Goal: Information Seeking & Learning: Learn about a topic

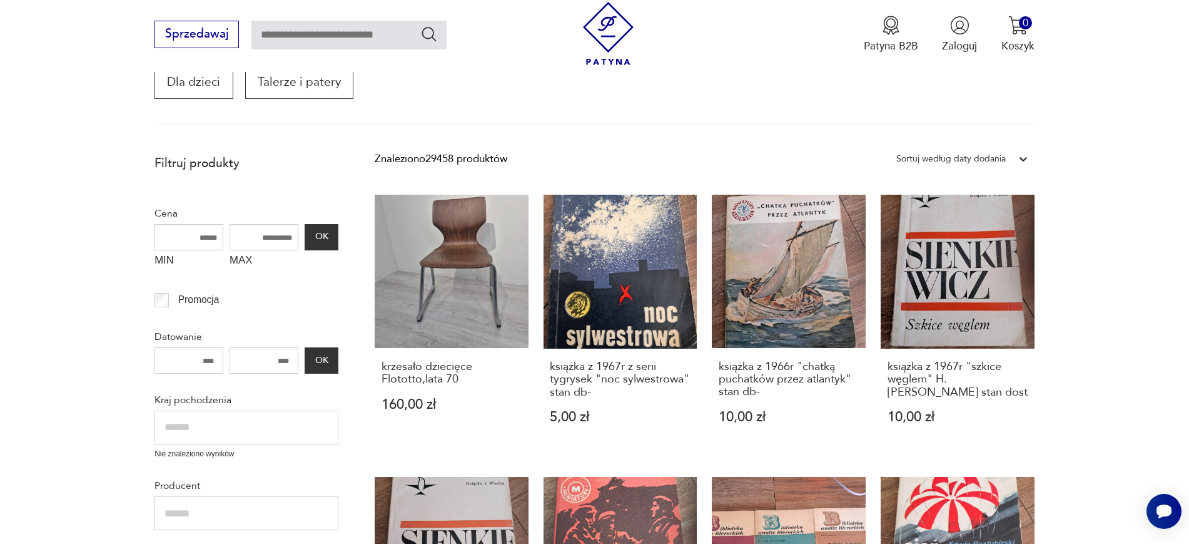
scroll to position [310, 0]
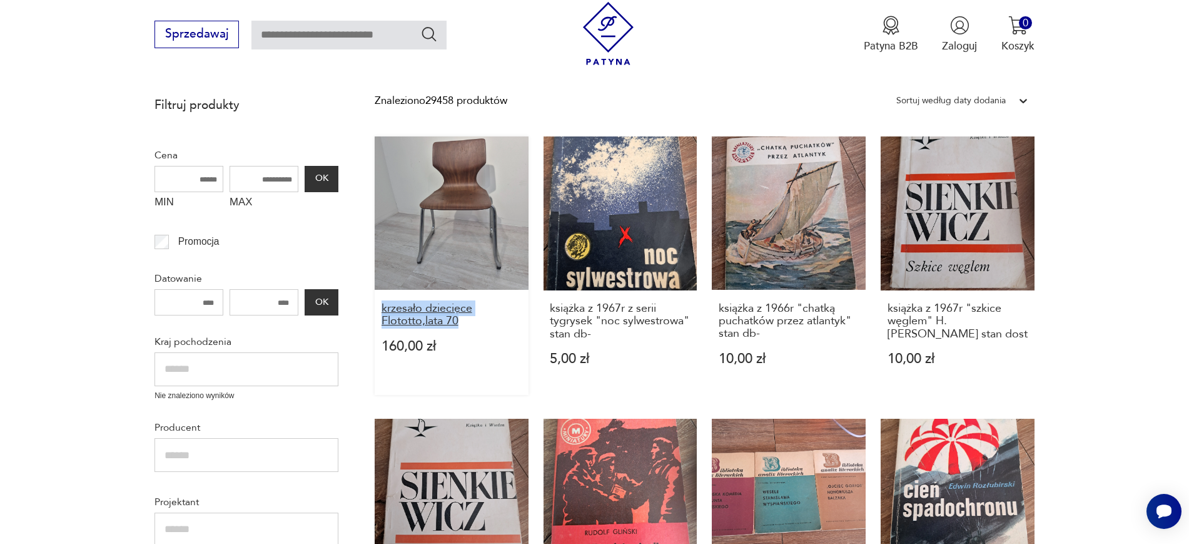
drag, startPoint x: 361, startPoint y: 308, endPoint x: 471, endPoint y: 323, distance: 111.1
copy h3 "krzesało dziecięce Flototto,lata 70"
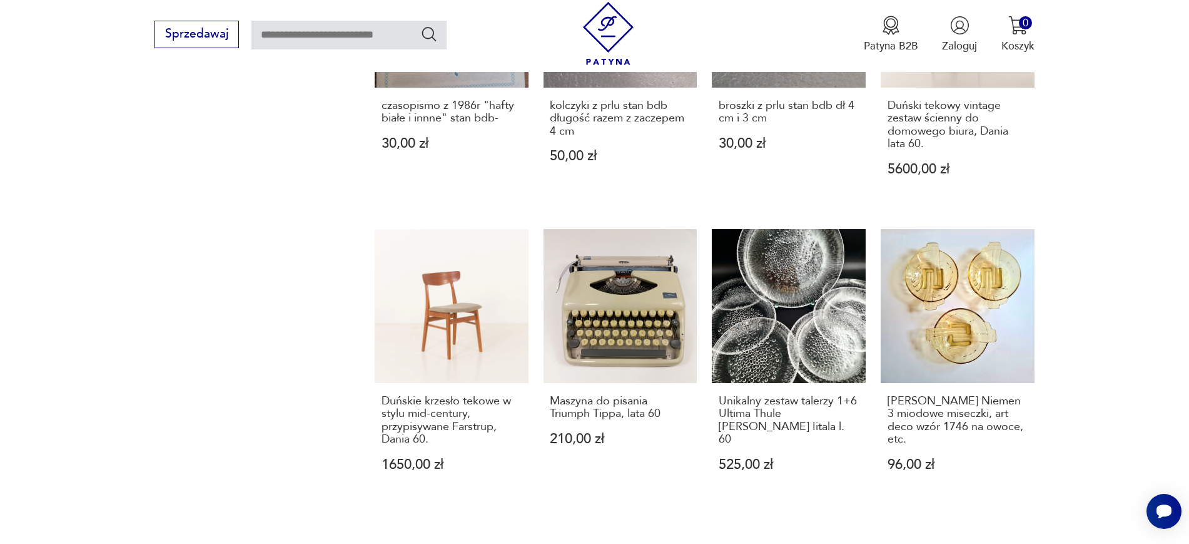
scroll to position [1106, 0]
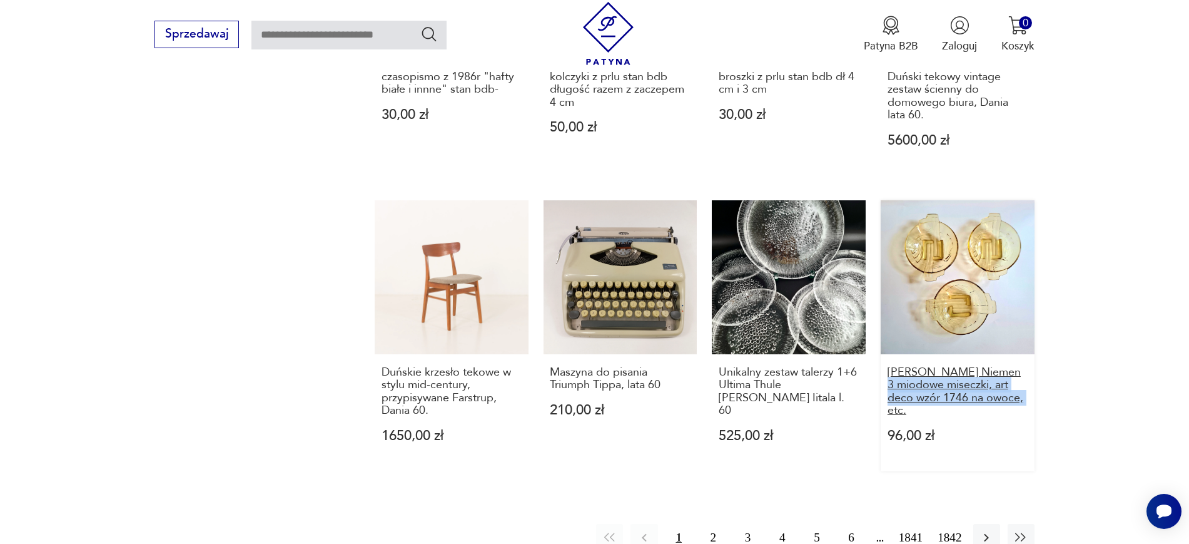
drag, startPoint x: 1094, startPoint y: 413, endPoint x: 898, endPoint y: 383, distance: 198.0
copy h3 "iodowe miseczki, art deco wzór 1746 na owoce, etc."
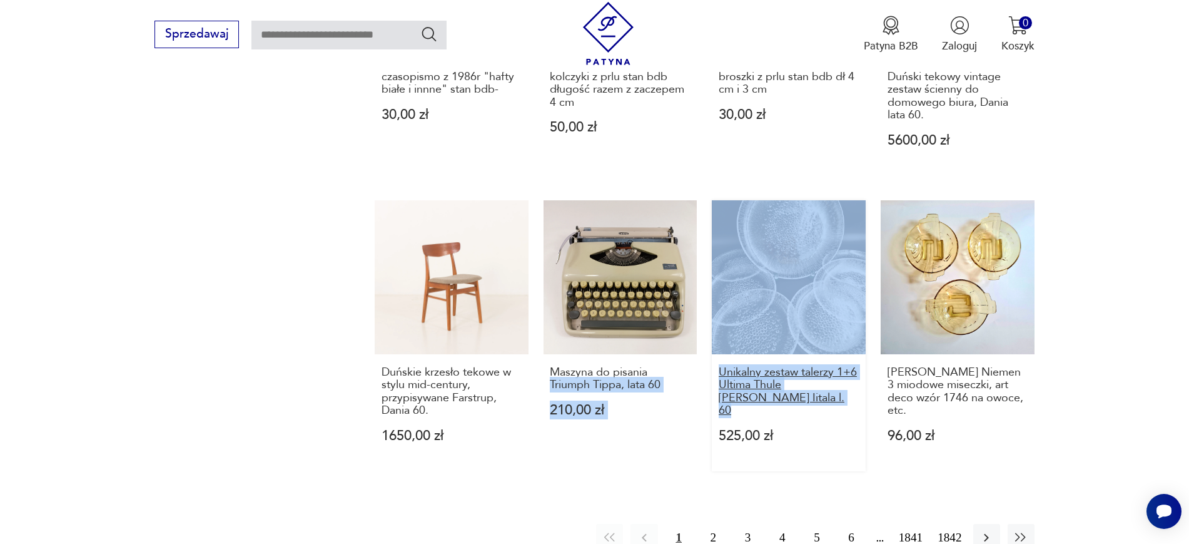
drag, startPoint x: 704, startPoint y: 369, endPoint x: 813, endPoint y: 402, distance: 113.6
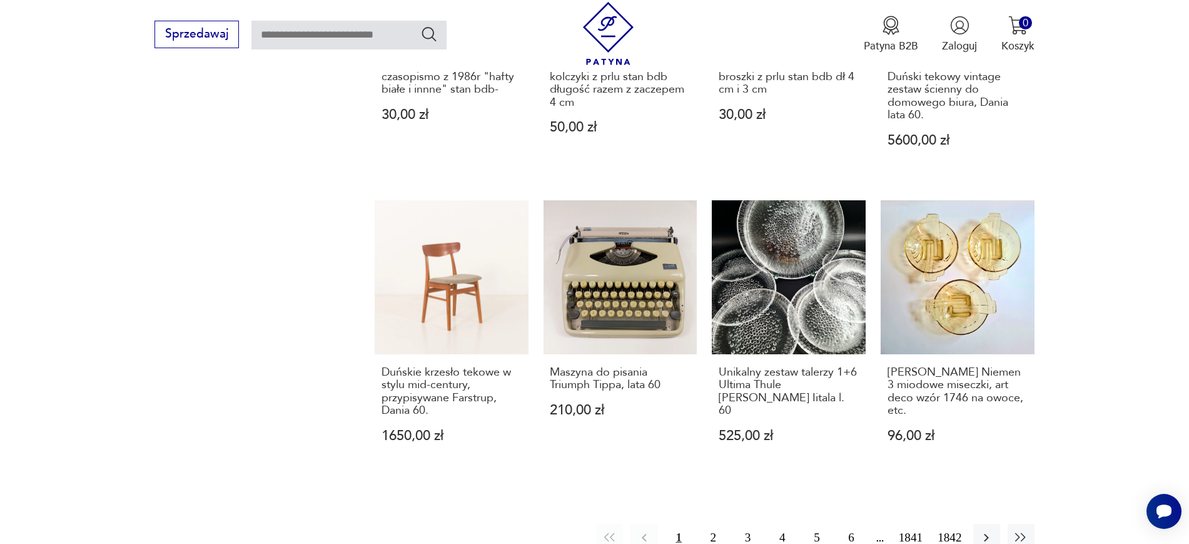
drag, startPoint x: 540, startPoint y: 375, endPoint x: 659, endPoint y: 387, distance: 120.1
copy h3 "Maszyna do pisania Triumph Tippa, lata 6"
drag, startPoint x: 367, startPoint y: 367, endPoint x: 427, endPoint y: 410, distance: 74.3
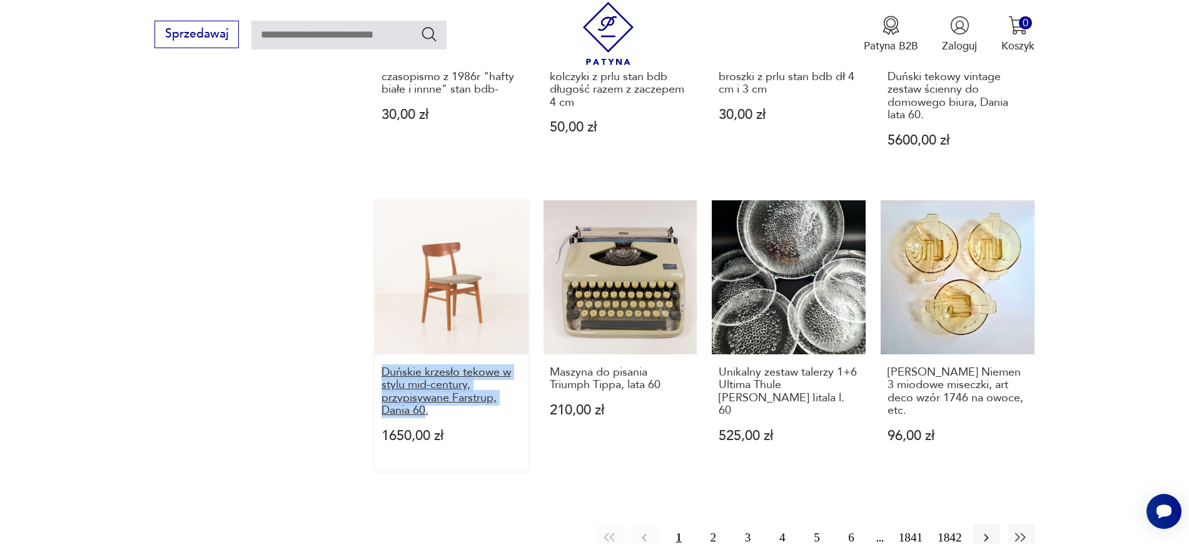
copy h3 "Duńskie krzesło tekowe w stylu mid-century, przypisywane Farstrup, Dania 60"
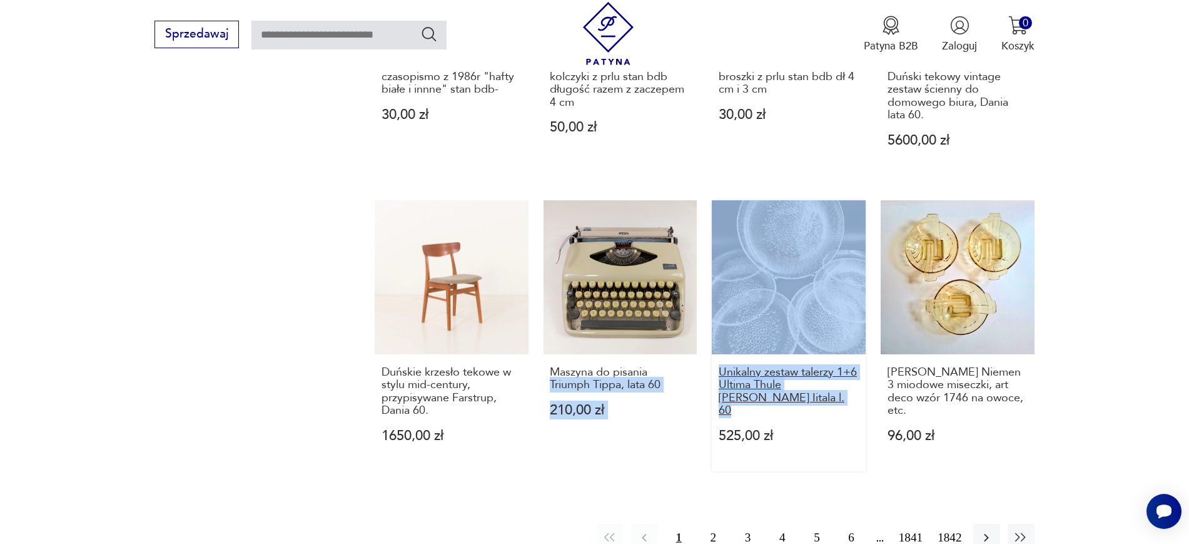
drag, startPoint x: 704, startPoint y: 368, endPoint x: 810, endPoint y: 403, distance: 112.0
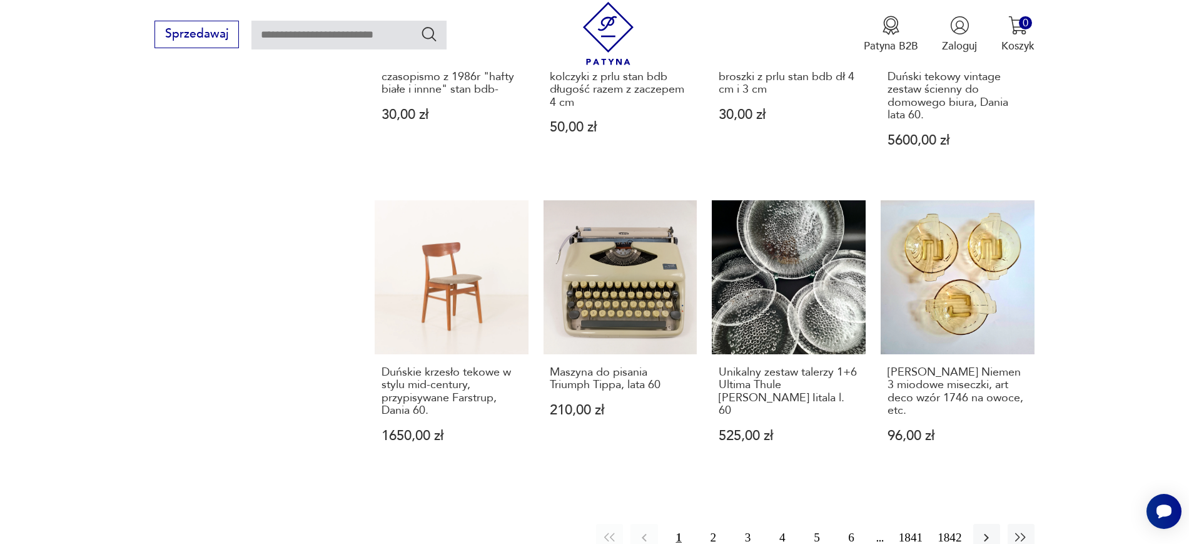
drag, startPoint x: 709, startPoint y: 370, endPoint x: 823, endPoint y: 399, distance: 117.6
copy h3 "Unikalny zestaw talerzy 1+6 Ultima Thule Tapio Wirkkala Iitala l. 60"
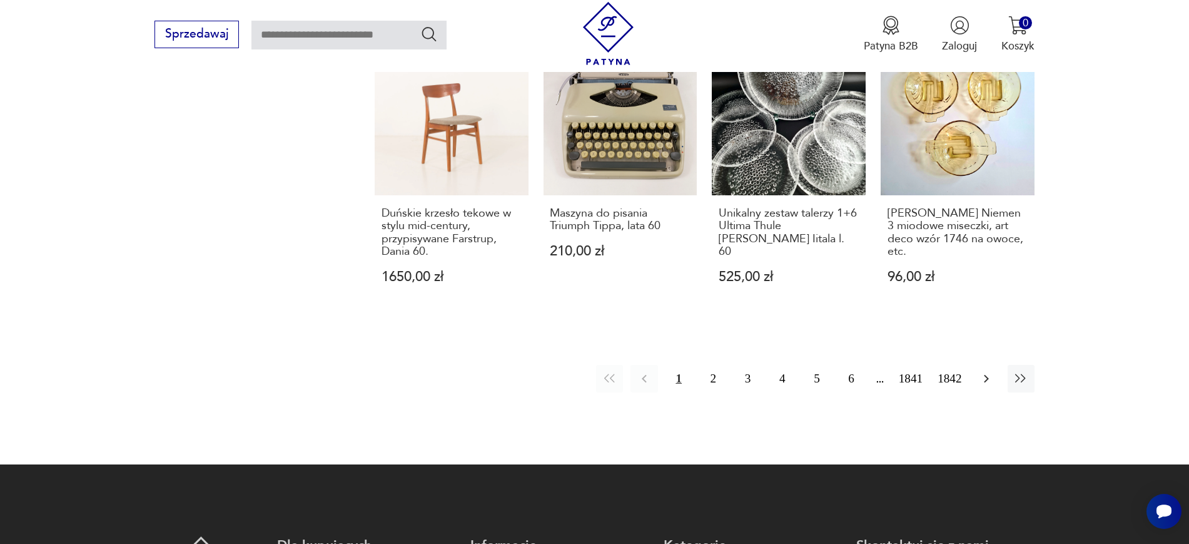
click at [951, 384] on icon "button" at bounding box center [986, 378] width 15 height 15
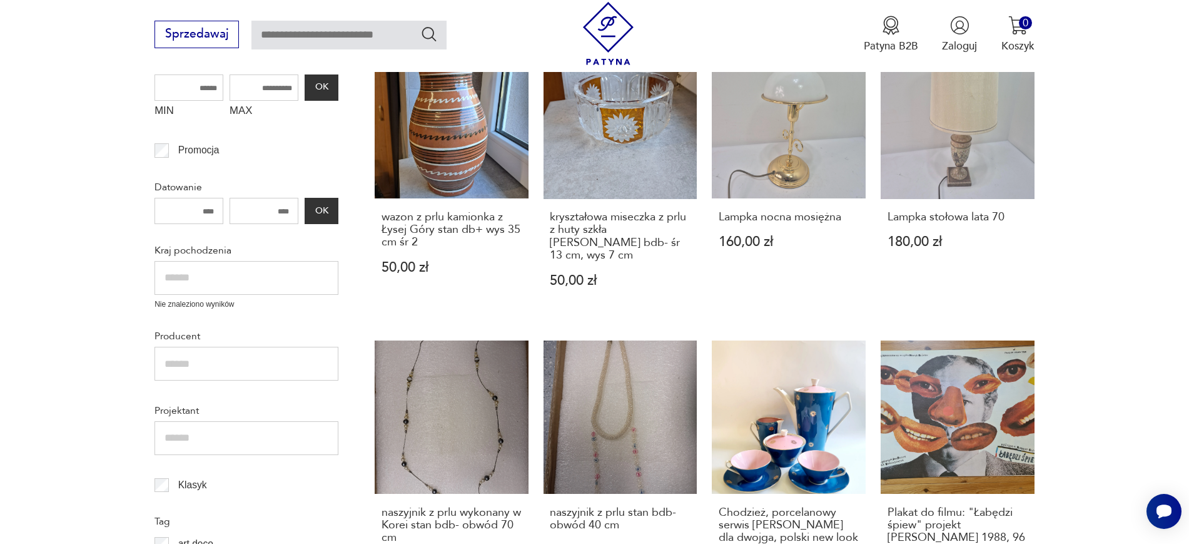
scroll to position [407, 0]
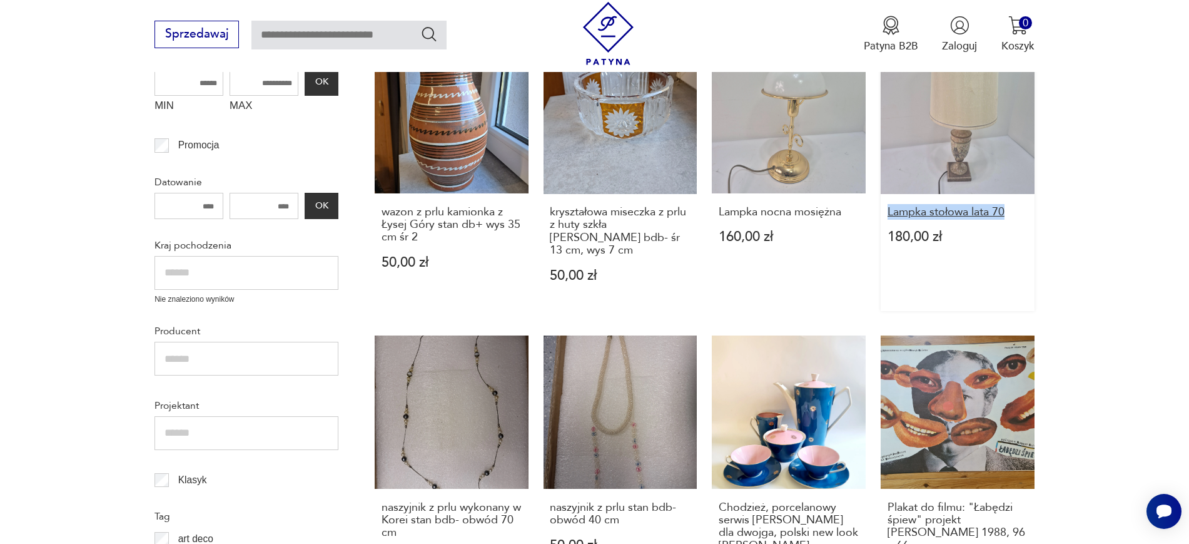
drag, startPoint x: 1112, startPoint y: 215, endPoint x: 889, endPoint y: 205, distance: 223.5
copy h3 "Lampka stołowa lata 70"
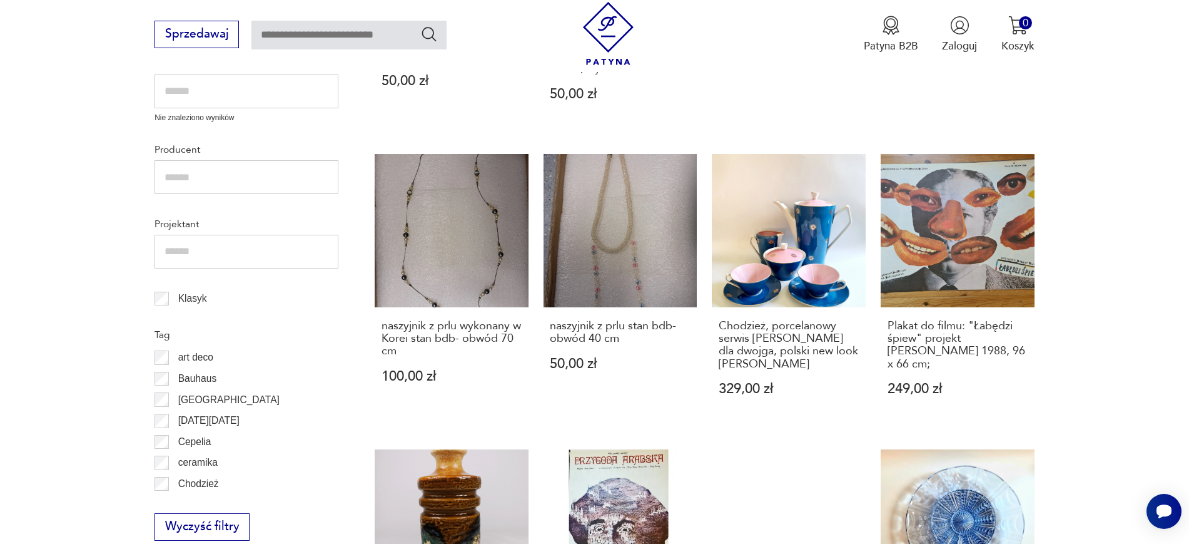
scroll to position [640, 0]
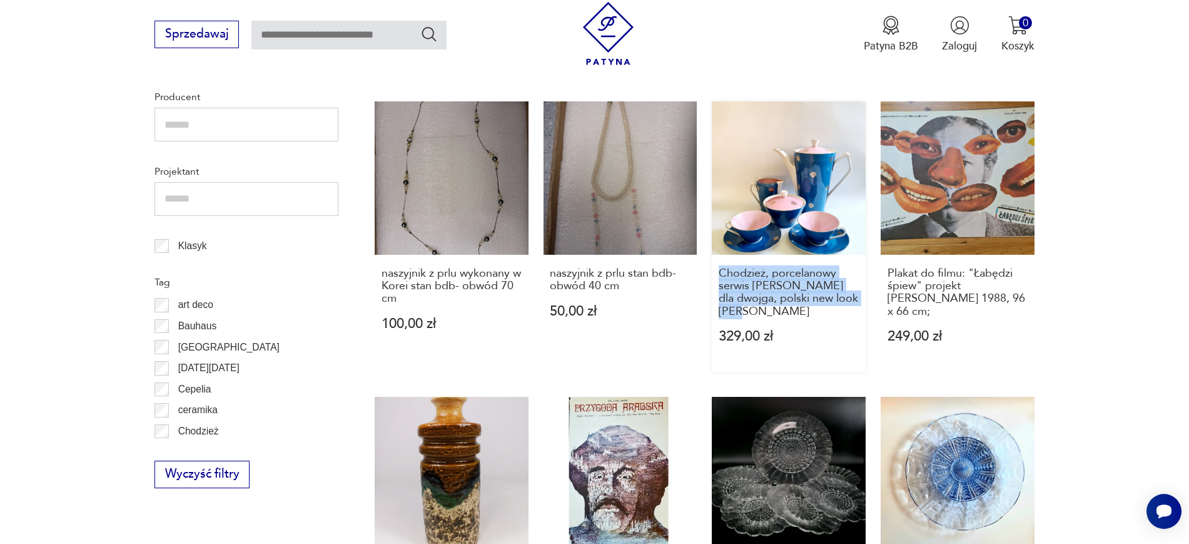
drag, startPoint x: 708, startPoint y: 255, endPoint x: 863, endPoint y: 281, distance: 156.6
click at [863, 281] on div "wazon z prlu kamionka z Łysej Góry stan db+ wys 35 cm śr 2 50,00 zł kryształowa…" at bounding box center [705, 378] width 660 height 1144
copy h3 "Chodzież, porcelanowy serwis Elżbieta dla dwojga, polski new look W. Górski"
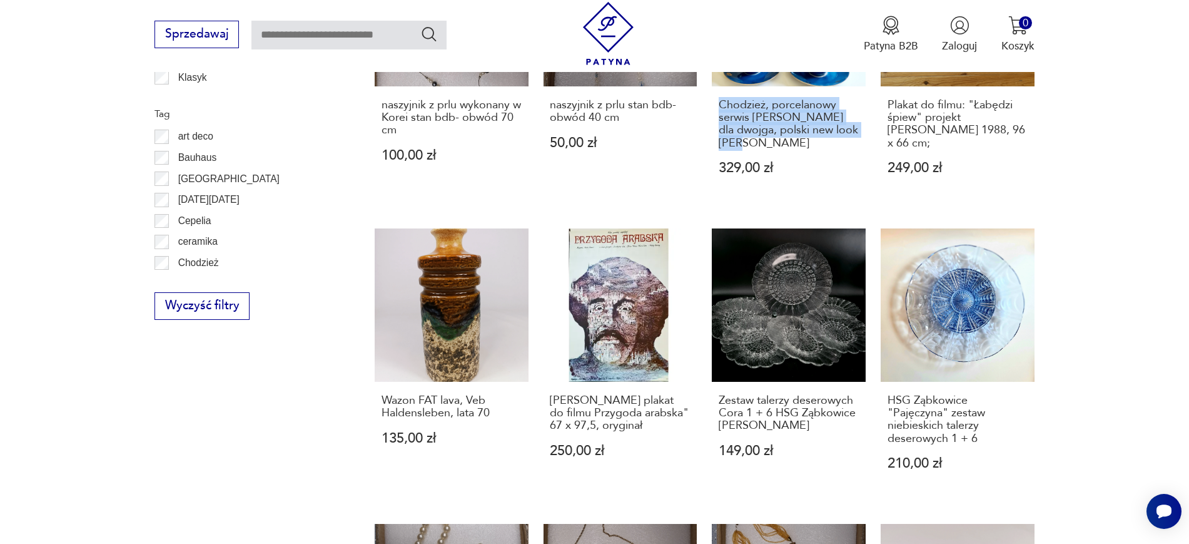
scroll to position [901, 0]
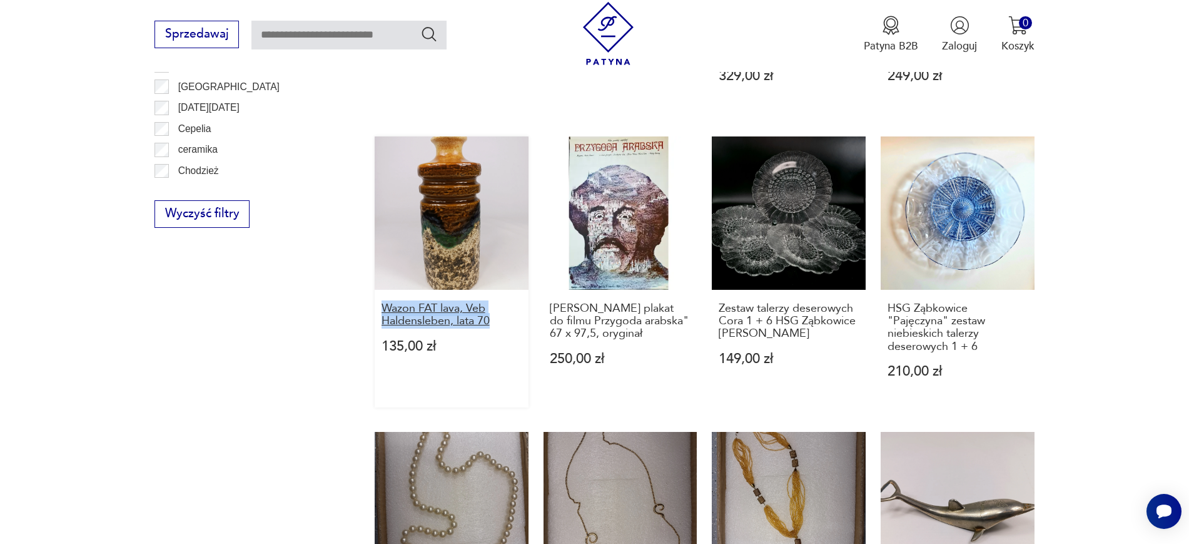
drag, startPoint x: 366, startPoint y: 288, endPoint x: 497, endPoint y: 296, distance: 130.9
click at [497, 296] on section "Filtruj produkty Cena MIN MAX OK Promocja Datowanie OK Kraj pochodzenia Nie zna…" at bounding box center [594, 170] width 1189 height 1342
copy h3 "Wazon FAT lava, Veb Haldensleben, lata 70"
drag, startPoint x: 704, startPoint y: 281, endPoint x: 815, endPoint y: 307, distance: 113.6
click at [815, 307] on div "wazon z prlu kamionka z Łysej Góry stan db+ wys 35 cm śr 2 50,00 zł kryształowa…" at bounding box center [705, 118] width 660 height 1144
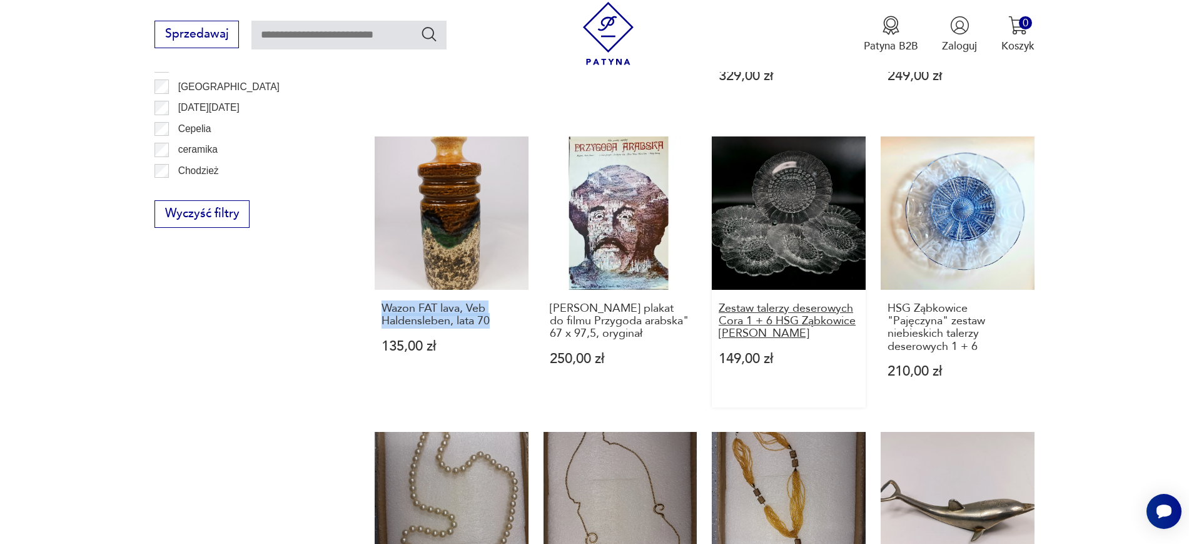
copy h3 "Zestaw talerzy deserowych Cora 1 + 6 HSG Ząbkowice E. Trzewik - Drost"
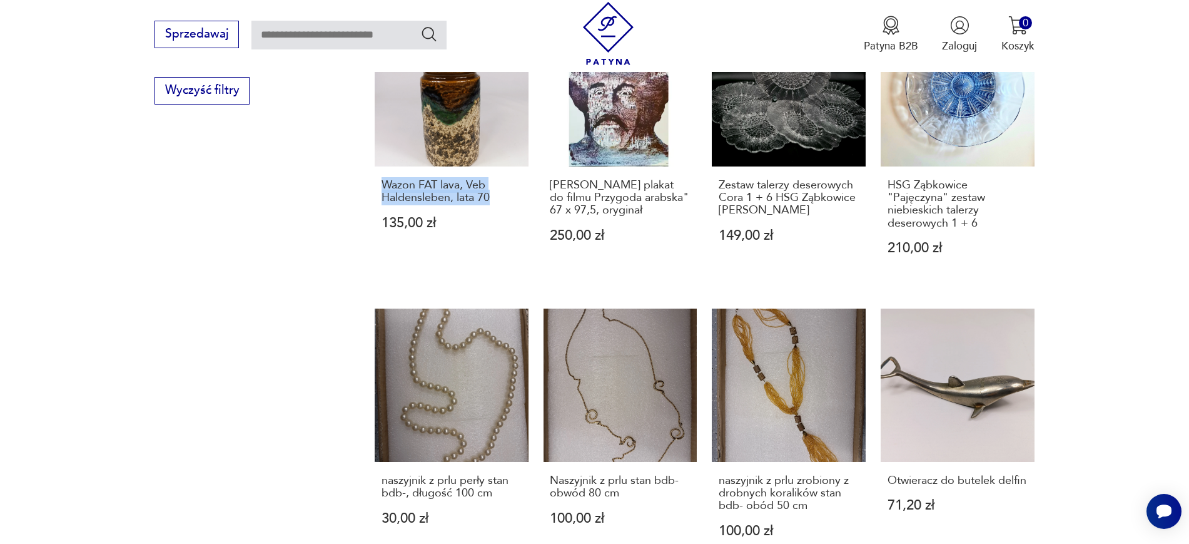
scroll to position [1026, 0]
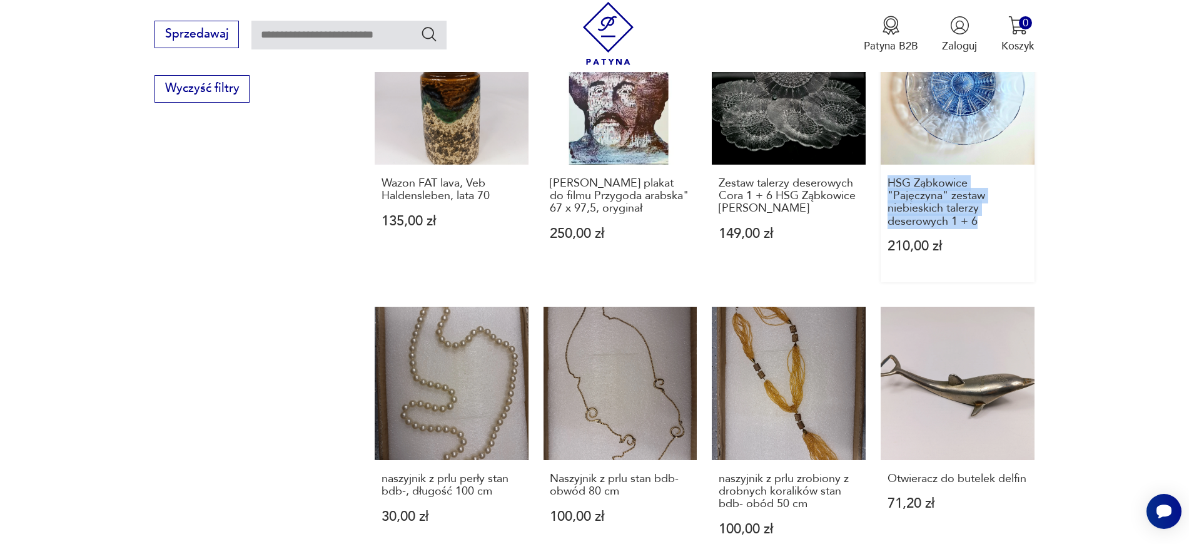
drag, startPoint x: 1083, startPoint y: 203, endPoint x: 882, endPoint y: 155, distance: 207.1
click at [882, 155] on section "Filtruj produkty Cena MIN MAX OK Promocja Datowanie OK Kraj pochodzenia Nie zna…" at bounding box center [594, 45] width 1189 height 1342
copy h3 "HSG Ząbkowice "Pajęczyna" zestaw niebieskich talerzy deserowych 1 + 6"
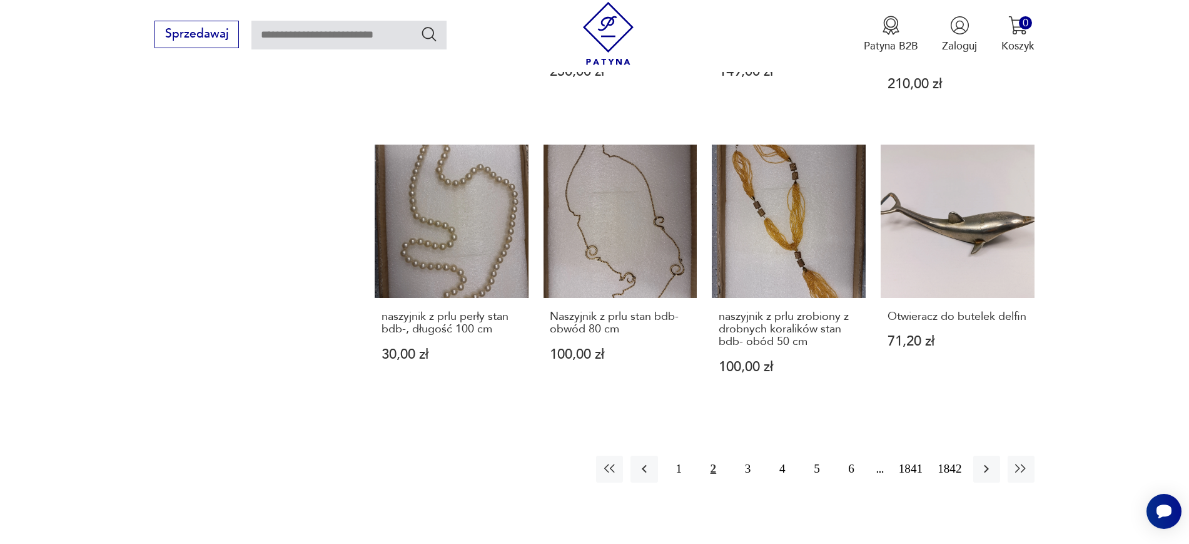
scroll to position [1185, 0]
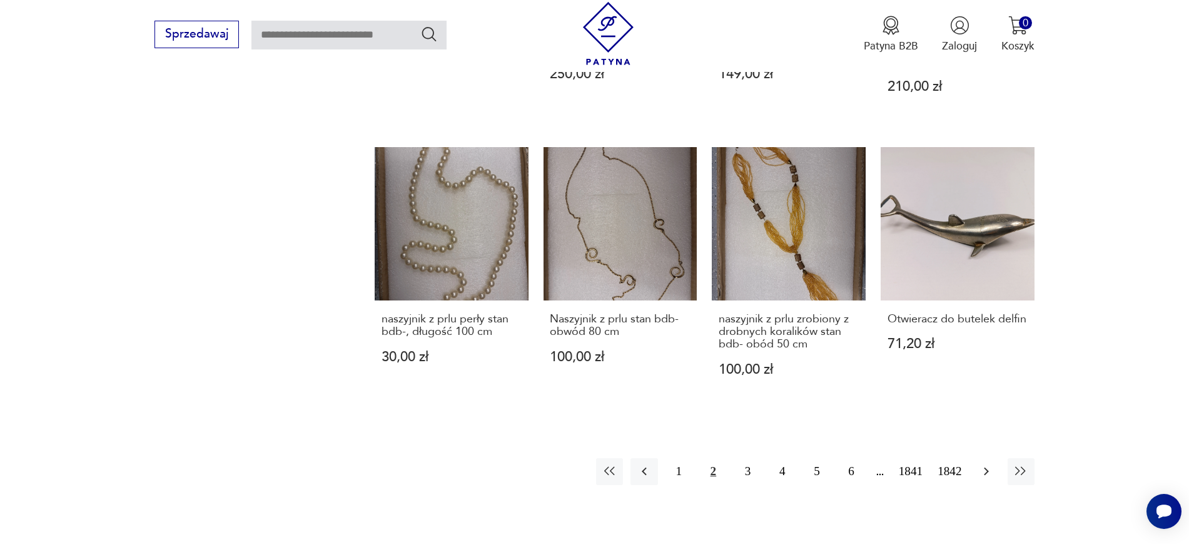
click at [951, 434] on icon "button" at bounding box center [986, 470] width 15 height 15
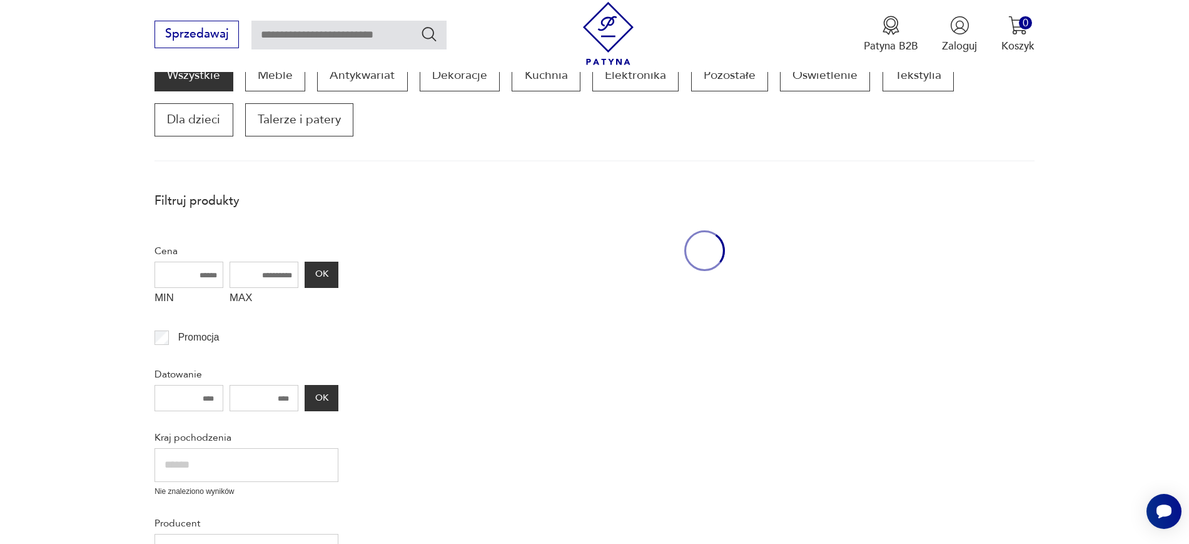
scroll to position [212, 0]
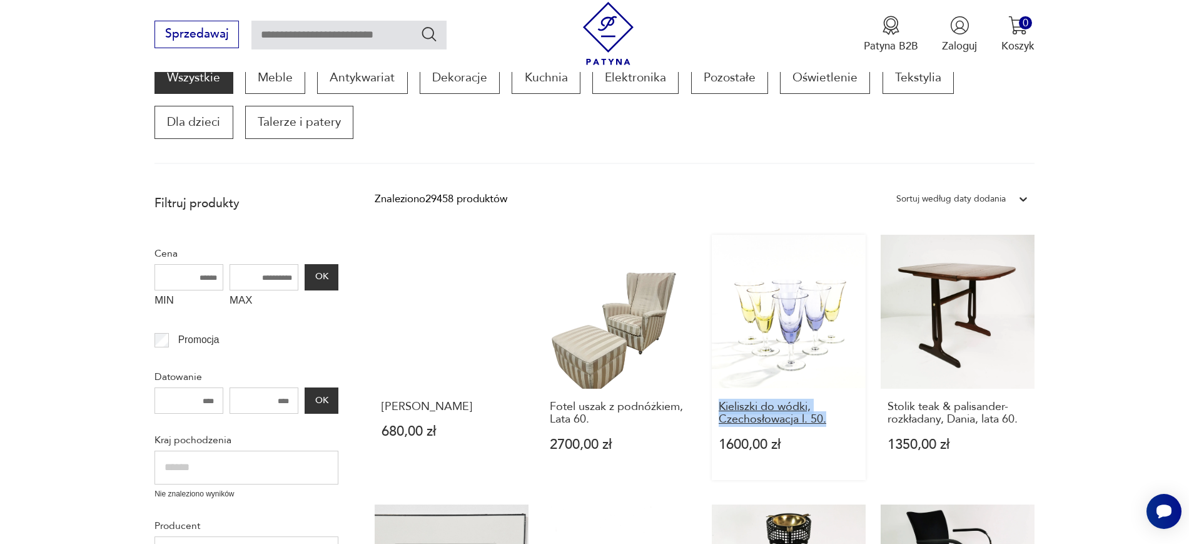
drag, startPoint x: 711, startPoint y: 409, endPoint x: 825, endPoint y: 425, distance: 115.0
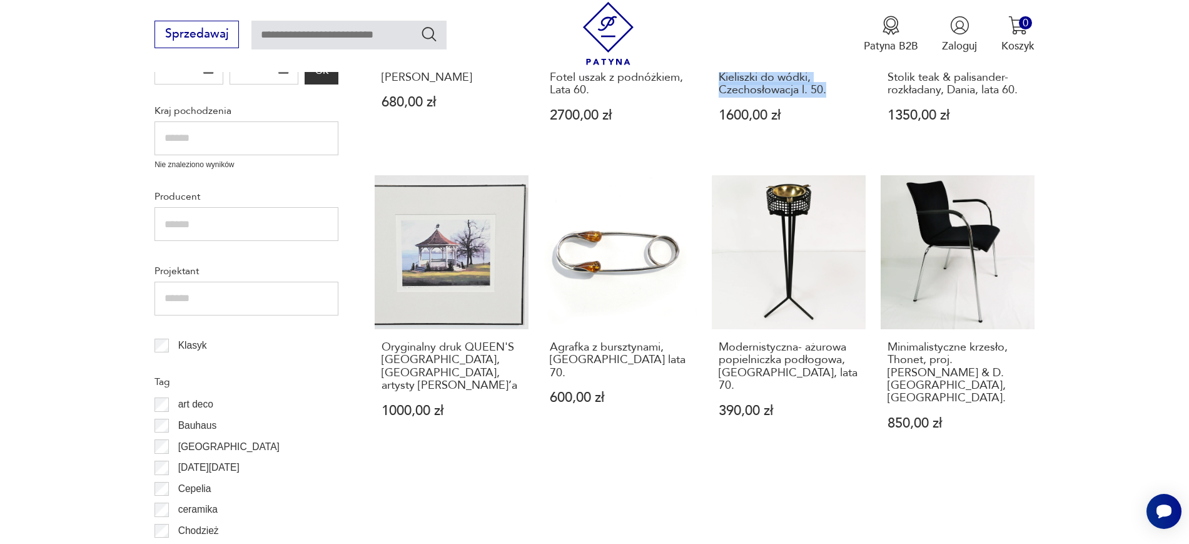
scroll to position [562, 0]
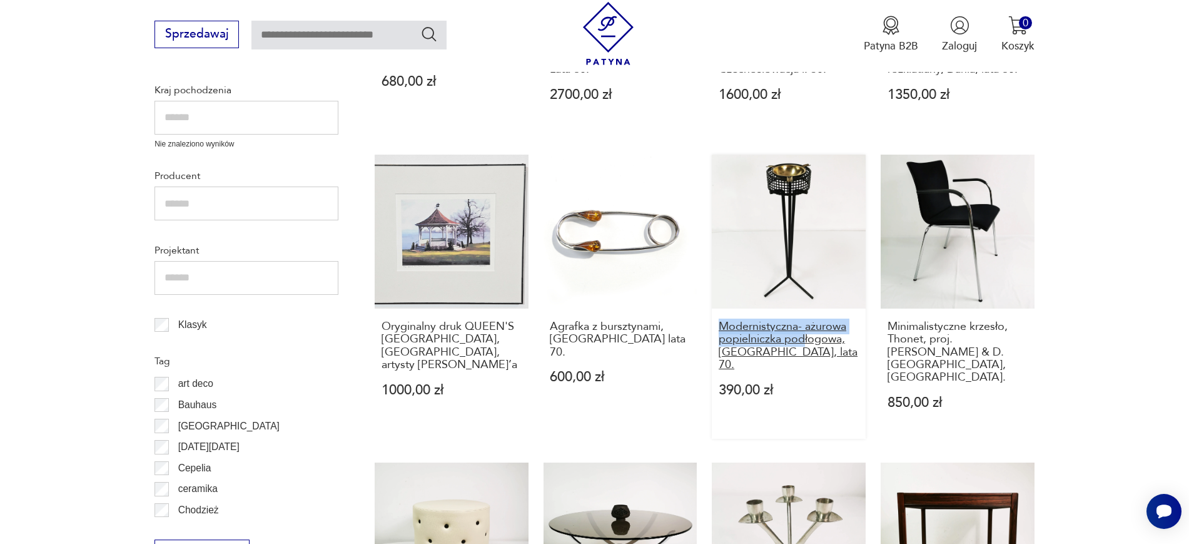
drag, startPoint x: 711, startPoint y: 318, endPoint x: 806, endPoint y: 342, distance: 97.8
click at [806, 342] on div "Wazon Murano 680,00 zł Fotel uszak z podnóżkiem, Lata 60. 2700,00 zł Kieliszki …" at bounding box center [705, 451] width 660 height 1132
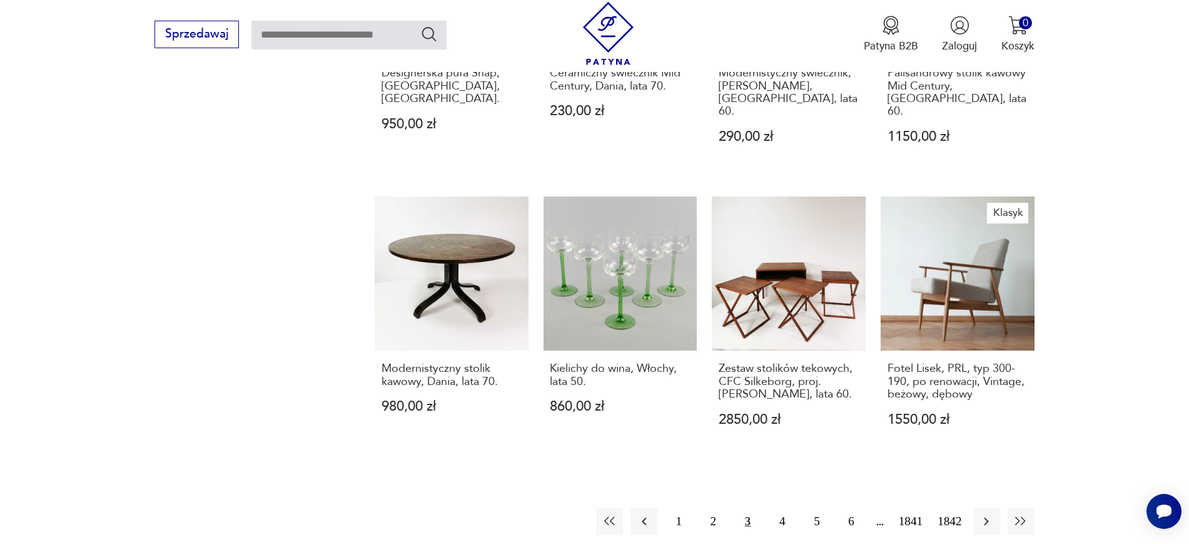
scroll to position [1143, 0]
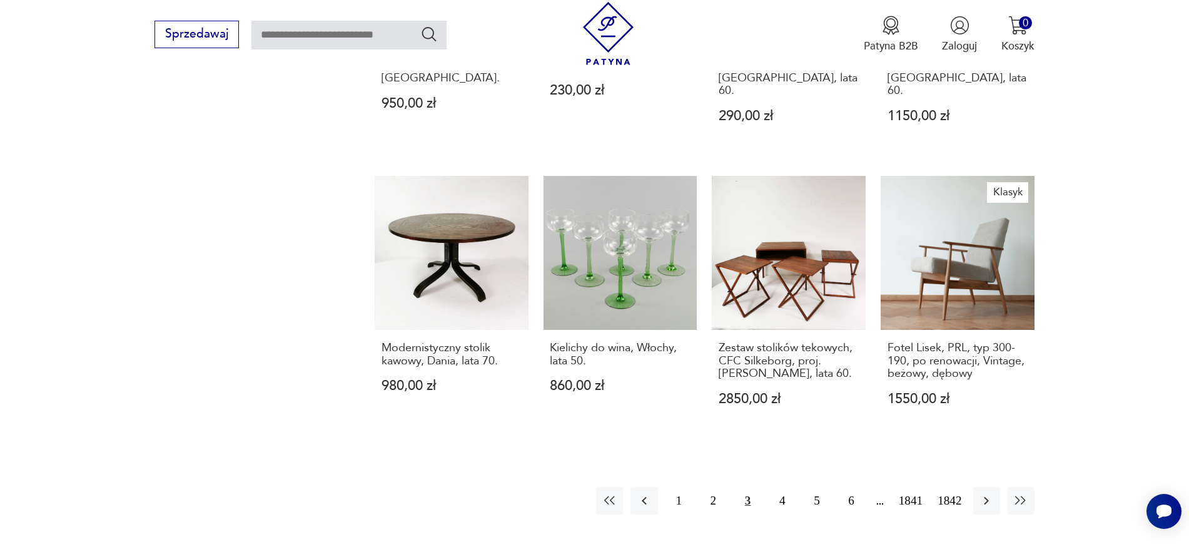
click at [951, 434] on icon "button" at bounding box center [986, 500] width 15 height 15
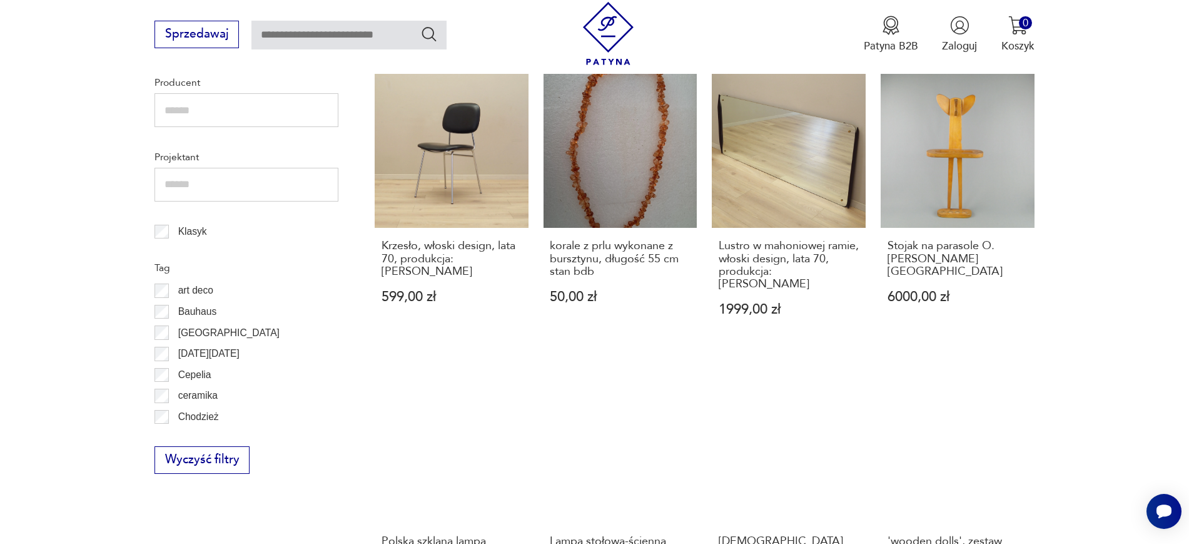
scroll to position [673, 0]
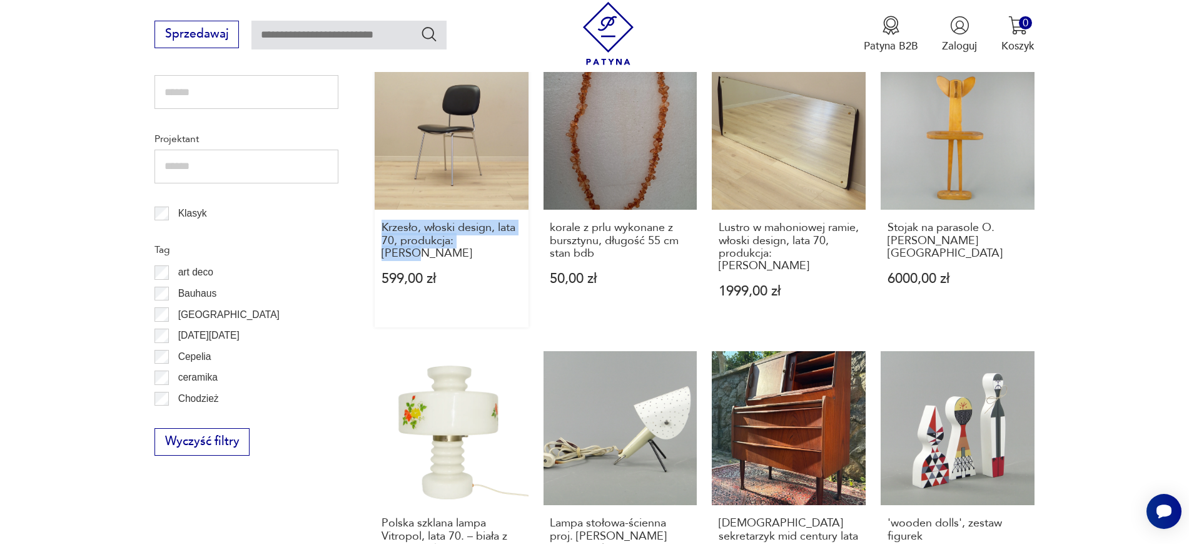
drag, startPoint x: 363, startPoint y: 228, endPoint x: 502, endPoint y: 249, distance: 140.4
click at [502, 249] on section "Filtruj produkty Cena MIN MAX OK Promocja Datowanie OK Kraj pochodzenia Nie zna…" at bounding box center [594, 379] width 1189 height 1304
click at [951, 375] on link "'wooden dolls', zestaw figurek 690,00 zł" at bounding box center [958, 480] width 154 height 258
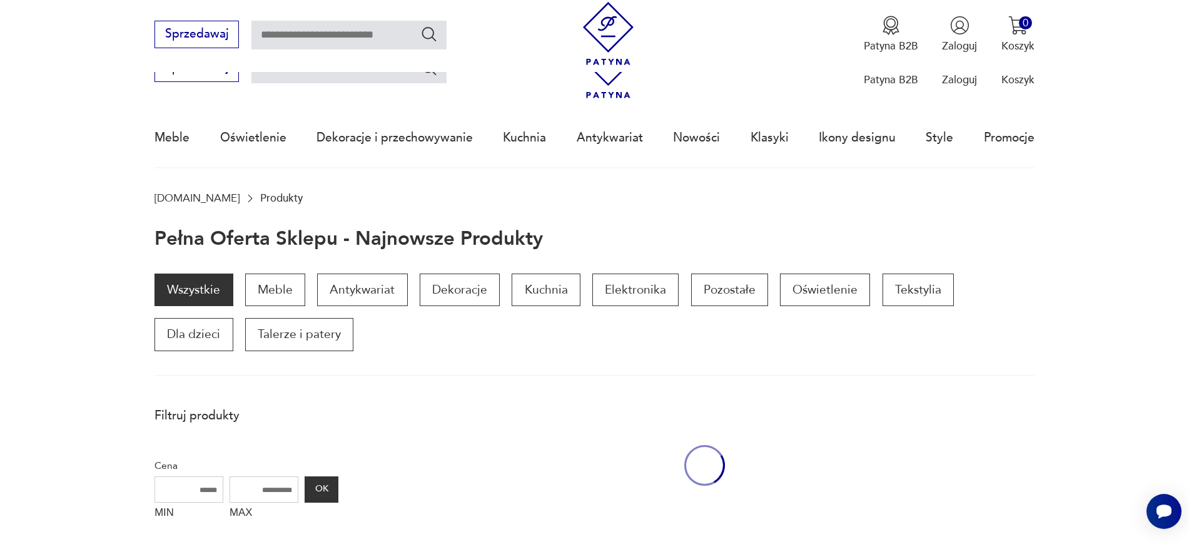
scroll to position [672, 0]
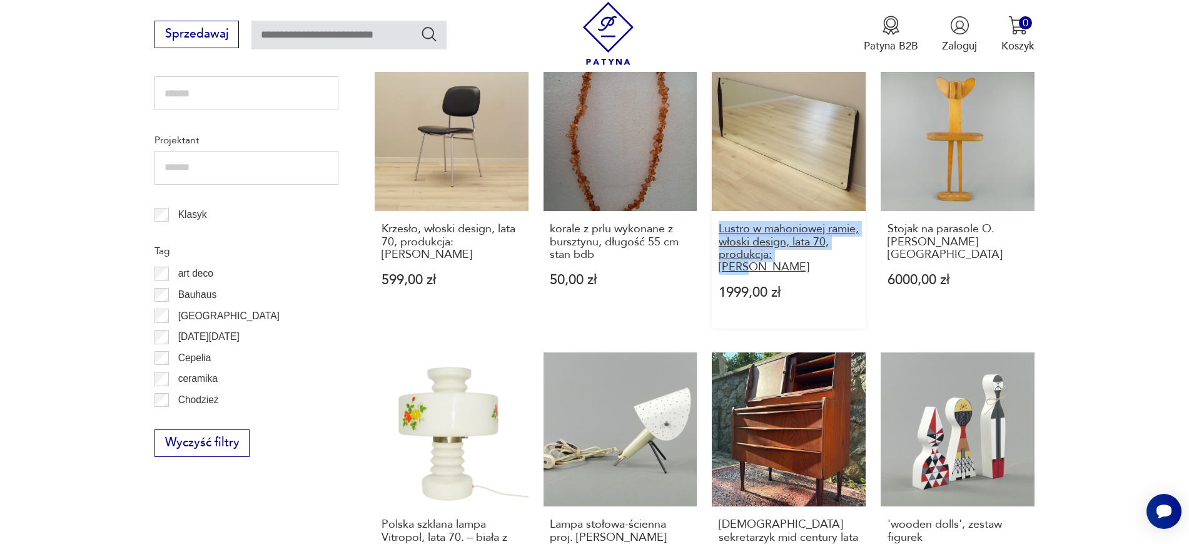
drag, startPoint x: 709, startPoint y: 223, endPoint x: 826, endPoint y: 253, distance: 120.0
click at [826, 253] on div "'wooden dolls', zestaw figurek 780,00 zł Maria Korusewicz, Akwaforta "Kartka z …" at bounding box center [705, 328] width 660 height 1106
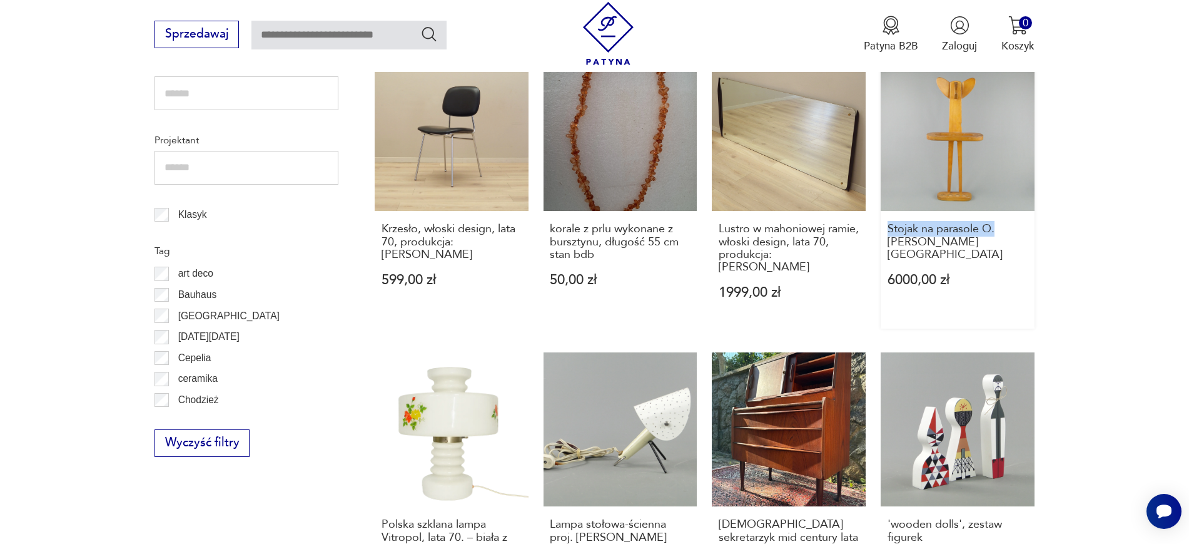
drag, startPoint x: 1076, startPoint y: 230, endPoint x: 886, endPoint y: 231, distance: 190.2
click at [886, 231] on section "Filtruj produkty Cena MIN MAX OK Promocja Datowanie OK Kraj pochodzenia Nie zna…" at bounding box center [594, 380] width 1189 height 1304
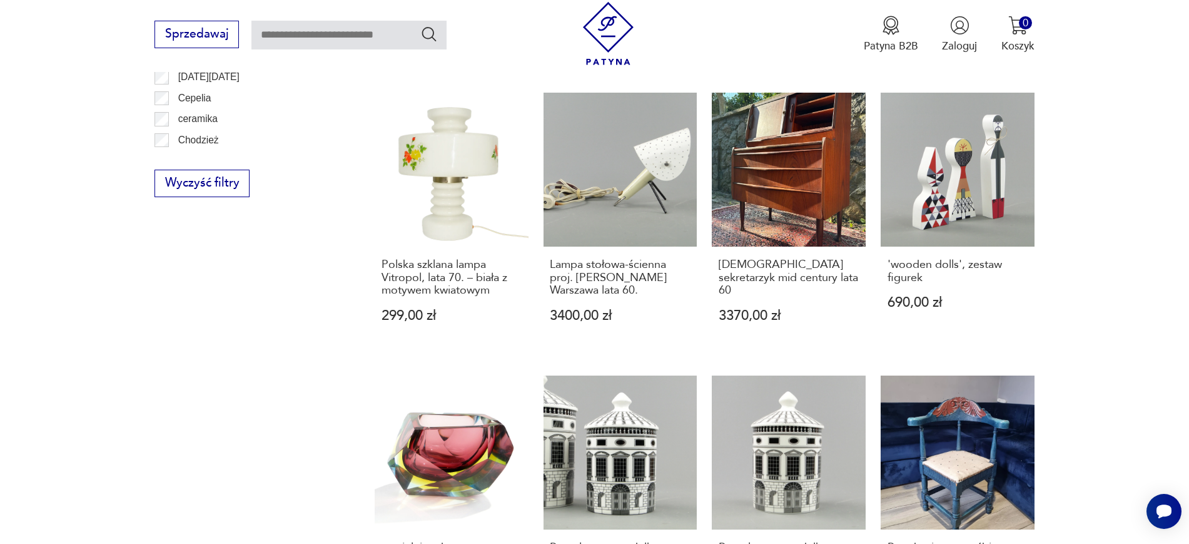
scroll to position [959, 0]
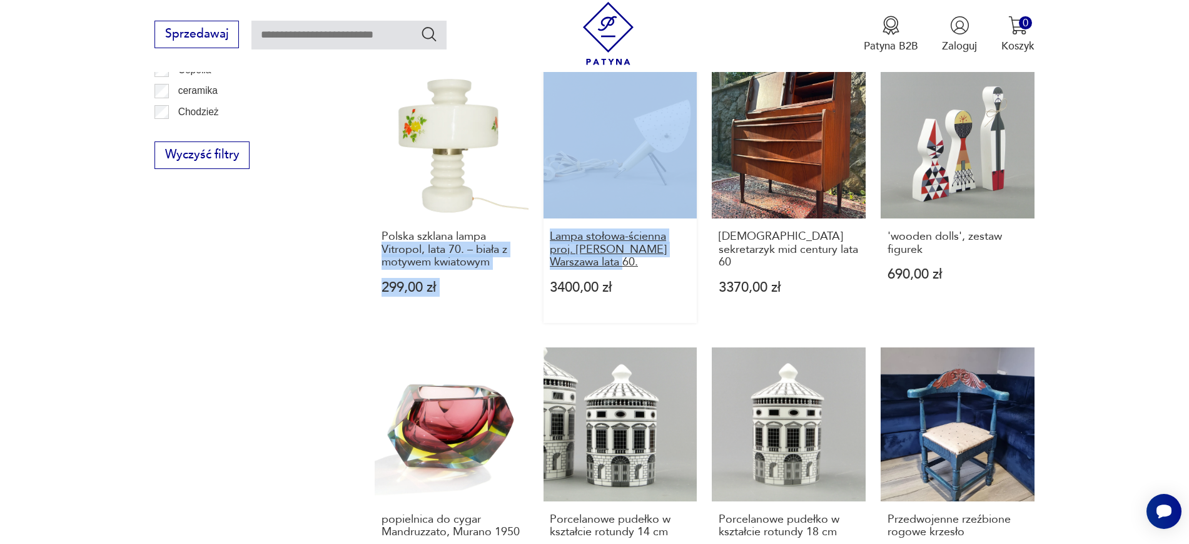
drag, startPoint x: 535, startPoint y: 227, endPoint x: 617, endPoint y: 253, distance: 86.0
click at [617, 253] on div "'wooden dolls', zestaw figurek 780,00 zł Maria Korusewicz, Akwaforta "Kartka z …" at bounding box center [705, 40] width 660 height 1106
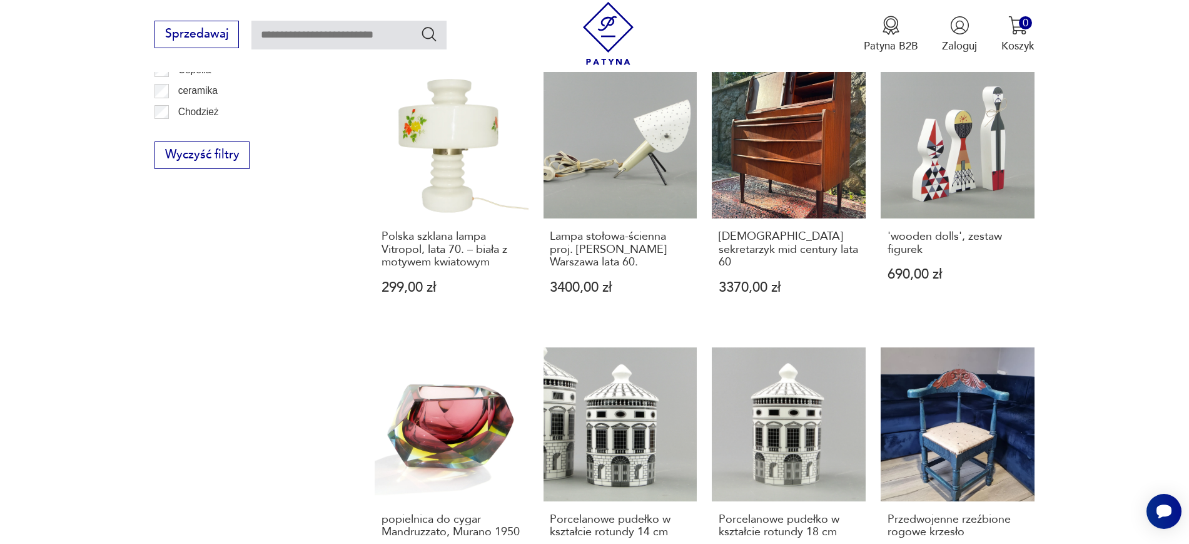
click at [285, 351] on div "Filtruj produkty Cena MIN MAX OK Promocja Datowanie OK Kraj pochodzenia Nie zna…" at bounding box center [246, 60] width 184 height 1224
drag, startPoint x: 542, startPoint y: 228, endPoint x: 599, endPoint y: 248, distance: 60.1
click at [599, 248] on div "'wooden dolls', zestaw figurek 780,00 zł Maria Korusewicz, Akwaforta "Kartka z …" at bounding box center [705, 40] width 660 height 1106
drag, startPoint x: 711, startPoint y: 226, endPoint x: 801, endPoint y: 239, distance: 91.6
click at [801, 239] on div "'wooden dolls', zestaw figurek 780,00 zł Maria Korusewicz, Akwaforta "Kartka z …" at bounding box center [705, 40] width 660 height 1106
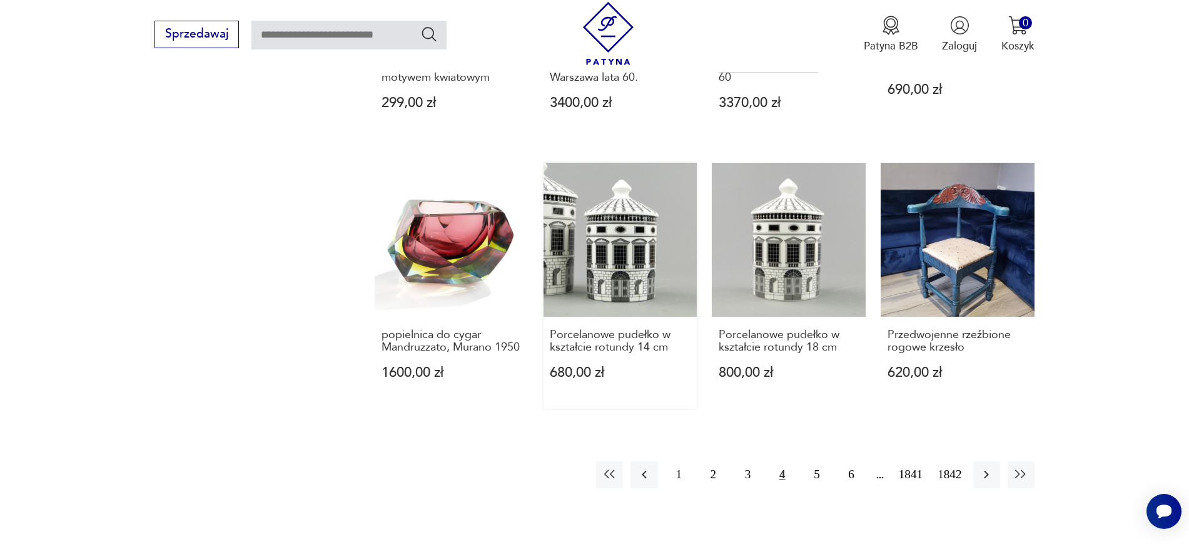
scroll to position [1147, 0]
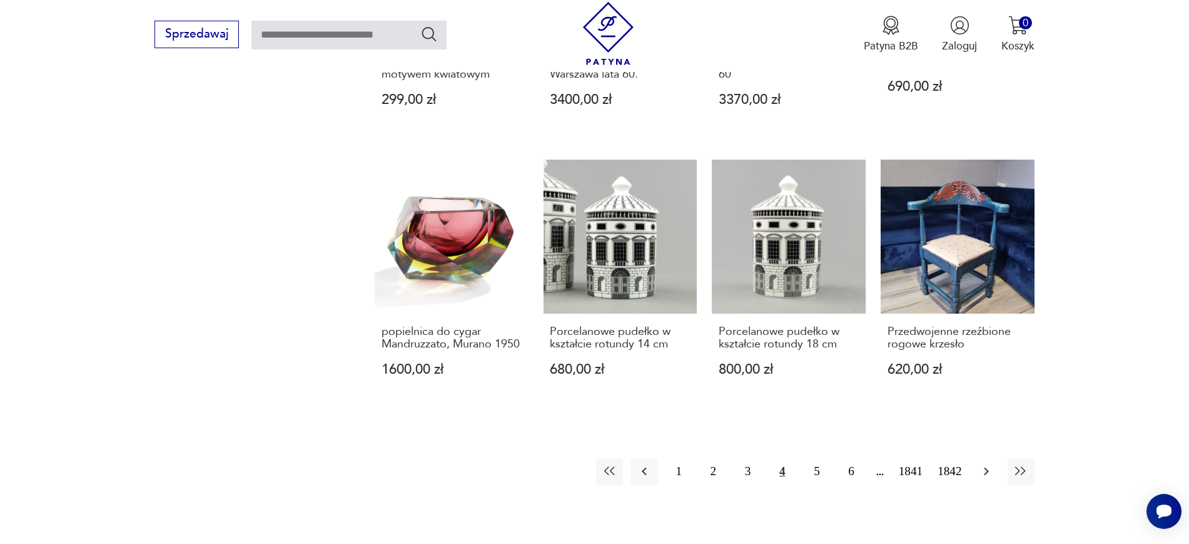
click at [951, 434] on icon "button" at bounding box center [986, 470] width 15 height 15
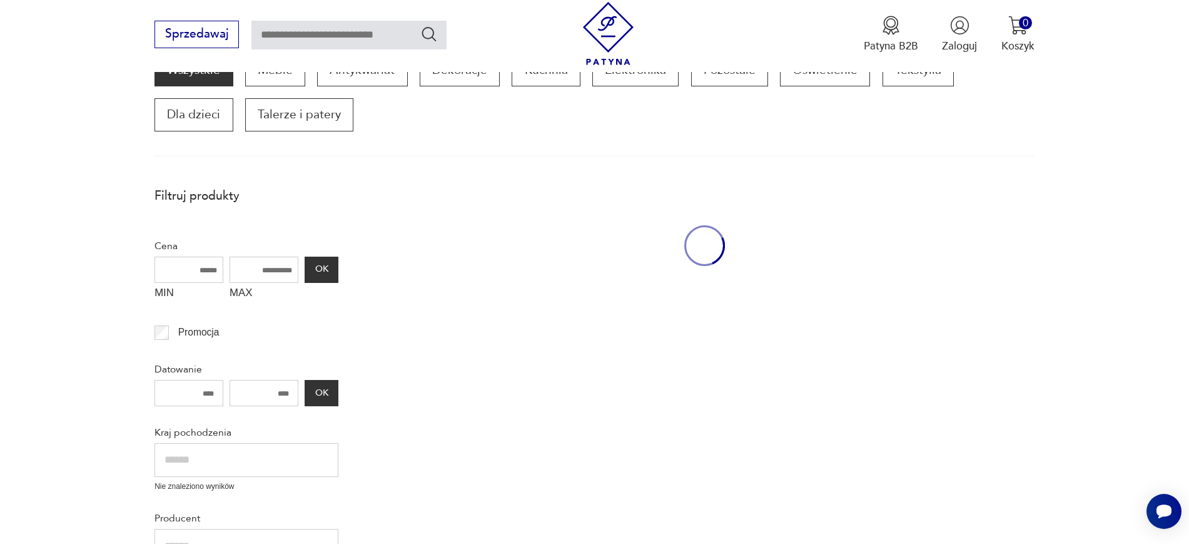
scroll to position [212, 0]
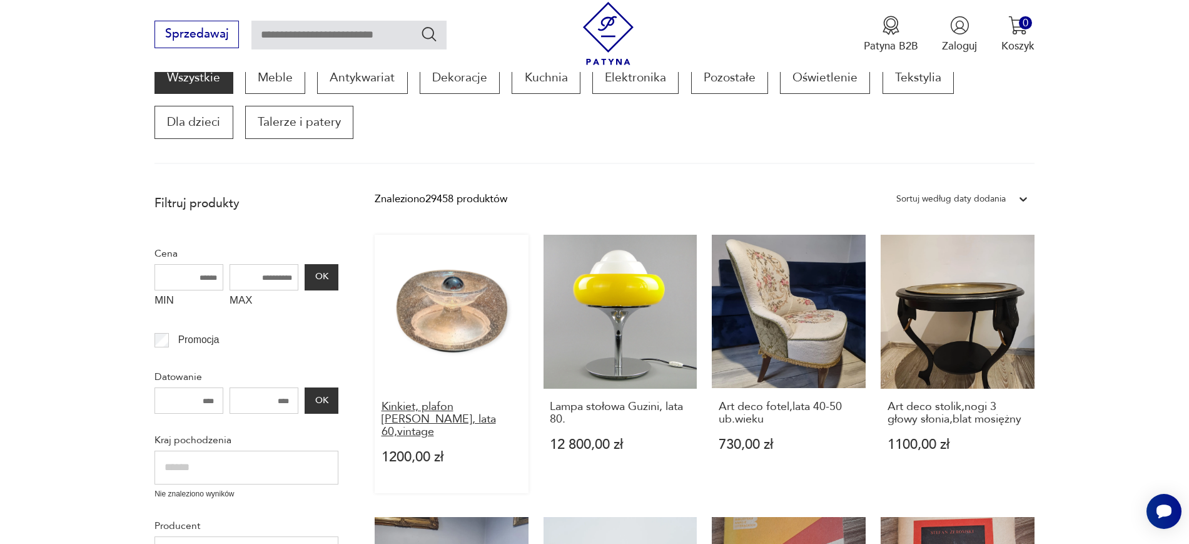
drag, startPoint x: 371, startPoint y: 401, endPoint x: 516, endPoint y: 422, distance: 146.7
drag, startPoint x: 539, startPoint y: 408, endPoint x: 589, endPoint y: 430, distance: 54.6
drag, startPoint x: 707, startPoint y: 407, endPoint x: 784, endPoint y: 421, distance: 78.3
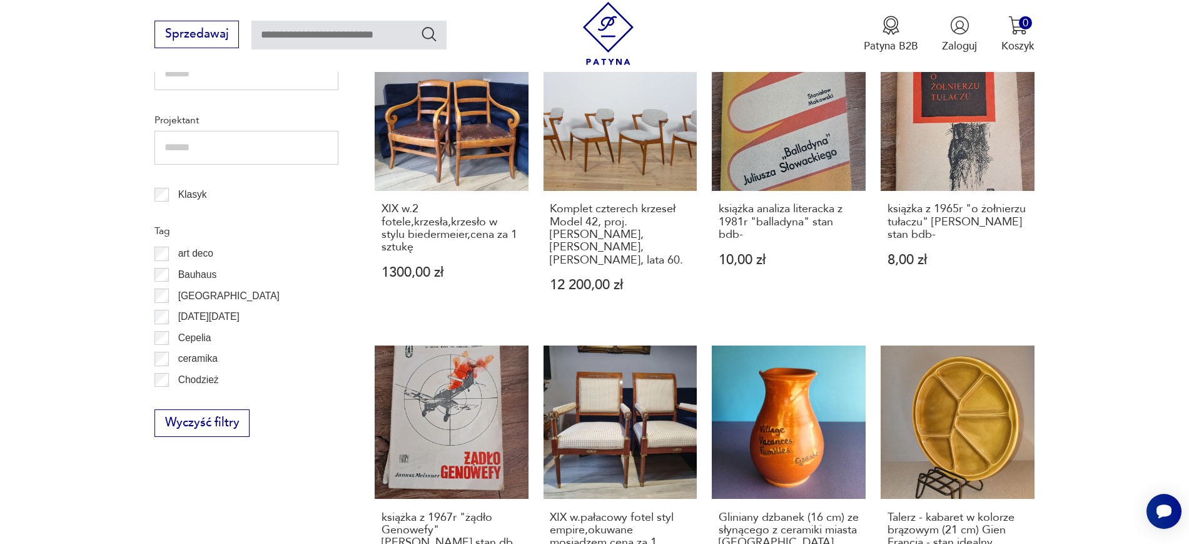
scroll to position [702, 0]
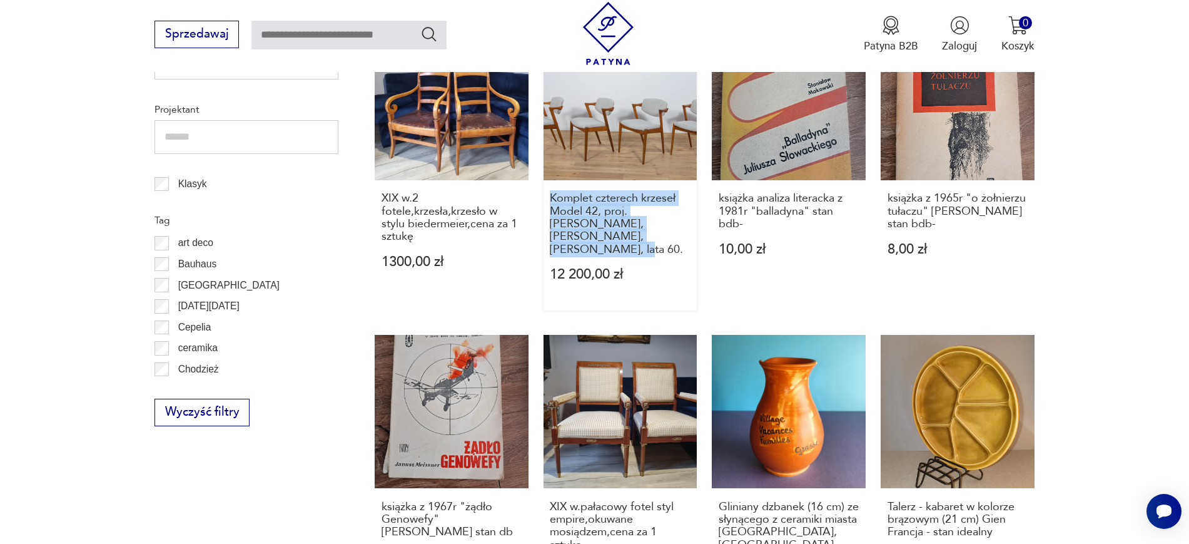
drag, startPoint x: 542, startPoint y: 176, endPoint x: 696, endPoint y: 233, distance: 163.8
click at [696, 233] on div "Kinkiet, plafon Doria Leuchten, lata 60,vintage 1200,00 zł Lampa stołowa Guzini…" at bounding box center [705, 335] width 660 height 1182
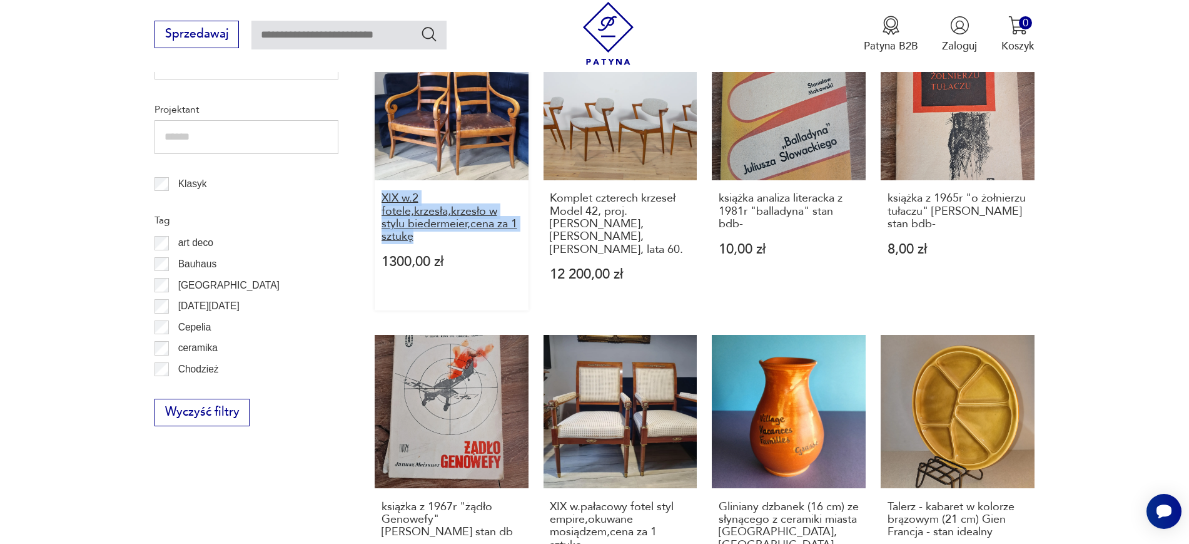
drag, startPoint x: 372, startPoint y: 179, endPoint x: 437, endPoint y: 226, distance: 80.2
click at [437, 226] on section "Filtruj produkty Cena MIN MAX OK Promocja Datowanie OK Kraj pochodzenia Nie zna…" at bounding box center [594, 387] width 1189 height 1380
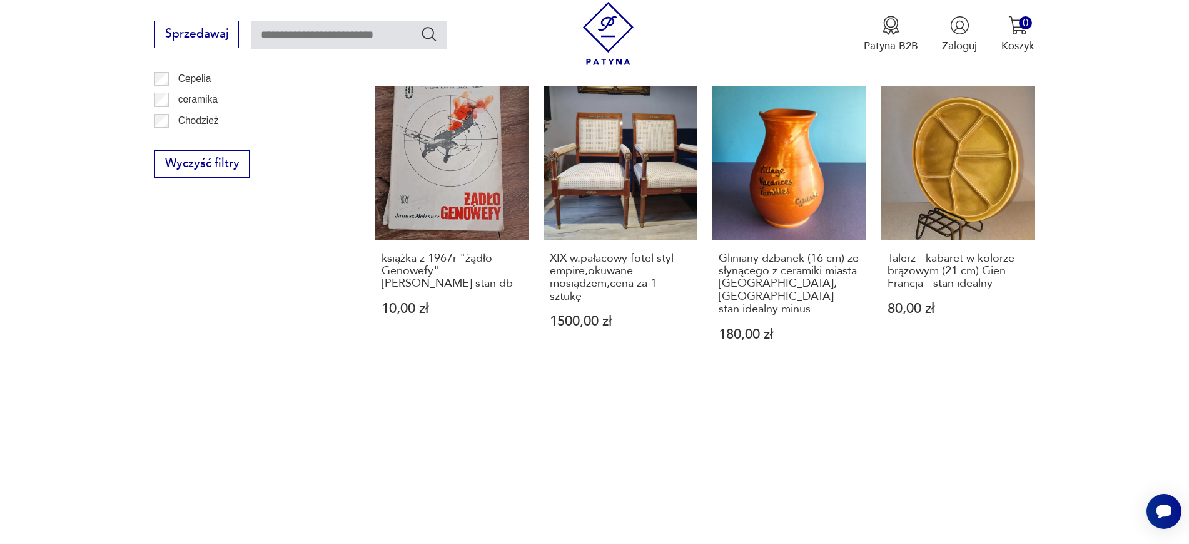
scroll to position [958, 0]
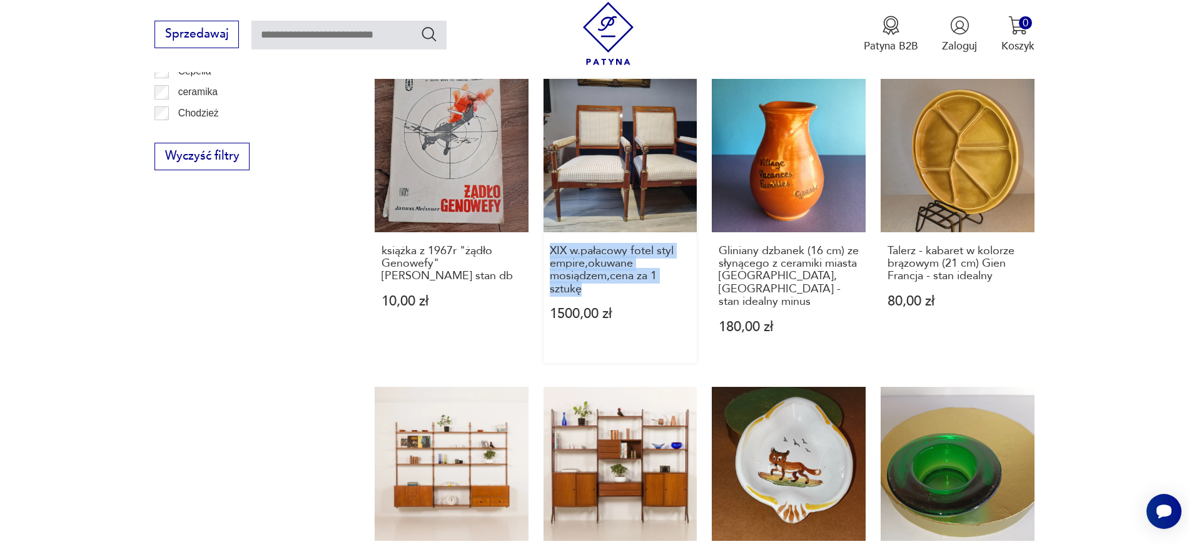
drag, startPoint x: 539, startPoint y: 219, endPoint x: 599, endPoint y: 273, distance: 81.0
click at [599, 273] on div "Kinkiet, plafon Doria Leuchten, lata 60,vintage 1200,00 zł Lampa stołowa Guzini…" at bounding box center [705, 79] width 660 height 1182
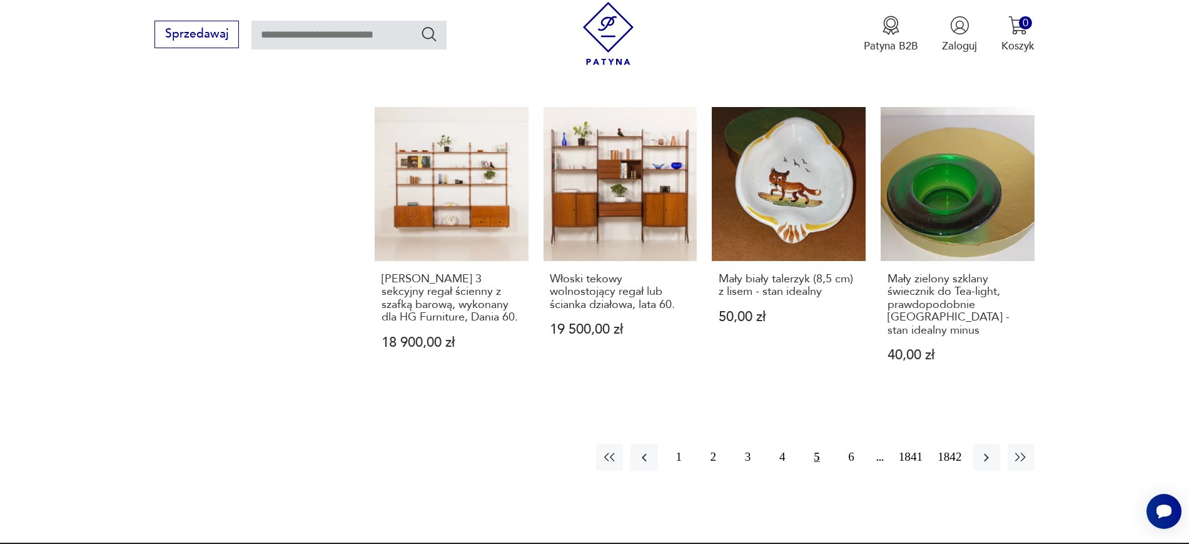
scroll to position [1254, 0]
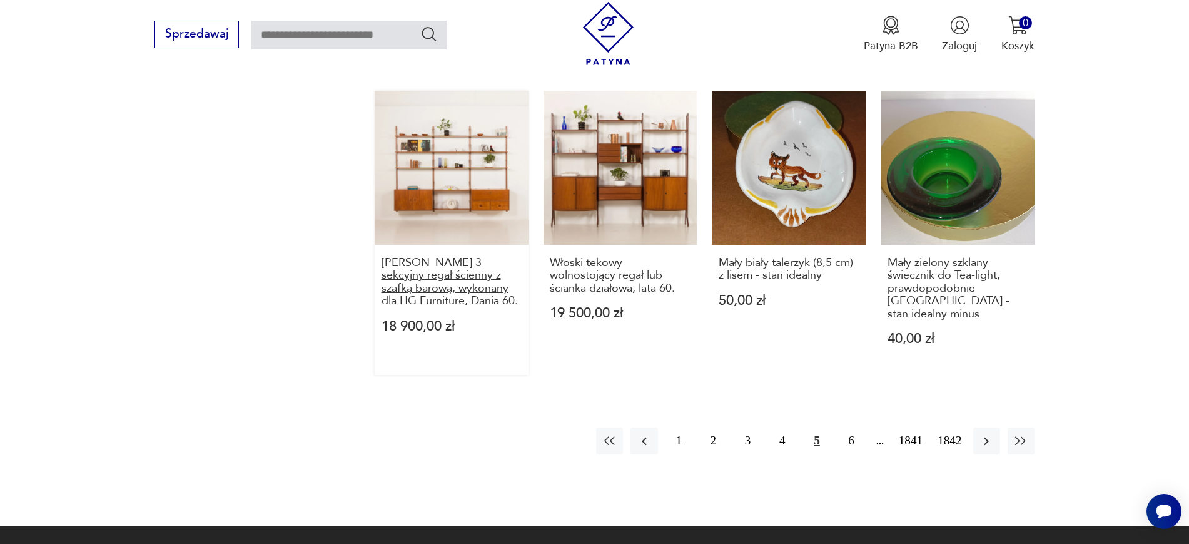
drag, startPoint x: 362, startPoint y: 223, endPoint x: 517, endPoint y: 266, distance: 160.6
click at [951, 434] on icon "button" at bounding box center [986, 441] width 5 height 8
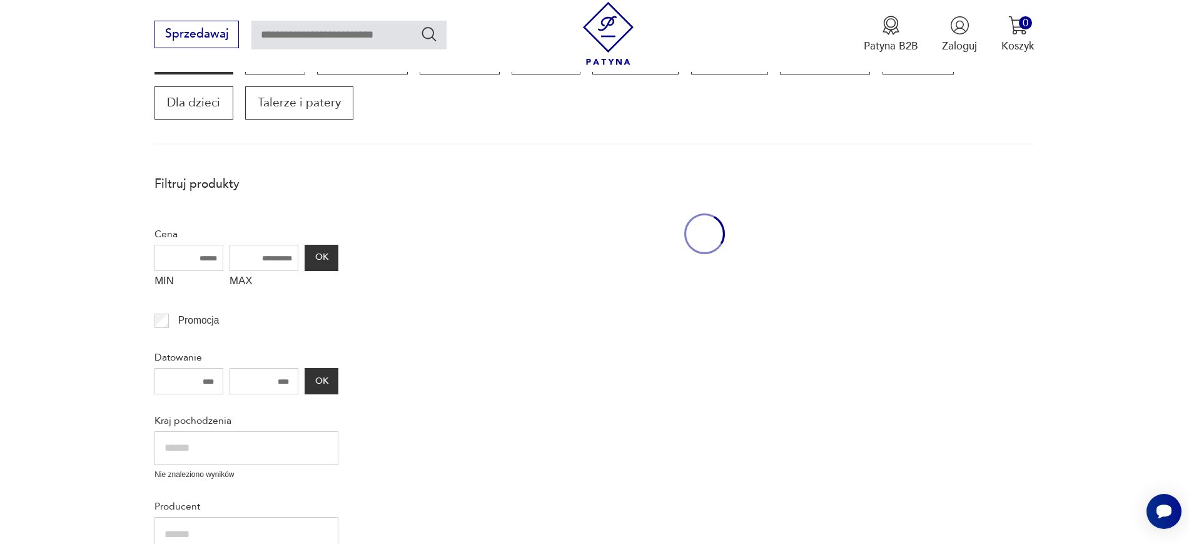
scroll to position [212, 0]
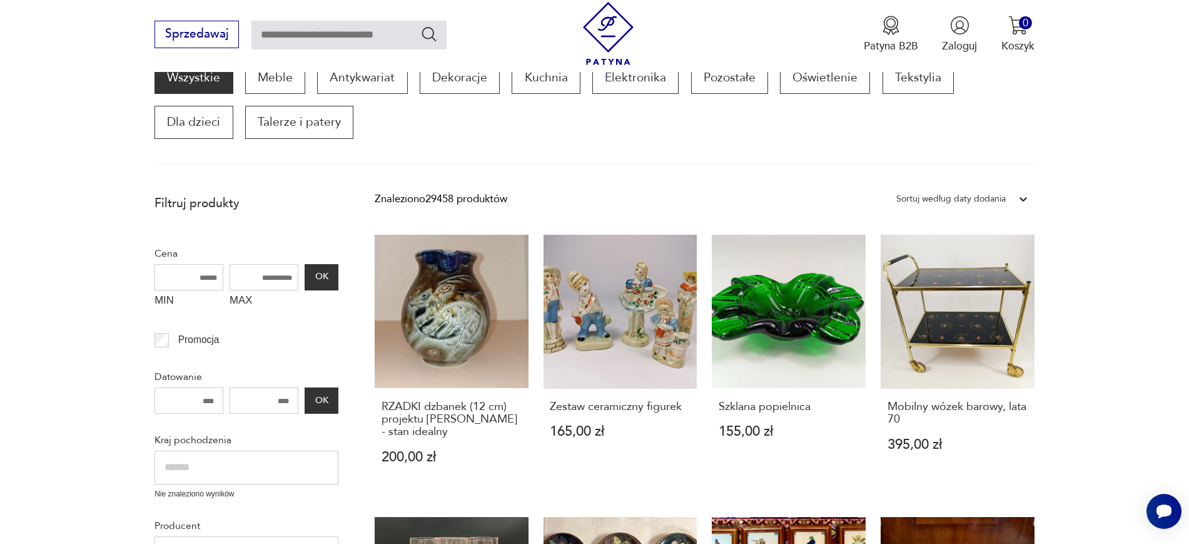
drag, startPoint x: 601, startPoint y: 301, endPoint x: 1144, endPoint y: 125, distance: 570.9
click at [951, 125] on section "Wszystkie Meble Antykwariat Dekoracje Kuchnia Elektronika Pozostałe Oświetlenie…" at bounding box center [594, 112] width 1189 height 103
drag, startPoint x: 1108, startPoint y: 436, endPoint x: 888, endPoint y: 403, distance: 222.7
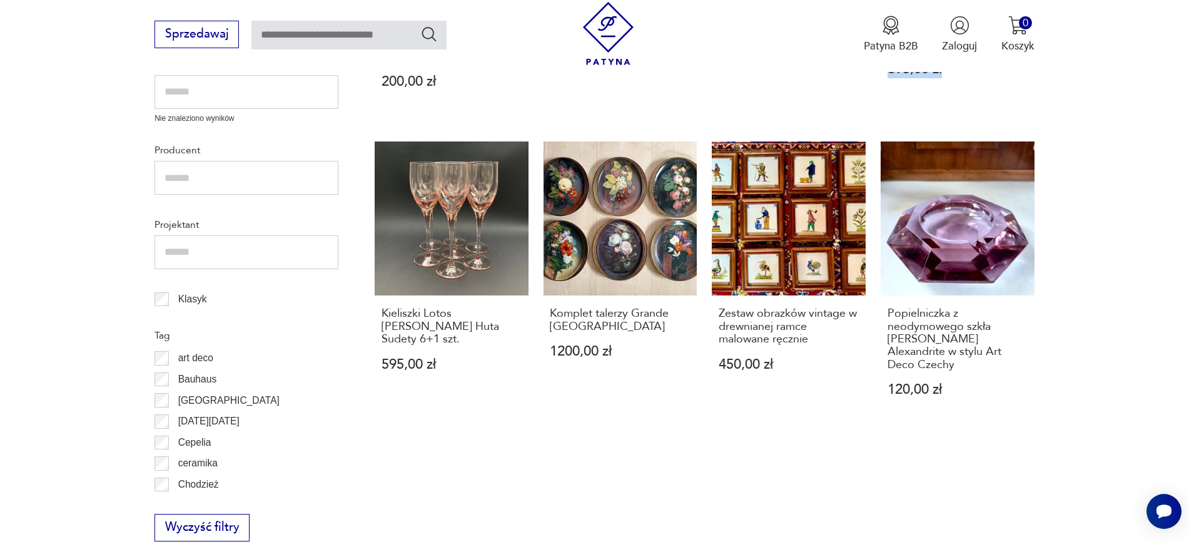
scroll to position [619, 0]
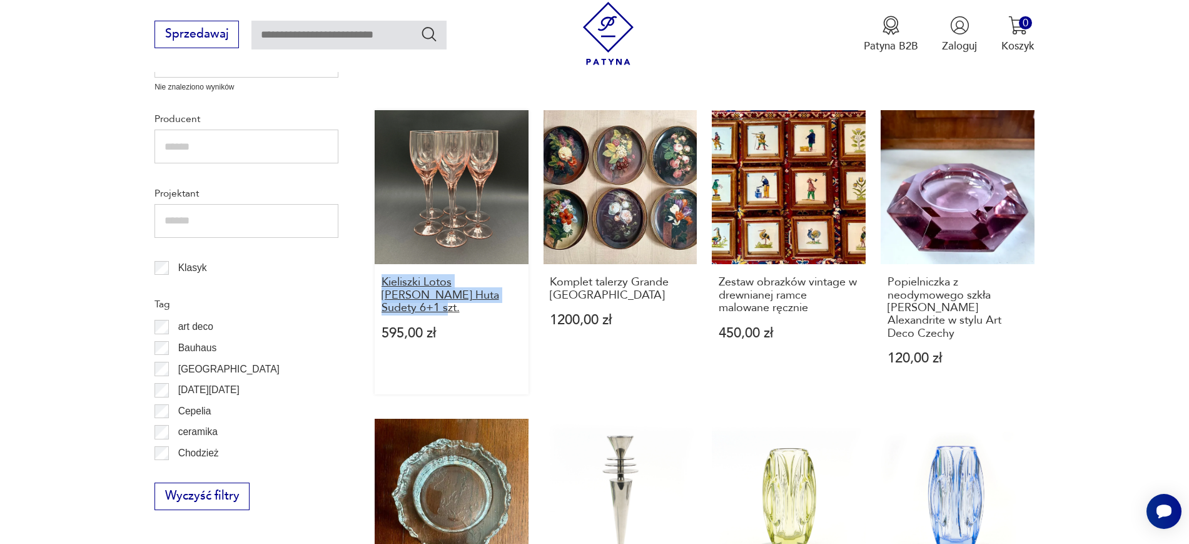
drag, startPoint x: 363, startPoint y: 276, endPoint x: 507, endPoint y: 301, distance: 146.0
click at [507, 301] on section "Filtruj produkty Cena MIN MAX OK Promocja Datowanie OK Kraj pochodzenia Nie zna…" at bounding box center [594, 439] width 1189 height 1317
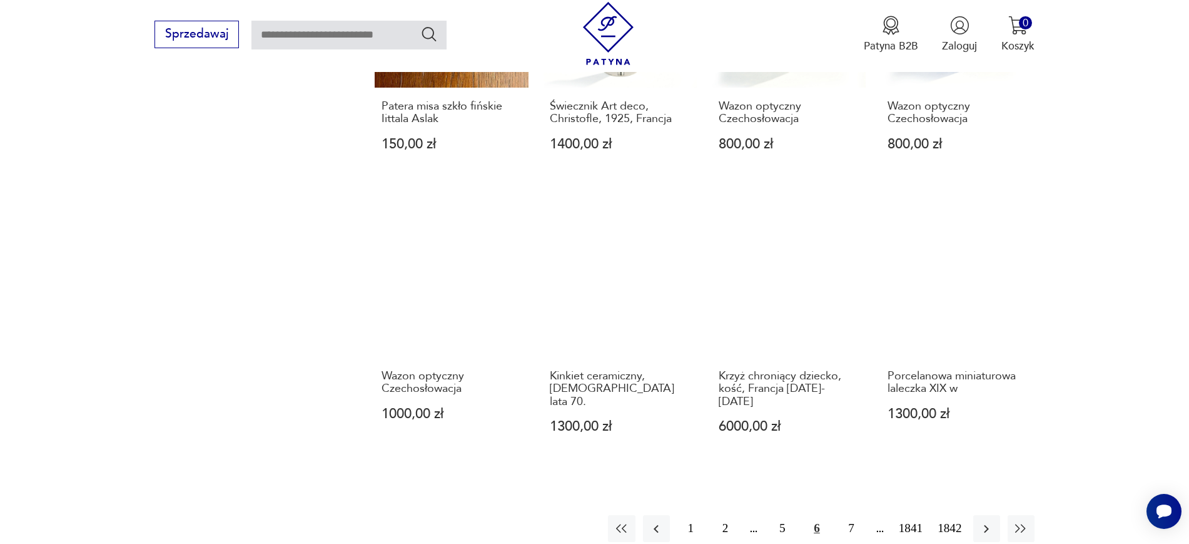
scroll to position [1182, 0]
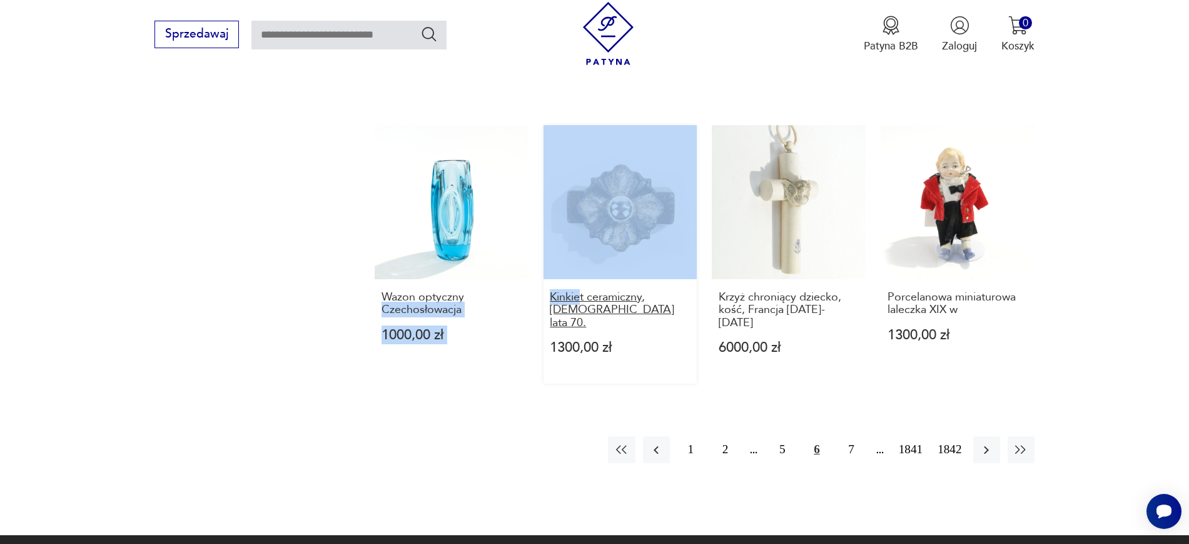
drag, startPoint x: 535, startPoint y: 276, endPoint x: 580, endPoint y: 290, distance: 46.9
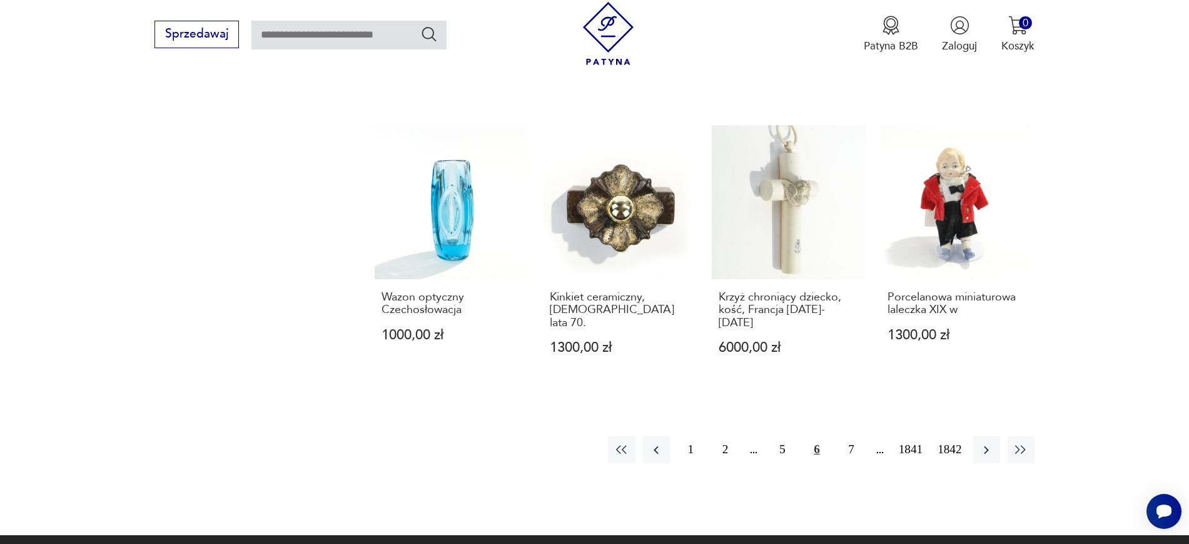
drag, startPoint x: 538, startPoint y: 278, endPoint x: 591, endPoint y: 296, distance: 56.2
click at [951, 434] on icon "button" at bounding box center [986, 449] width 15 height 15
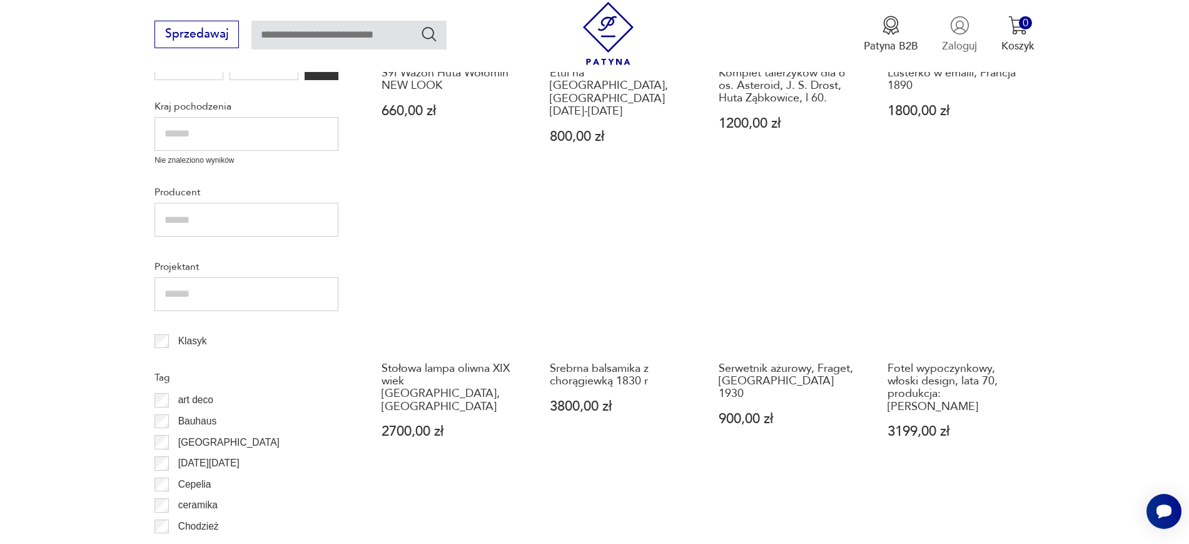
scroll to position [587, 0]
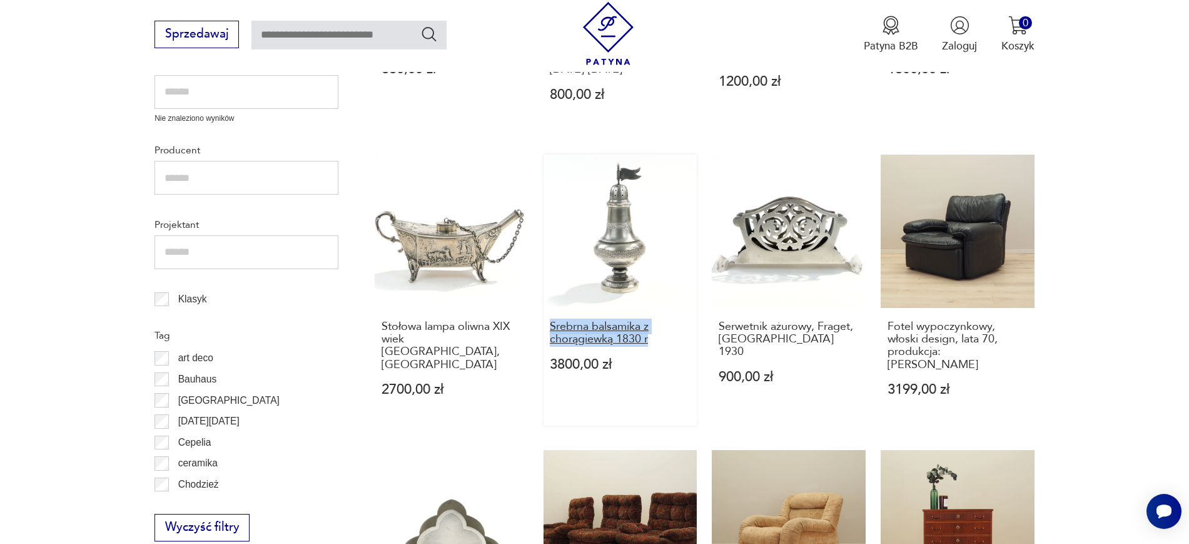
drag, startPoint x: 539, startPoint y: 314, endPoint x: 659, endPoint y: 329, distance: 121.6
click at [659, 329] on div "S9I Wazon Huta Wołomin NEW LOOK 660,00 zł Etui na cygaro, Austria 1900-1920 800…" at bounding box center [705, 431] width 660 height 1144
drag, startPoint x: 611, startPoint y: 209, endPoint x: 1078, endPoint y: 200, distance: 466.7
click at [951, 200] on section "Filtruj produkty Cena MIN MAX OK Promocja Datowanie OK Kraj pochodzenia Nie zna…" at bounding box center [594, 483] width 1189 height 1342
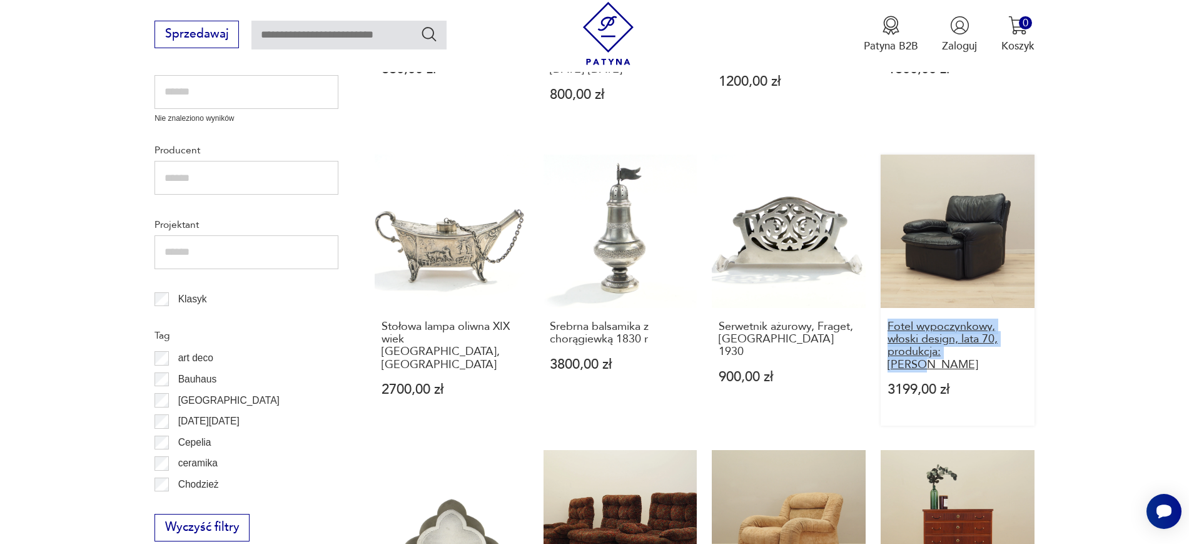
drag, startPoint x: 1047, startPoint y: 338, endPoint x: 888, endPoint y: 310, distance: 161.3
click at [888, 310] on section "Filtruj produkty Cena MIN MAX OK Promocja Datowanie OK Kraj pochodzenia Nie zna…" at bounding box center [594, 483] width 1189 height 1342
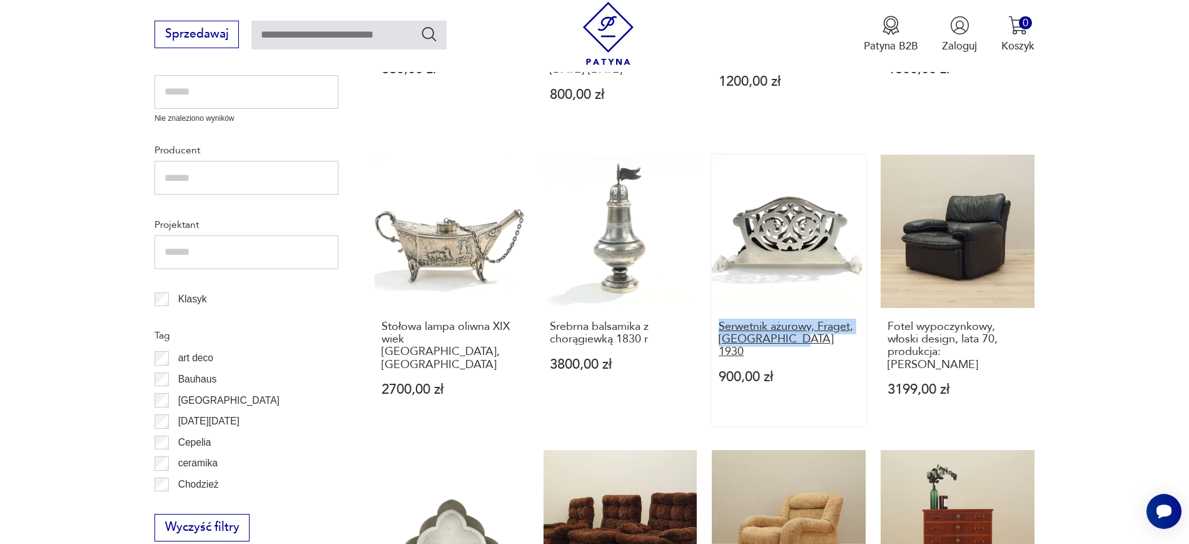
drag, startPoint x: 705, startPoint y: 316, endPoint x: 802, endPoint y: 328, distance: 97.7
click at [802, 328] on div "S9I Wazon Huta Wołomin NEW LOOK 660,00 zł Etui na cygaro, Austria 1900-1920 800…" at bounding box center [705, 431] width 660 height 1144
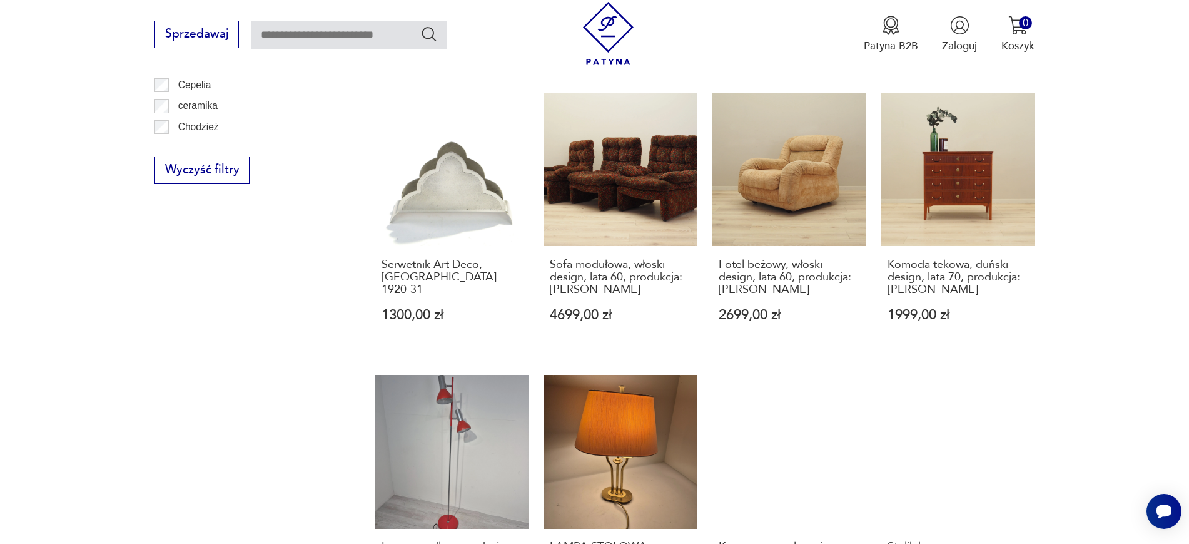
scroll to position [963, 0]
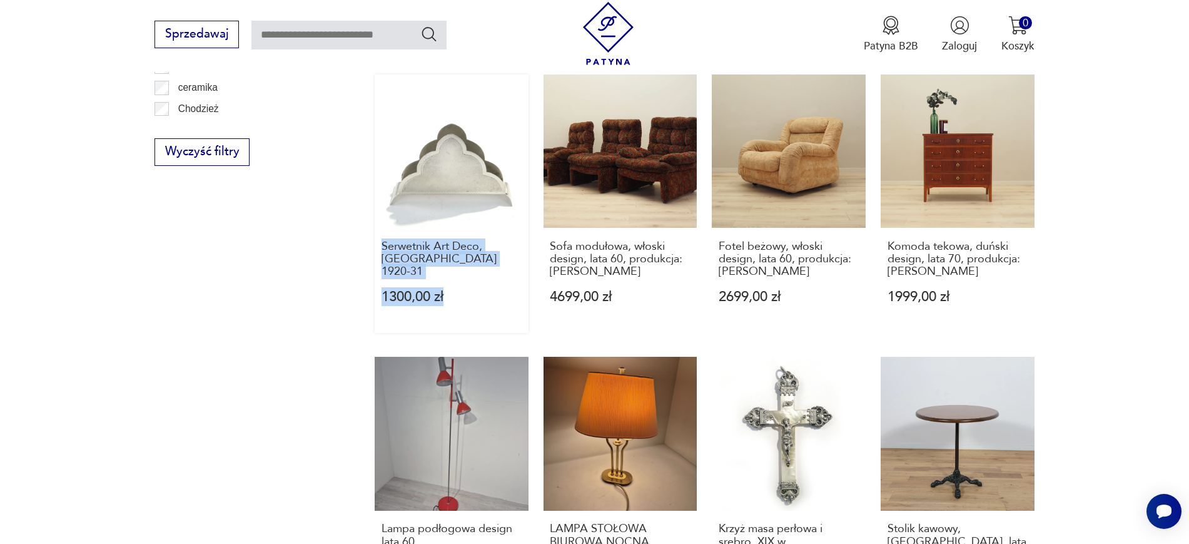
drag, startPoint x: 367, startPoint y: 218, endPoint x: 504, endPoint y: 246, distance: 139.2
click at [504, 246] on section "Filtruj produkty Cena MIN MAX OK Promocja Datowanie OK Kraj pochodzenia Nie zna…" at bounding box center [594, 108] width 1189 height 1342
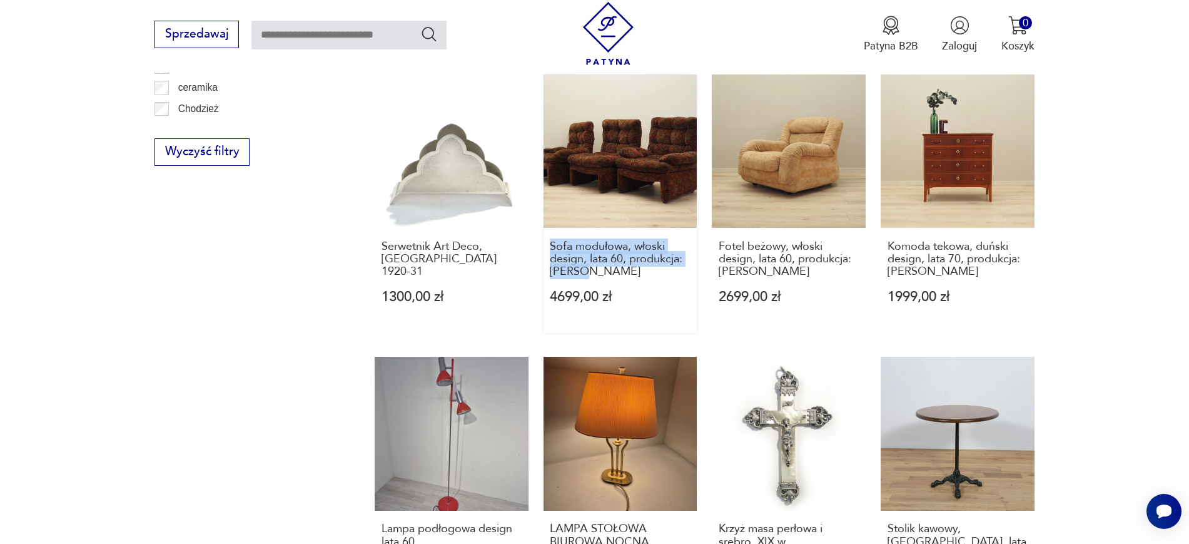
drag, startPoint x: 536, startPoint y: 213, endPoint x: 597, endPoint y: 258, distance: 76.1
click at [597, 258] on div "S9I Wazon Huta Wołomin NEW LOOK 660,00 zł Etui na cygaro, Austria 1900-1920 800…" at bounding box center [705, 56] width 660 height 1144
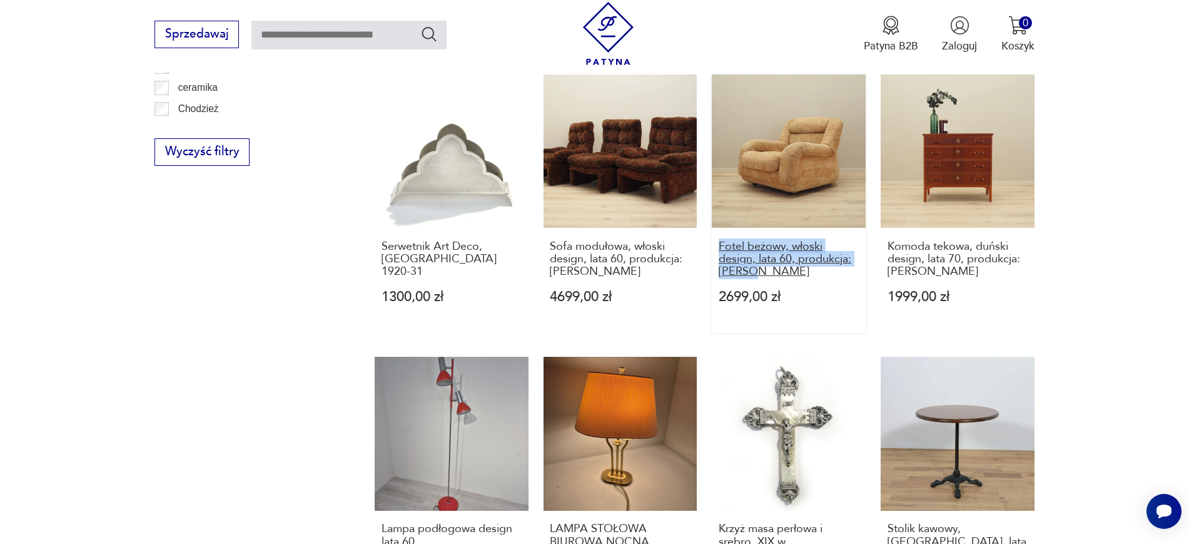
drag, startPoint x: 707, startPoint y: 225, endPoint x: 762, endPoint y: 245, distance: 58.0
click at [762, 245] on div "S9I Wazon Huta Wołomin NEW LOOK 660,00 zł Etui na cygaro, Austria 1900-1920 800…" at bounding box center [705, 56] width 660 height 1144
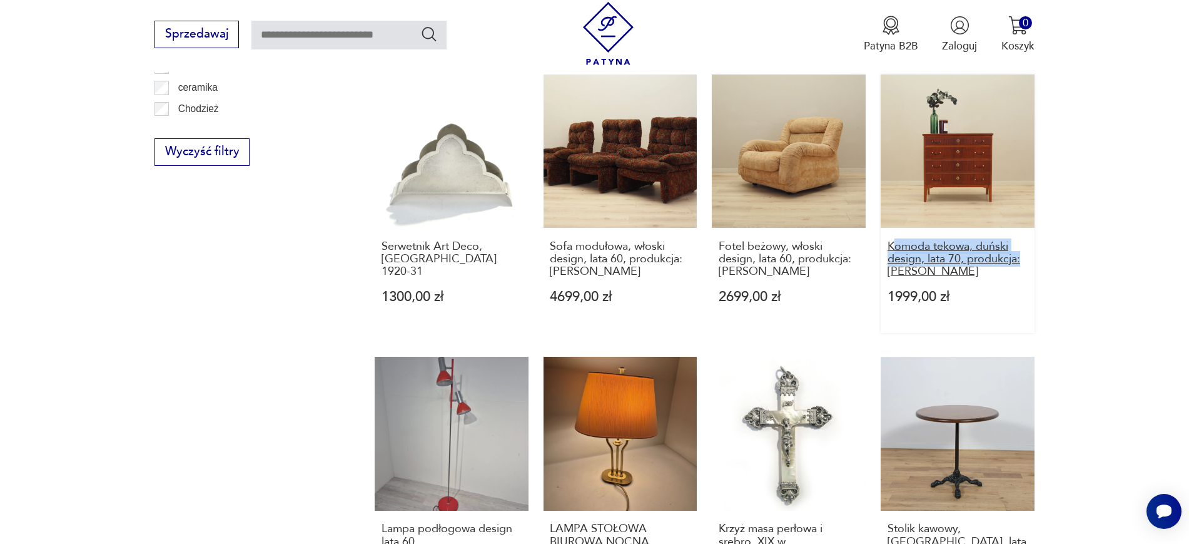
drag, startPoint x: 1098, startPoint y: 239, endPoint x: 898, endPoint y: 223, distance: 201.4
click at [898, 223] on section "Filtruj produkty Cena MIN MAX OK Promocja Datowanie OK Kraj pochodzenia Nie zna…" at bounding box center [594, 108] width 1189 height 1342
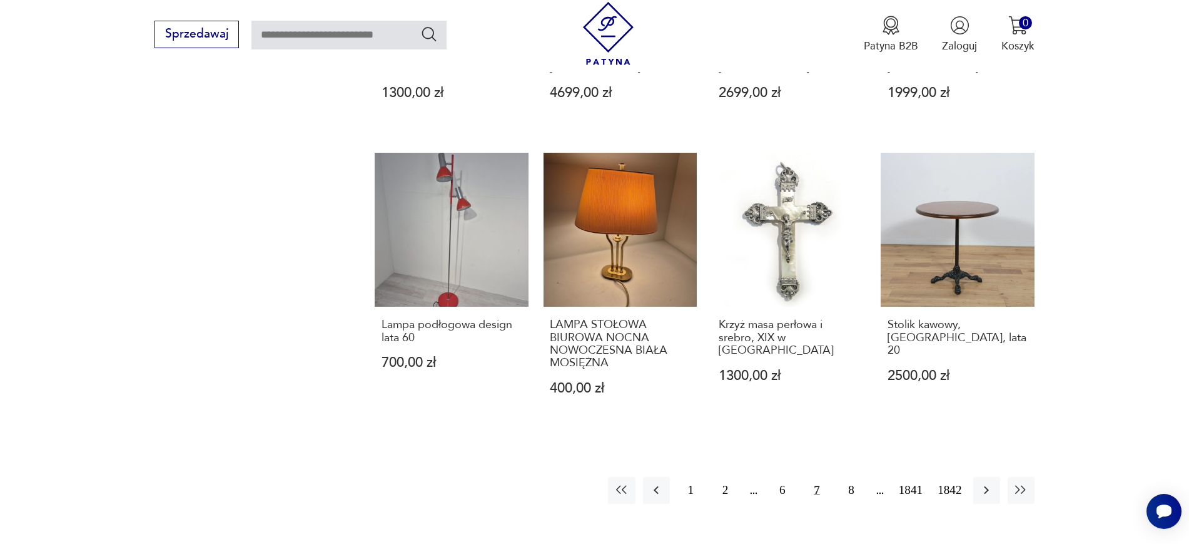
scroll to position [1182, 0]
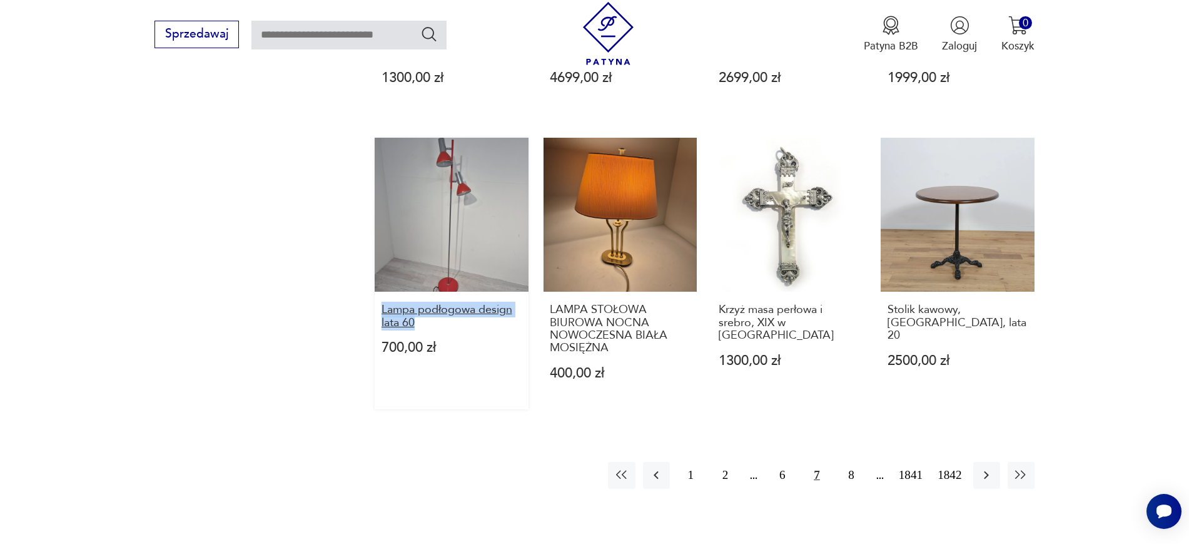
drag, startPoint x: 367, startPoint y: 282, endPoint x: 430, endPoint y: 300, distance: 66.2
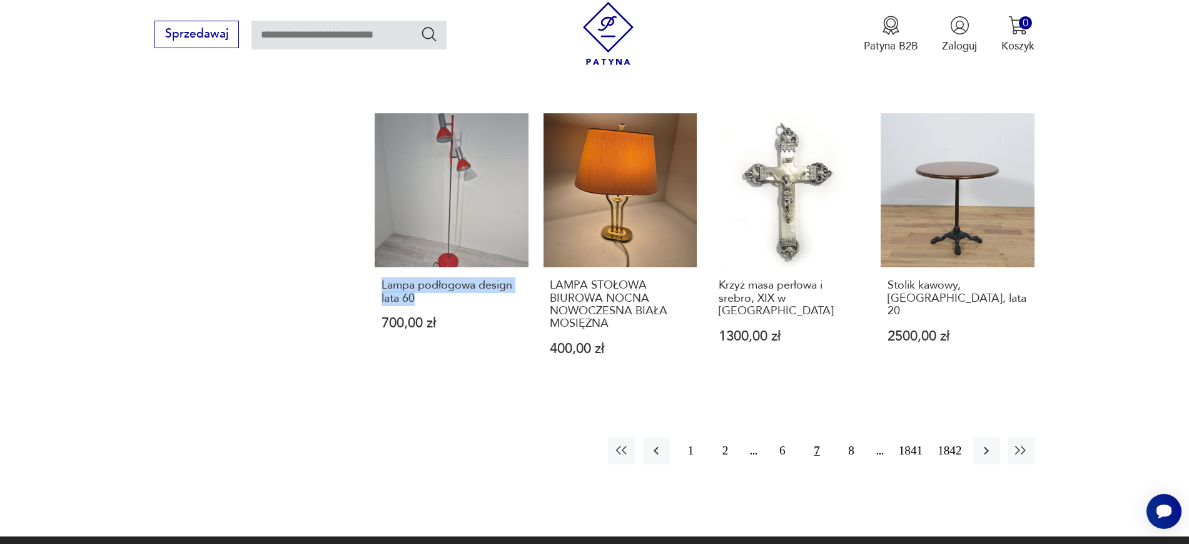
scroll to position [1213, 0]
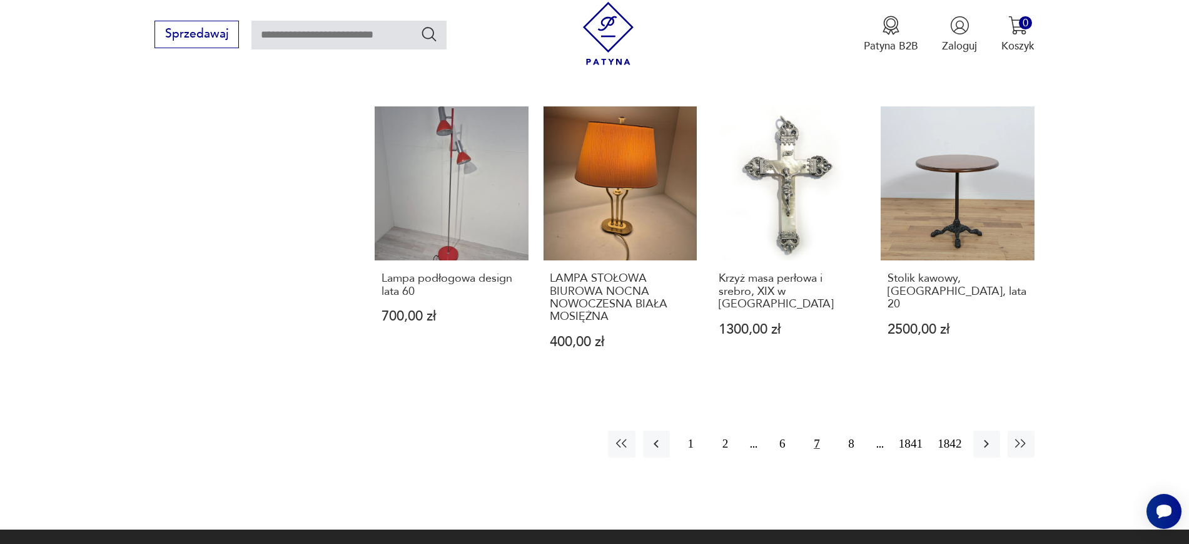
drag, startPoint x: 1054, startPoint y: 263, endPoint x: 879, endPoint y: 254, distance: 175.4
drag, startPoint x: 879, startPoint y: 254, endPoint x: 1123, endPoint y: 74, distance: 303.2
drag, startPoint x: 1078, startPoint y: 259, endPoint x: 896, endPoint y: 260, distance: 182.0
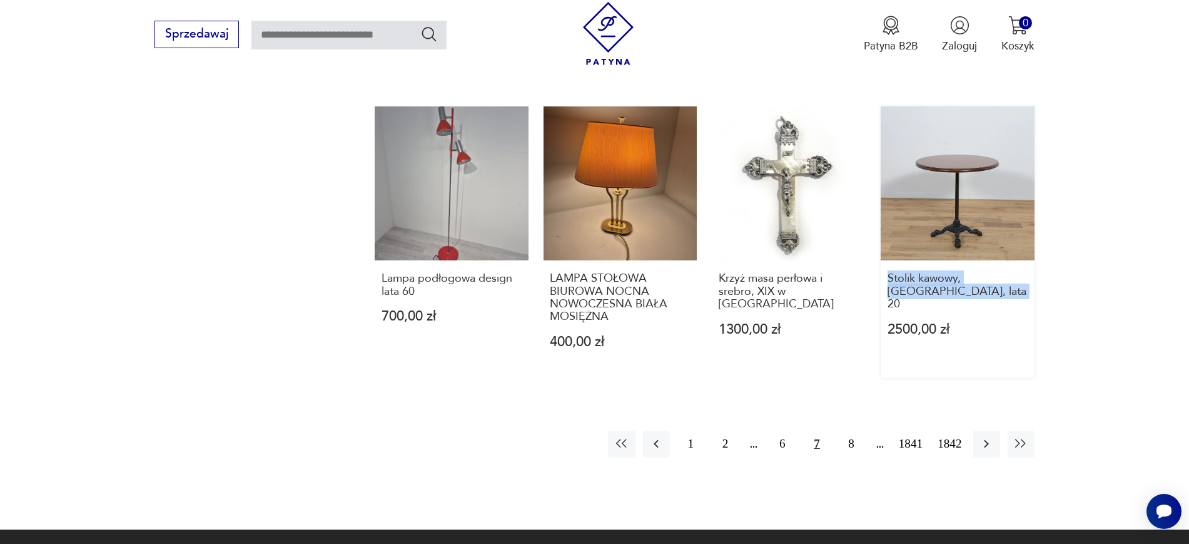
drag, startPoint x: 1096, startPoint y: 270, endPoint x: 882, endPoint y: 256, distance: 215.0
click at [951, 434] on icon "button" at bounding box center [986, 443] width 15 height 15
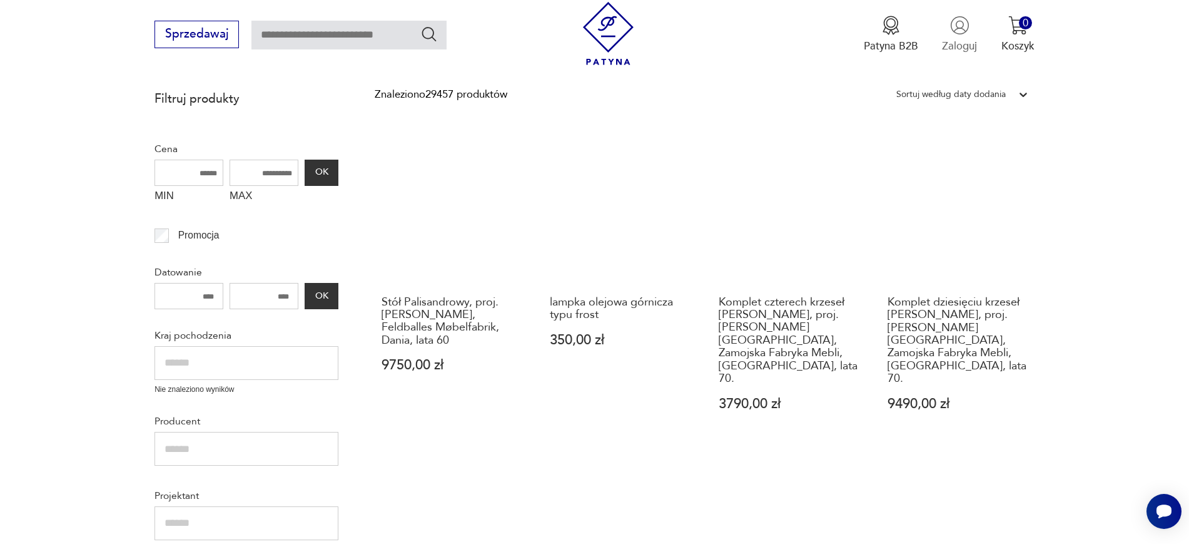
scroll to position [212, 0]
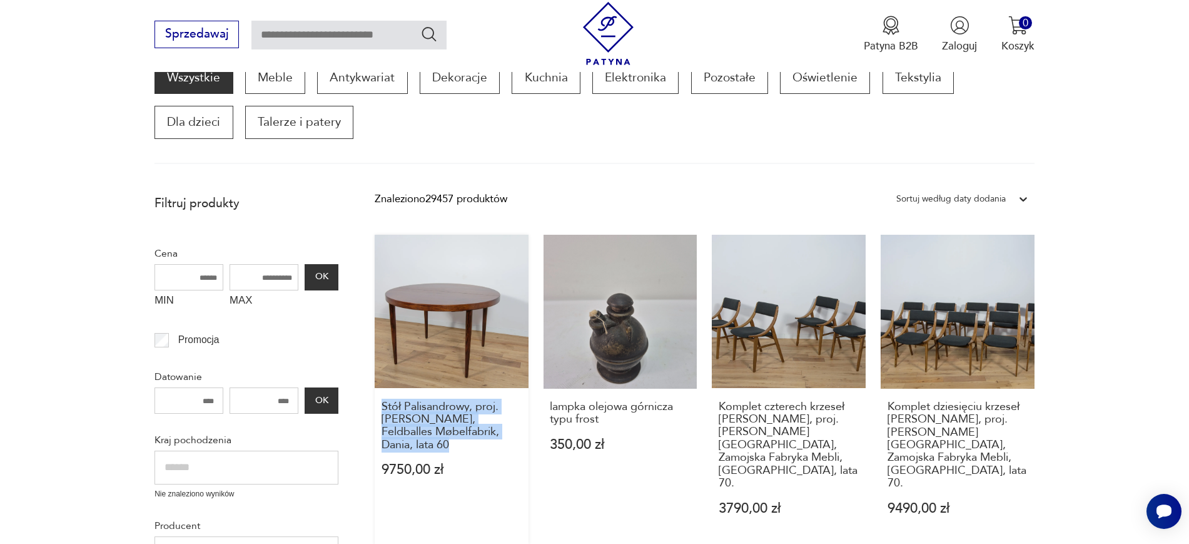
drag, startPoint x: 367, startPoint y: 408, endPoint x: 515, endPoint y: 441, distance: 151.3
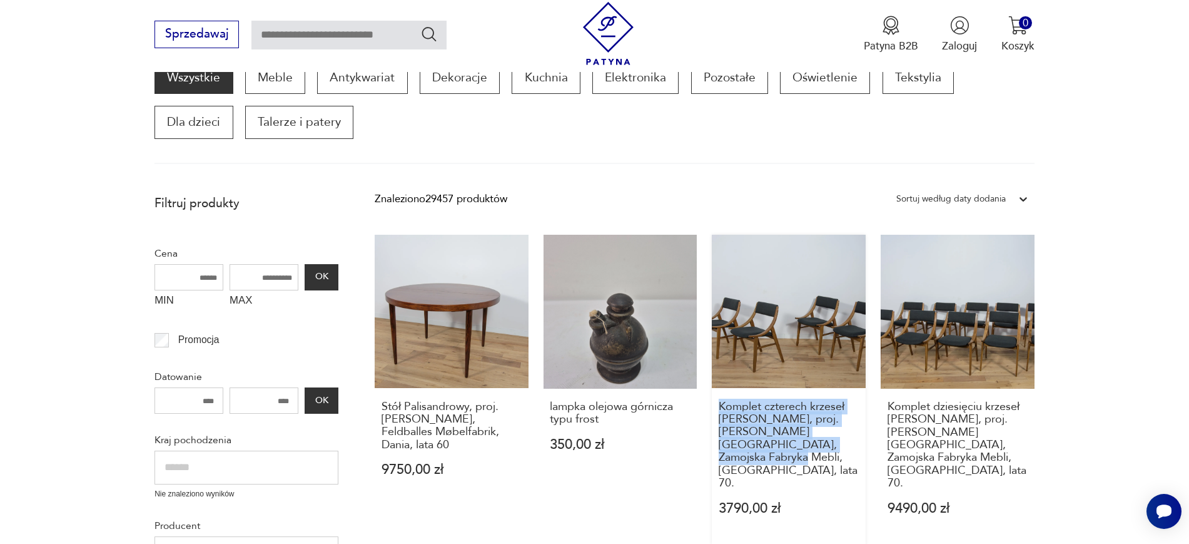
drag, startPoint x: 709, startPoint y: 401, endPoint x: 805, endPoint y: 453, distance: 109.7
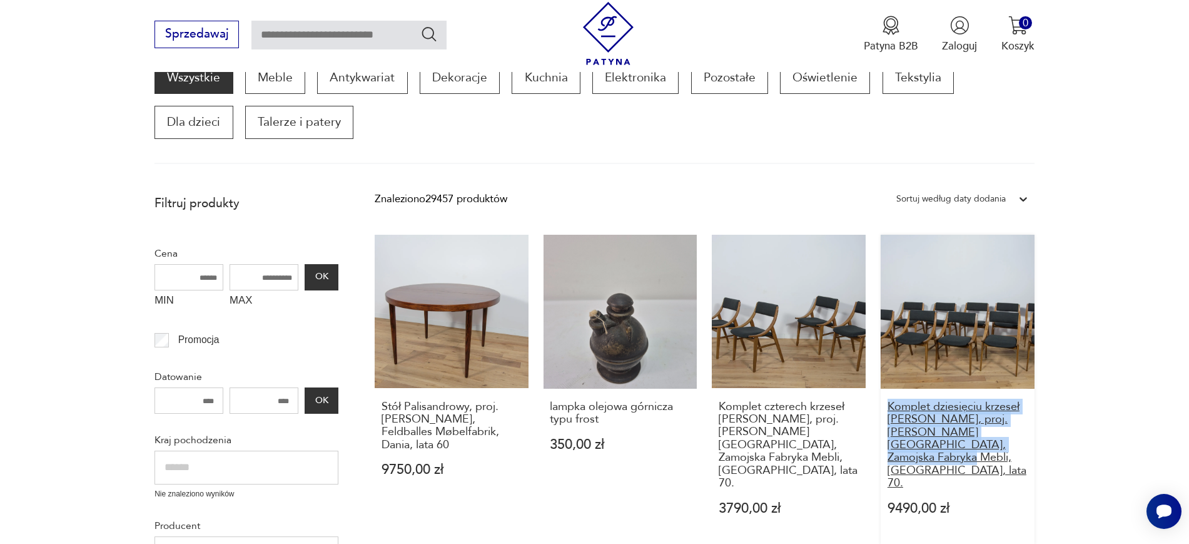
drag, startPoint x: 1074, startPoint y: 442, endPoint x: 890, endPoint y: 412, distance: 186.3
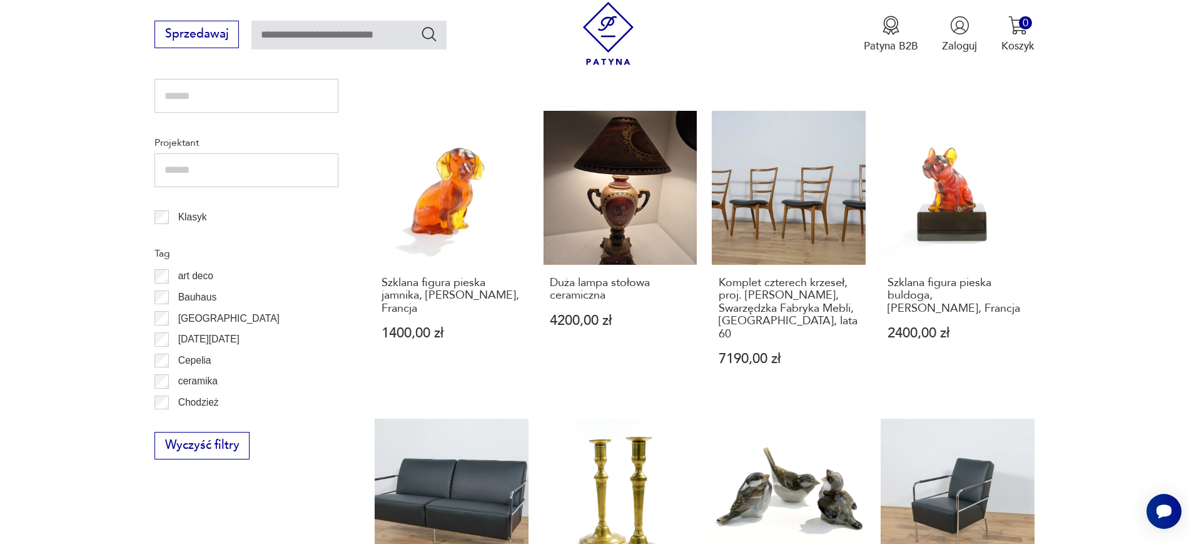
scroll to position [696, 0]
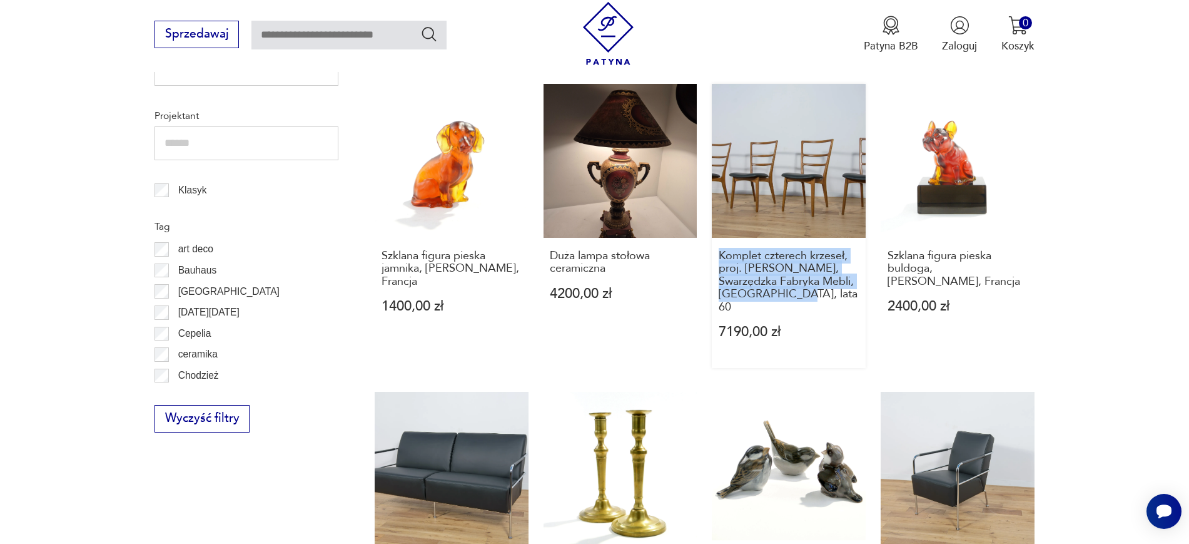
drag, startPoint x: 706, startPoint y: 216, endPoint x: 791, endPoint y: 262, distance: 96.8
click at [791, 262] on div "Stół Palisandrowy, proj. K. Kristiansen, Feldballes Møbelfabrik, Dania, lata 60…" at bounding box center [705, 360] width 660 height 1221
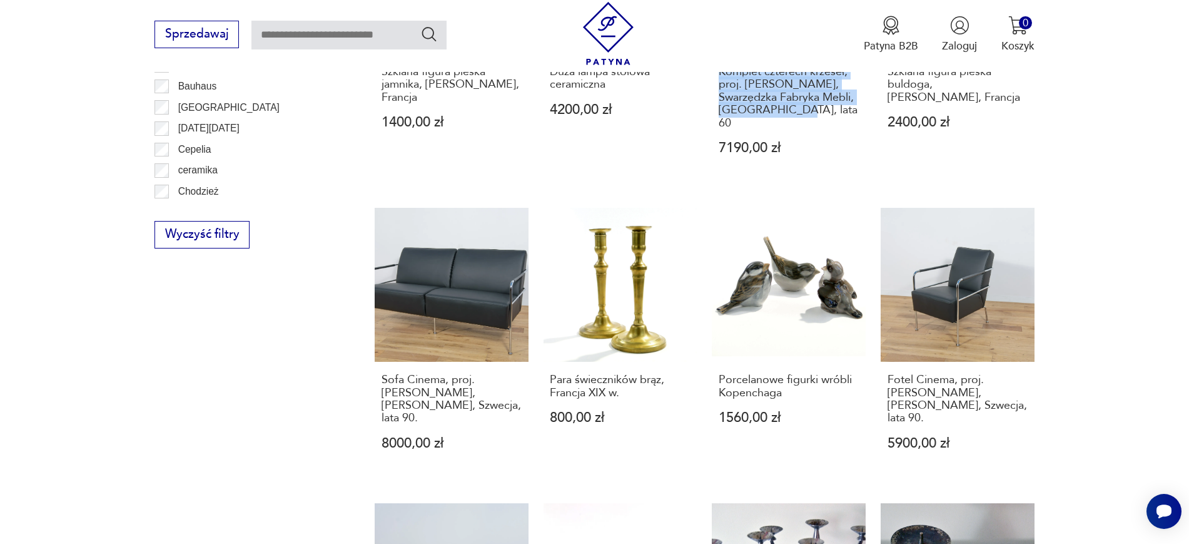
scroll to position [941, 0]
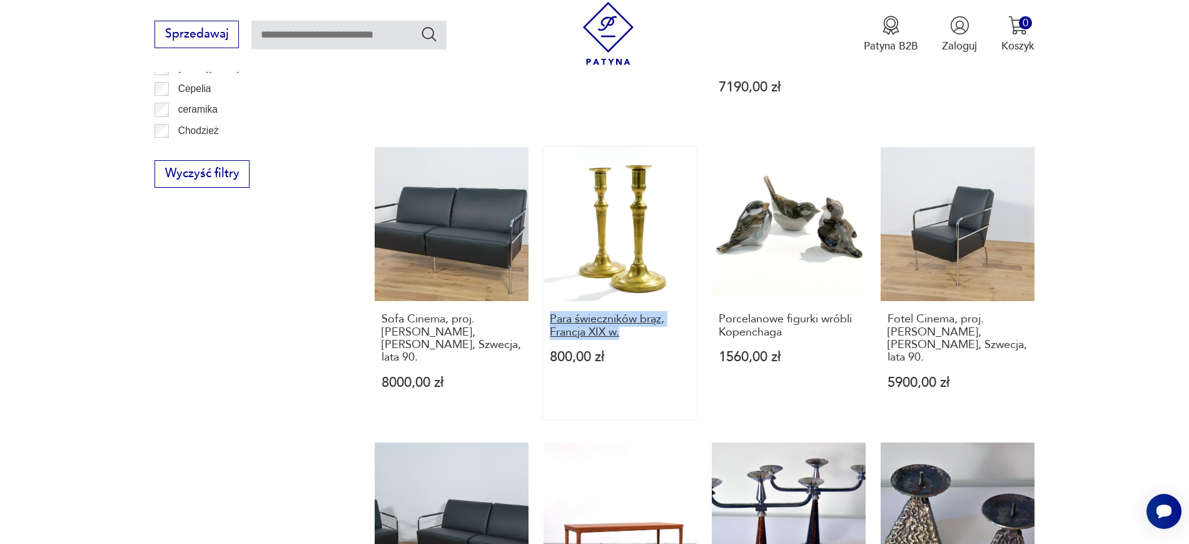
drag, startPoint x: 536, startPoint y: 265, endPoint x: 622, endPoint y: 283, distance: 88.3
click at [622, 283] on div "Stół Palisandrowy, proj. K. Kristiansen, Feldballes Møbelfabrik, Dania, lata 60…" at bounding box center [705, 116] width 660 height 1221
click at [951, 277] on section "Filtruj produkty Cena MIN MAX OK Promocja Datowanie OK Kraj pochodzenia Nie zna…" at bounding box center [594, 168] width 1189 height 1419
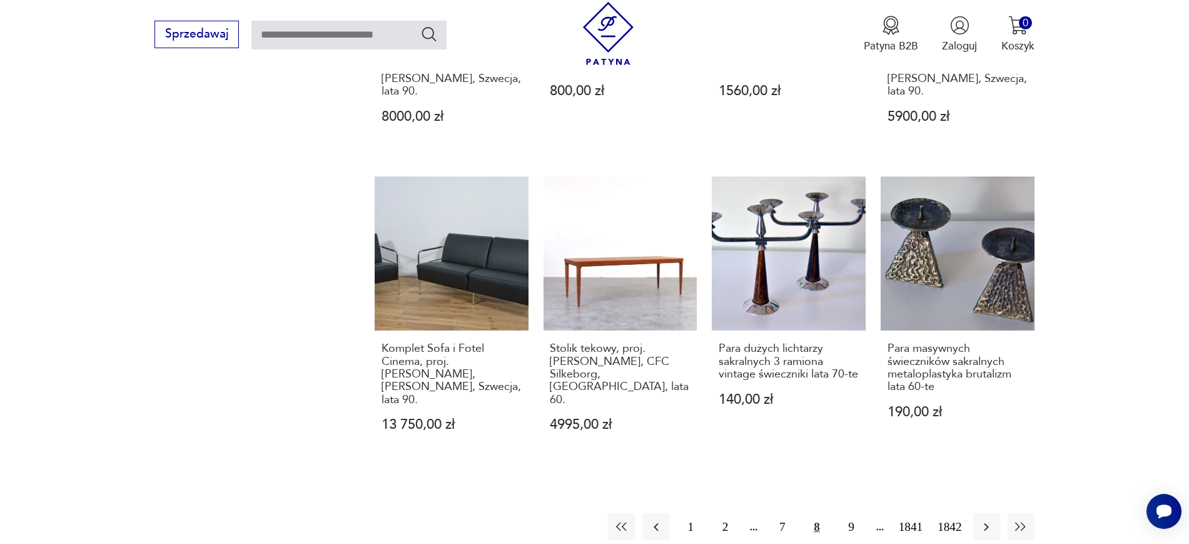
scroll to position [1209, 0]
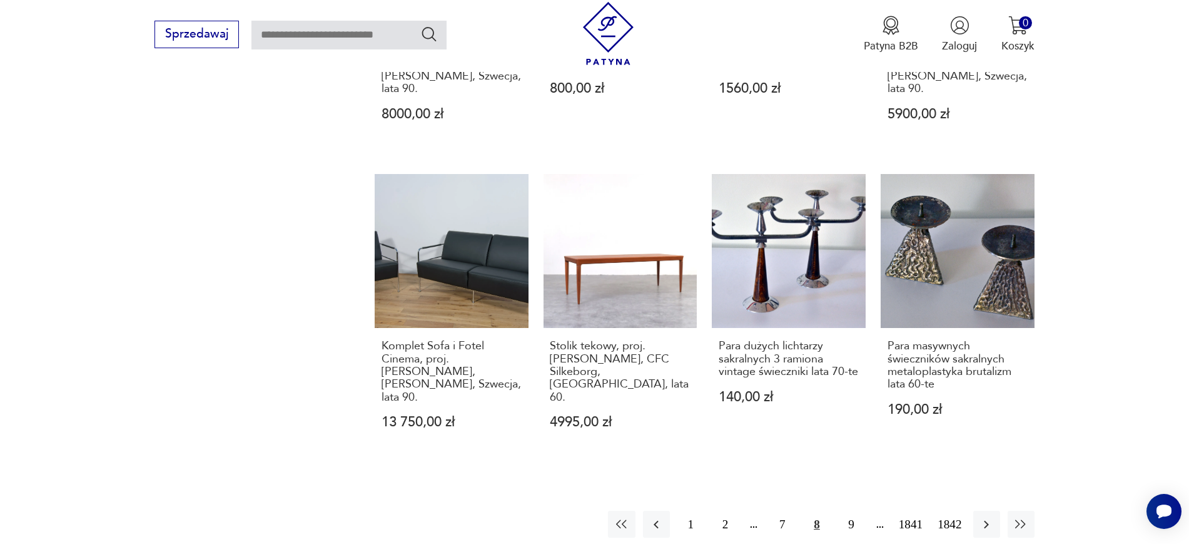
drag, startPoint x: 536, startPoint y: 285, endPoint x: 621, endPoint y: 313, distance: 89.4
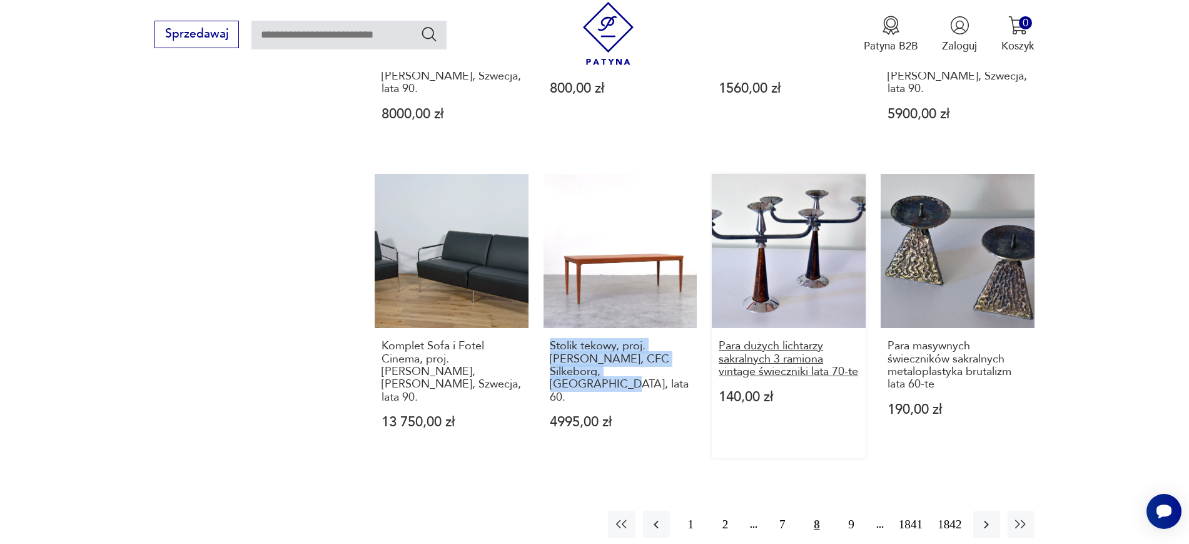
drag, startPoint x: 701, startPoint y: 277, endPoint x: 767, endPoint y: 306, distance: 72.5
drag, startPoint x: 767, startPoint y: 306, endPoint x: 530, endPoint y: 432, distance: 267.8
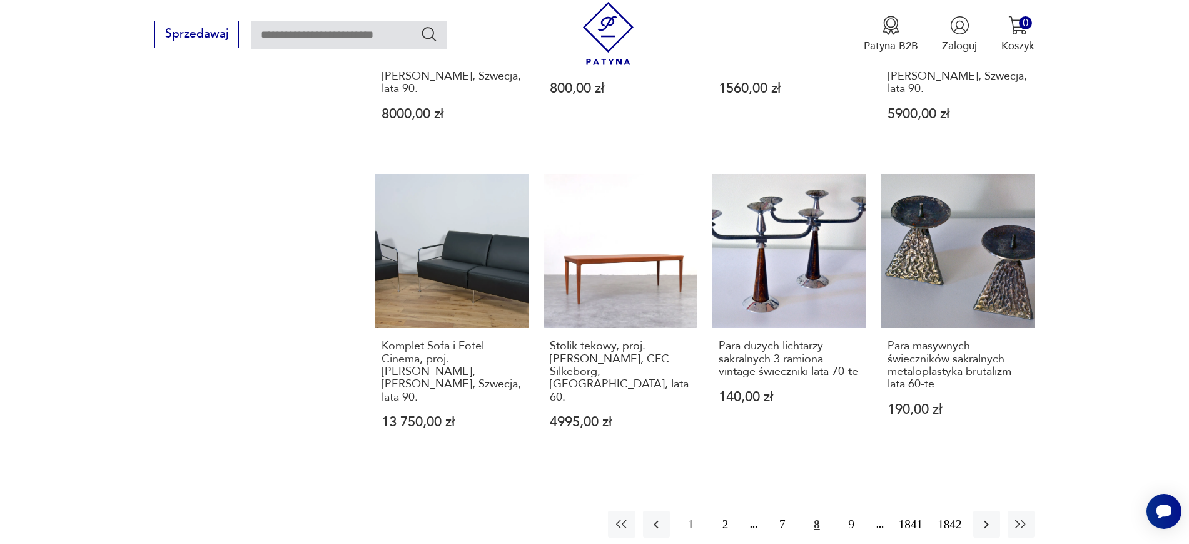
drag, startPoint x: 530, startPoint y: 432, endPoint x: 1136, endPoint y: 318, distance: 616.2
drag, startPoint x: 707, startPoint y: 280, endPoint x: 747, endPoint y: 320, distance: 57.5
drag, startPoint x: 1076, startPoint y: 297, endPoint x: 881, endPoint y: 282, distance: 195.7
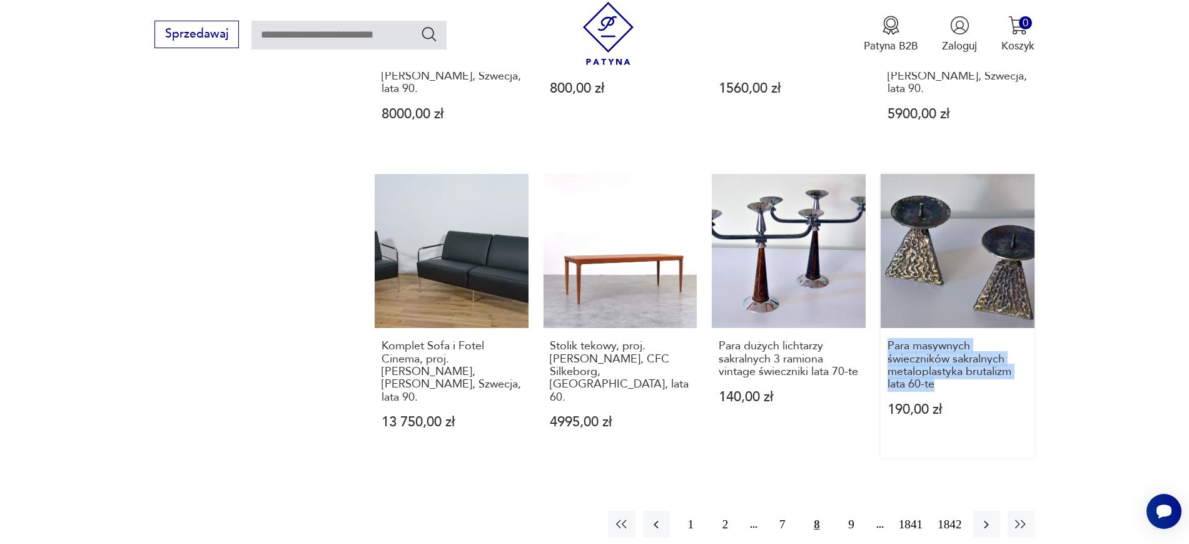
drag, startPoint x: 1064, startPoint y: 325, endPoint x: 887, endPoint y: 268, distance: 185.9
drag, startPoint x: 986, startPoint y: 448, endPoint x: 986, endPoint y: 458, distance: 9.4
click at [951, 434] on button "button" at bounding box center [986, 523] width 27 height 27
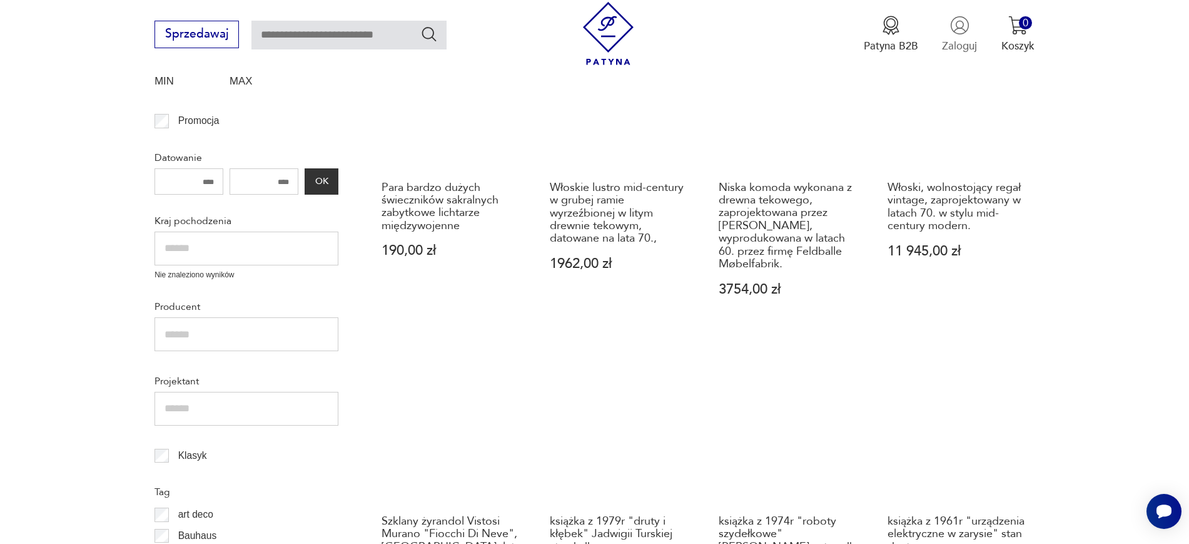
scroll to position [462, 0]
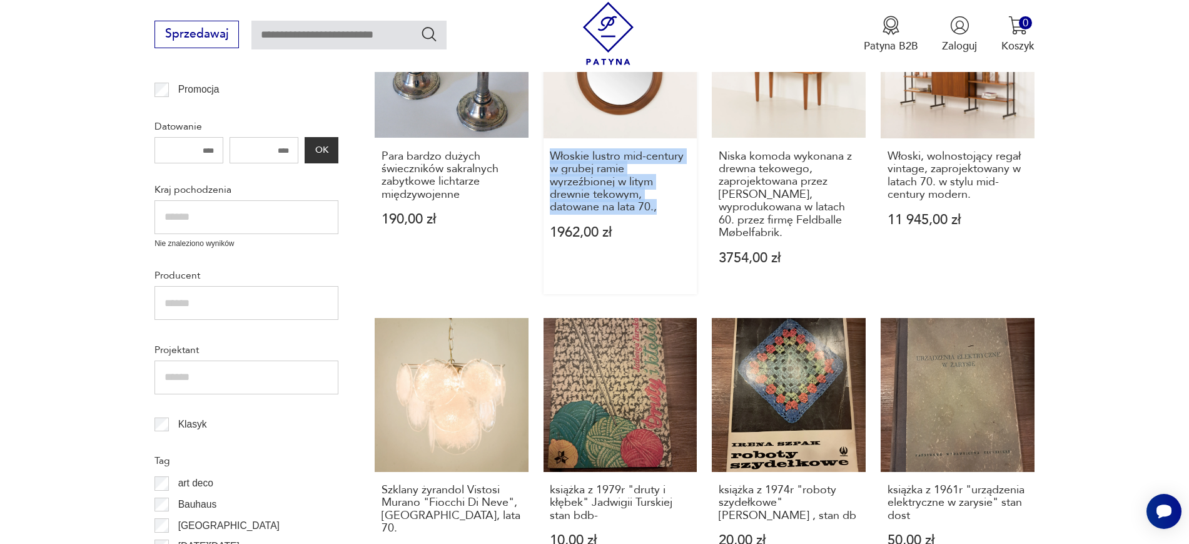
drag, startPoint x: 542, startPoint y: 158, endPoint x: 660, endPoint y: 218, distance: 132.9
drag, startPoint x: 708, startPoint y: 153, endPoint x: 802, endPoint y: 234, distance: 123.7
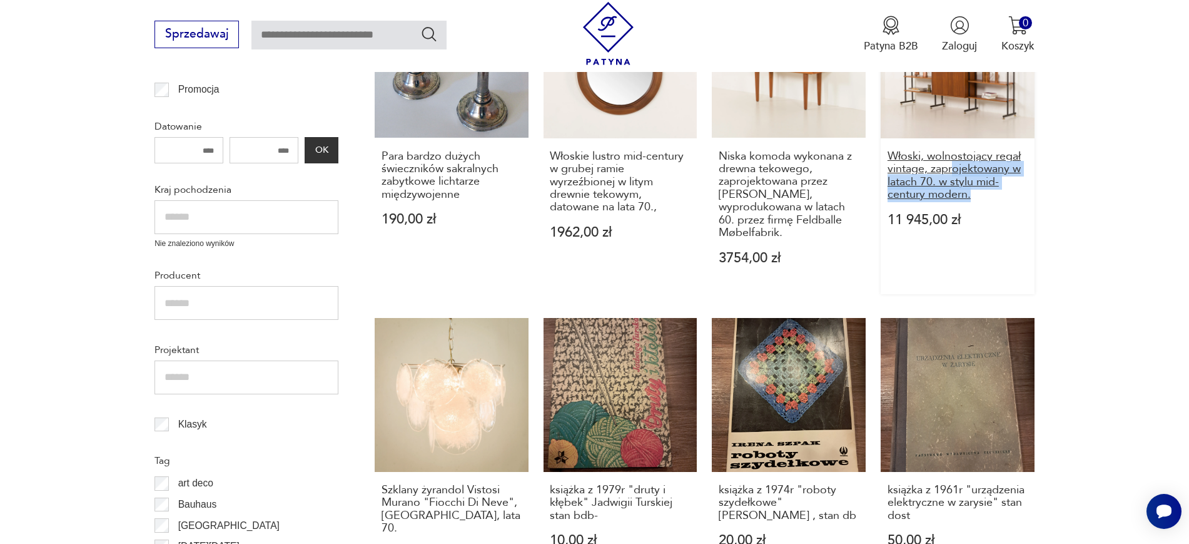
drag, startPoint x: 1096, startPoint y: 201, endPoint x: 953, endPoint y: 175, distance: 144.9
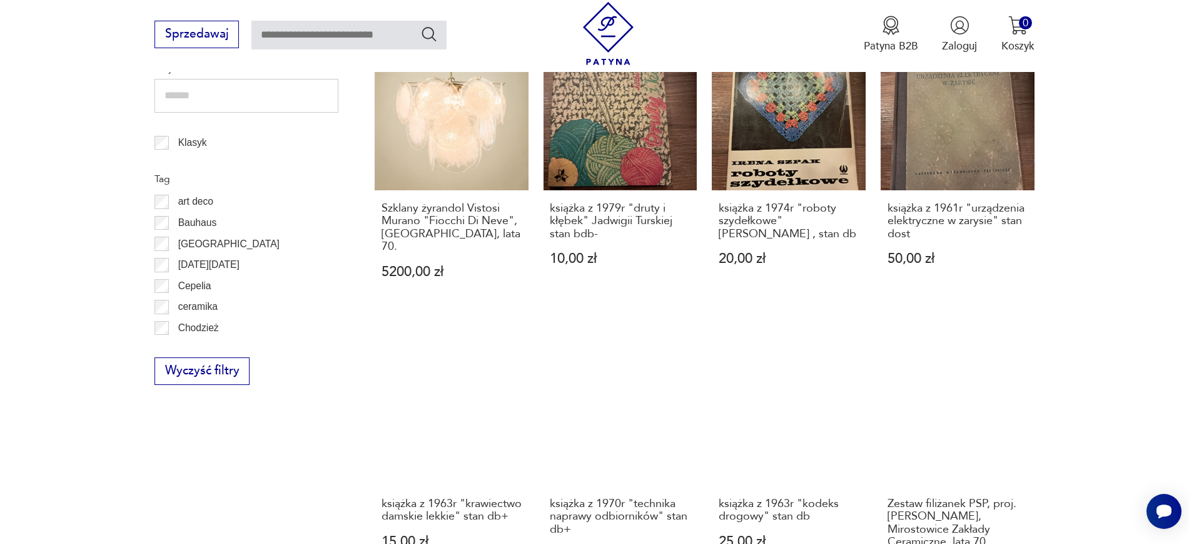
scroll to position [754, 0]
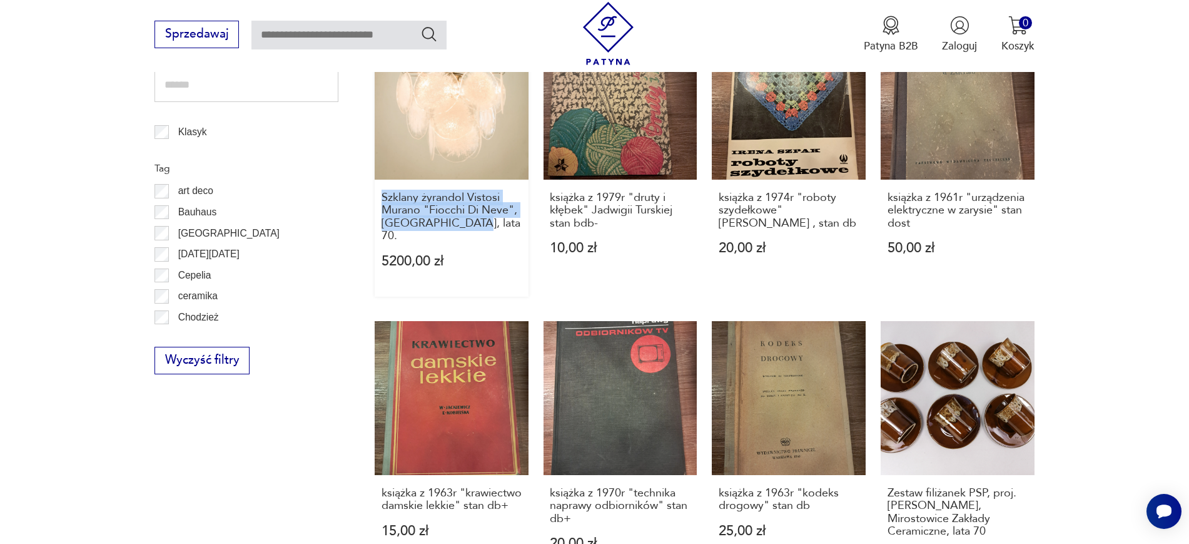
drag, startPoint x: 370, startPoint y: 194, endPoint x: 468, endPoint y: 232, distance: 104.8
click at [468, 232] on section "Filtruj produkty Cena MIN MAX OK Promocja Datowanie OK Kraj pochodzenia Nie zna…" at bounding box center [594, 342] width 1189 height 1394
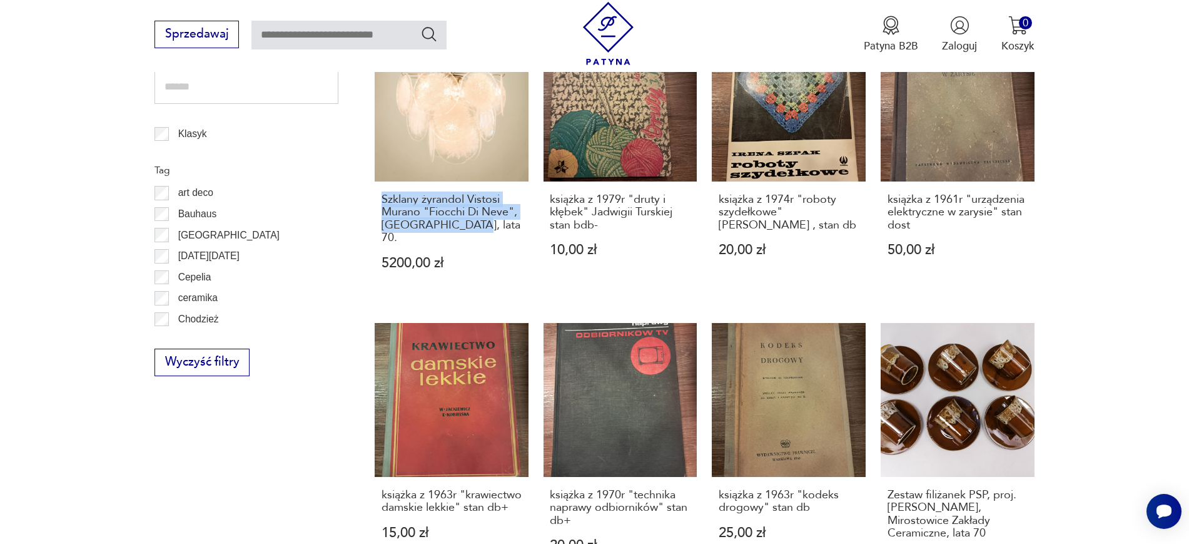
scroll to position [819, 0]
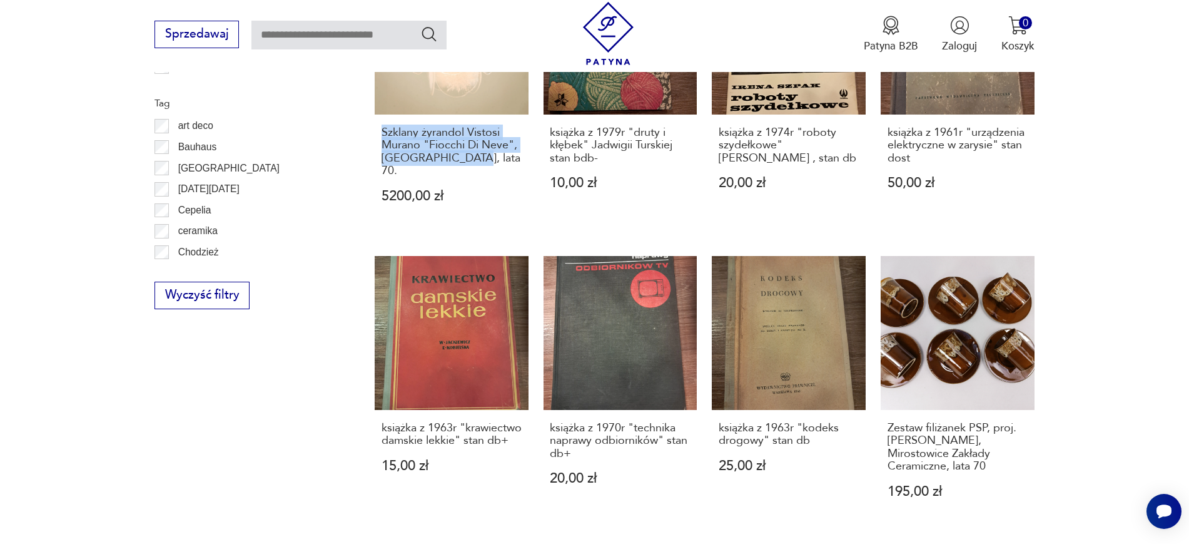
drag, startPoint x: 454, startPoint y: 304, endPoint x: 300, endPoint y: 382, distance: 172.3
click at [300, 382] on div "Filtruj produkty Cena MIN MAX OK Promocja Datowanie OK Kraj pochodzenia Nie zna…" at bounding box center [246, 245] width 184 height 1314
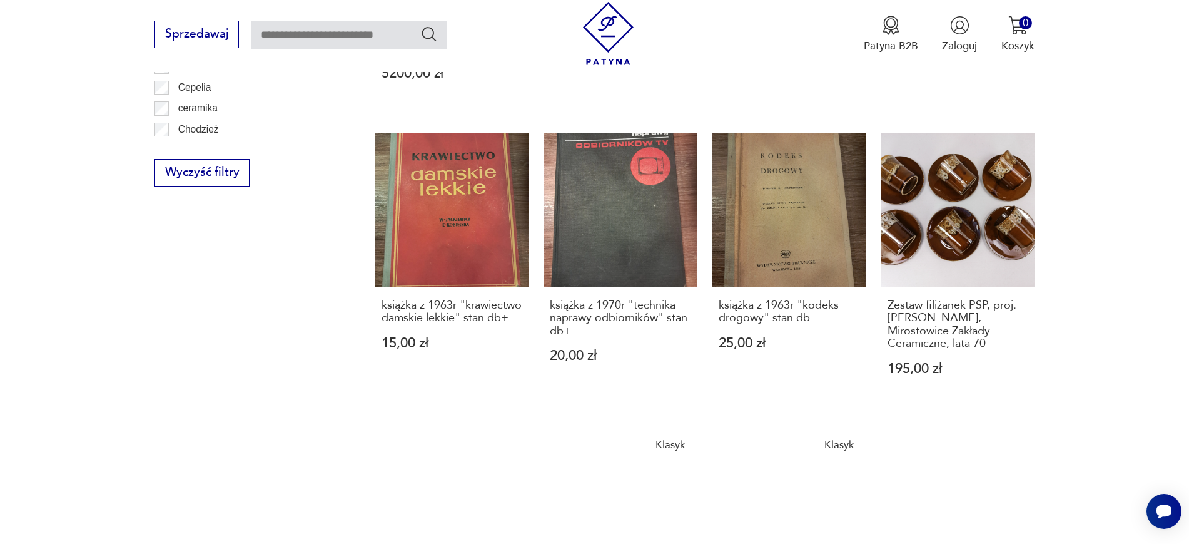
scroll to position [1033, 0]
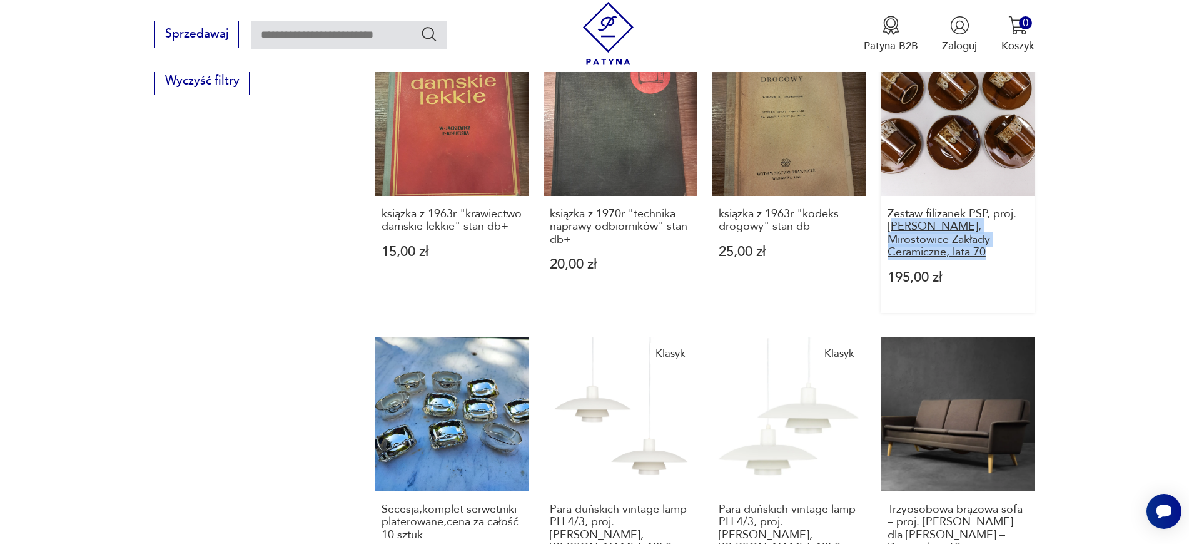
drag, startPoint x: 1066, startPoint y: 238, endPoint x: 893, endPoint y: 213, distance: 175.1
click at [893, 213] on section "Filtruj produkty Cena MIN MAX OK Promocja Datowanie OK Kraj pochodzenia Nie zna…" at bounding box center [594, 63] width 1189 height 1394
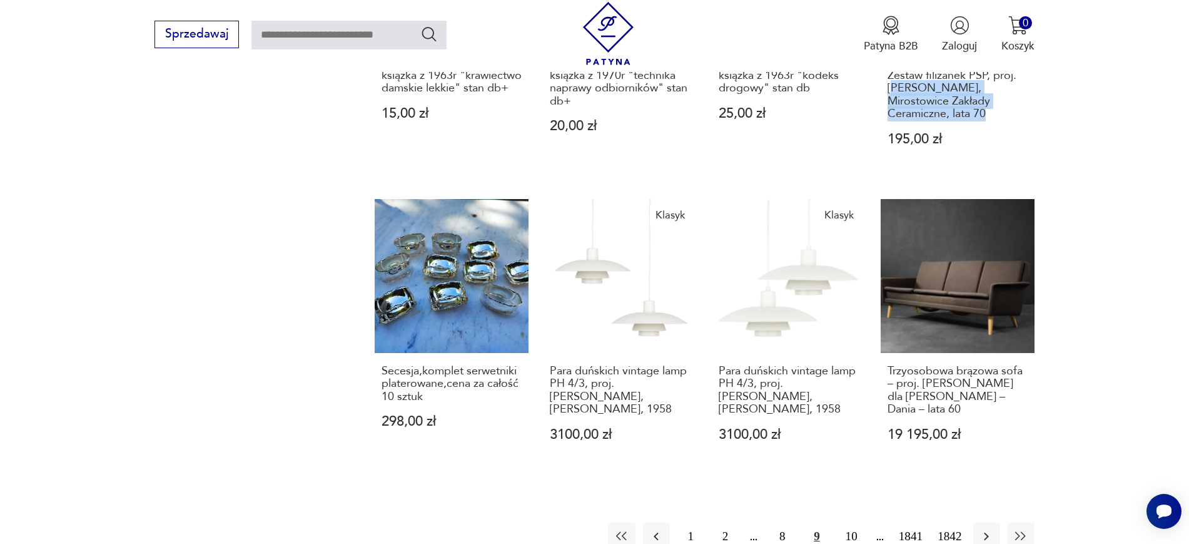
scroll to position [1180, 0]
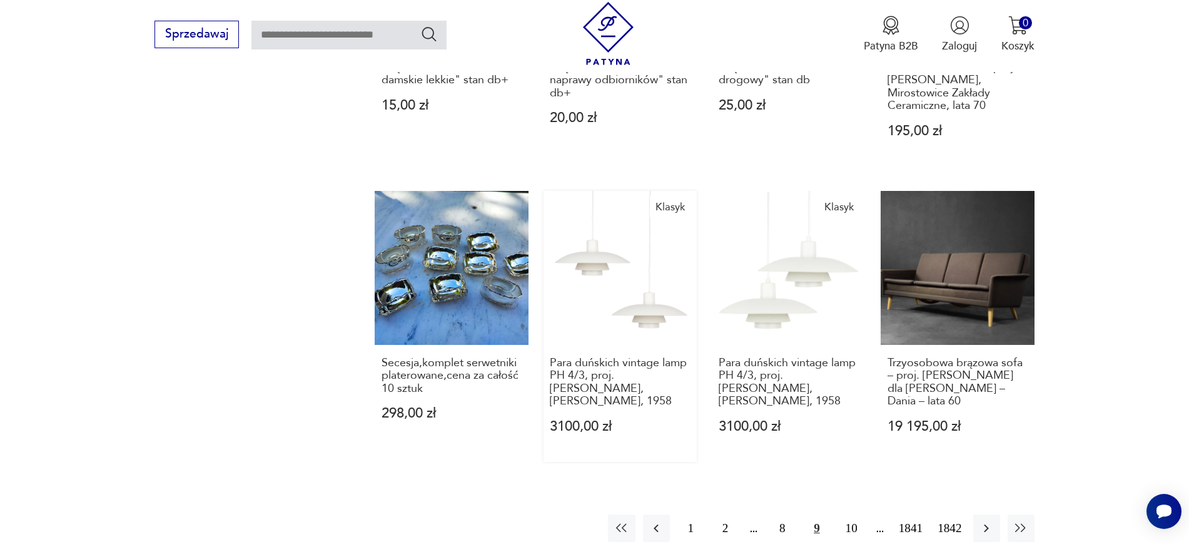
drag, startPoint x: 535, startPoint y: 345, endPoint x: 598, endPoint y: 399, distance: 83.4
drag, startPoint x: 598, startPoint y: 399, endPoint x: 483, endPoint y: 499, distance: 152.1
drag, startPoint x: 1077, startPoint y: 387, endPoint x: 886, endPoint y: 347, distance: 195.5
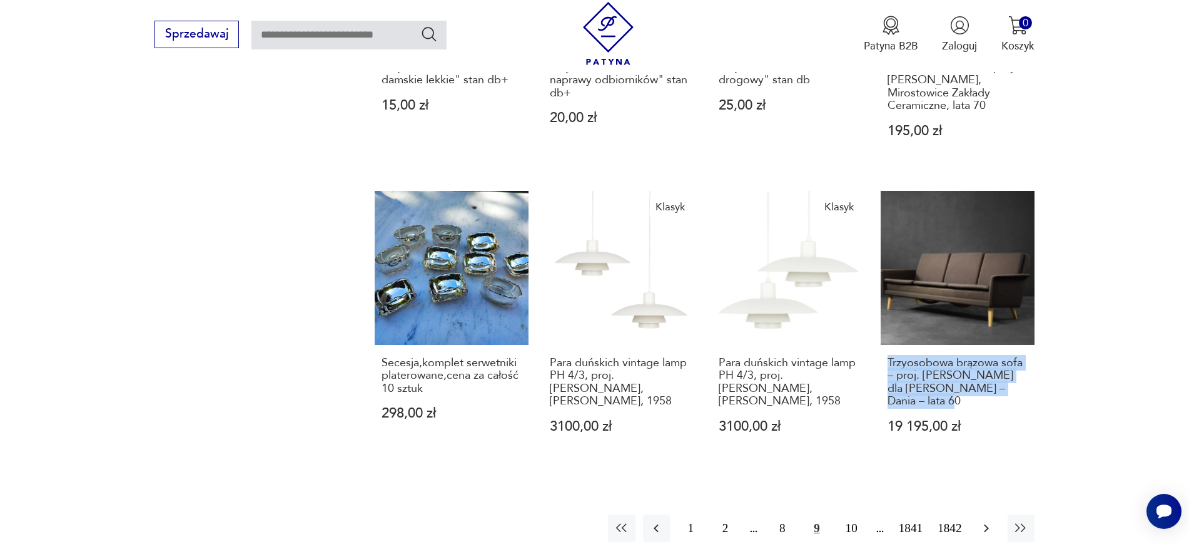
click at [951, 434] on icon "button" at bounding box center [986, 527] width 15 height 15
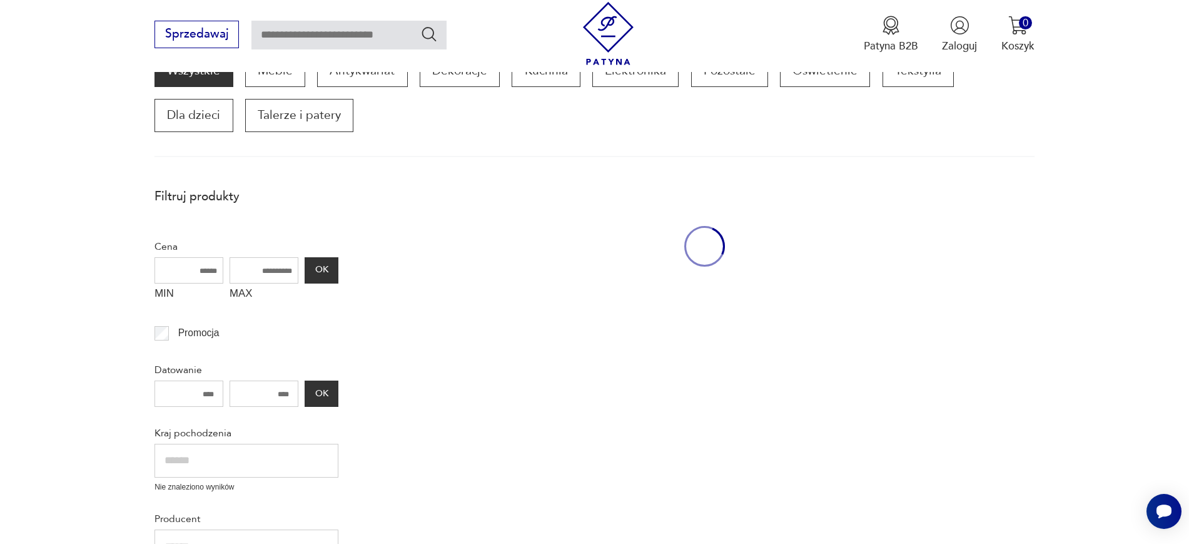
scroll to position [212, 0]
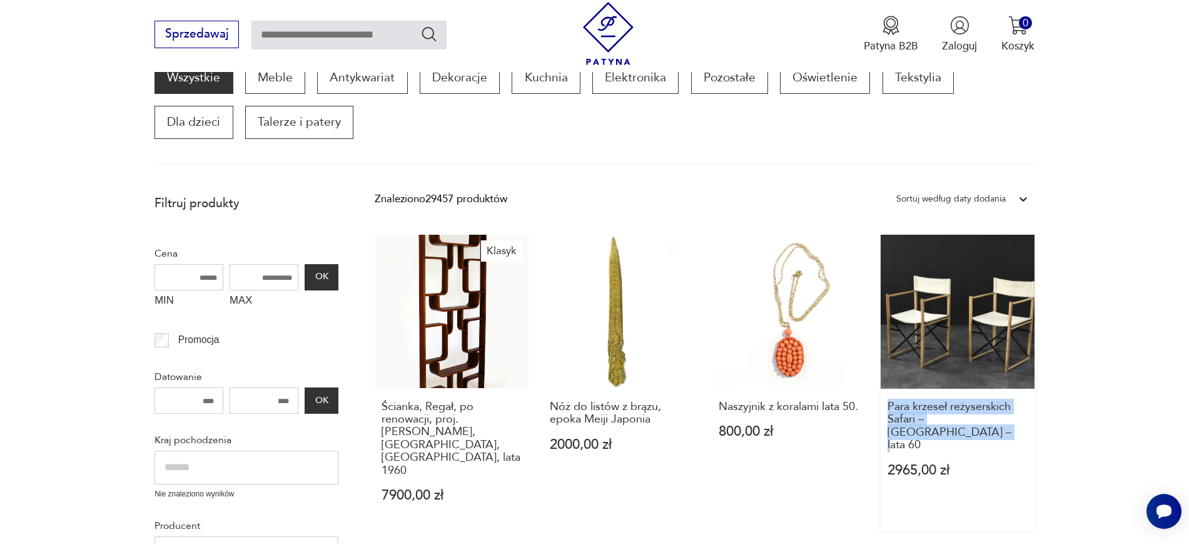
drag, startPoint x: 1046, startPoint y: 429, endPoint x: 886, endPoint y: 408, distance: 162.2
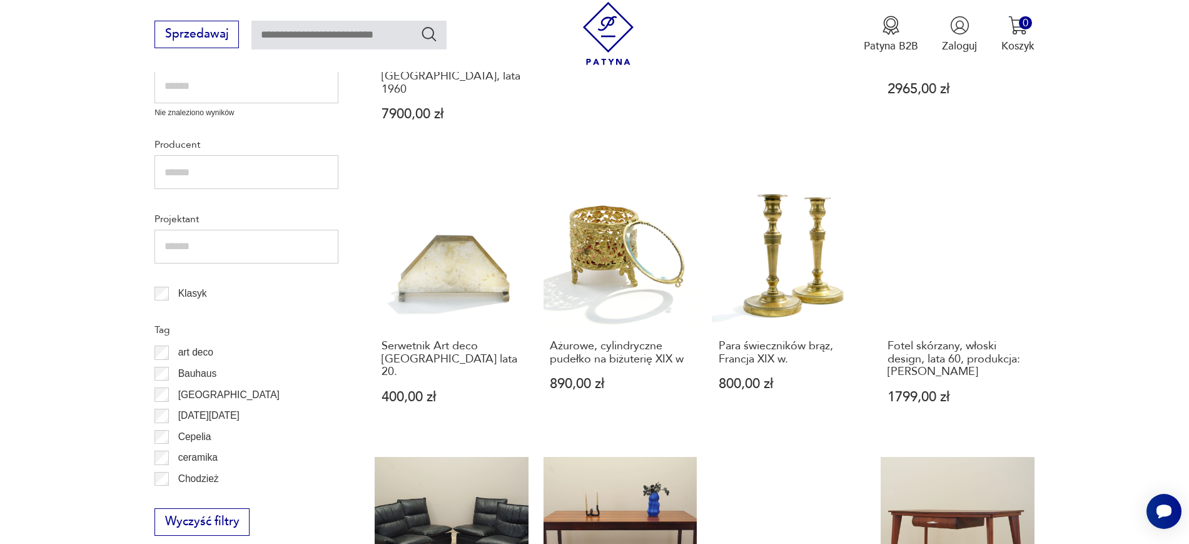
scroll to position [606, 0]
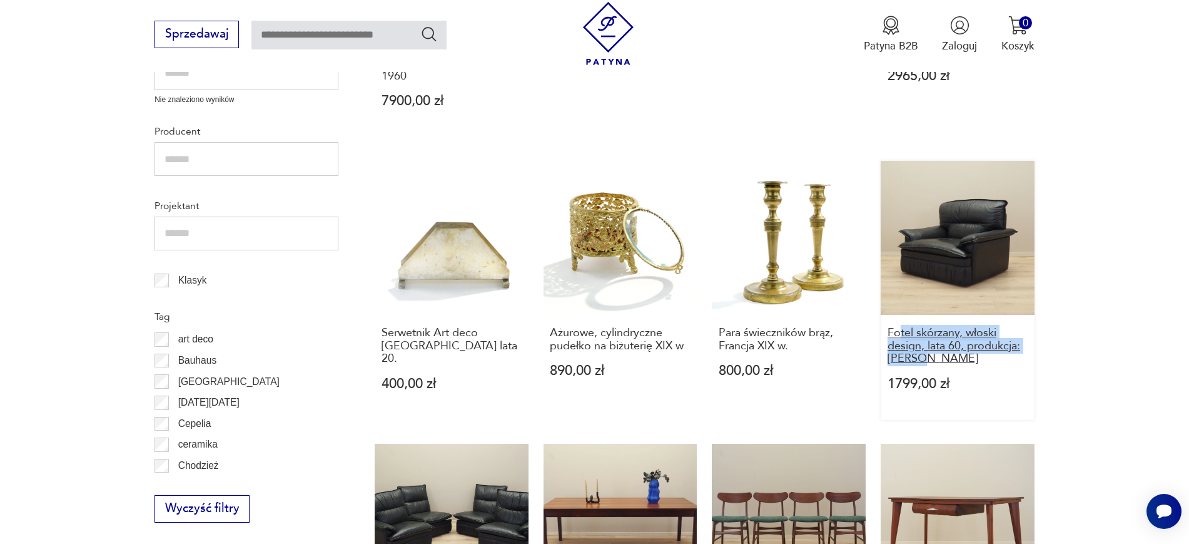
drag, startPoint x: 1060, startPoint y: 339, endPoint x: 900, endPoint y: 301, distance: 164.5
click at [900, 301] on section "Filtruj produkty Cena MIN MAX OK Promocja Datowanie OK Kraj pochodzenia Nie zna…" at bounding box center [594, 471] width 1189 height 1355
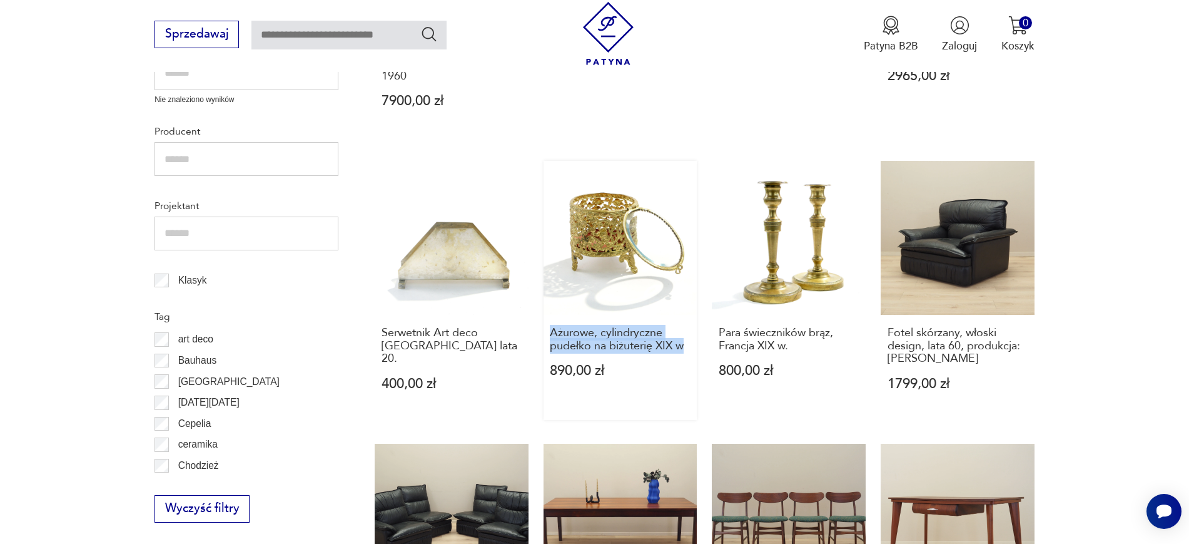
drag, startPoint x: 539, startPoint y: 308, endPoint x: 691, endPoint y: 318, distance: 152.9
click at [691, 318] on div "Klasyk Ścianka, Regał, po renowacji, proj. Ludvik Volak, Holesov, Czechy, lata …" at bounding box center [705, 419] width 660 height 1157
drag, startPoint x: 373, startPoint y: 313, endPoint x: 471, endPoint y: 329, distance: 99.4
click at [471, 329] on section "Filtruj produkty Cena MIN MAX OK Promocja Datowanie OK Kraj pochodzenia Nie zna…" at bounding box center [594, 471] width 1189 height 1355
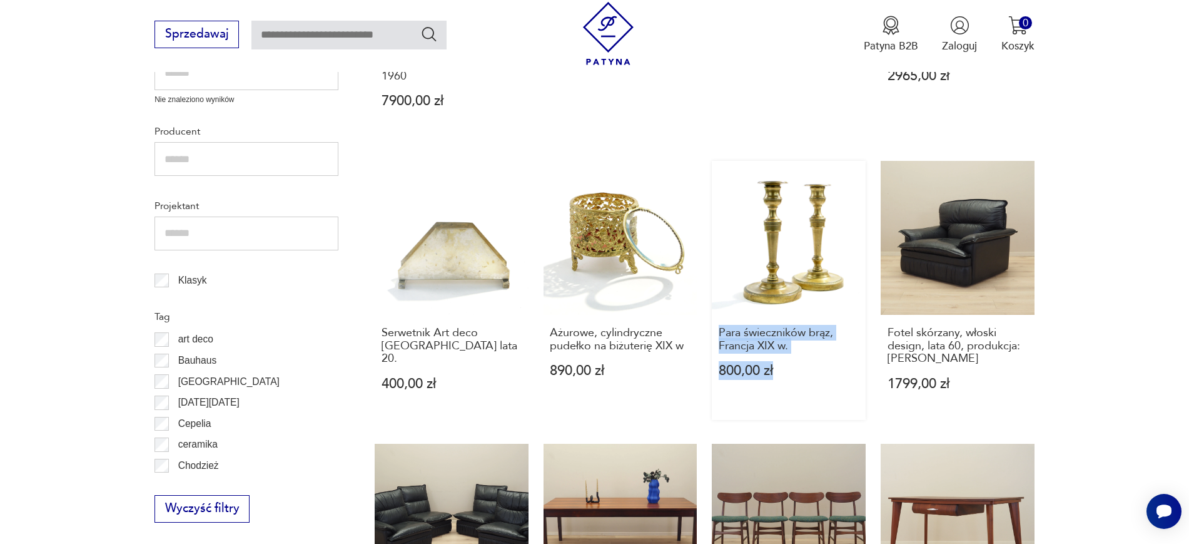
drag, startPoint x: 711, startPoint y: 305, endPoint x: 807, endPoint y: 333, distance: 99.8
click at [807, 333] on div "Klasyk Ścianka, Regał, po renowacji, proj. Ludvik Volak, Holesov, Czechy, lata …" at bounding box center [705, 419] width 660 height 1157
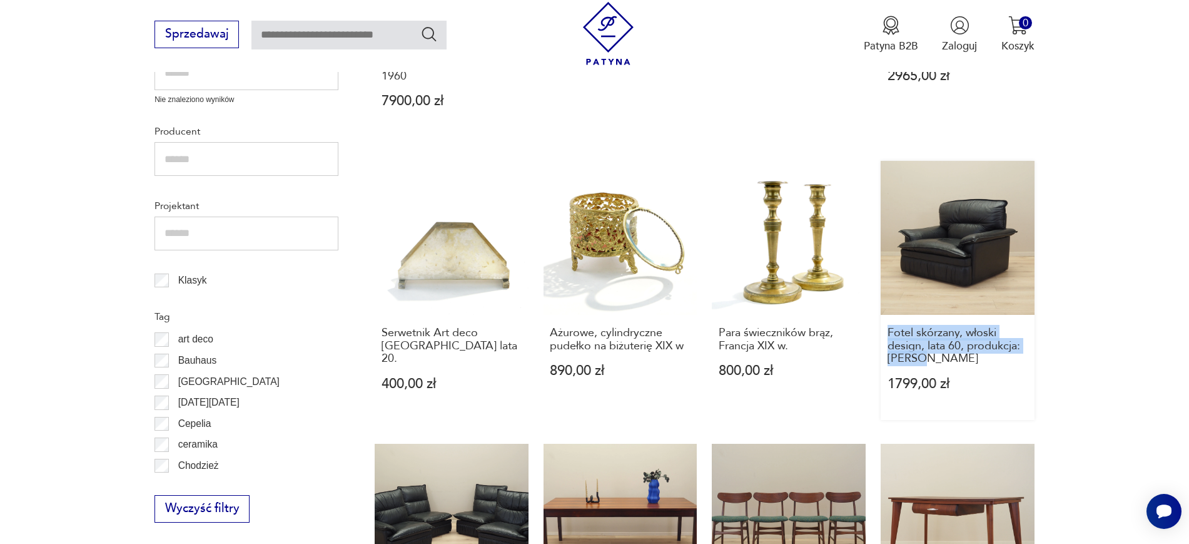
drag, startPoint x: 1046, startPoint y: 331, endPoint x: 884, endPoint y: 310, distance: 164.0
click at [884, 310] on section "Filtruj produkty Cena MIN MAX OK Promocja Datowanie OK Kraj pochodzenia Nie zna…" at bounding box center [594, 471] width 1189 height 1355
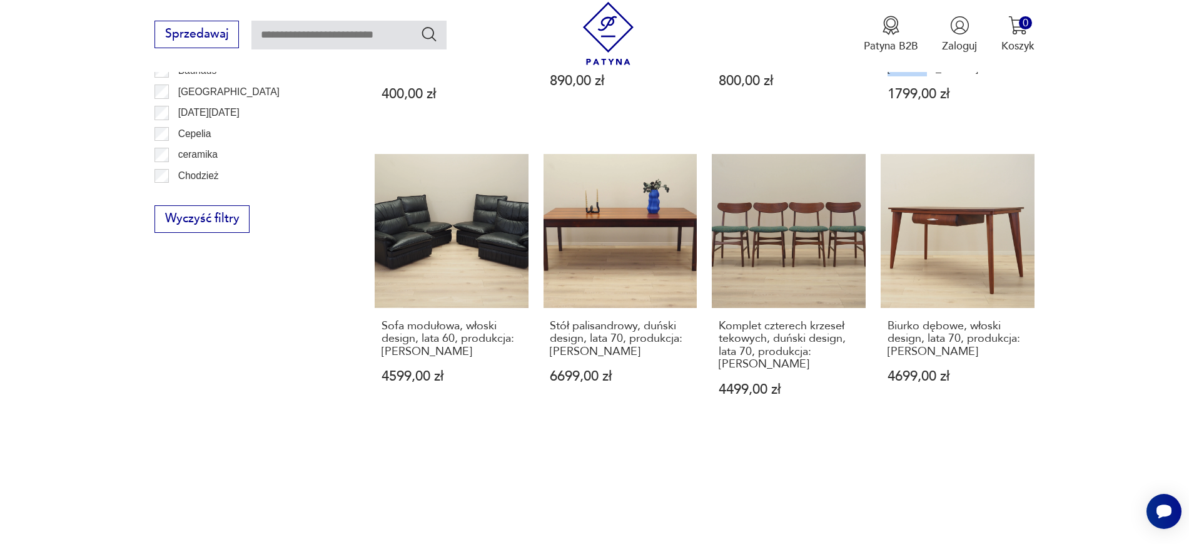
scroll to position [955, 0]
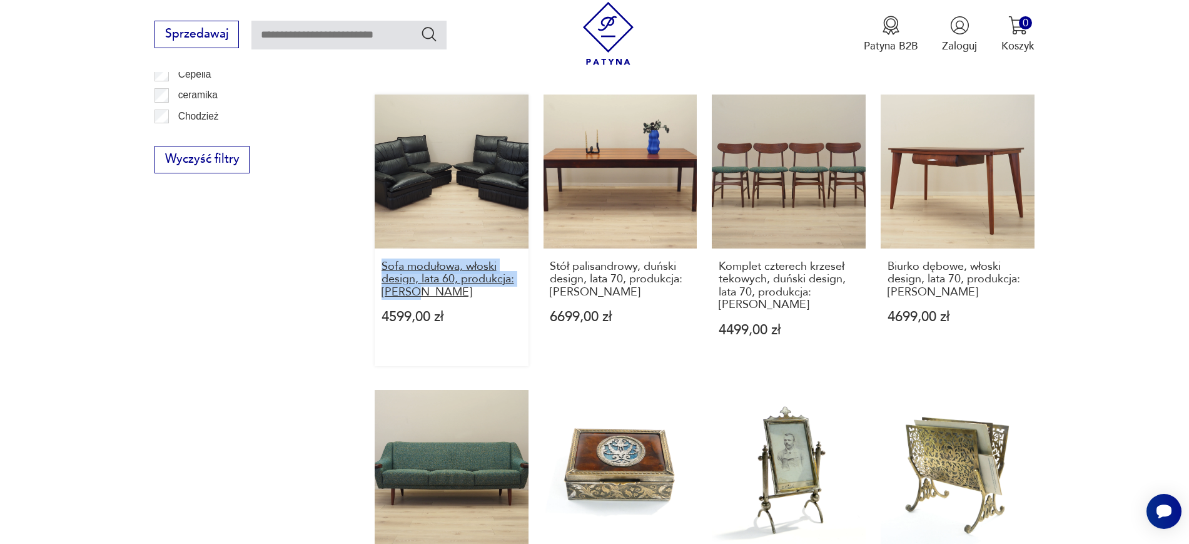
drag, startPoint x: 369, startPoint y: 230, endPoint x: 470, endPoint y: 271, distance: 109.4
click at [470, 271] on section "Filtruj produkty Cena MIN MAX OK Promocja Datowanie OK Kraj pochodzenia Nie zna…" at bounding box center [594, 122] width 1189 height 1355
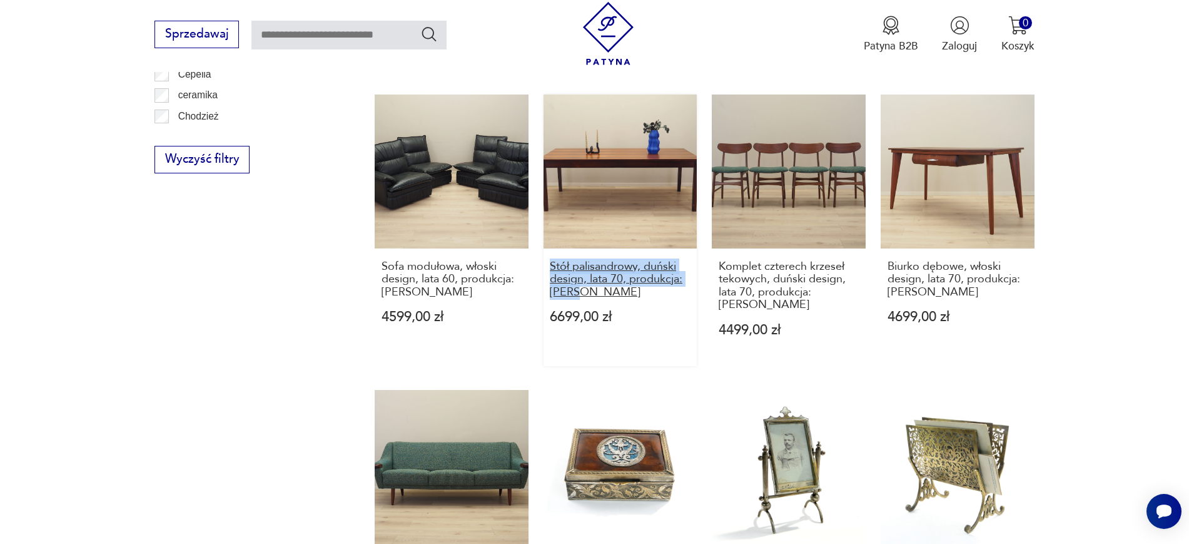
drag, startPoint x: 536, startPoint y: 238, endPoint x: 597, endPoint y: 263, distance: 65.6
click at [597, 263] on div "Klasyk Ścianka, Regał, po renowacji, proj. Ludvik Volak, Holesov, Czechy, lata …" at bounding box center [705, 69] width 660 height 1157
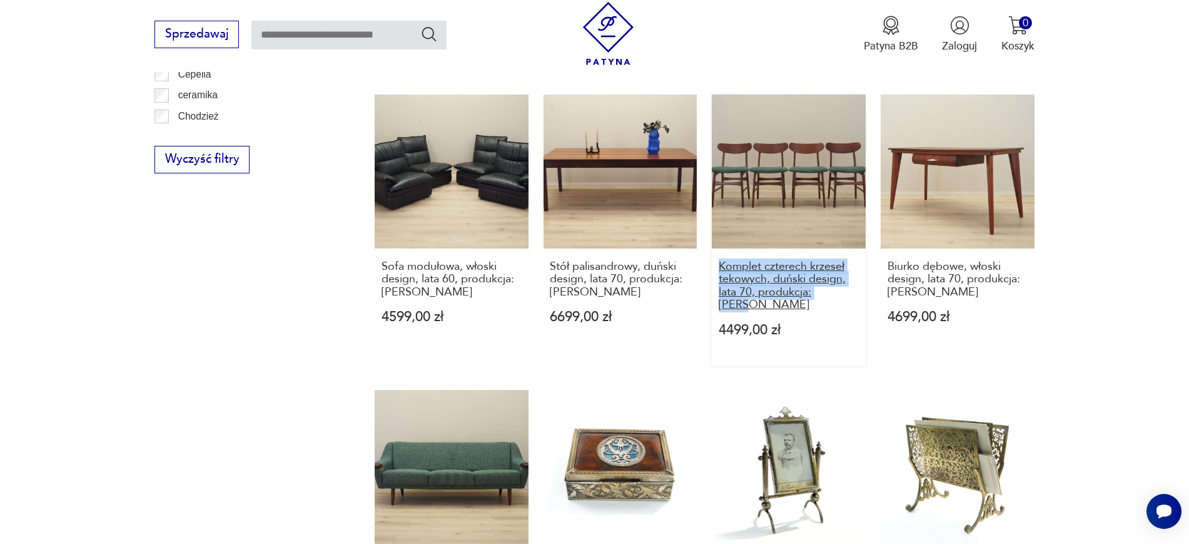
drag, startPoint x: 707, startPoint y: 234, endPoint x: 844, endPoint y: 268, distance: 140.6
click at [844, 268] on div "Klasyk Ścianka, Regał, po renowacji, proj. Ludvik Volak, Holesov, Czechy, lata …" at bounding box center [705, 69] width 660 height 1157
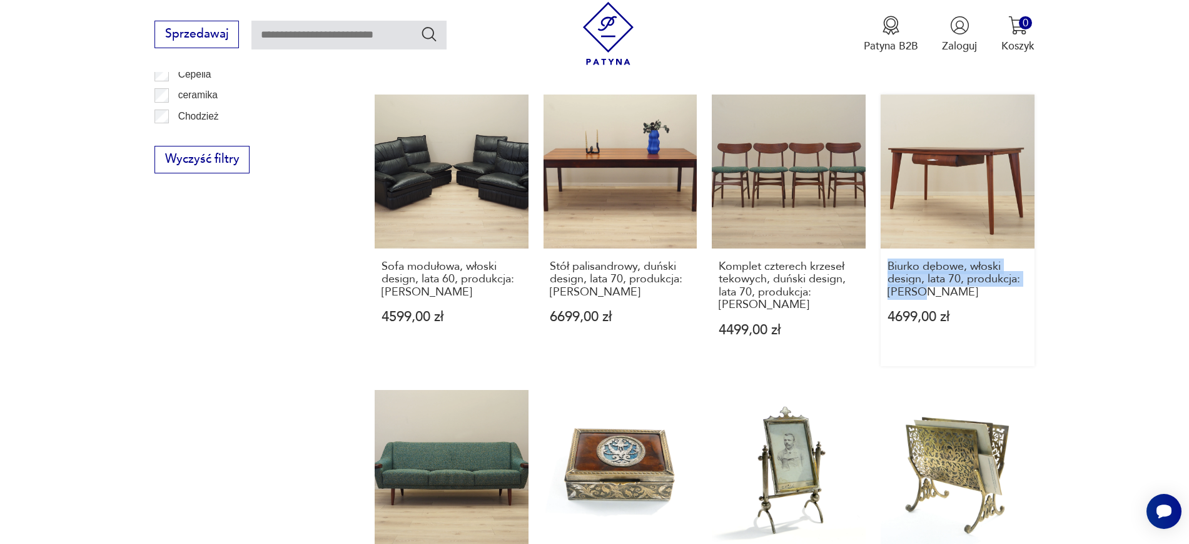
drag, startPoint x: 1050, startPoint y: 270, endPoint x: 886, endPoint y: 240, distance: 166.6
click at [886, 240] on section "Filtruj produkty Cena MIN MAX OK Promocja Datowanie OK Kraj pochodzenia Nie zna…" at bounding box center [594, 122] width 1189 height 1355
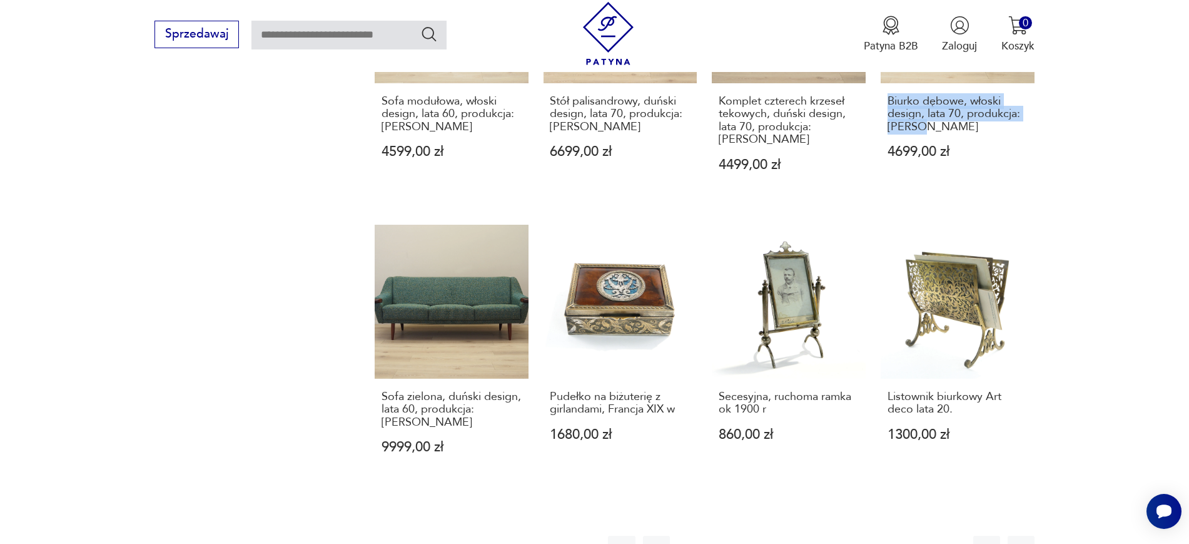
scroll to position [1146, 0]
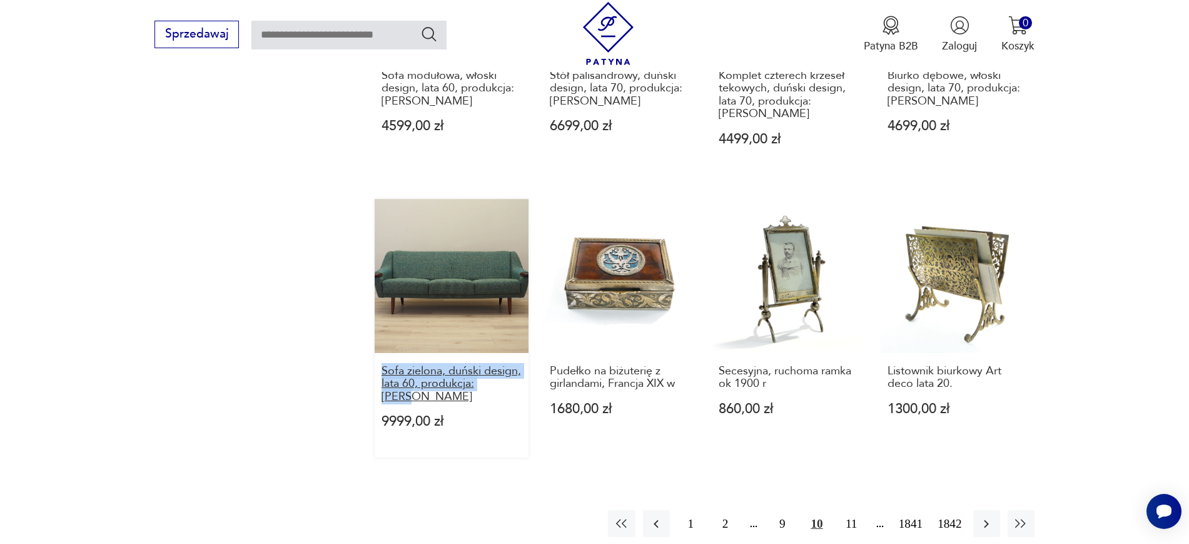
drag, startPoint x: 360, startPoint y: 329, endPoint x: 519, endPoint y: 351, distance: 159.8
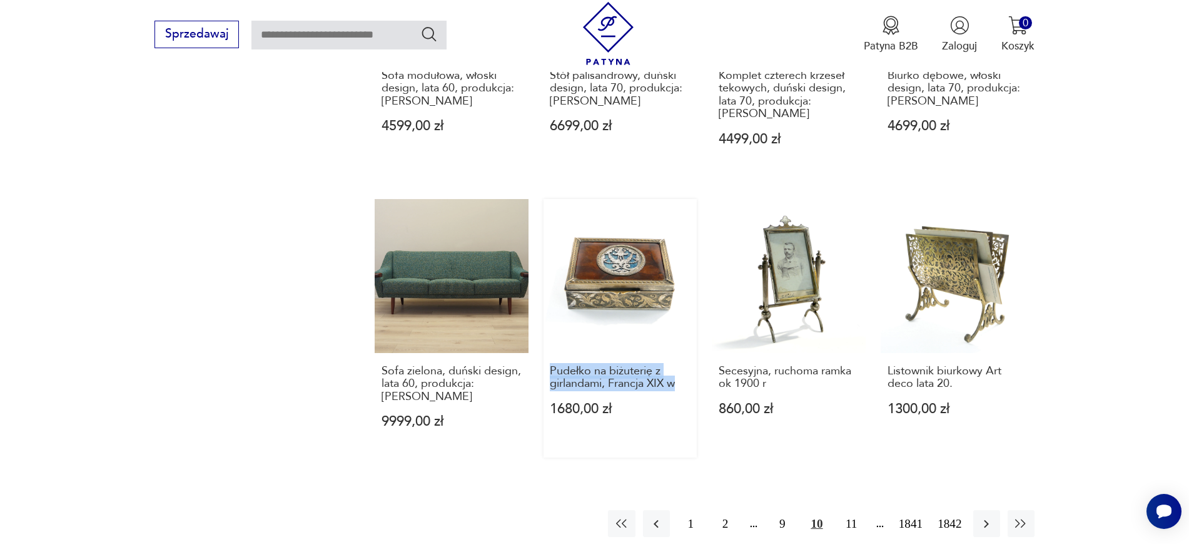
drag, startPoint x: 540, startPoint y: 328, endPoint x: 686, endPoint y: 353, distance: 148.5
drag, startPoint x: 711, startPoint y: 327, endPoint x: 779, endPoint y: 345, distance: 70.5
drag, startPoint x: 1050, startPoint y: 348, endPoint x: 881, endPoint y: 337, distance: 168.7
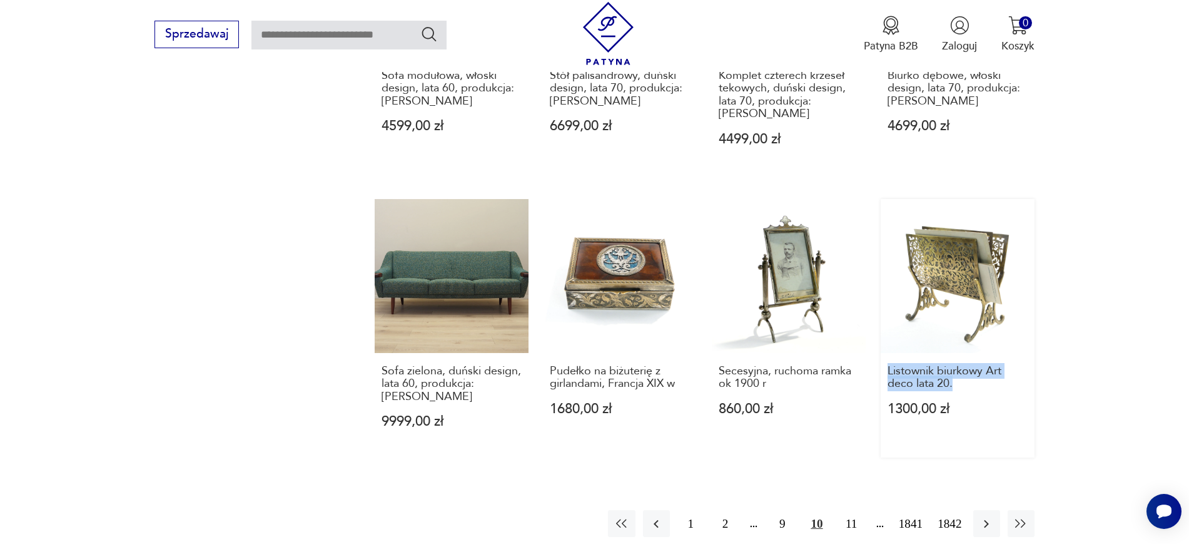
click at [951, 434] on icon "button" at bounding box center [986, 523] width 15 height 15
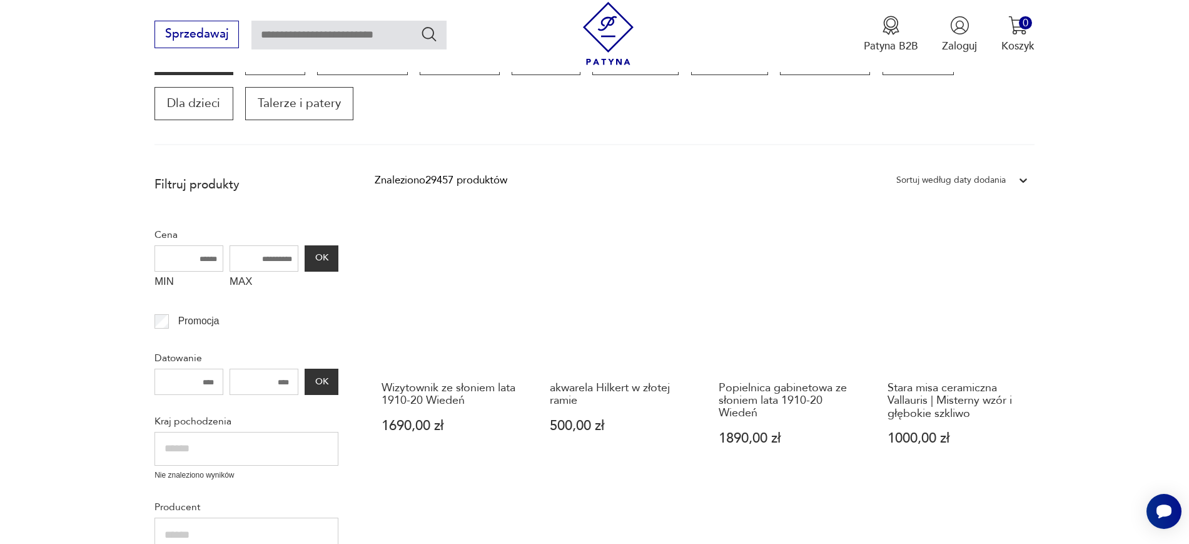
scroll to position [212, 0]
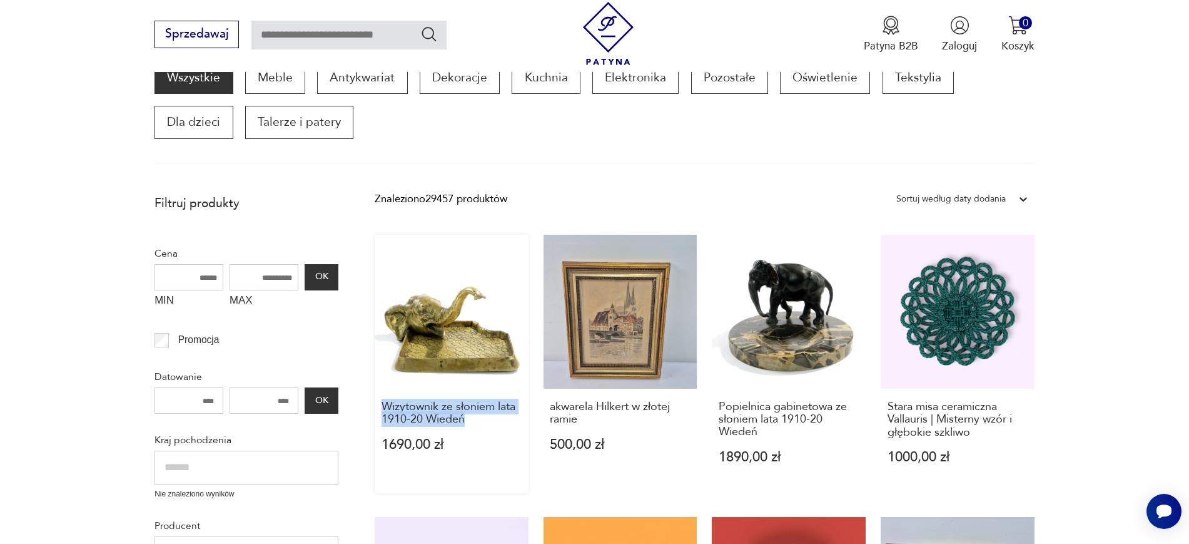
drag, startPoint x: 373, startPoint y: 405, endPoint x: 472, endPoint y: 428, distance: 102.3
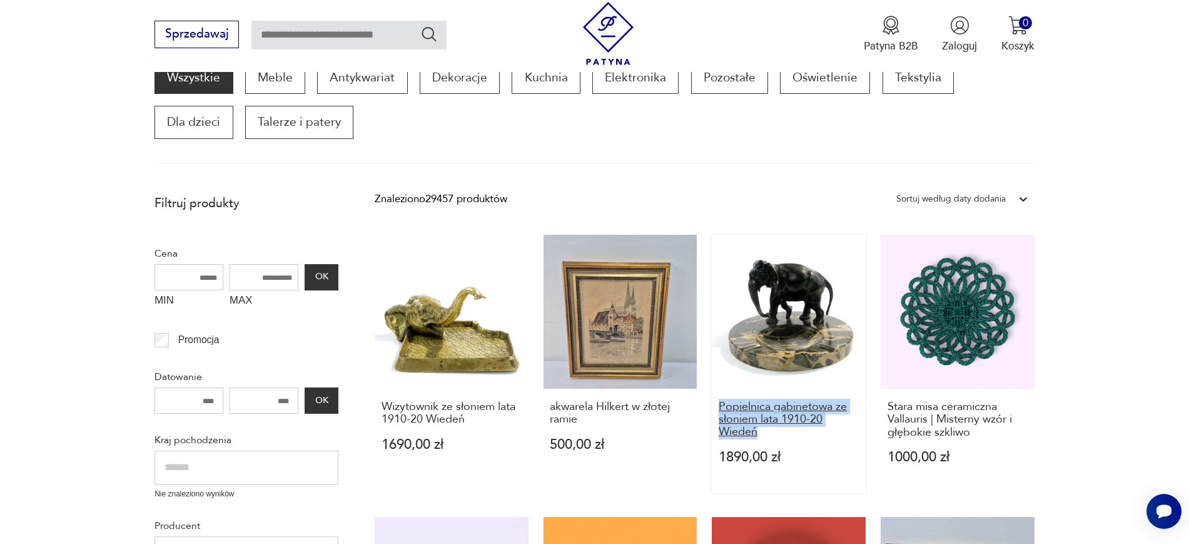
drag, startPoint x: 706, startPoint y: 407, endPoint x: 758, endPoint y: 435, distance: 59.4
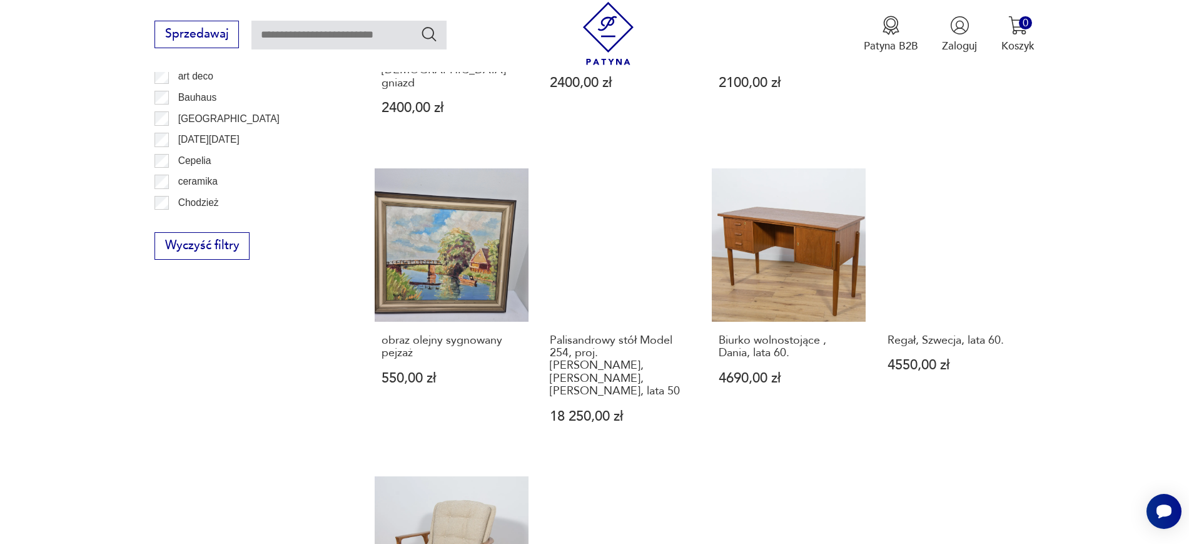
scroll to position [887, 0]
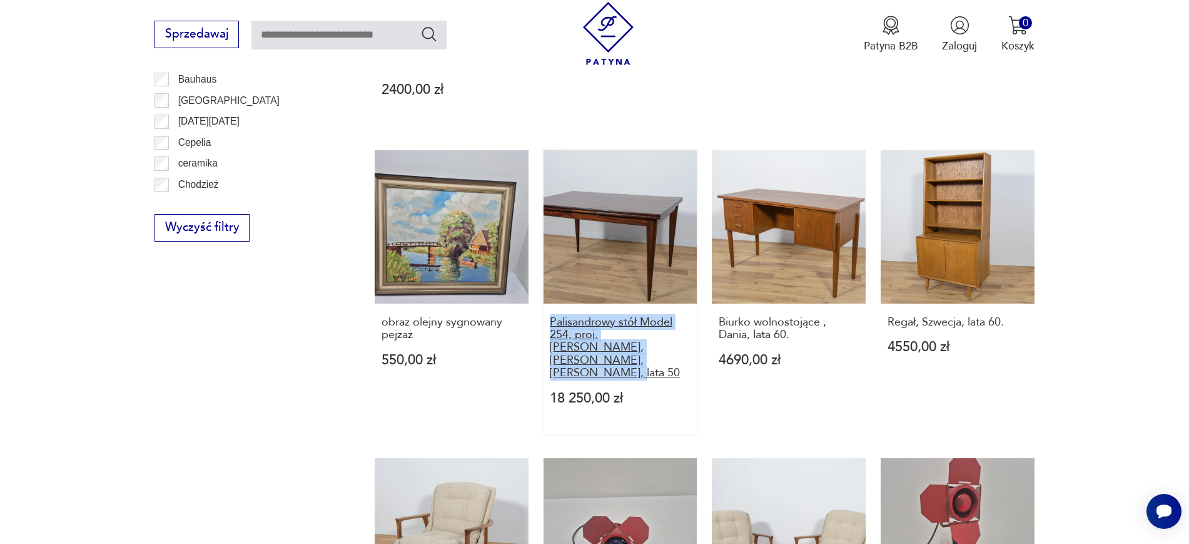
drag, startPoint x: 540, startPoint y: 297, endPoint x: 684, endPoint y: 328, distance: 147.7
click at [684, 328] on div "Wizytownik ze słoniem lata 1910-20 Wiedeń 1690,00 zł akwarela Hilkert w złotej …" at bounding box center [705, 145] width 660 height 1170
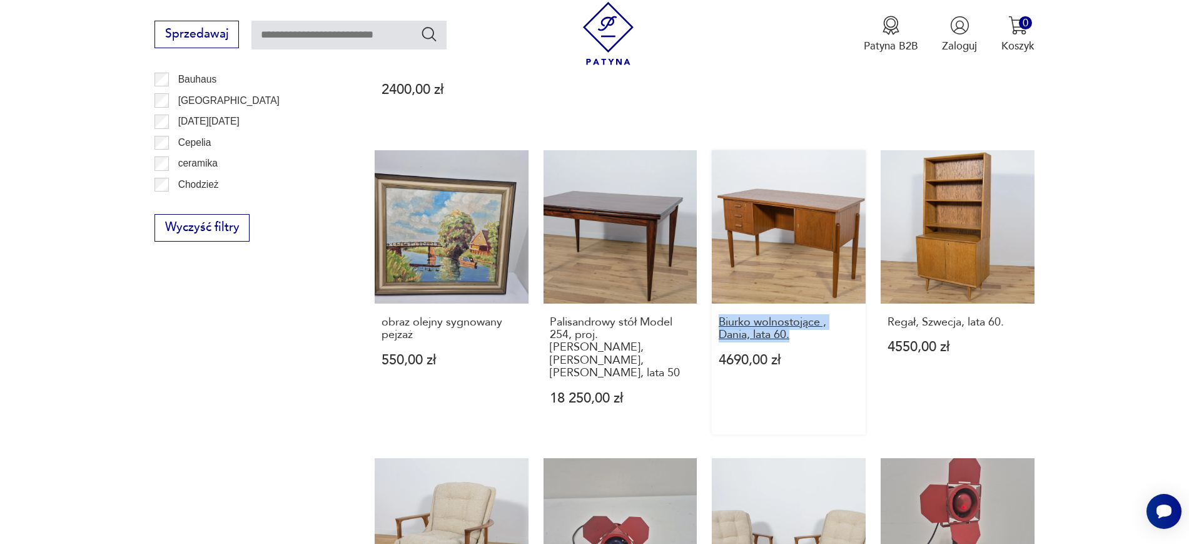
drag, startPoint x: 711, startPoint y: 296, endPoint x: 791, endPoint y: 310, distance: 81.2
click at [791, 310] on div "Wizytownik ze słoniem lata 1910-20 Wiedeń 1690,00 zł akwarela Hilkert w złotej …" at bounding box center [705, 145] width 660 height 1170
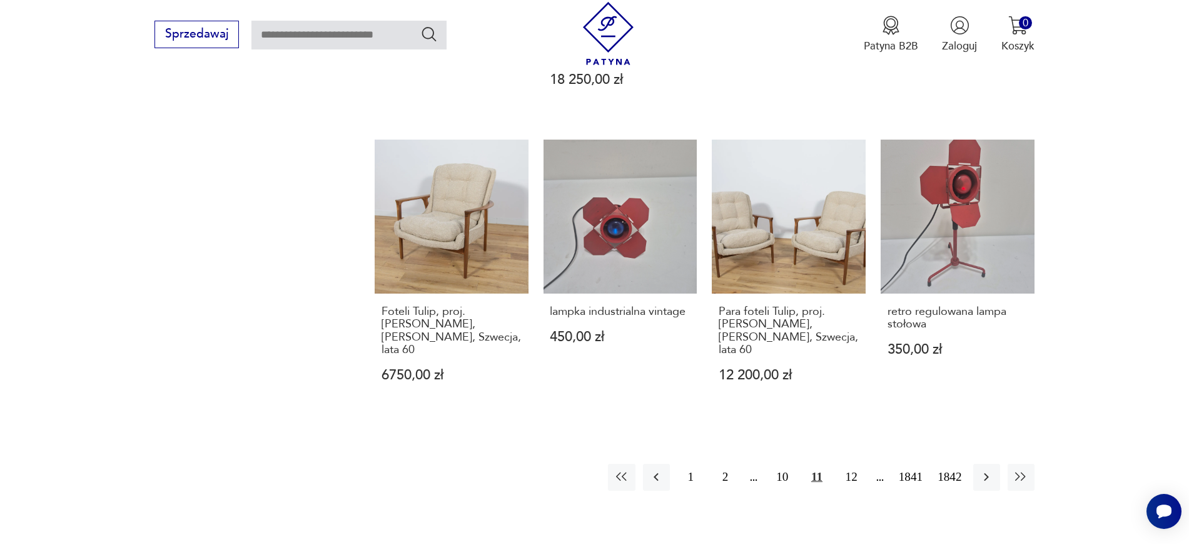
scroll to position [1213, 0]
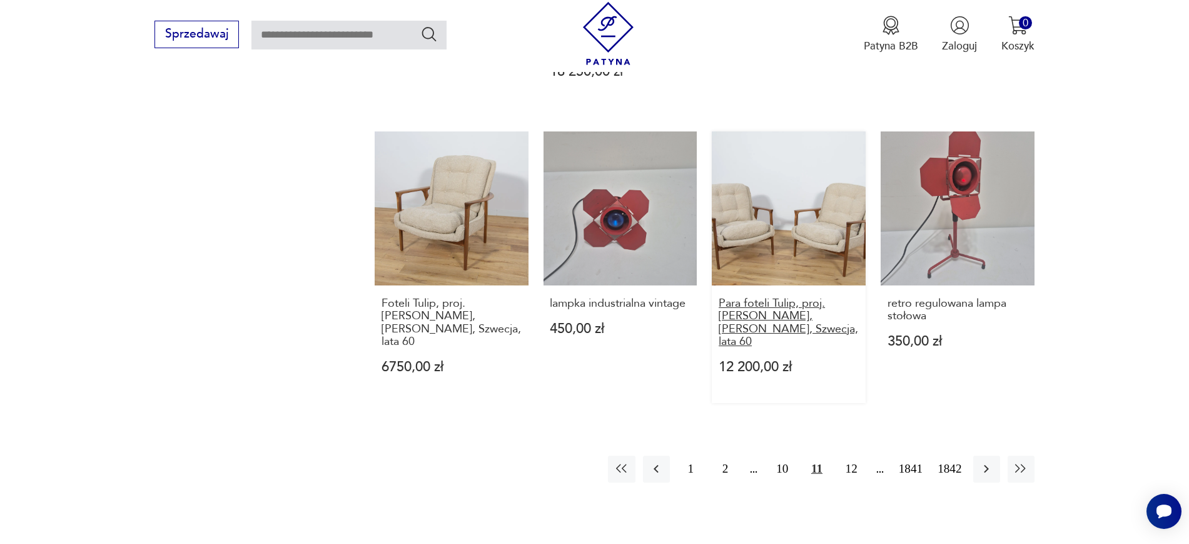
drag, startPoint x: 704, startPoint y: 245, endPoint x: 858, endPoint y: 275, distance: 156.3
drag, startPoint x: 365, startPoint y: 250, endPoint x: 524, endPoint y: 275, distance: 161.4
click at [951, 434] on icon "button" at bounding box center [986, 468] width 15 height 15
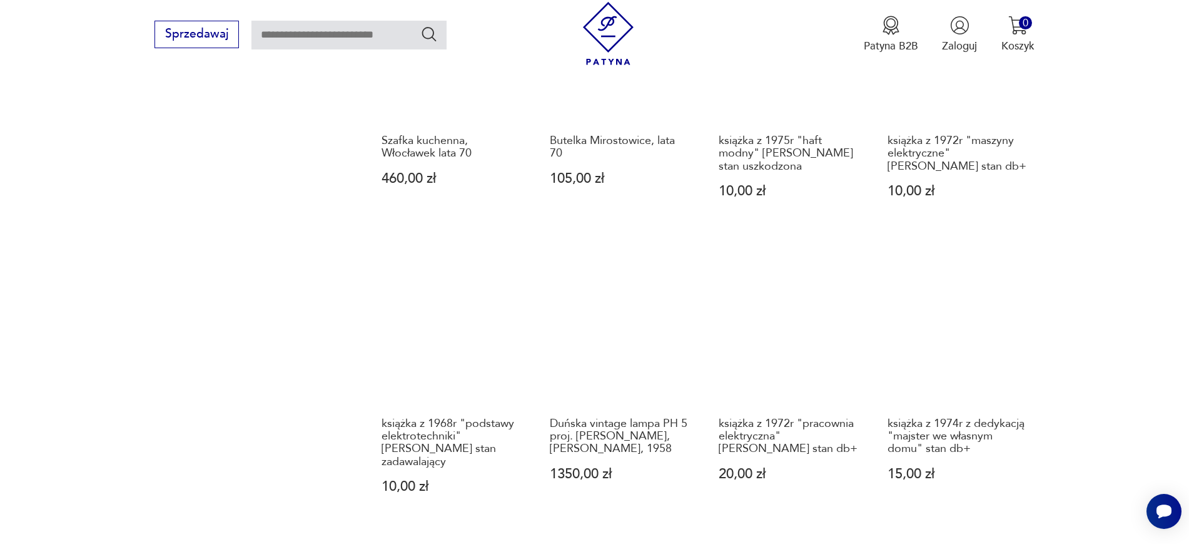
scroll to position [212, 0]
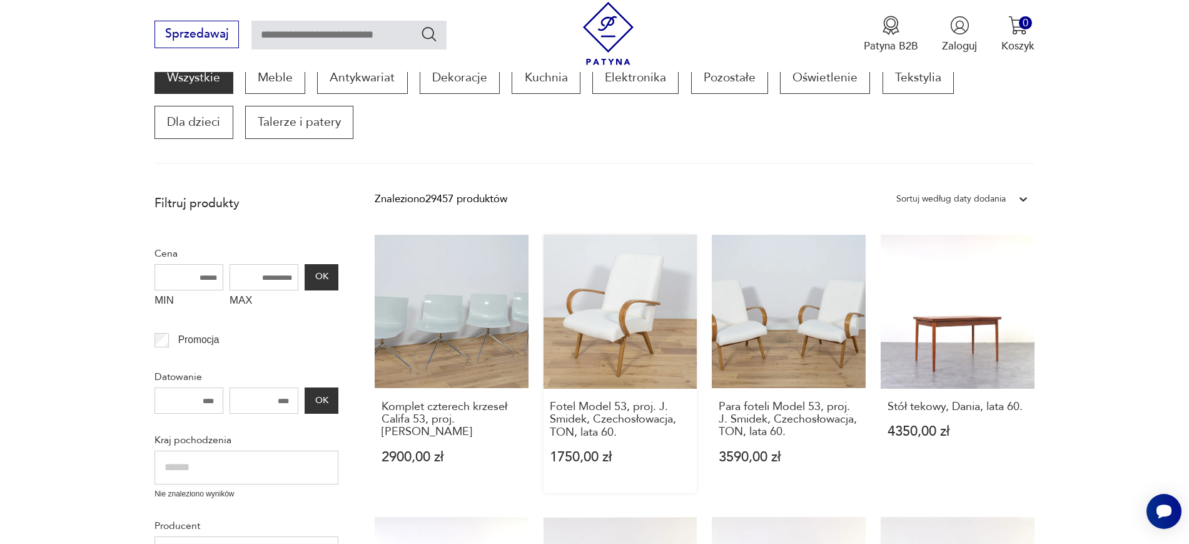
drag, startPoint x: 537, startPoint y: 410, endPoint x: 640, endPoint y: 444, distance: 108.0
drag, startPoint x: 640, startPoint y: 444, endPoint x: 660, endPoint y: 443, distance: 20.0
drag, startPoint x: 705, startPoint y: 402, endPoint x: 796, endPoint y: 438, distance: 98.3
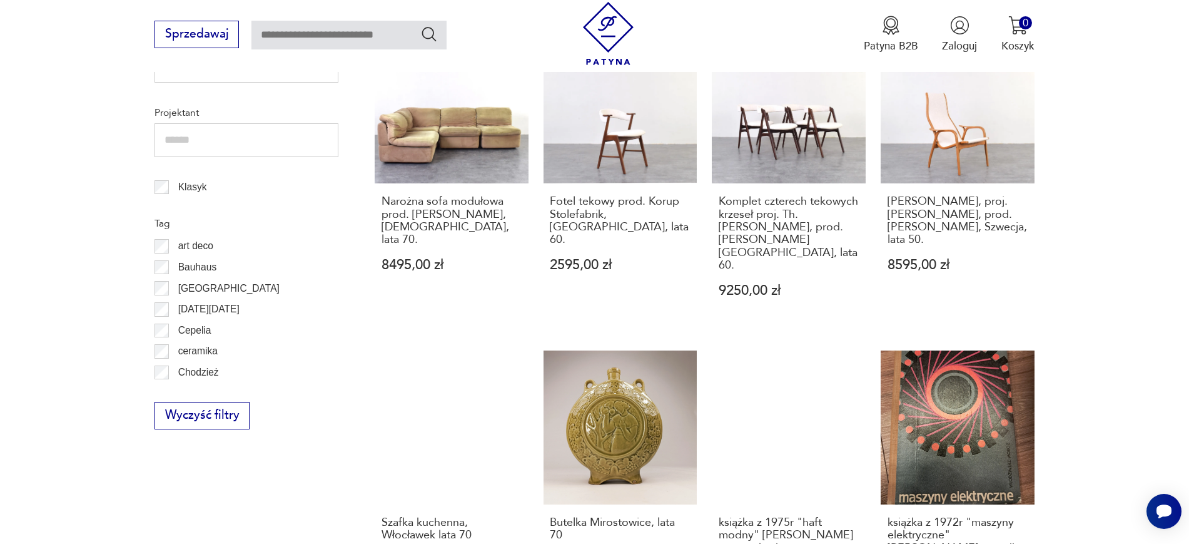
scroll to position [712, 0]
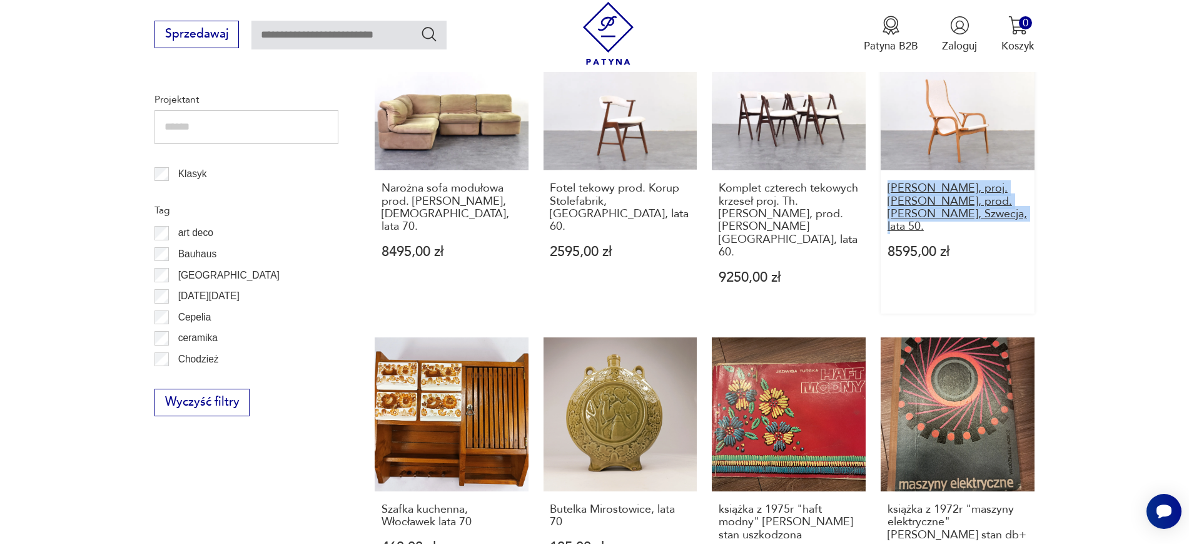
drag, startPoint x: 1050, startPoint y: 212, endPoint x: 890, endPoint y: 181, distance: 163.0
click at [890, 181] on section "Filtruj produkty Cena MIN MAX OK Promocja Datowanie OK Kraj pochodzenia Nie zna…" at bounding box center [594, 364] width 1189 height 1355
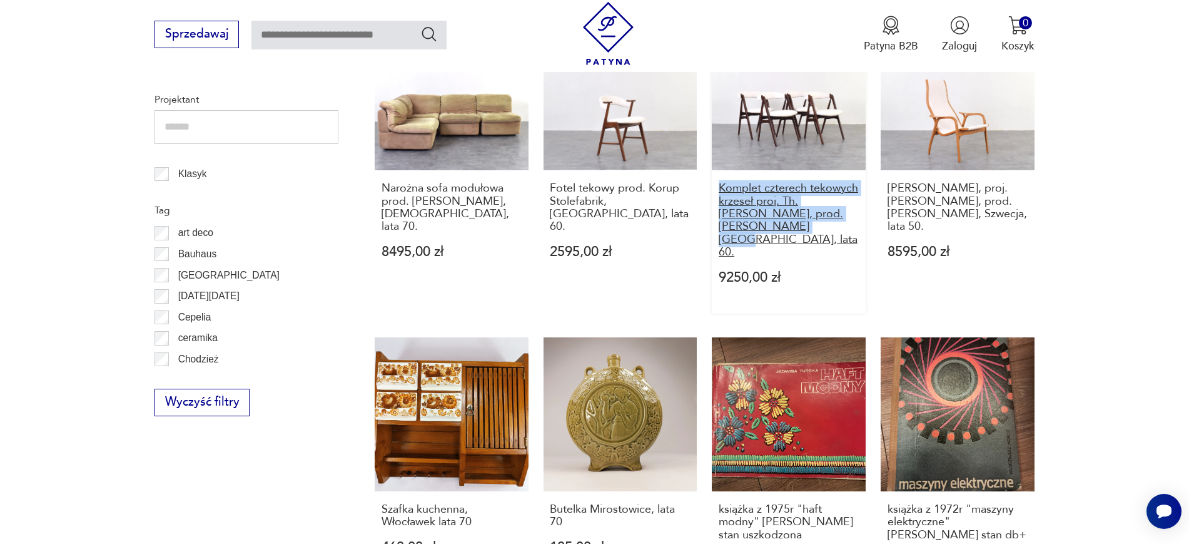
drag, startPoint x: 709, startPoint y: 190, endPoint x: 752, endPoint y: 225, distance: 55.6
click at [752, 225] on div "Komplet czterech krzeseł Califa 53, proj. A. Molina, Arper 2900,00 zł Fotel Mod…" at bounding box center [705, 312] width 660 height 1157
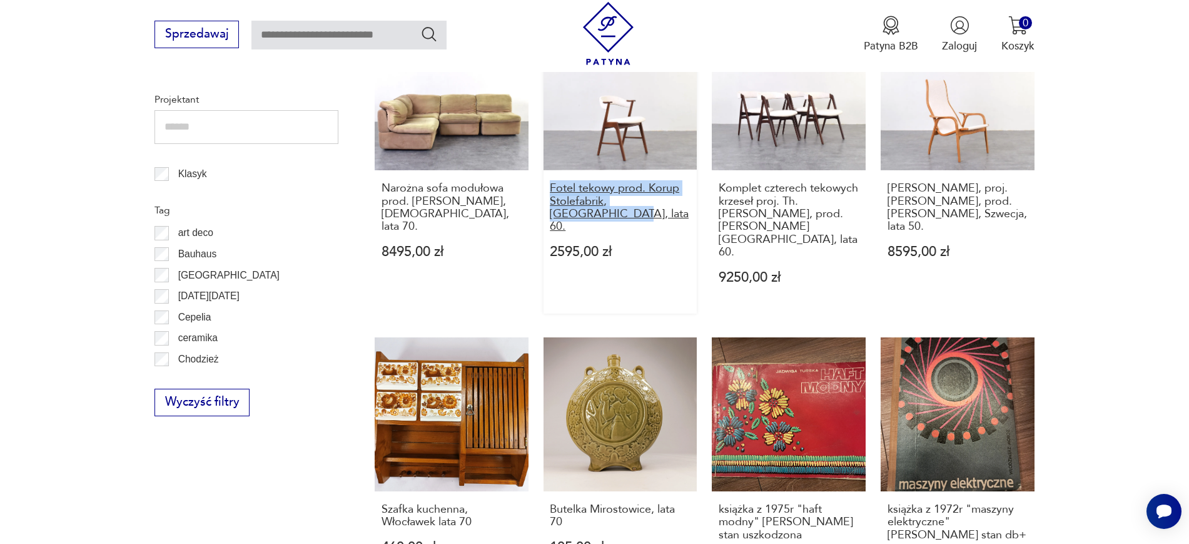
drag, startPoint x: 540, startPoint y: 180, endPoint x: 684, endPoint y: 201, distance: 145.3
click at [684, 201] on div "Komplet czterech krzeseł Califa 53, proj. A. Molina, Arper 2900,00 zł Fotel Mod…" at bounding box center [705, 312] width 660 height 1157
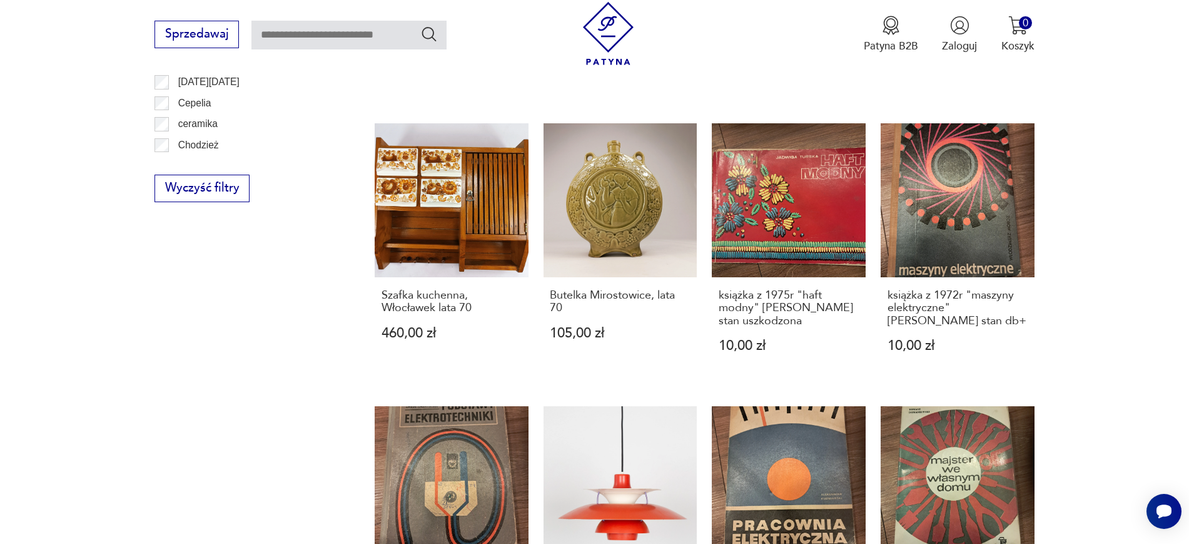
scroll to position [963, 0]
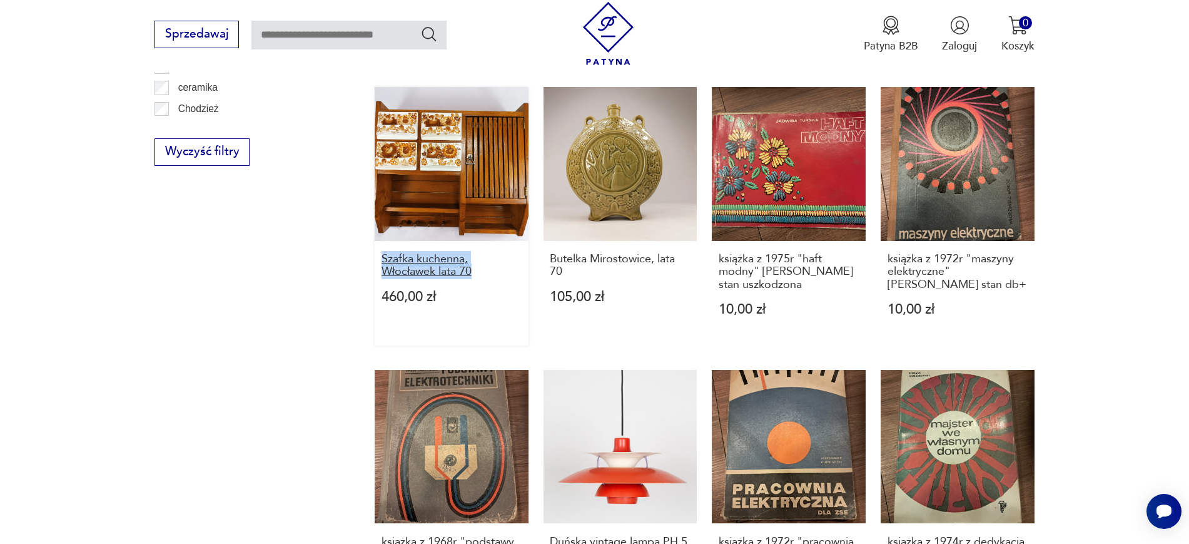
drag, startPoint x: 362, startPoint y: 239, endPoint x: 477, endPoint y: 245, distance: 115.2
click at [477, 245] on section "Filtruj produkty Cena MIN MAX OK Promocja Datowanie OK Kraj pochodzenia Nie zna…" at bounding box center [594, 114] width 1189 height 1355
drag, startPoint x: 537, startPoint y: 233, endPoint x: 576, endPoint y: 245, distance: 40.6
click at [576, 245] on div "Komplet czterech krzeseł Califa 53, proj. A. Molina, Arper 2900,00 zł Fotel Mod…" at bounding box center [705, 62] width 660 height 1157
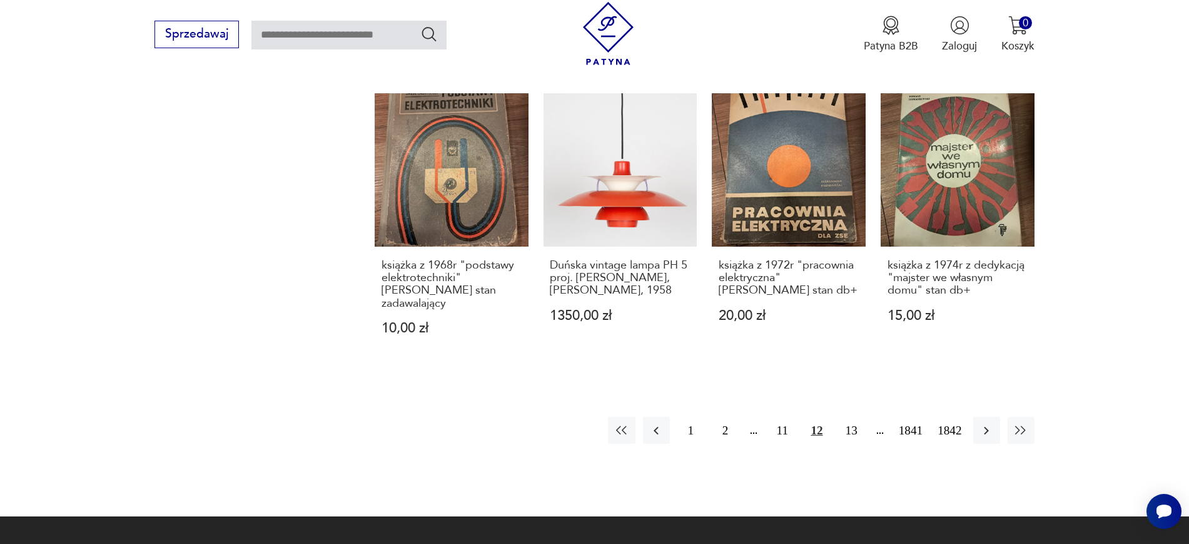
scroll to position [1244, 0]
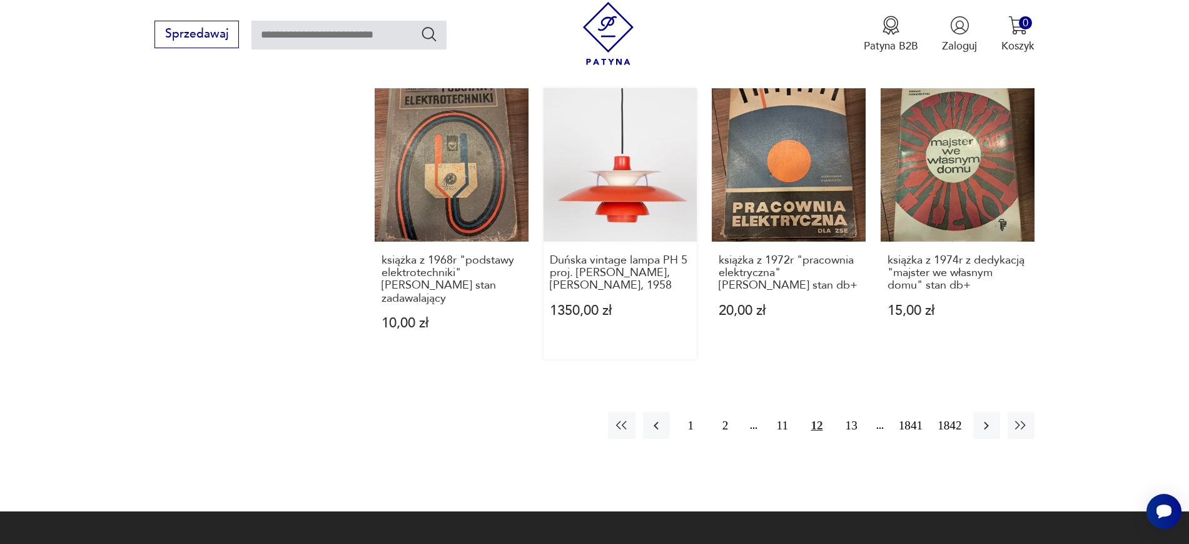
drag, startPoint x: 542, startPoint y: 234, endPoint x: 660, endPoint y: 267, distance: 122.8
click at [951, 412] on button "button" at bounding box center [986, 425] width 27 height 27
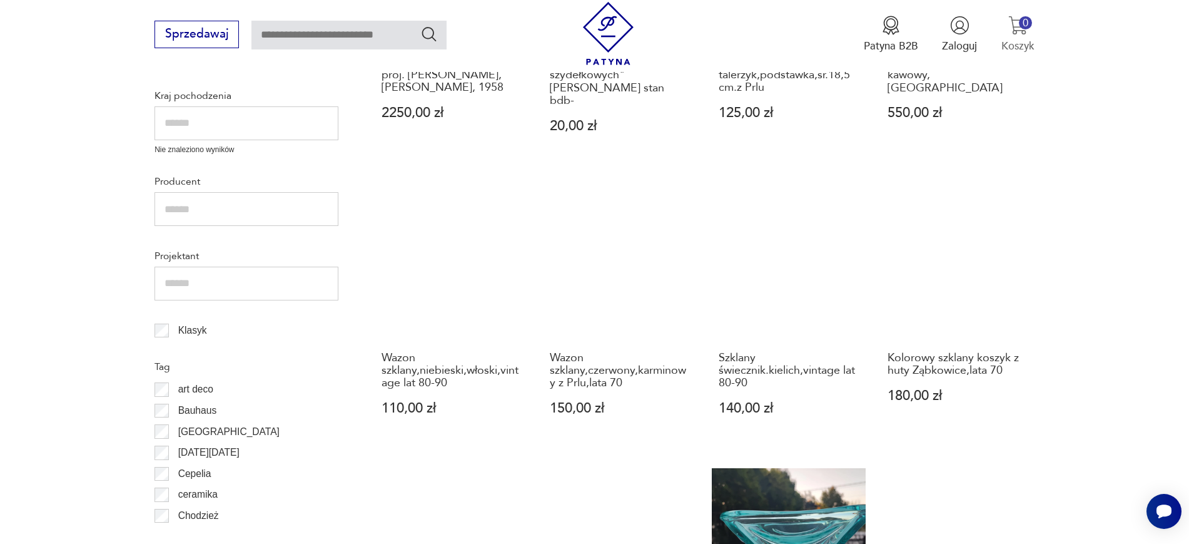
scroll to position [681, 0]
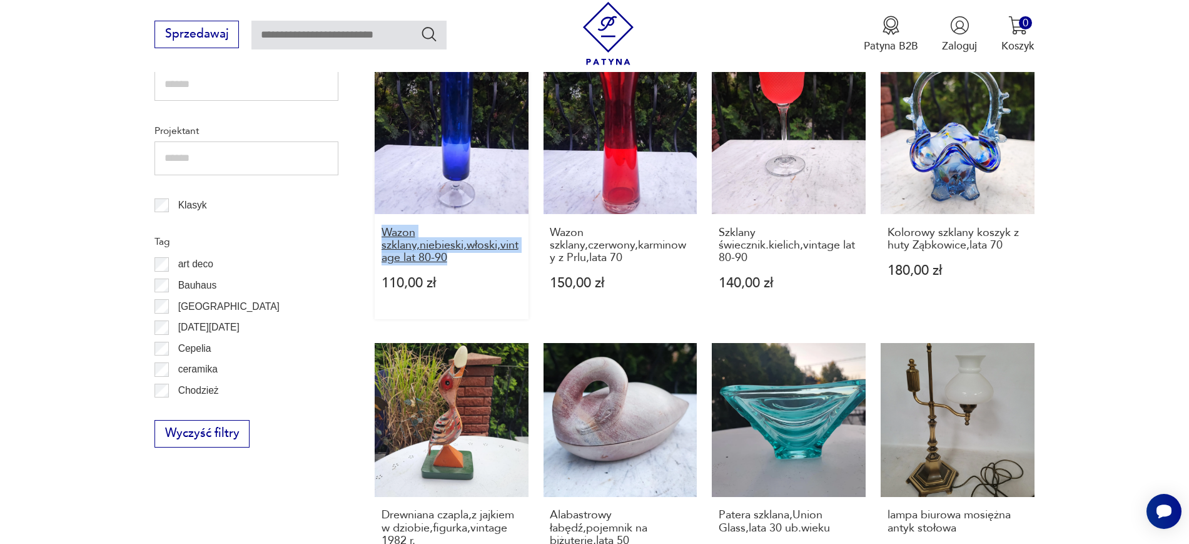
drag, startPoint x: 357, startPoint y: 213, endPoint x: 502, endPoint y: 248, distance: 149.3
click at [502, 248] on section "Filtruj produkty Cena MIN MAX OK Promocja Datowanie OK Kraj pochodzenia Nie zna…" at bounding box center [594, 384] width 1189 height 1330
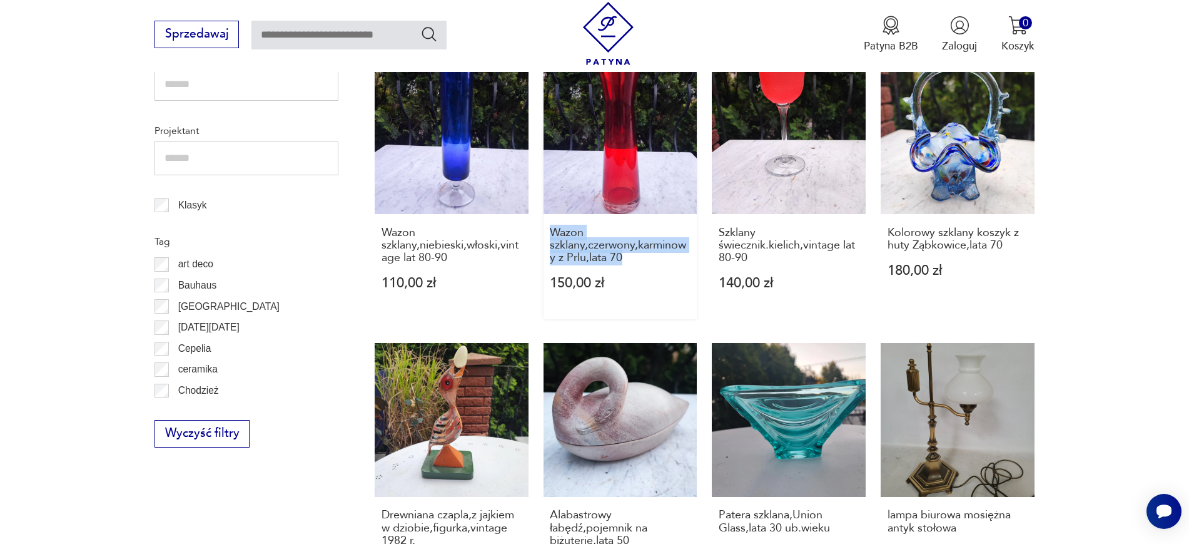
drag, startPoint x: 537, startPoint y: 218, endPoint x: 647, endPoint y: 252, distance: 115.2
click at [647, 252] on div "Duńska vintage lampa PH 5 proj. Poul Henningsen, Louis Poulsen, 1958 2250,00 zł…" at bounding box center [705, 331] width 660 height 1132
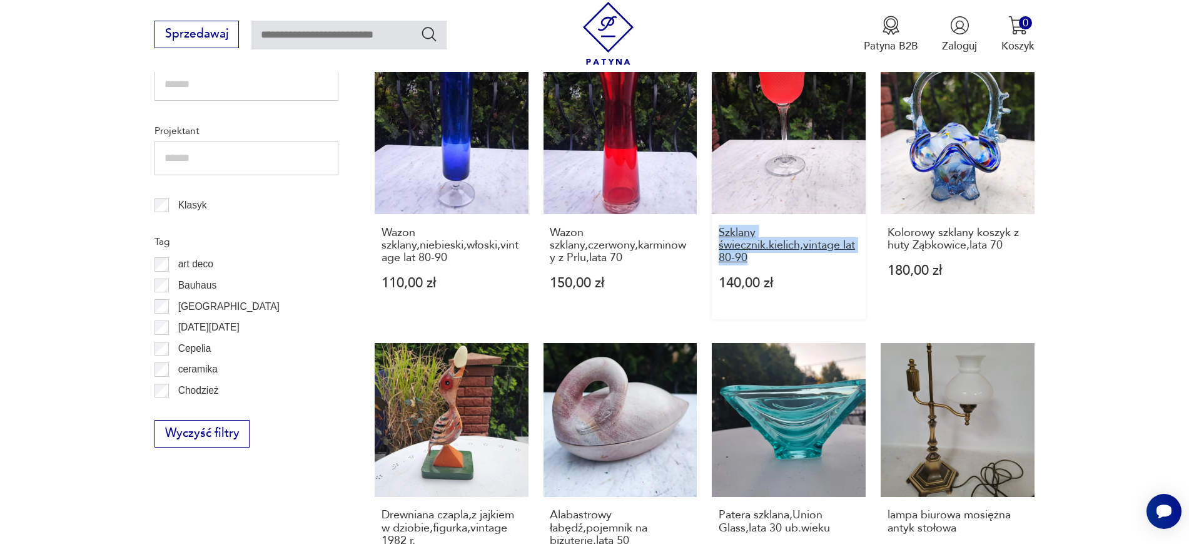
drag, startPoint x: 708, startPoint y: 221, endPoint x: 774, endPoint y: 248, distance: 71.0
click at [774, 248] on div "Duńska vintage lampa PH 5 proj. Poul Henningsen, Louis Poulsen, 1958 2250,00 zł…" at bounding box center [705, 331] width 660 height 1132
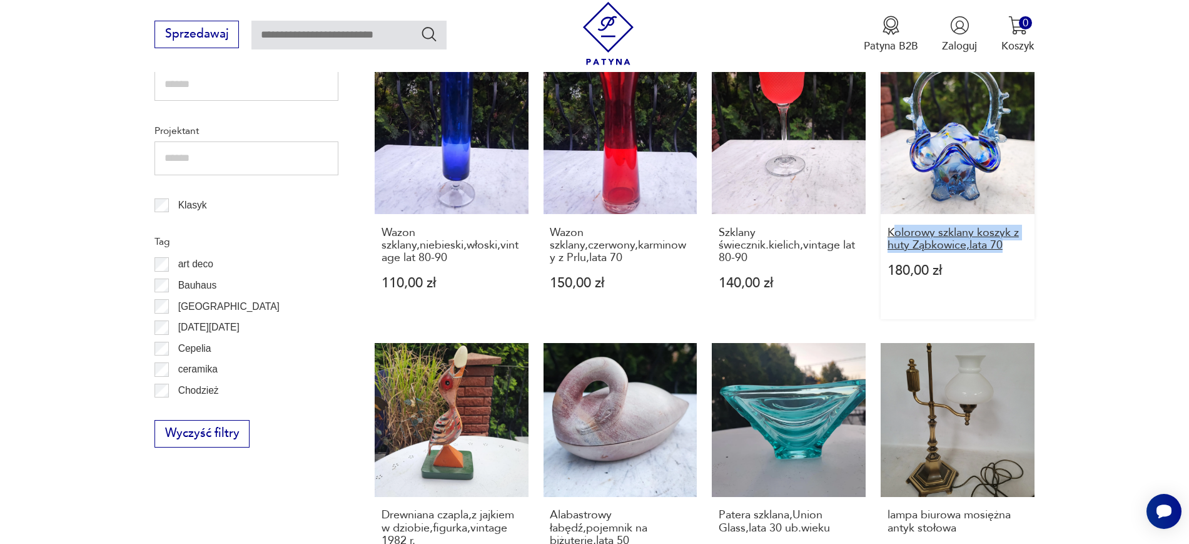
drag, startPoint x: 1116, startPoint y: 239, endPoint x: 889, endPoint y: 214, distance: 227.8
click at [889, 214] on section "Filtruj produkty Cena MIN MAX OK Promocja Datowanie OK Kraj pochodzenia Nie zna…" at bounding box center [594, 384] width 1189 height 1330
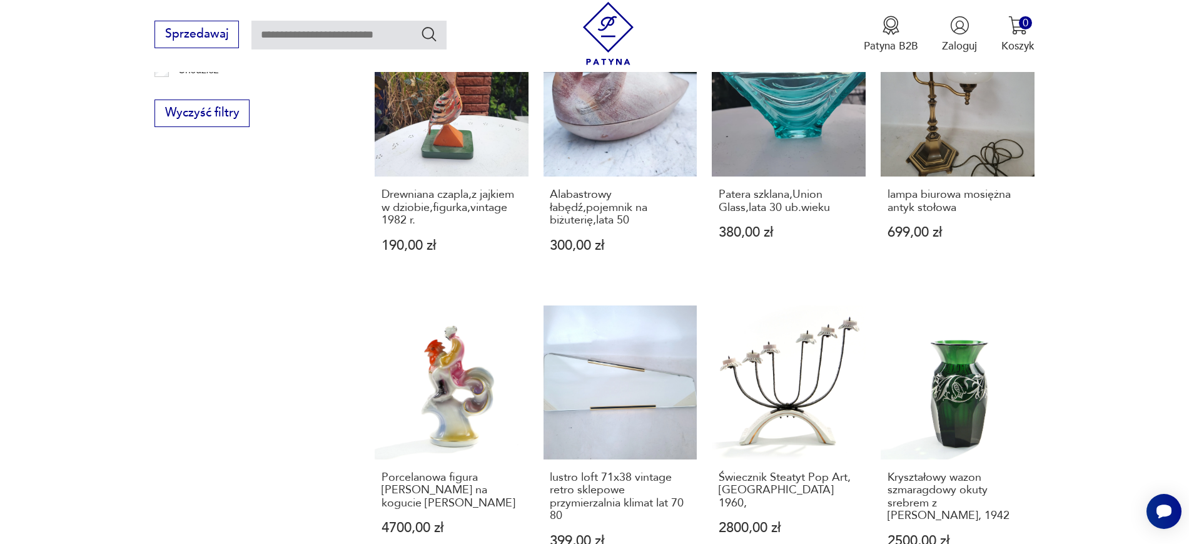
scroll to position [1017, 0]
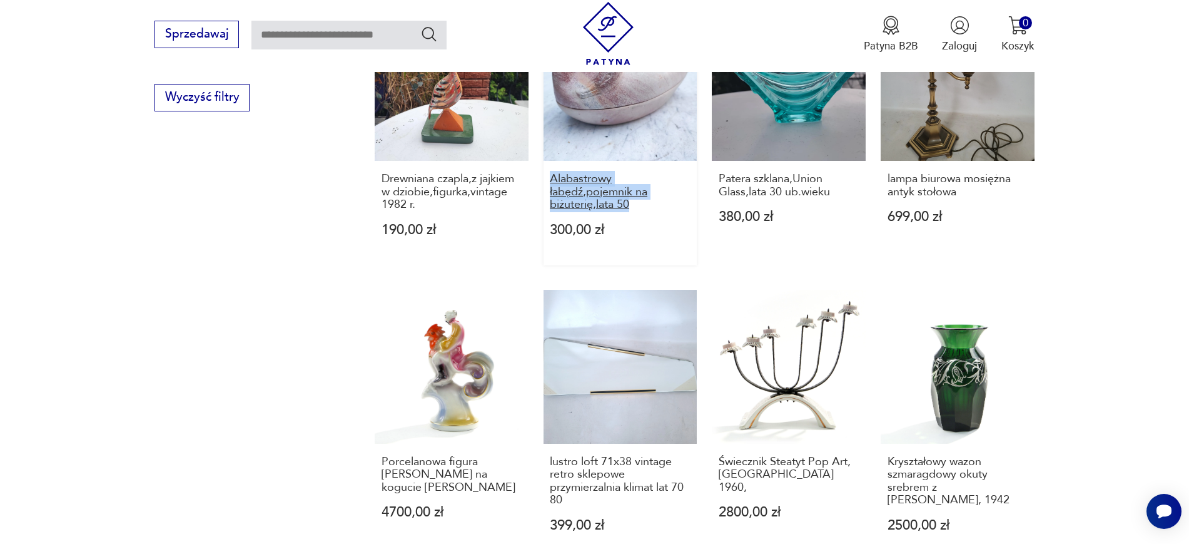
drag, startPoint x: 541, startPoint y: 163, endPoint x: 635, endPoint y: 192, distance: 98.9
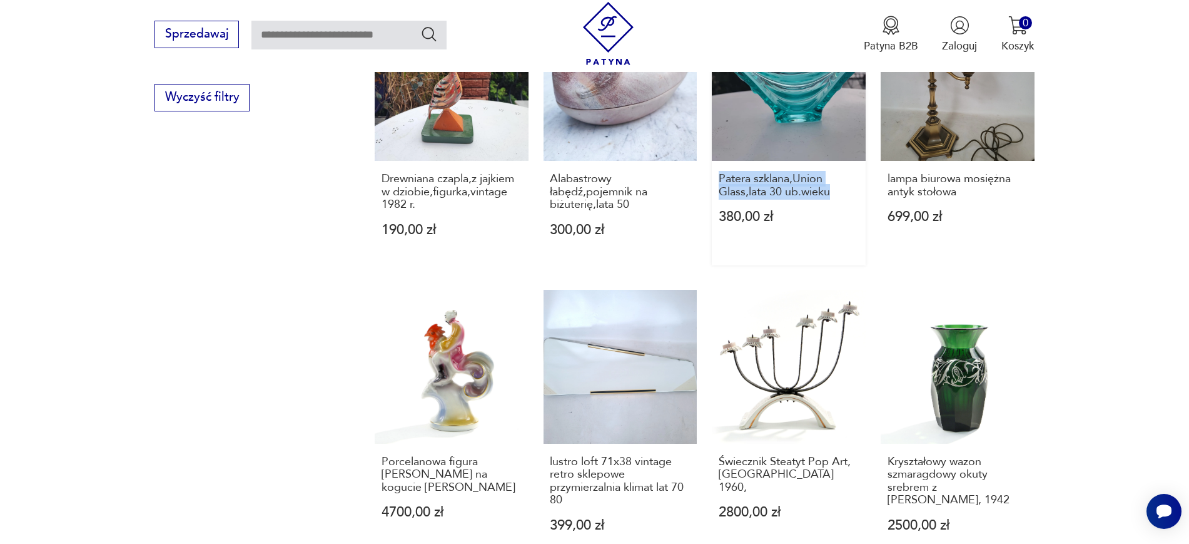
drag, startPoint x: 709, startPoint y: 163, endPoint x: 841, endPoint y: 190, distance: 134.7
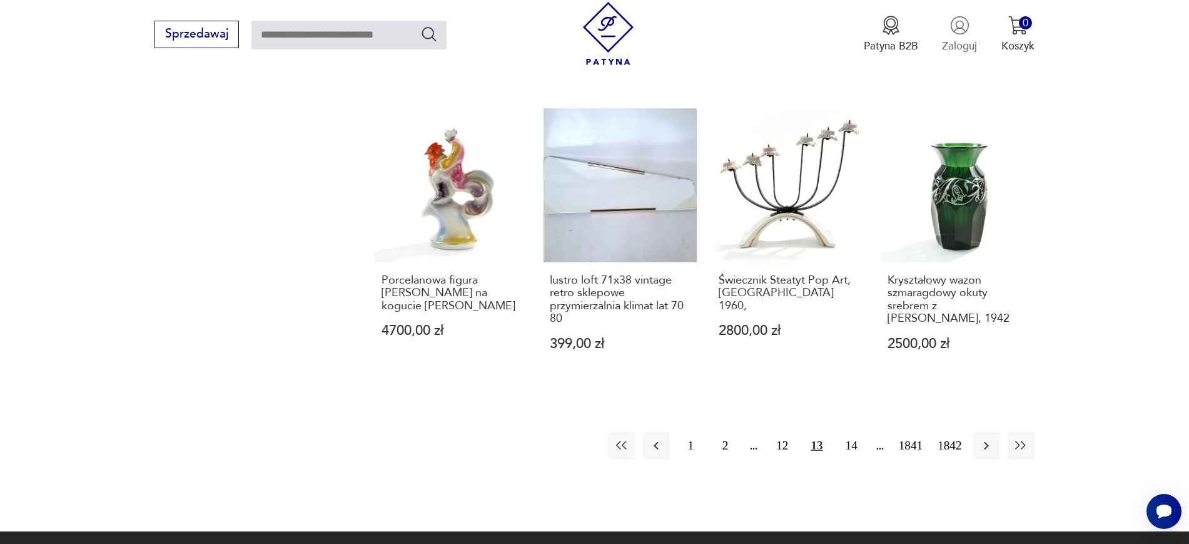
scroll to position [1205, 0]
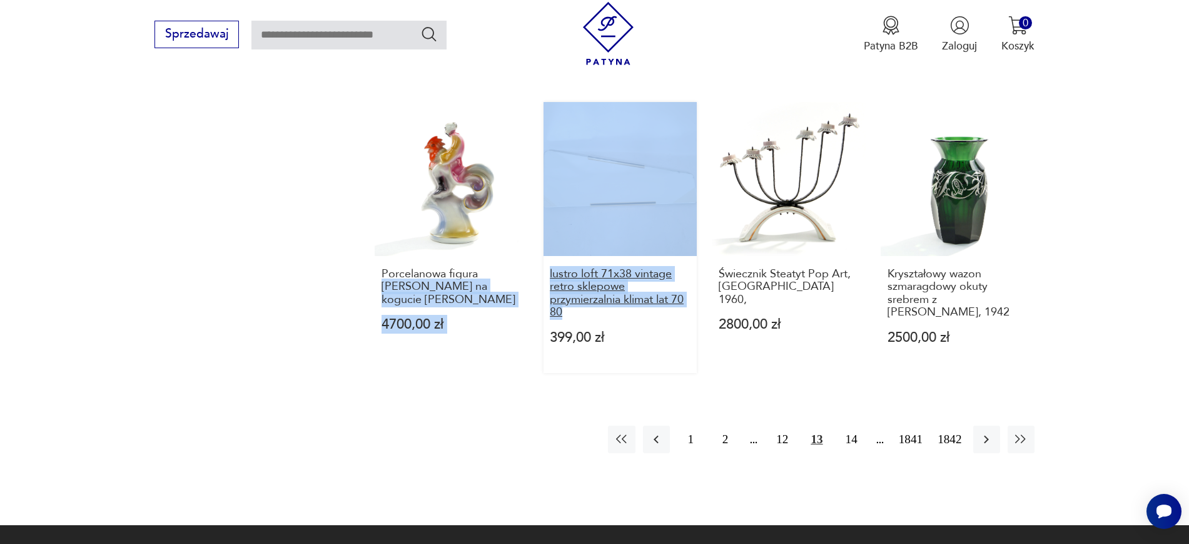
drag, startPoint x: 534, startPoint y: 258, endPoint x: 587, endPoint y: 295, distance: 64.9
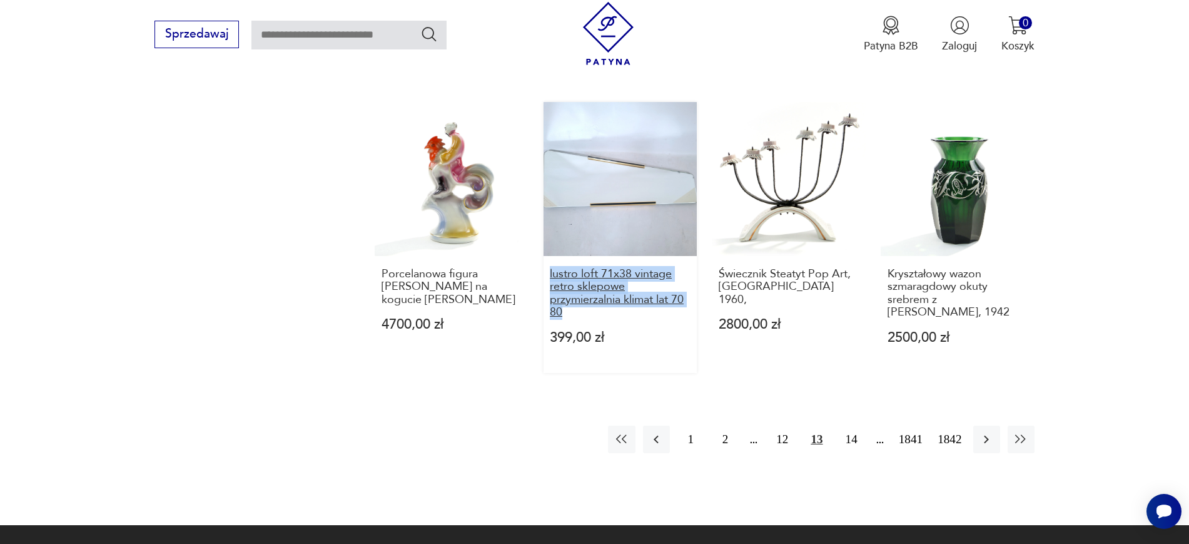
drag, startPoint x: 540, startPoint y: 255, endPoint x: 613, endPoint y: 296, distance: 83.5
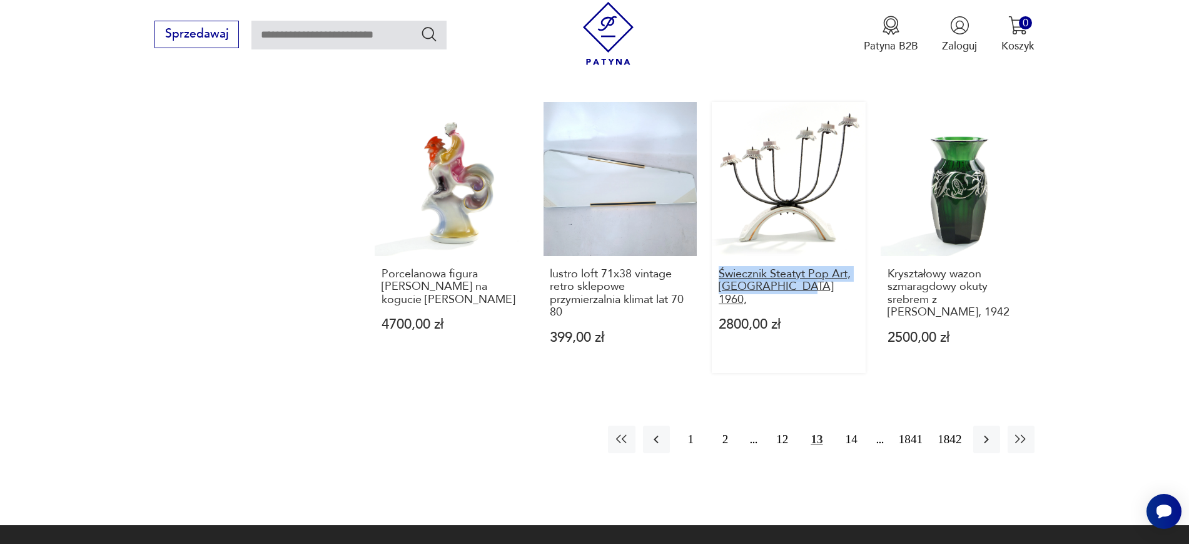
drag, startPoint x: 707, startPoint y: 254, endPoint x: 819, endPoint y: 273, distance: 113.6
click at [951, 425] on button "button" at bounding box center [986, 438] width 27 height 27
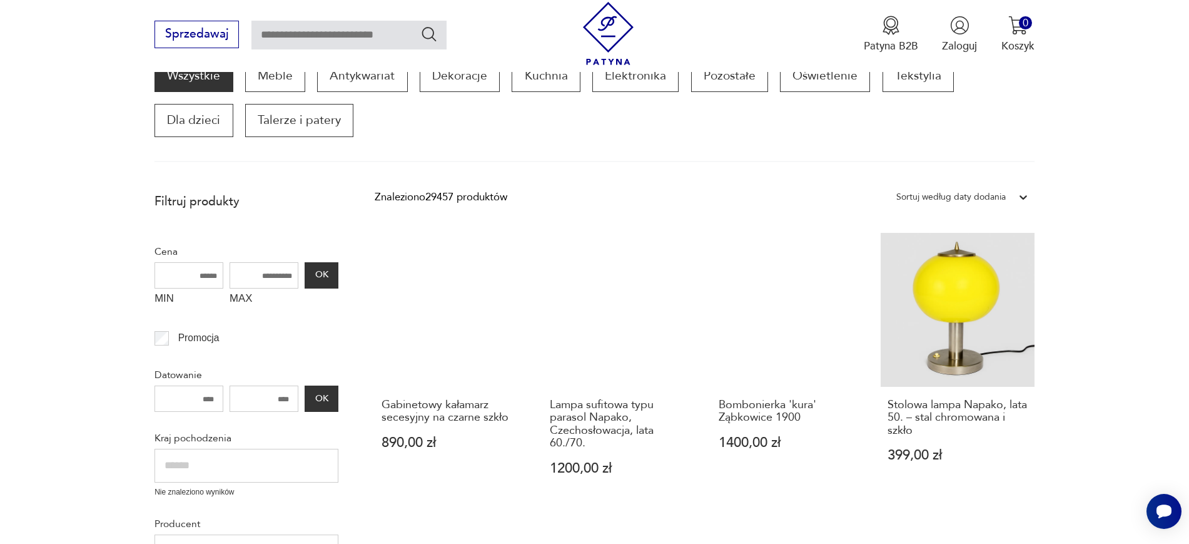
scroll to position [212, 0]
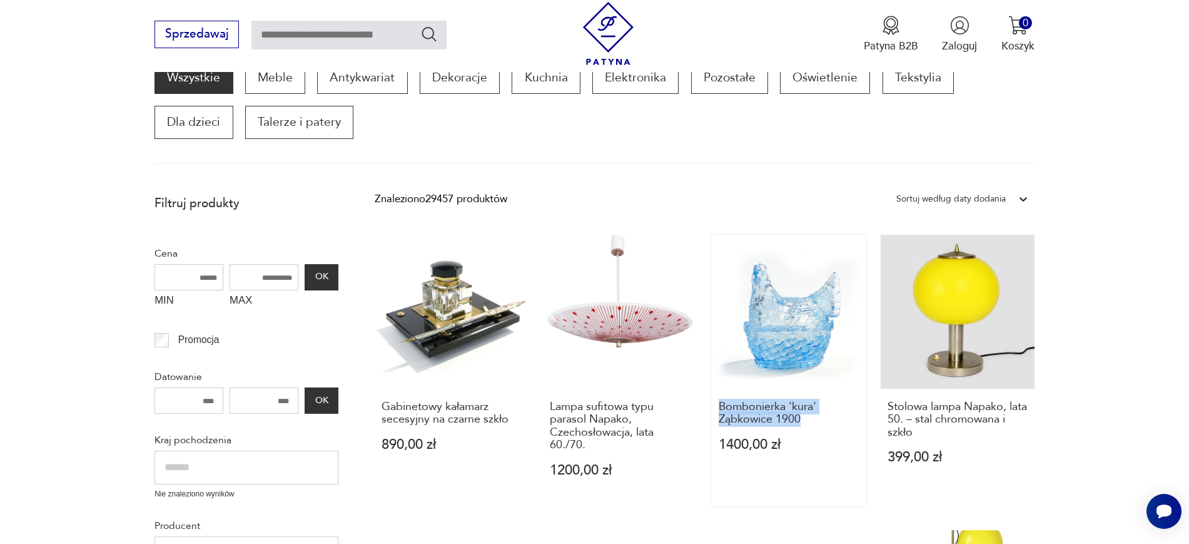
drag, startPoint x: 709, startPoint y: 407, endPoint x: 808, endPoint y: 431, distance: 102.4
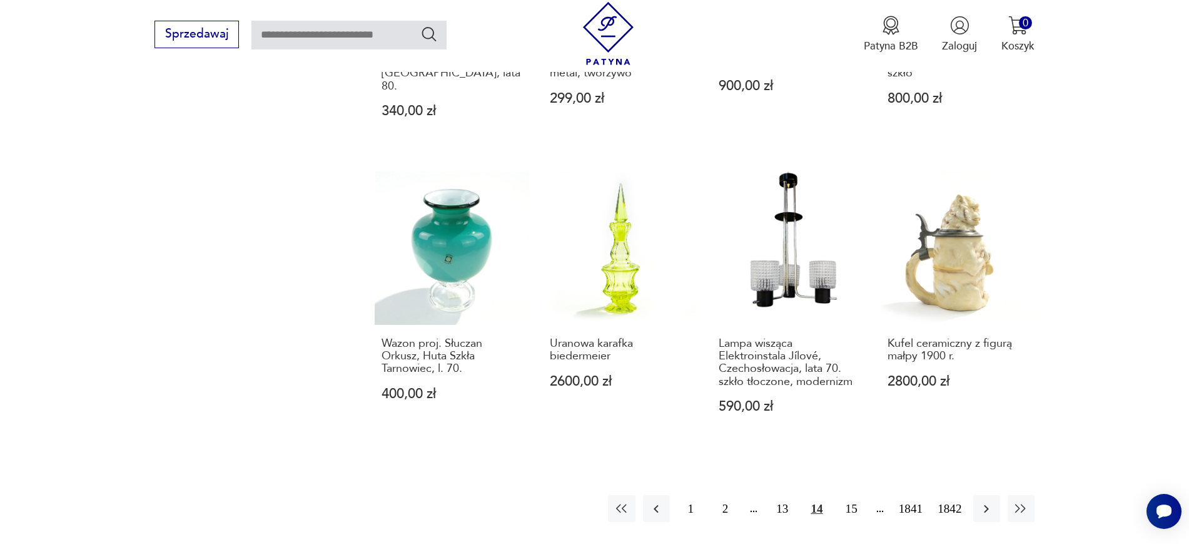
scroll to position [1237, 0]
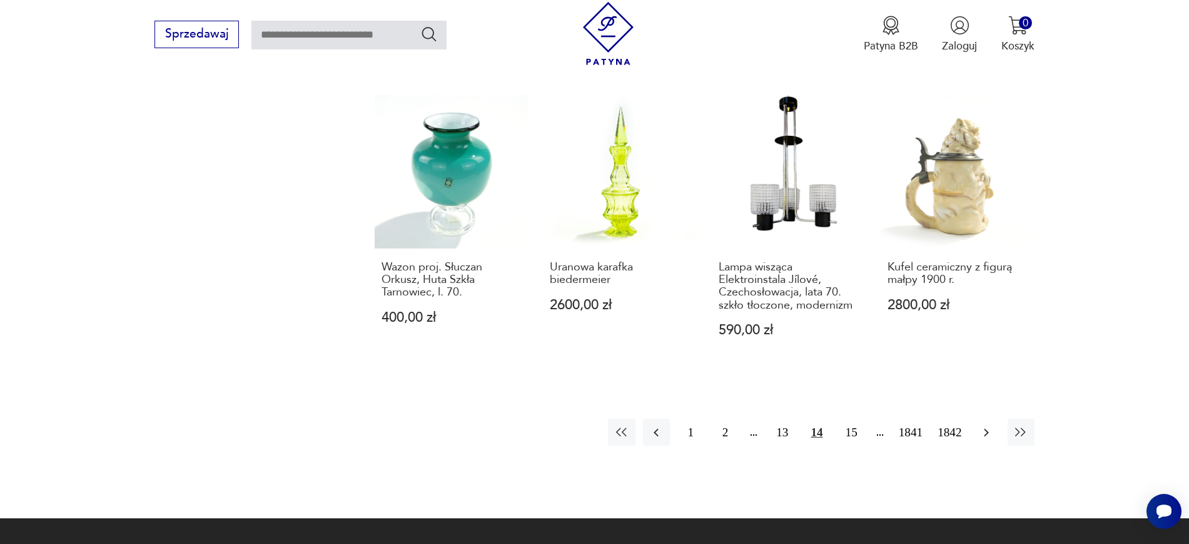
click at [951, 425] on icon "button" at bounding box center [986, 432] width 15 height 15
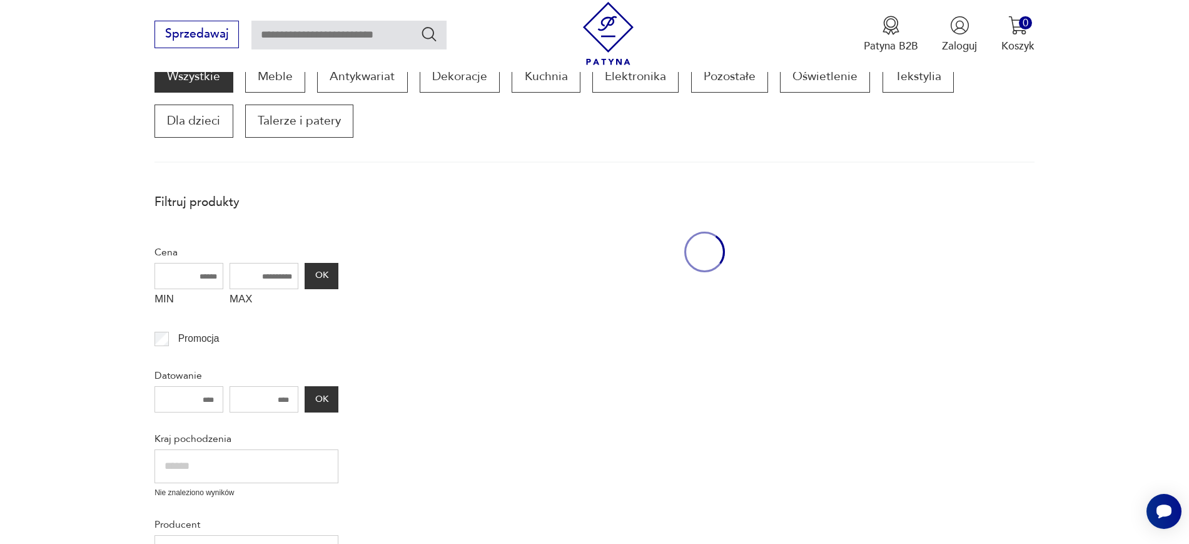
scroll to position [212, 0]
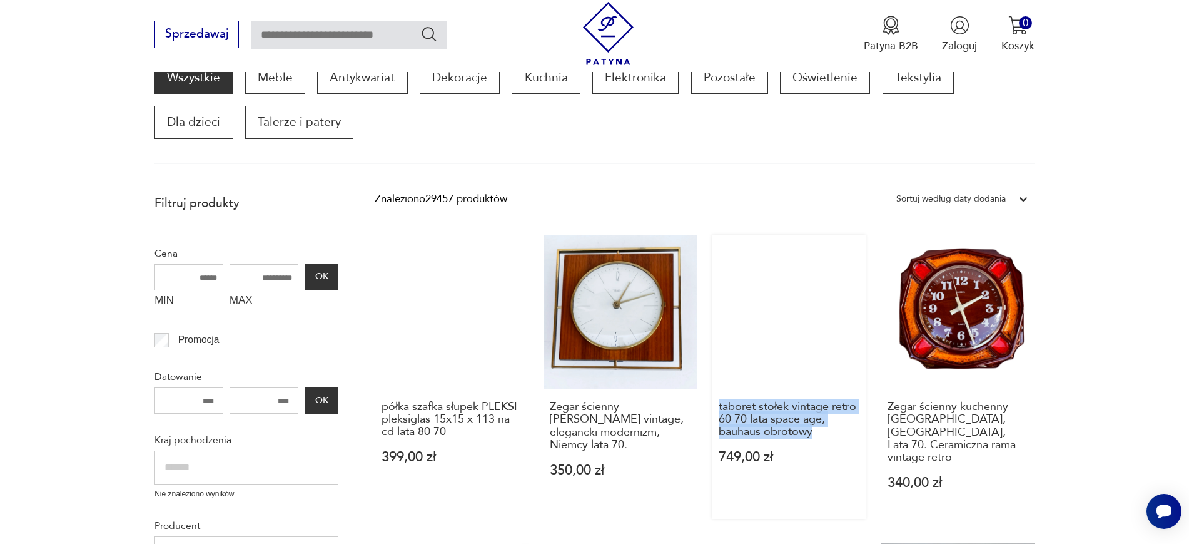
drag, startPoint x: 708, startPoint y: 395, endPoint x: 833, endPoint y: 439, distance: 131.9
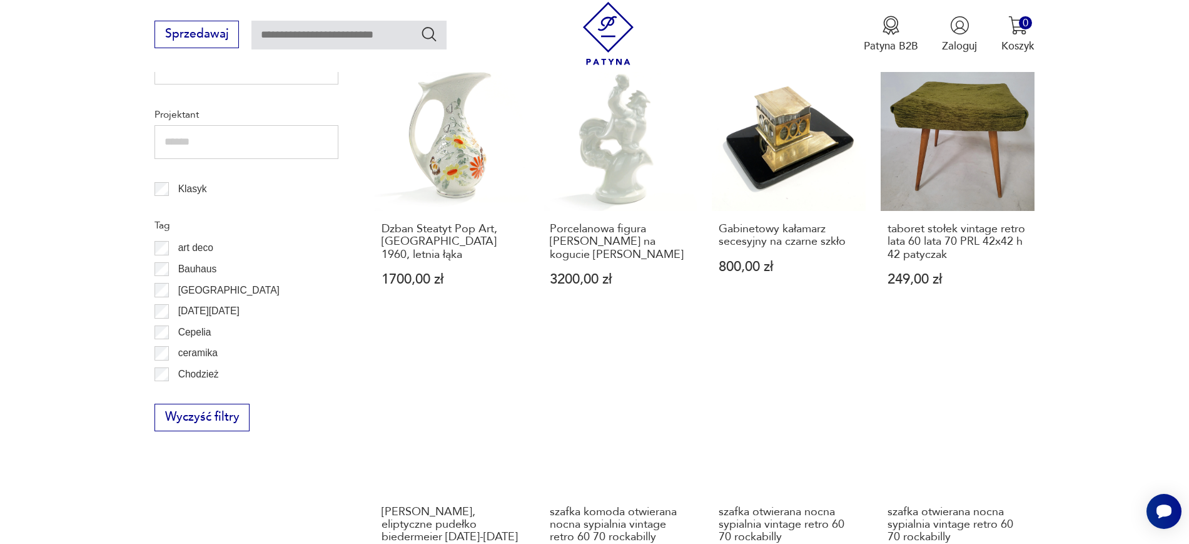
scroll to position [692, 0]
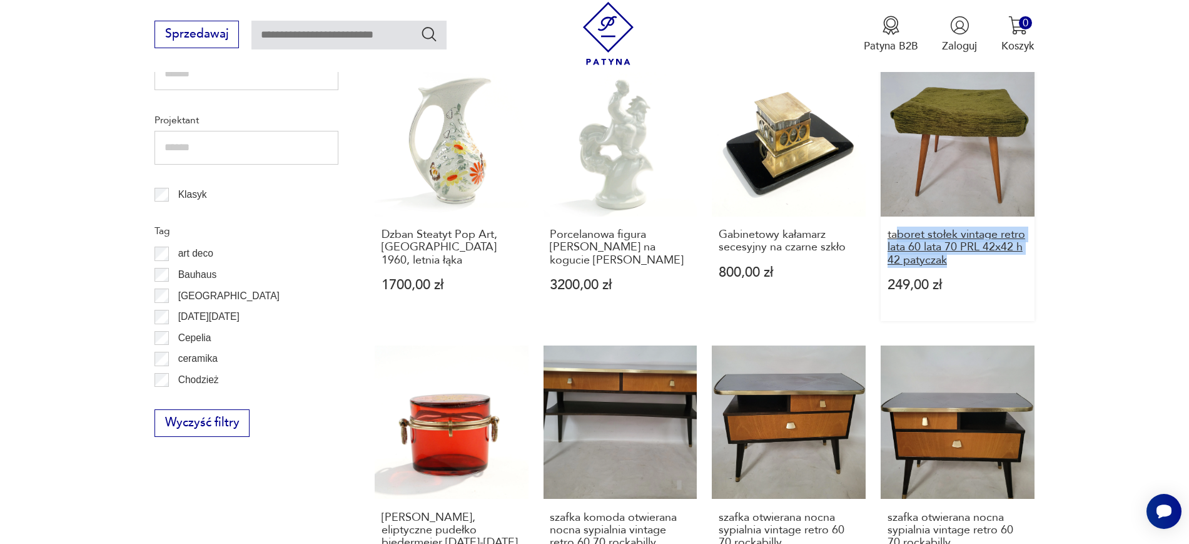
drag, startPoint x: 1069, startPoint y: 244, endPoint x: 898, endPoint y: 216, distance: 173.0
click at [898, 216] on section "Filtruj produkty Cena MIN MAX OK Promocja Datowanie OK Kraj pochodzenia Nie zna…" at bounding box center [594, 379] width 1189 height 1342
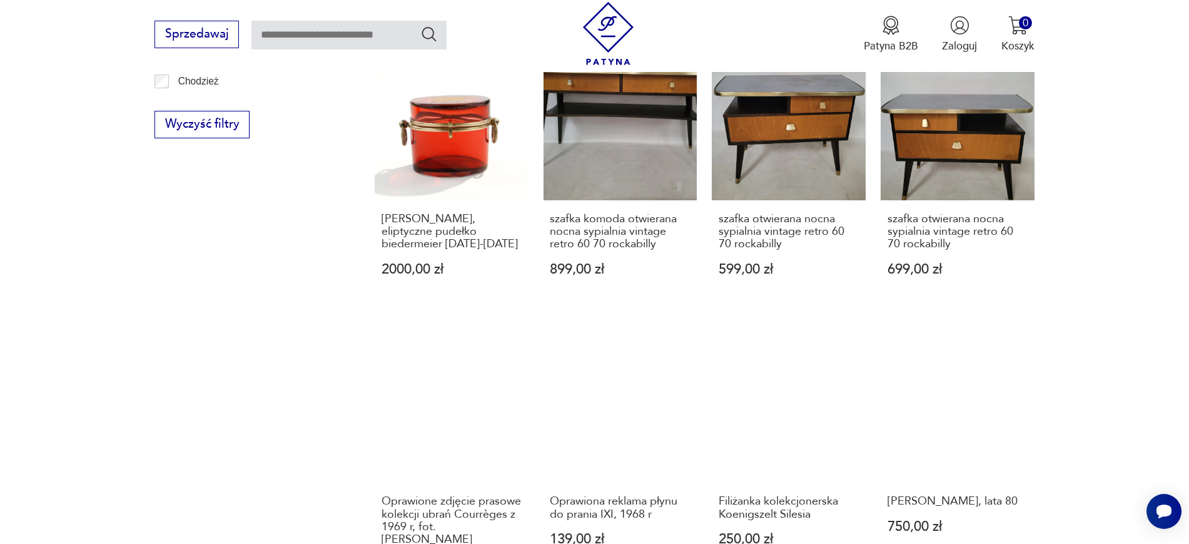
scroll to position [1008, 0]
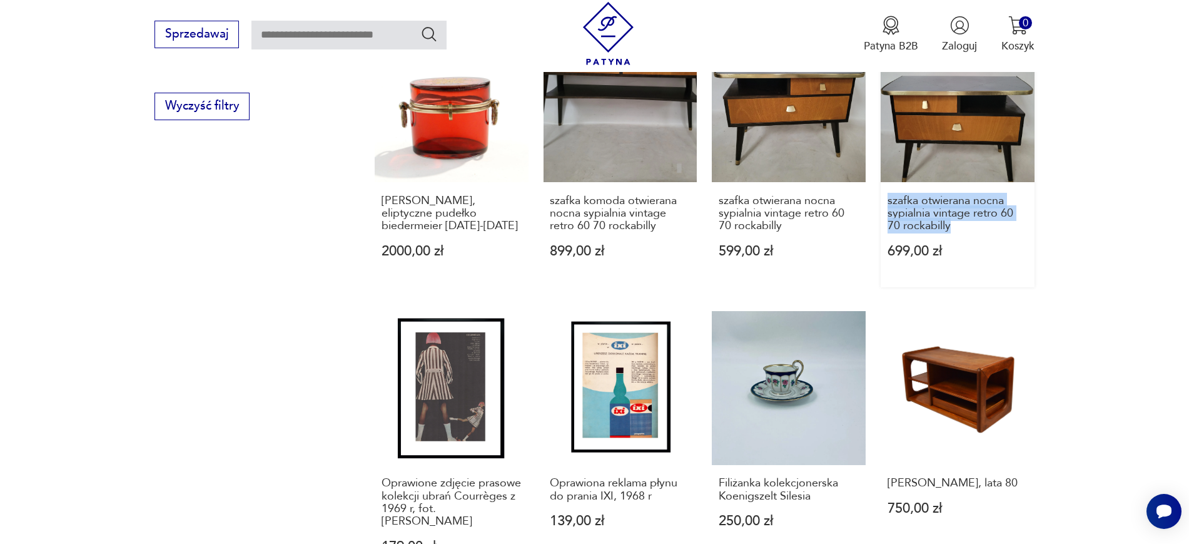
drag, startPoint x: 1083, startPoint y: 208, endPoint x: 882, endPoint y: 182, distance: 202.5
click at [882, 182] on section "Filtruj produkty Cena MIN MAX OK Promocja Datowanie OK Kraj pochodzenia Nie zna…" at bounding box center [594, 62] width 1189 height 1342
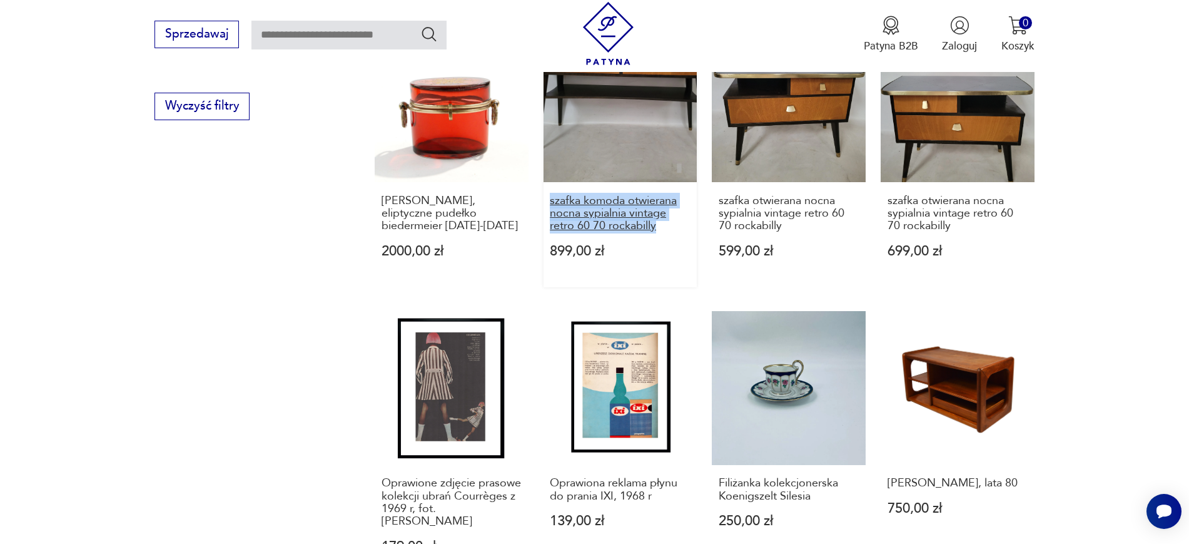
drag, startPoint x: 538, startPoint y: 188, endPoint x: 661, endPoint y: 215, distance: 126.1
click at [661, 215] on div "półka szafka słupek PLEKSI pleksiglas 15x15 x 113 na cd lata 80 70 399,00 zł Ze…" at bounding box center [705, 10] width 660 height 1144
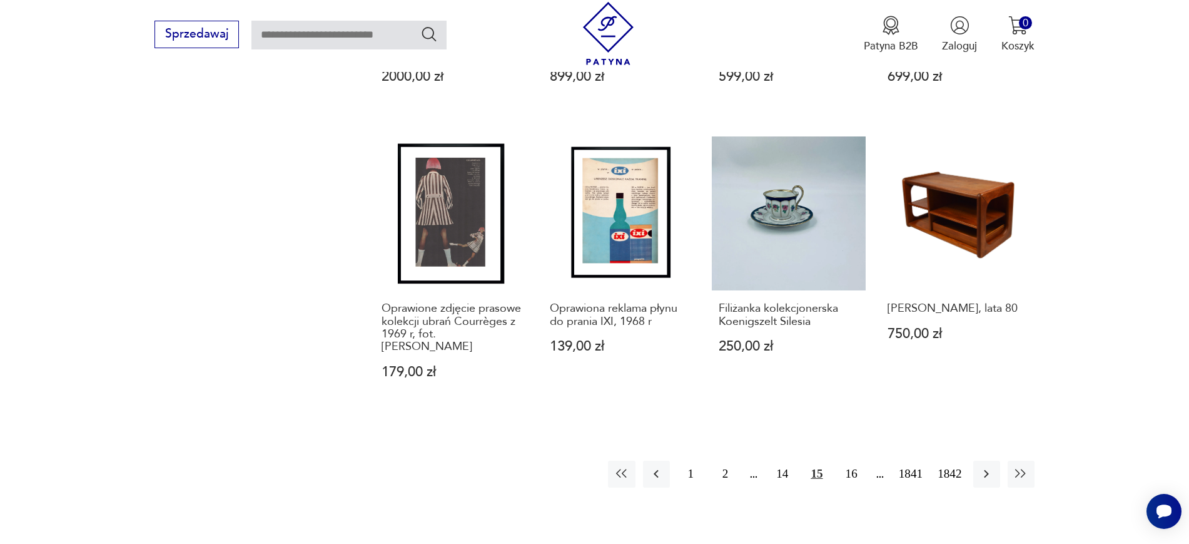
scroll to position [1196, 0]
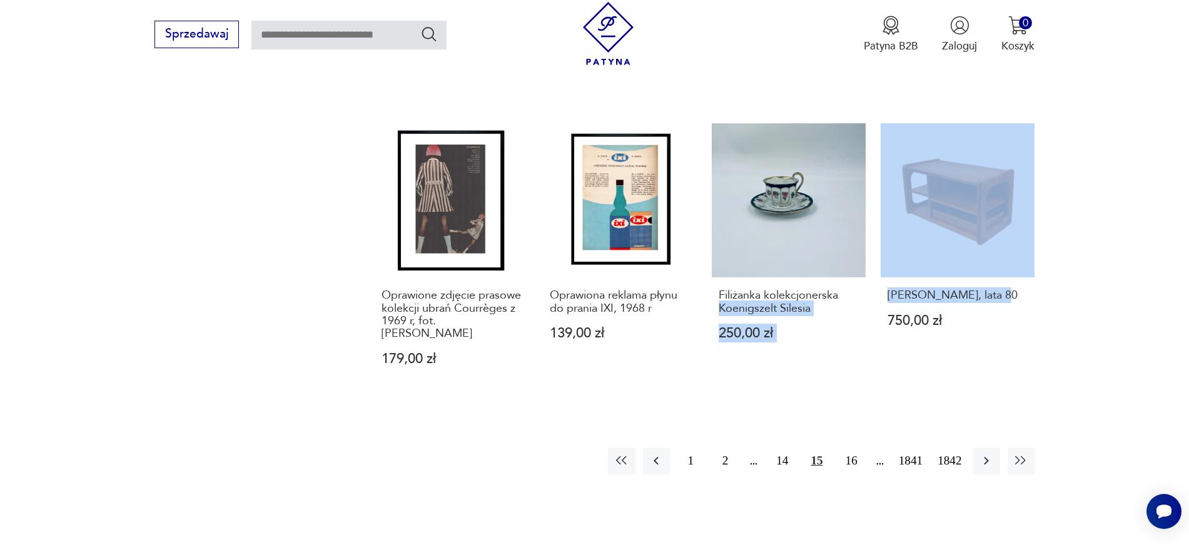
drag, startPoint x: 1053, startPoint y: 288, endPoint x: 870, endPoint y: 271, distance: 184.0
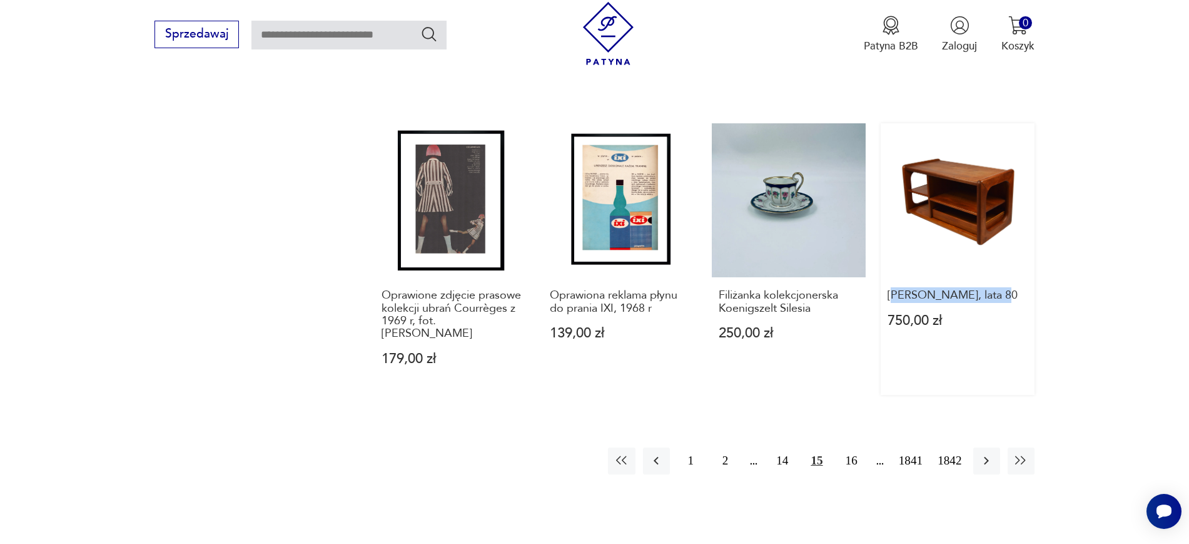
drag, startPoint x: 1090, startPoint y: 290, endPoint x: 893, endPoint y: 274, distance: 197.6
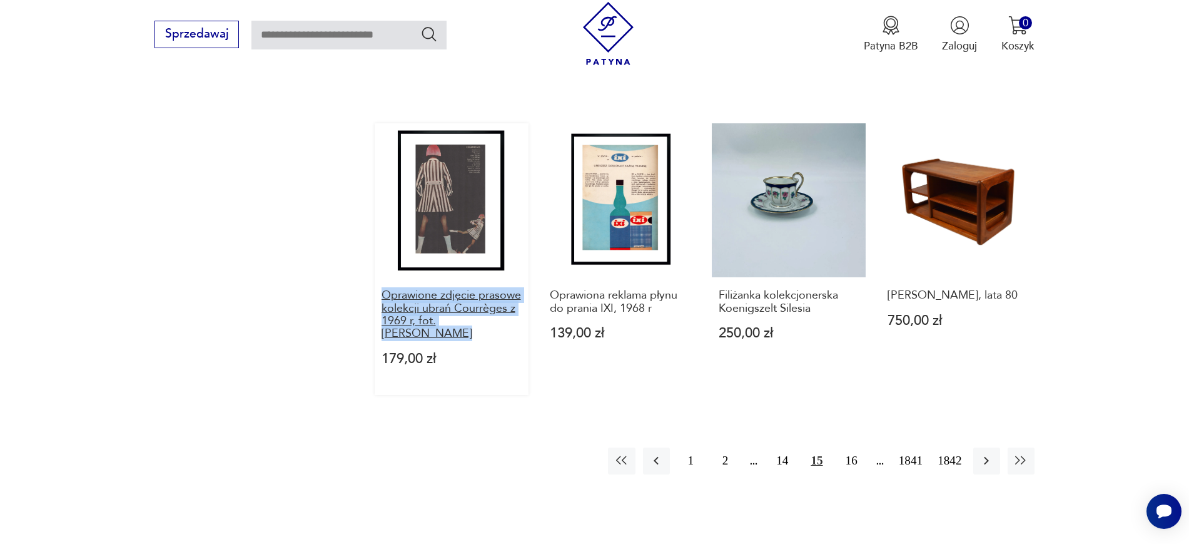
drag, startPoint x: 367, startPoint y: 275, endPoint x: 484, endPoint y: 320, distance: 125.6
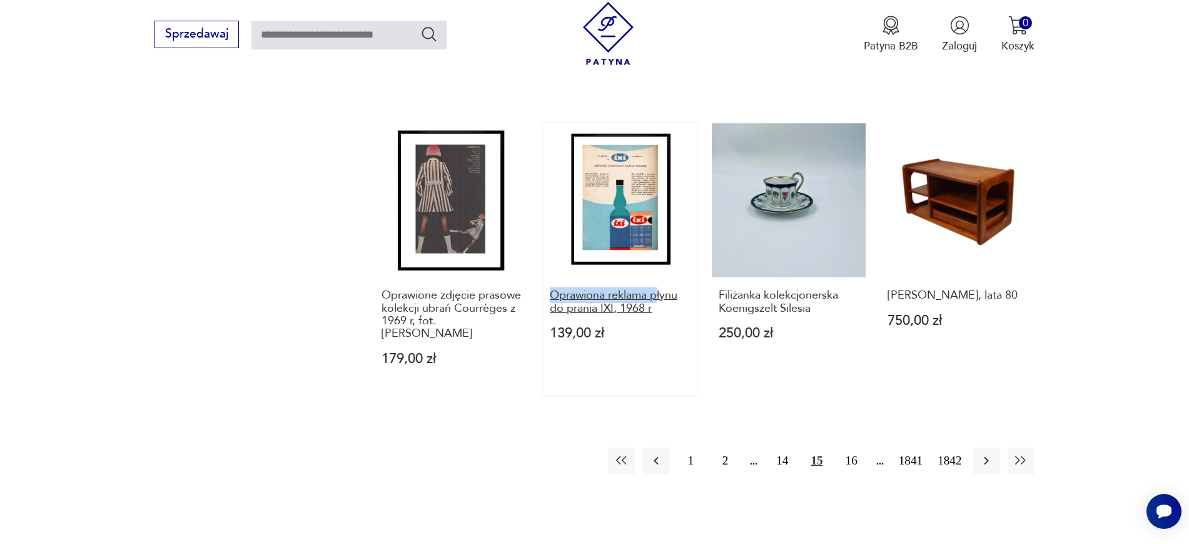
drag, startPoint x: 542, startPoint y: 280, endPoint x: 659, endPoint y: 290, distance: 118.0
drag, startPoint x: 536, startPoint y: 286, endPoint x: 664, endPoint y: 306, distance: 129.2
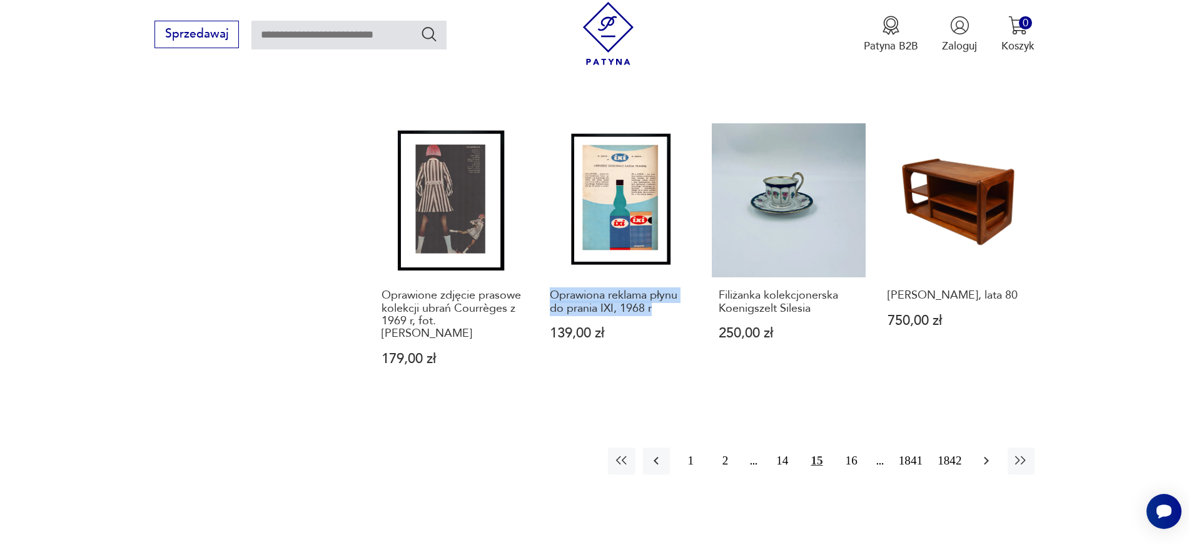
click at [951, 434] on icon "button" at bounding box center [986, 460] width 15 height 15
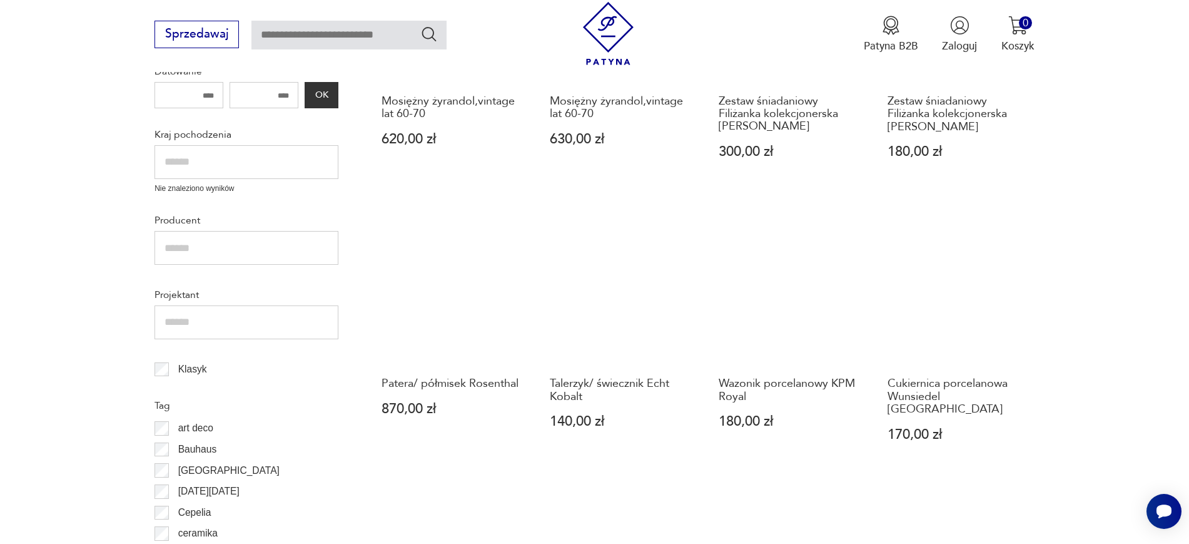
scroll to position [212, 0]
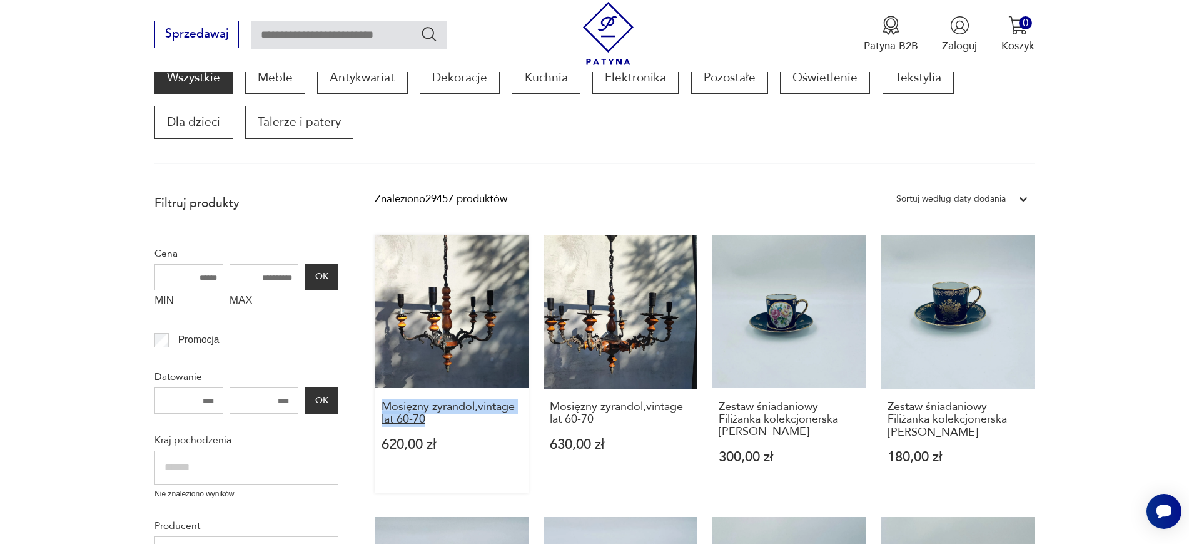
drag, startPoint x: 366, startPoint y: 399, endPoint x: 454, endPoint y: 425, distance: 91.8
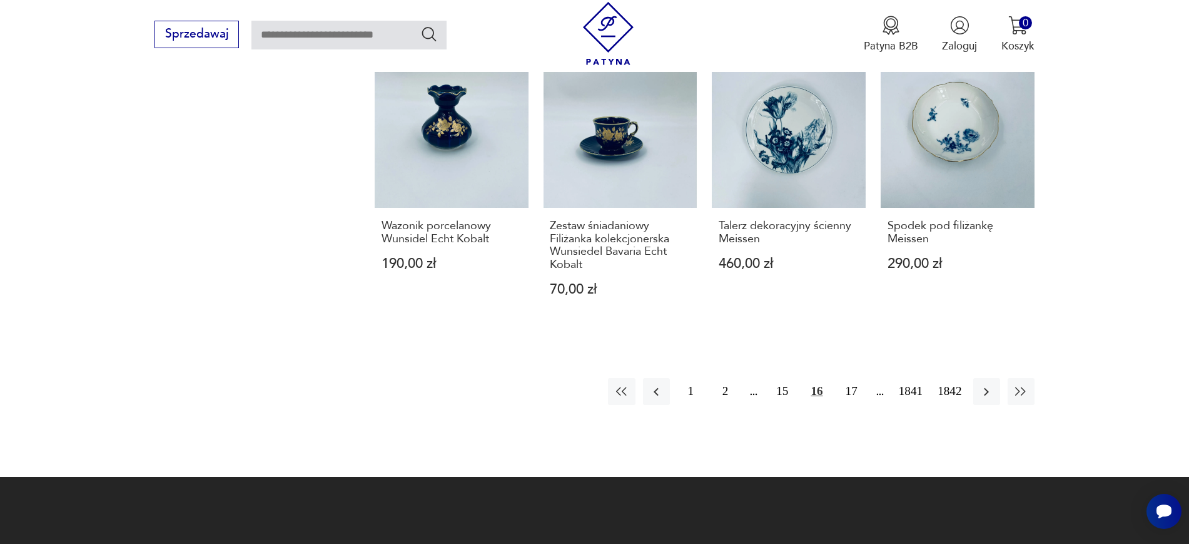
scroll to position [1260, 0]
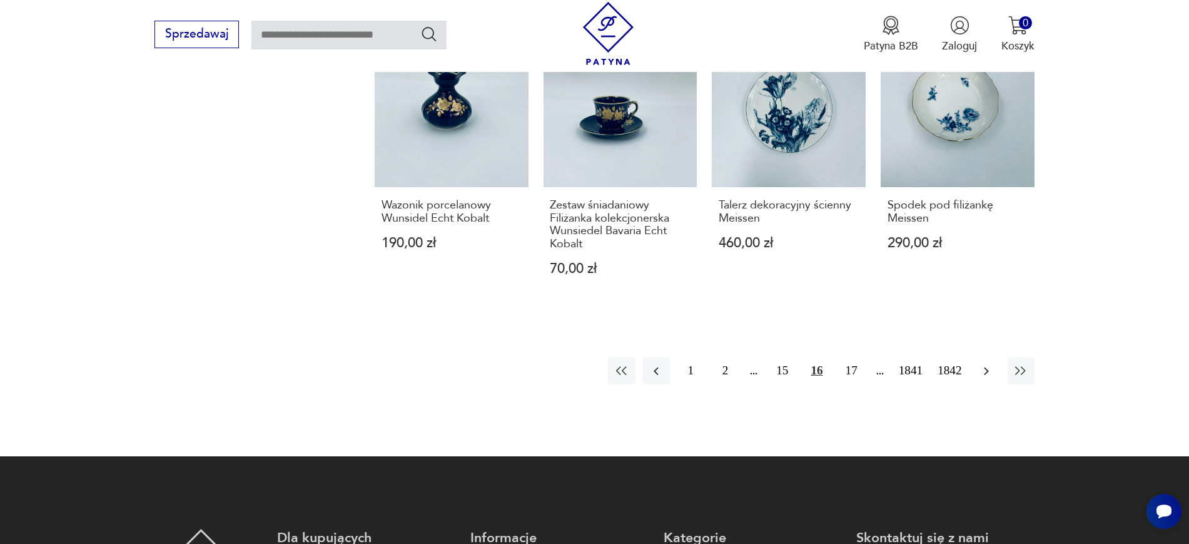
click at [951, 372] on icon "button" at bounding box center [986, 370] width 15 height 15
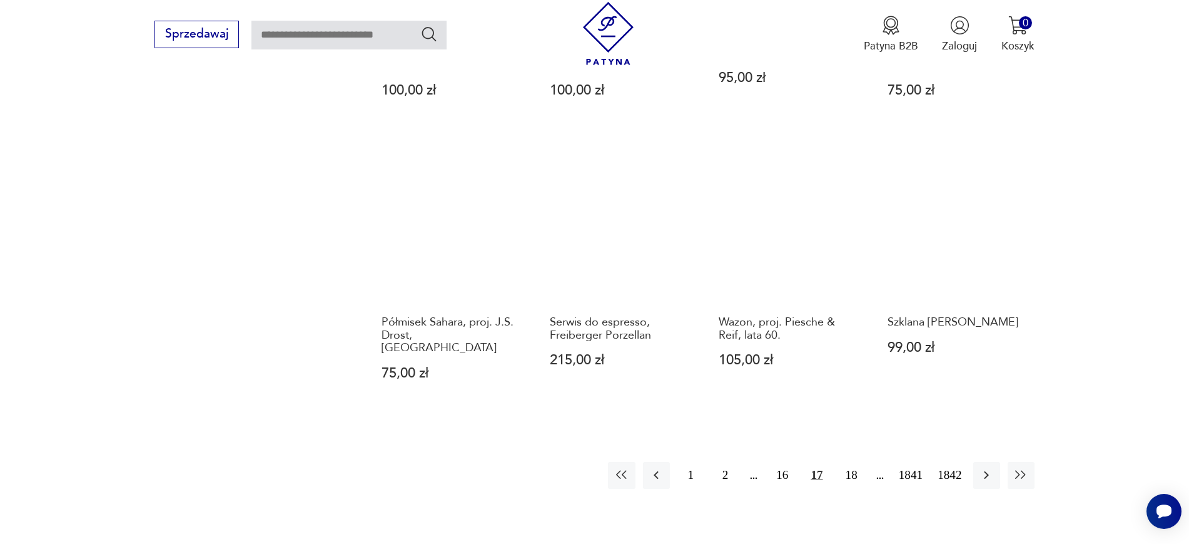
scroll to position [1141, 0]
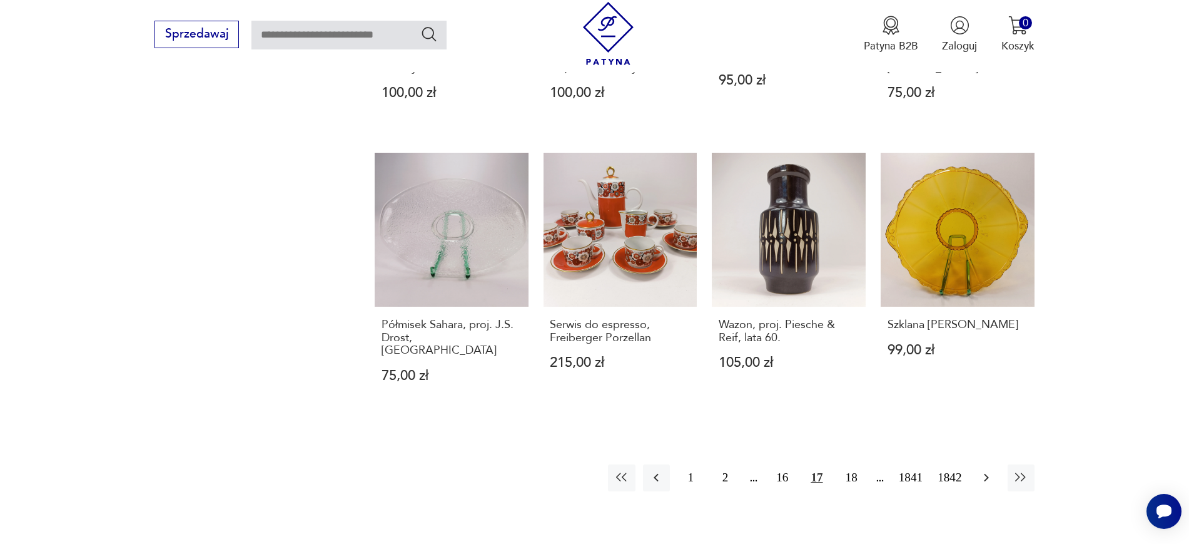
click at [951, 434] on icon "button" at bounding box center [986, 477] width 15 height 15
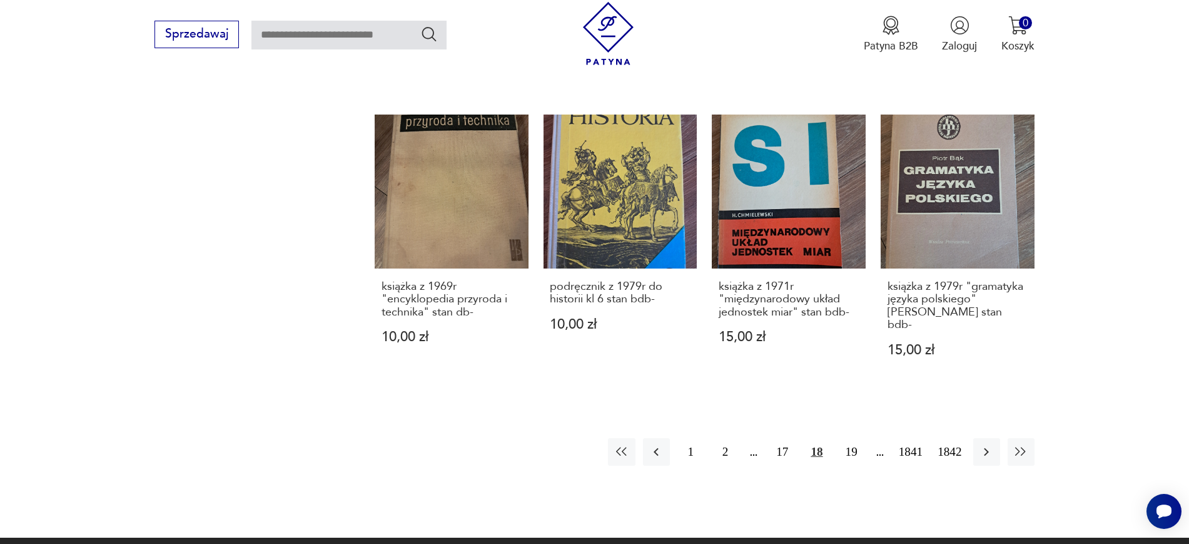
scroll to position [1213, 0]
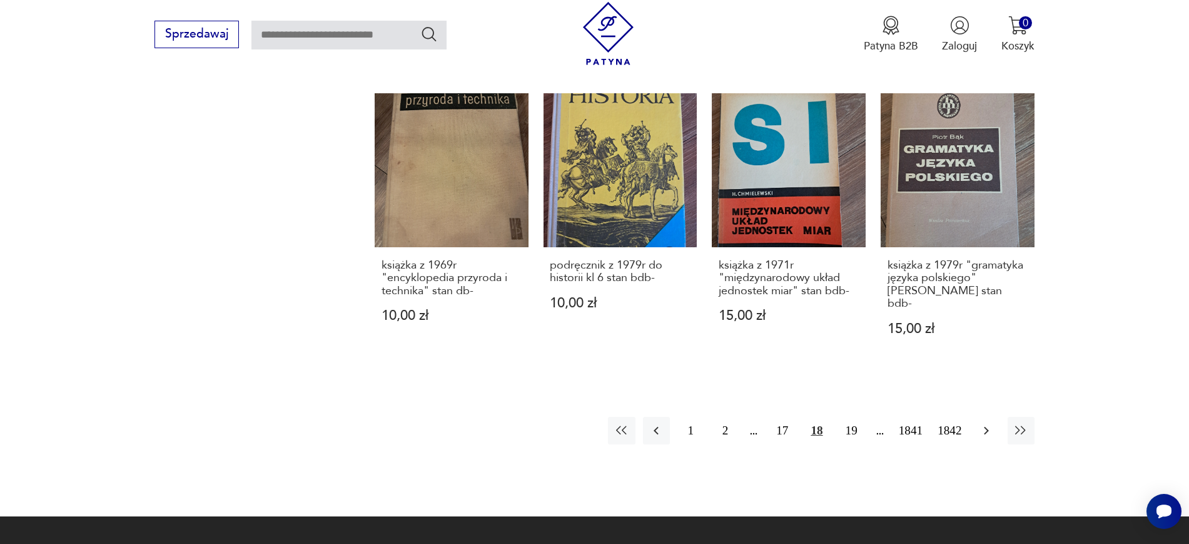
click at [951, 423] on icon "button" at bounding box center [986, 430] width 15 height 15
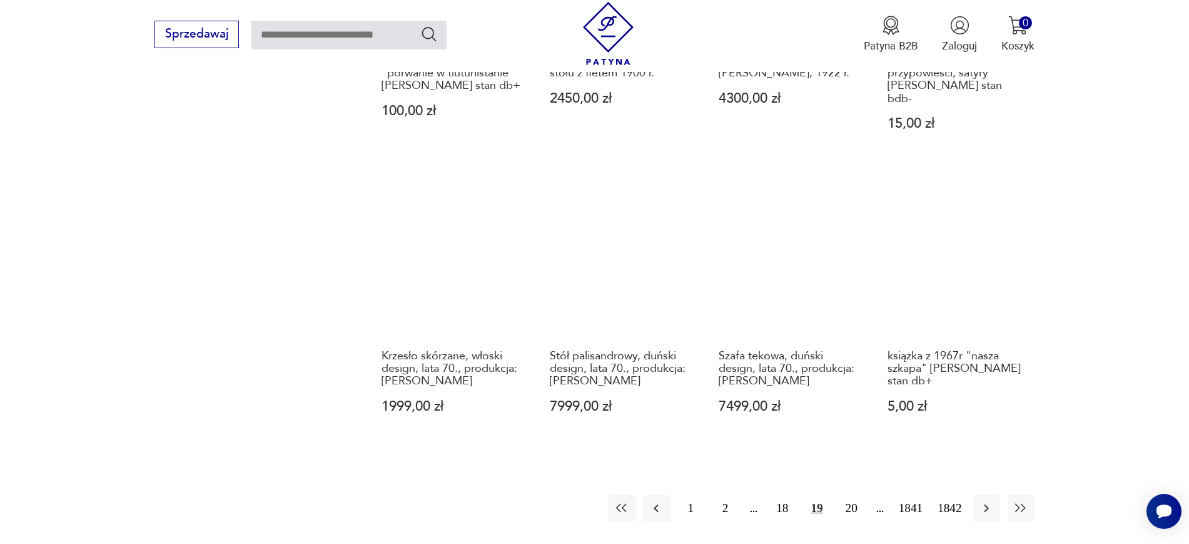
scroll to position [1154, 0]
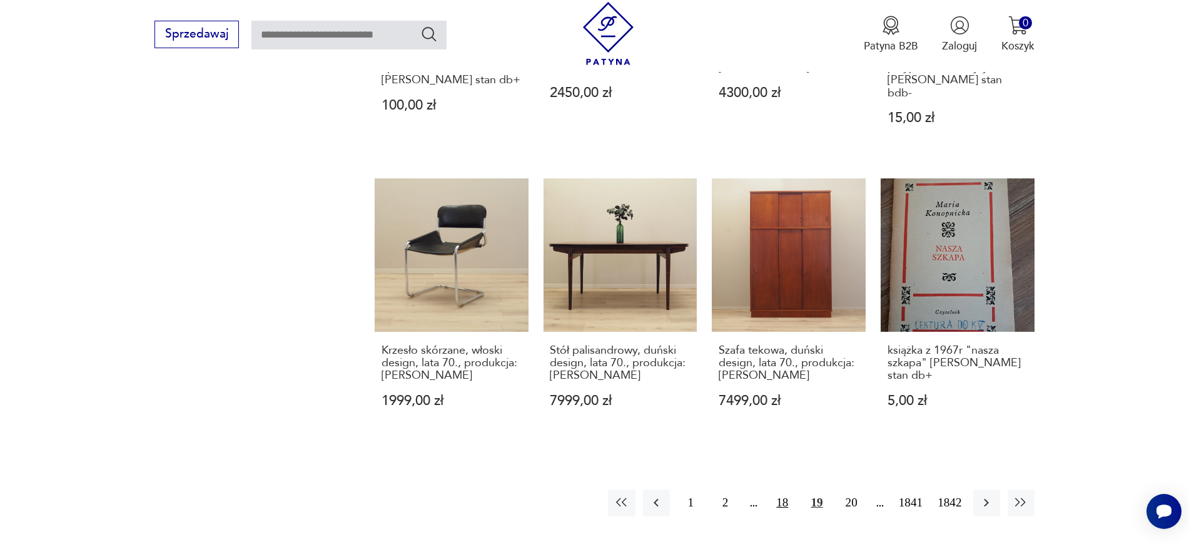
click at [789, 434] on button "18" at bounding box center [782, 502] width 27 height 27
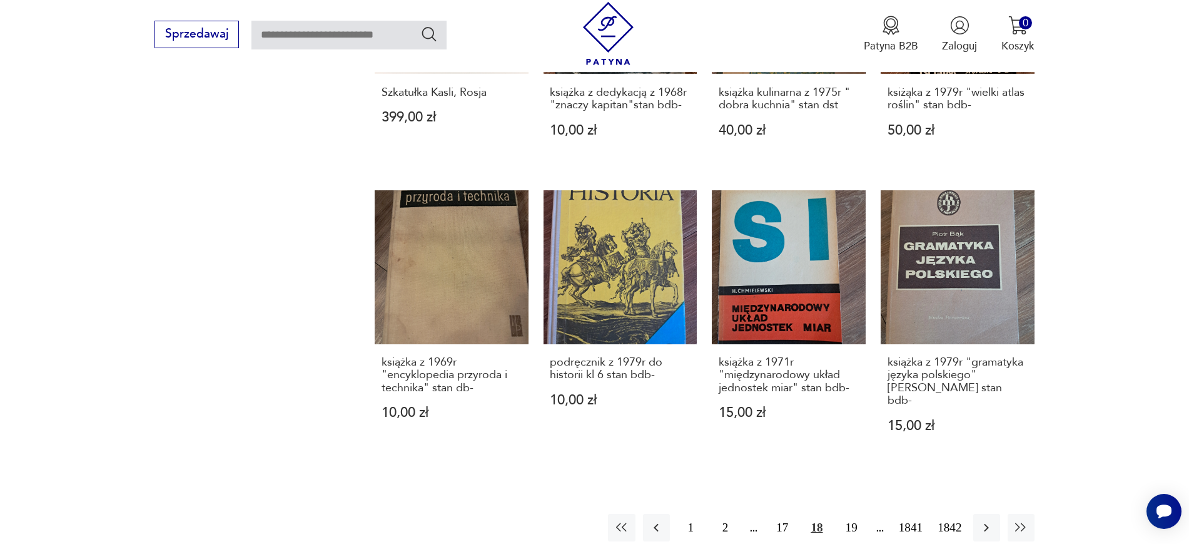
scroll to position [1135, 0]
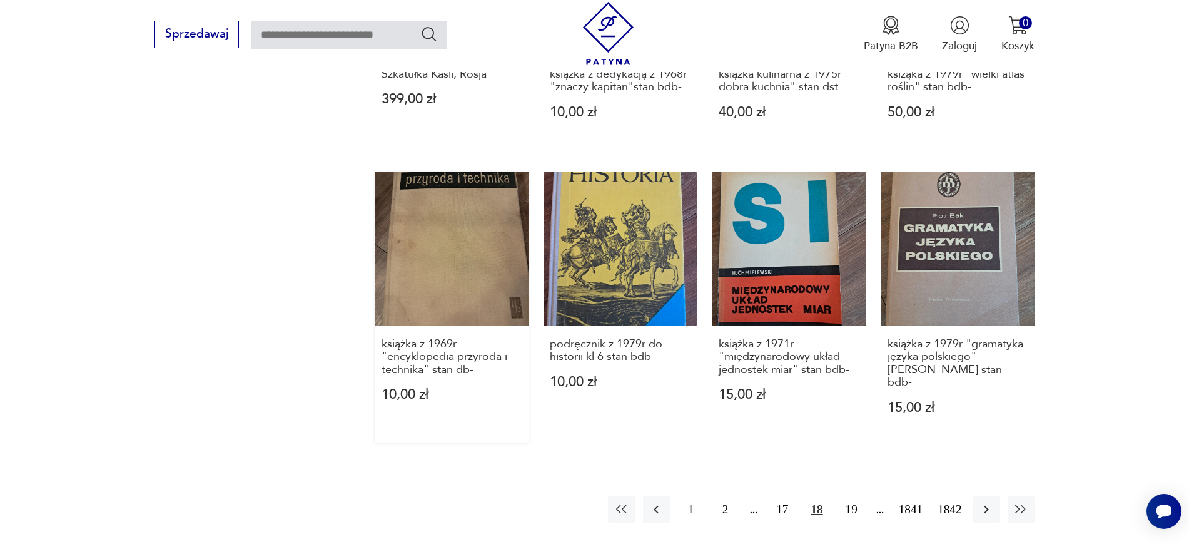
drag, startPoint x: 550, startPoint y: 225, endPoint x: 480, endPoint y: 279, distance: 88.7
drag, startPoint x: 480, startPoint y: 279, endPoint x: 471, endPoint y: 190, distance: 89.9
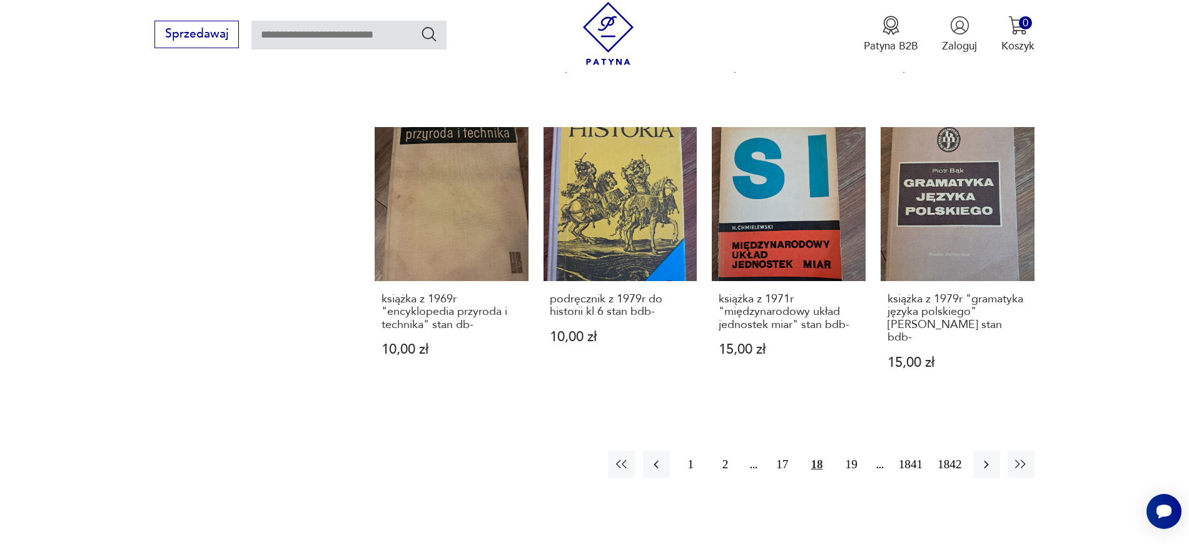
scroll to position [1299, 0]
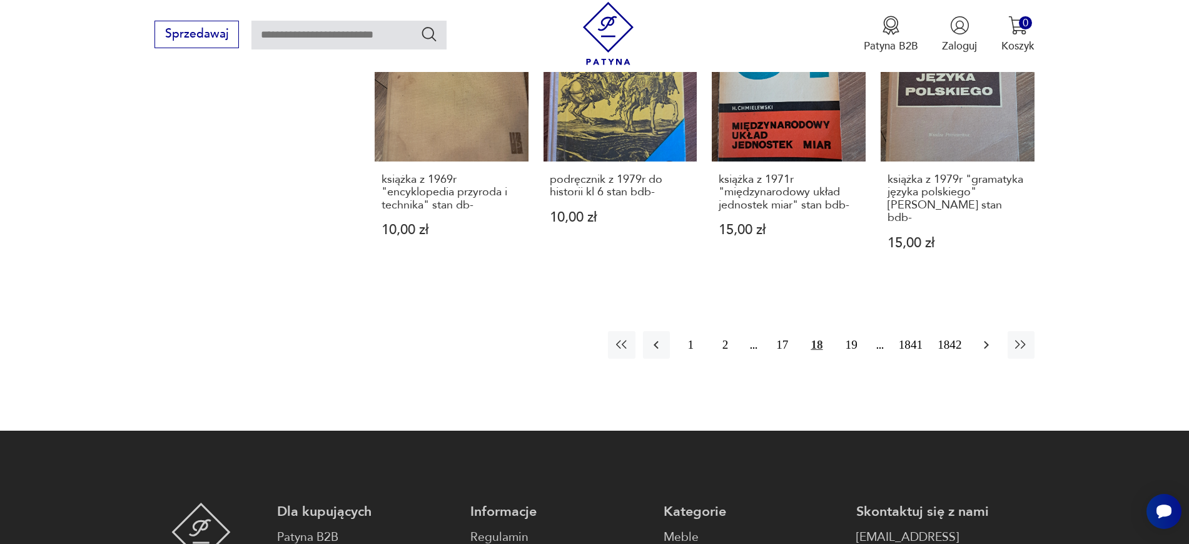
click at [951, 337] on icon "button" at bounding box center [986, 344] width 15 height 15
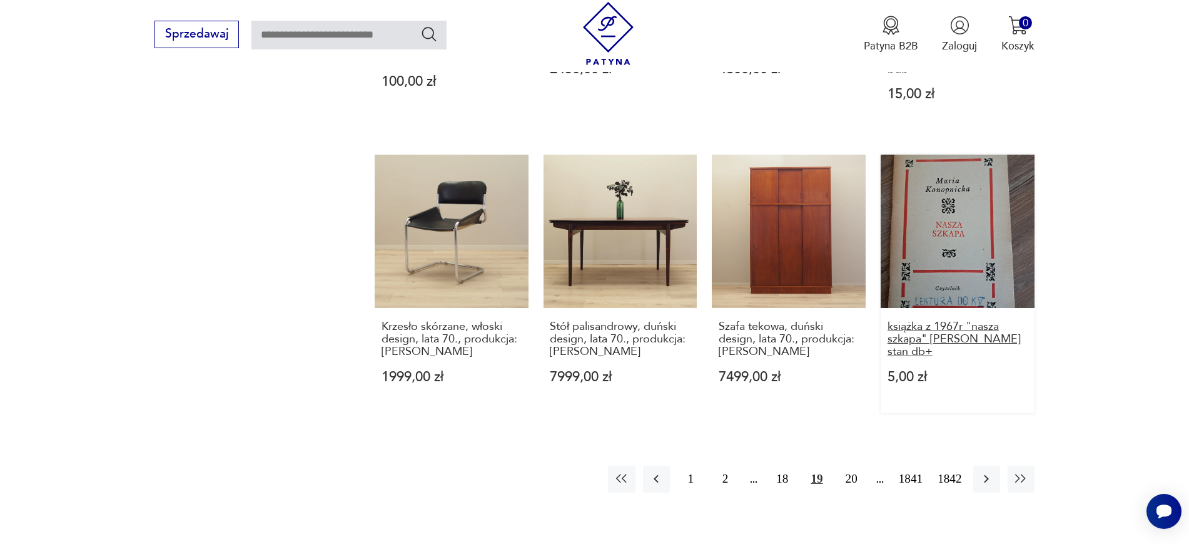
scroll to position [1182, 0]
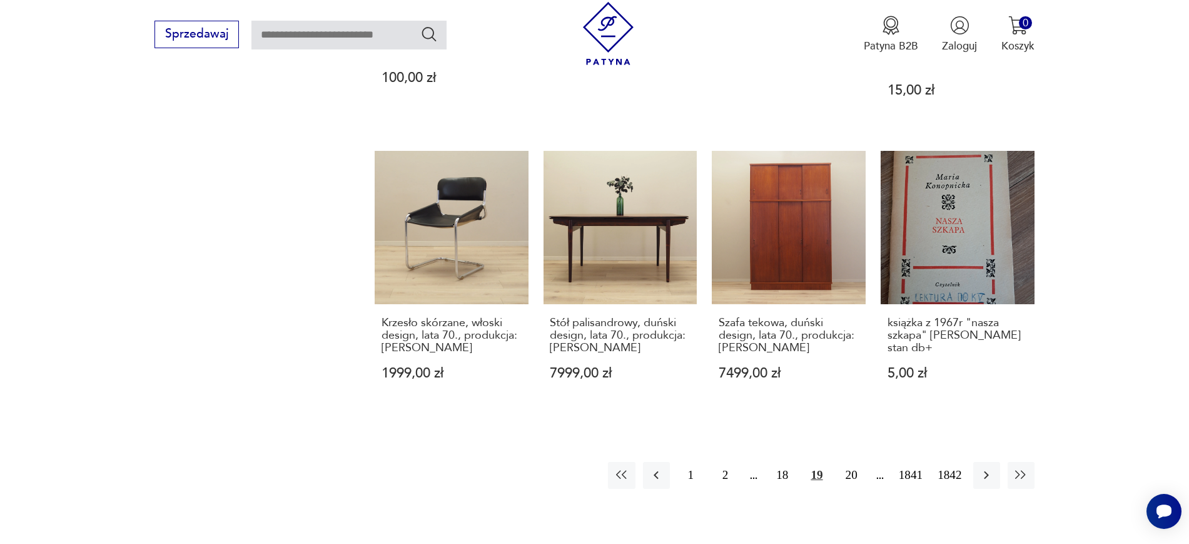
click at [951, 434] on icon "button" at bounding box center [986, 474] width 15 height 15
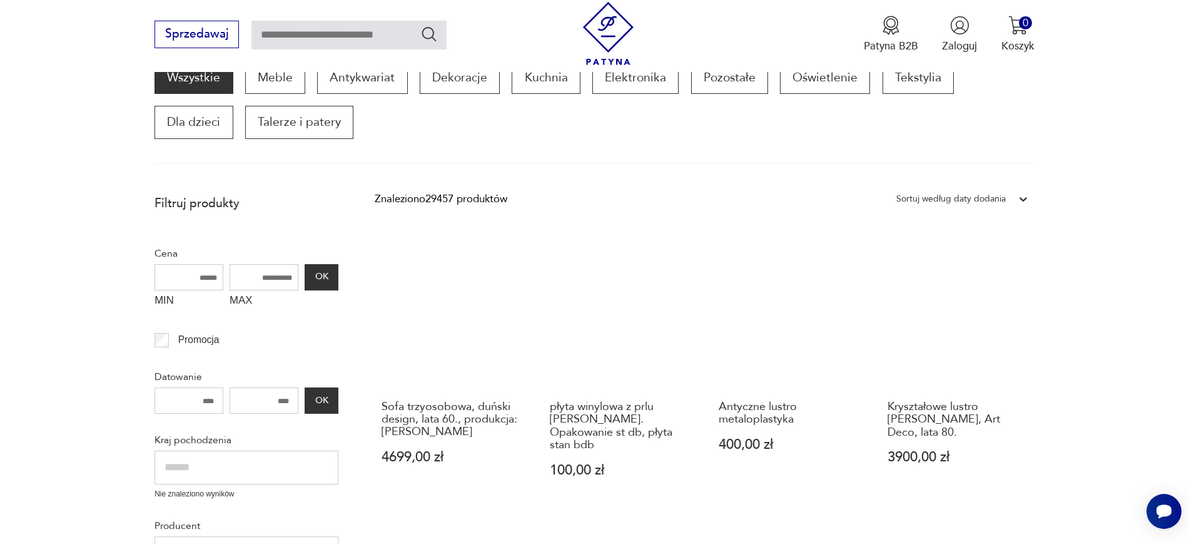
scroll to position [243, 0]
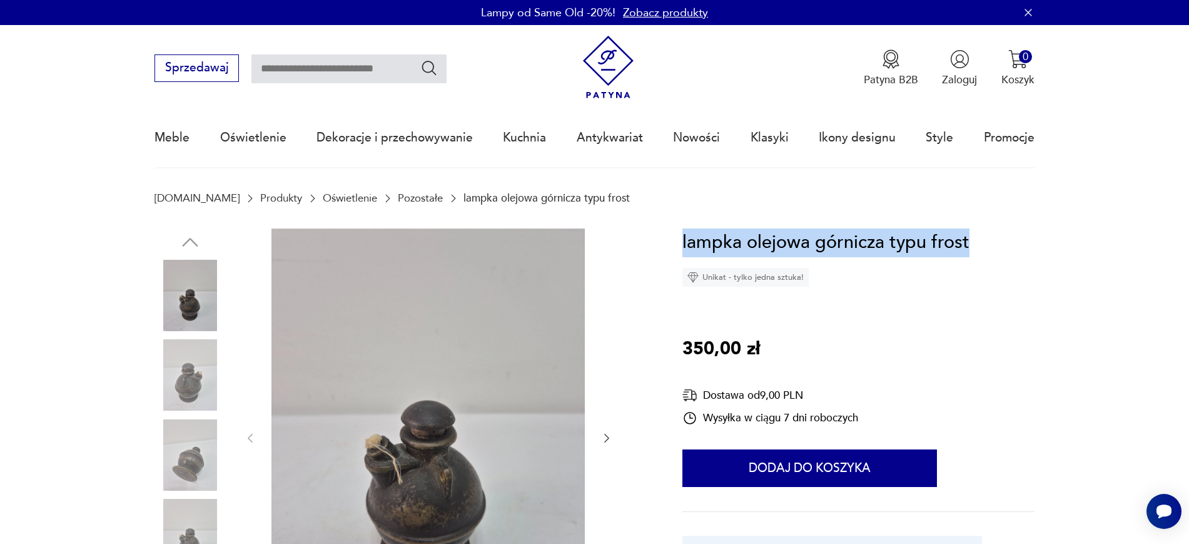
drag, startPoint x: 999, startPoint y: 238, endPoint x: 682, endPoint y: 240, distance: 316.5
click at [682, 240] on div "lampka olejowa górnicza typu frost Unikat - tylko jedna sztuka! 350,00 zł Dosta…" at bounding box center [858, 429] width 352 height 402
copy h1 "lampka olejowa górnicza typu frost"
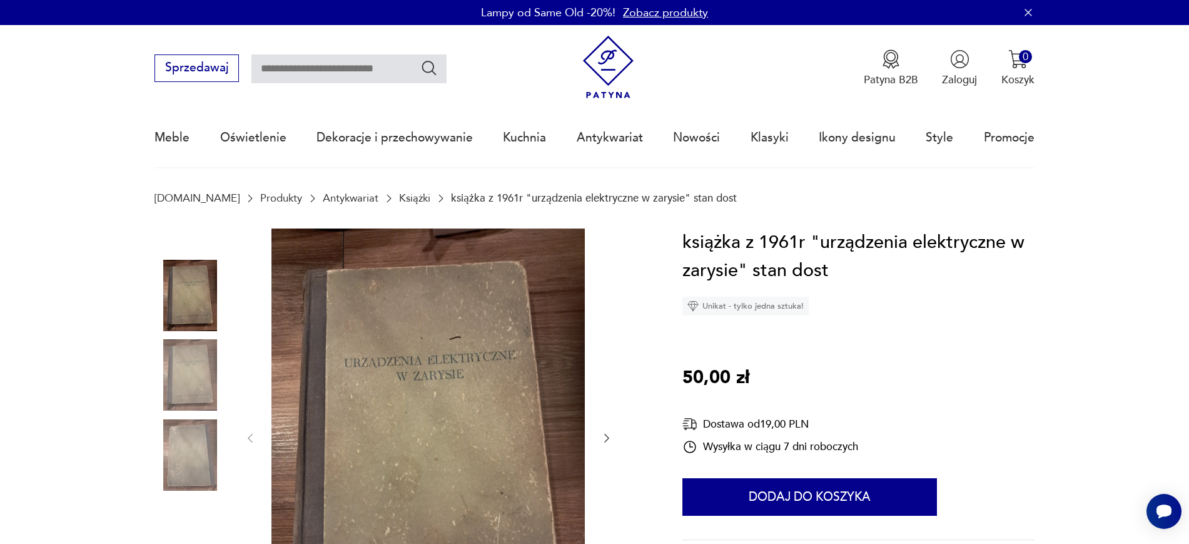
click at [184, 458] on img at bounding box center [189, 454] width 71 height 71
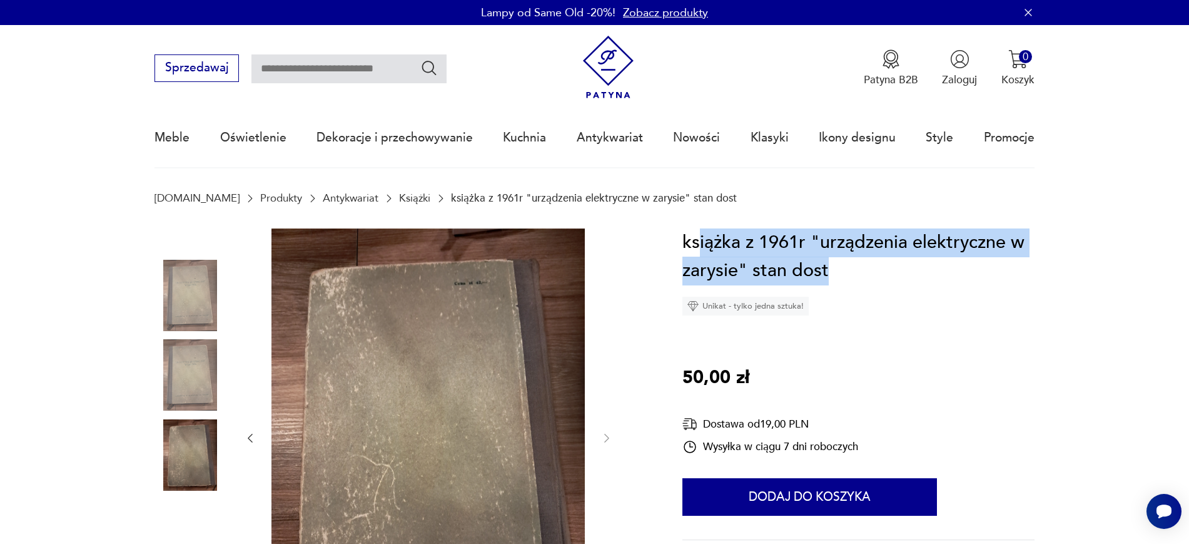
drag, startPoint x: 883, startPoint y: 272, endPoint x: 694, endPoint y: 236, distance: 192.8
click at [694, 236] on h1 "książka z 1961r "urządzenia elektryczne w zarysie" stan dost" at bounding box center [858, 256] width 352 height 57
copy h1 "siążka z 1961r "urządzenia elektryczne w zarysie" stan dost"
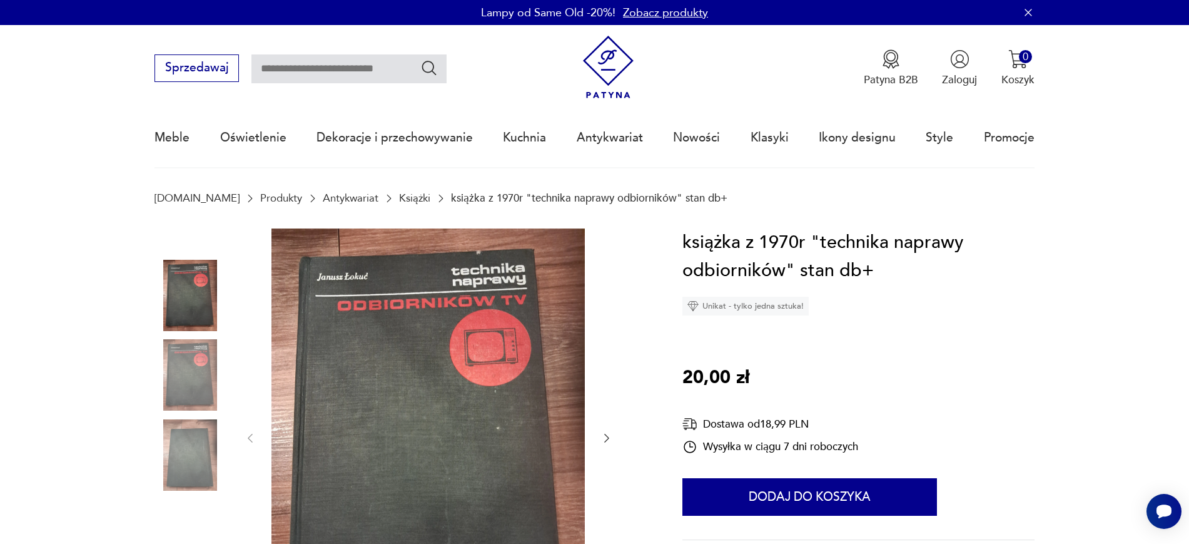
click at [602, 437] on icon "button" at bounding box center [606, 438] width 13 height 13
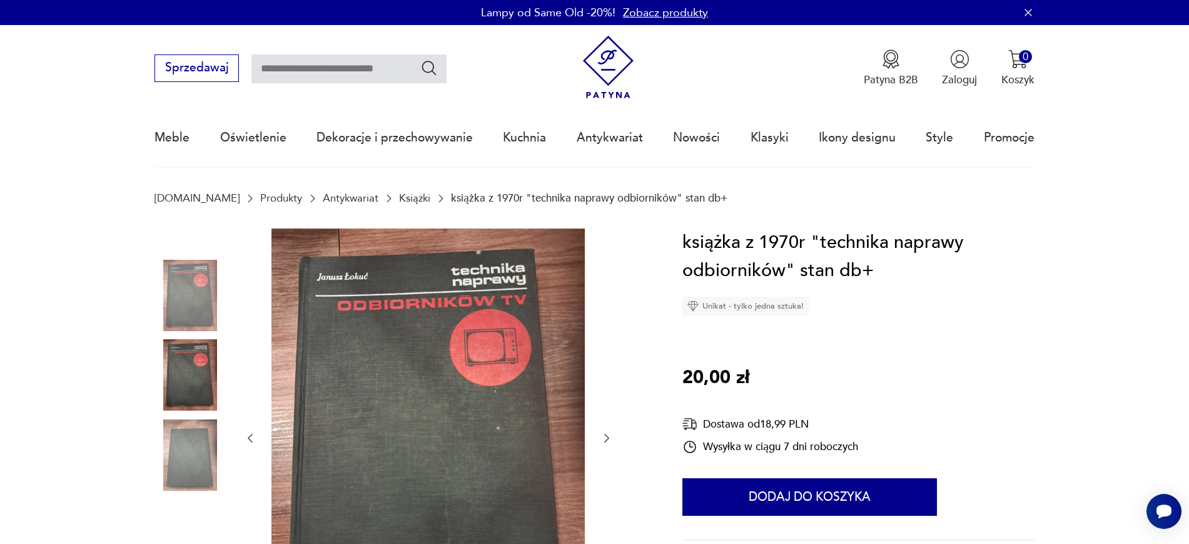
click at [602, 437] on icon "button" at bounding box center [606, 438] width 13 height 13
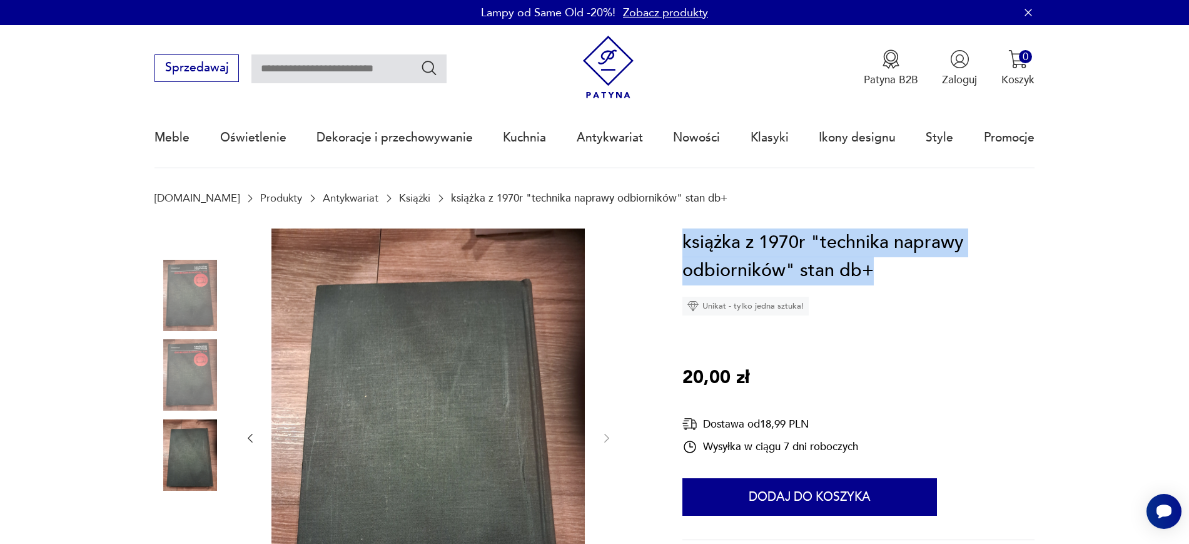
drag, startPoint x: 894, startPoint y: 261, endPoint x: 672, endPoint y: 245, distance: 223.3
copy h1 "książka z 1970r "technika naprawy odbiorników" stan db+"
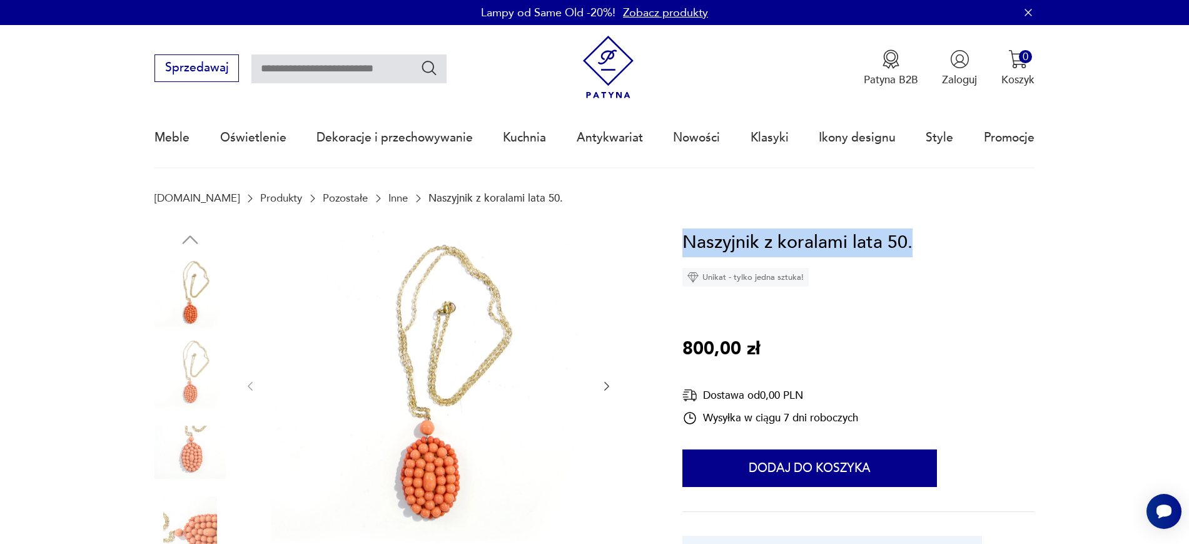
drag, startPoint x: 943, startPoint y: 261, endPoint x: 687, endPoint y: 257, distance: 255.9
click at [687, 257] on div "Naszyjnik z koralami lata 50. Unikat - tylko jedna sztuka! 800,00 zł Dostawa od…" at bounding box center [858, 429] width 352 height 402
copy h1 "Naszyjnik z koralami lata 50."
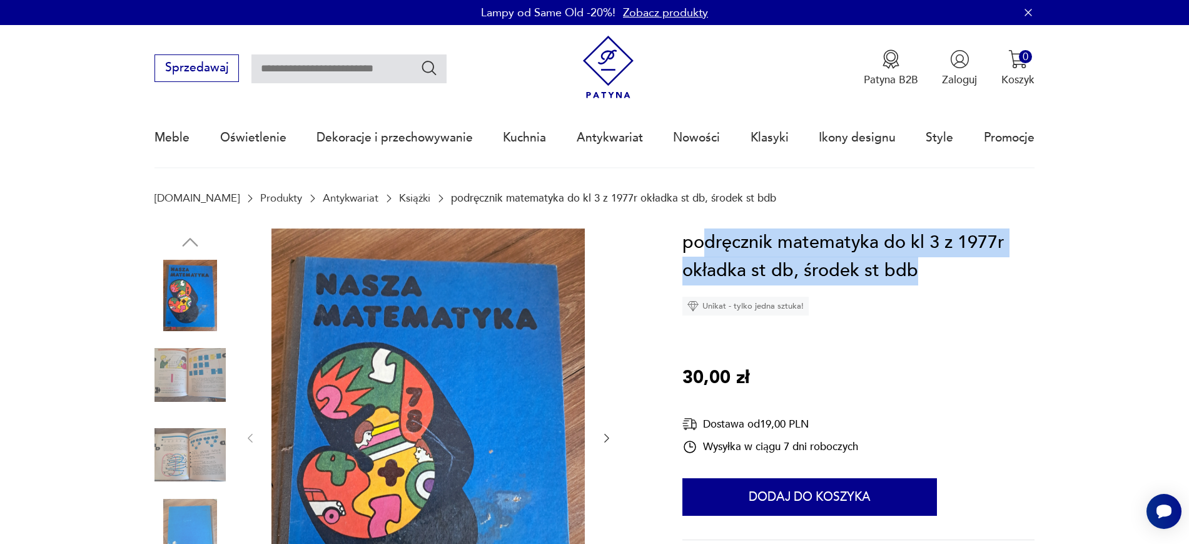
drag, startPoint x: 965, startPoint y: 285, endPoint x: 704, endPoint y: 230, distance: 266.6
click at [704, 230] on div "podręcznik matematyka do kl 3 z 1977r okładka st db, środek st bdb Unikat - tyl…" at bounding box center [858, 271] width 352 height 87
copy h1 "dręcznik matematyka do kl 3 z 1977r okładka st db, środek st bdb"
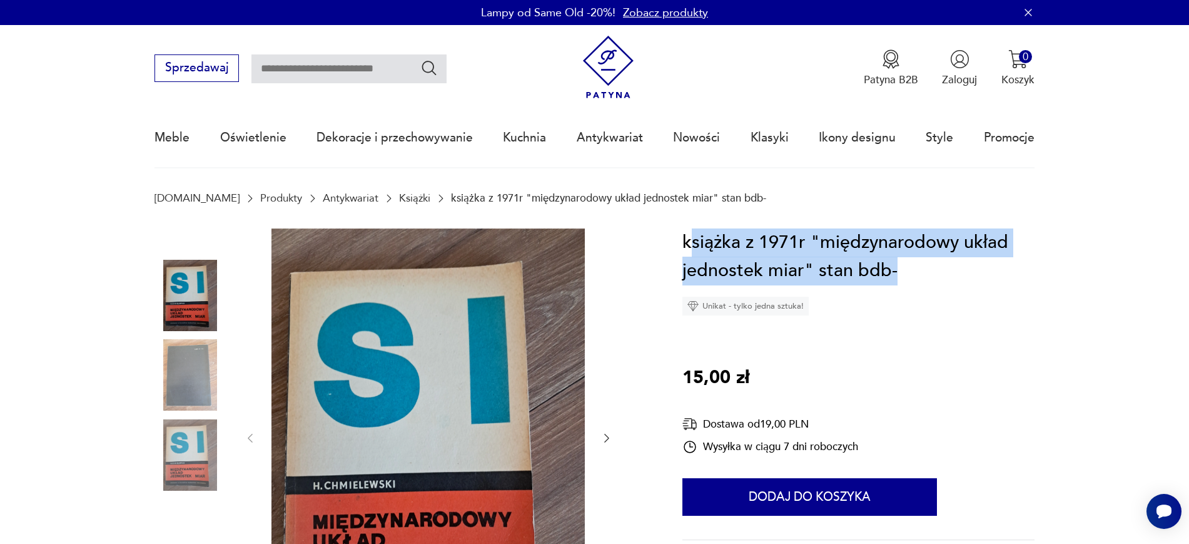
drag, startPoint x: 971, startPoint y: 275, endPoint x: 689, endPoint y: 245, distance: 283.1
click at [689, 245] on h1 "książka z 1971r "międzynarodowy układ jednostek miar" stan bdb-" at bounding box center [858, 256] width 352 height 57
copy h1 "siążka z 1971r "międzynarodowy układ jednostek miar" stan bdb-"
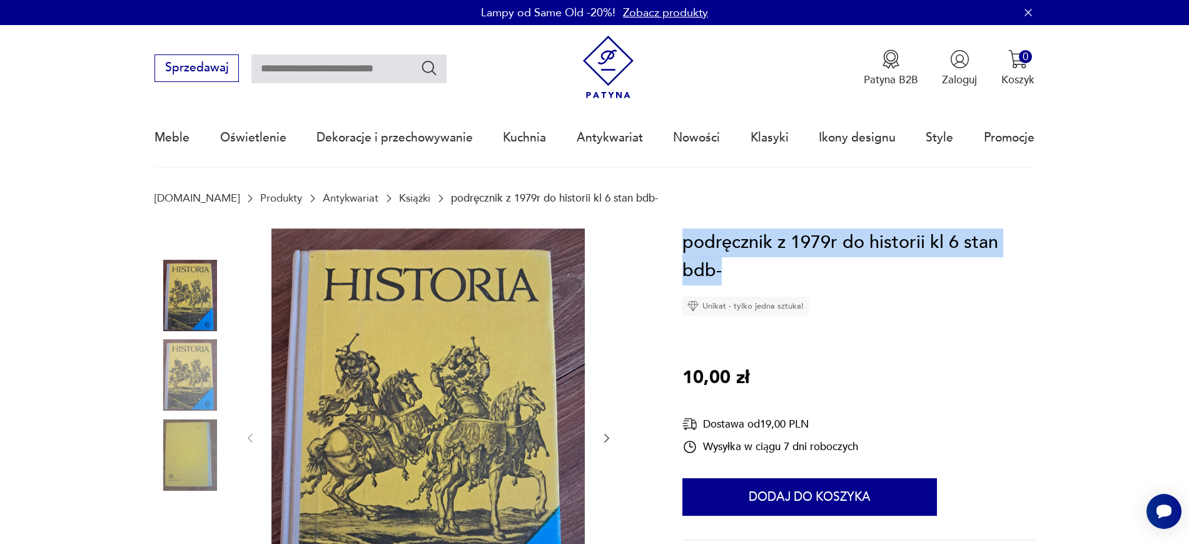
drag, startPoint x: 736, startPoint y: 261, endPoint x: 673, endPoint y: 242, distance: 65.3
copy h1 "podręcznik z 1979r do historii kl 6 stan bdb-"
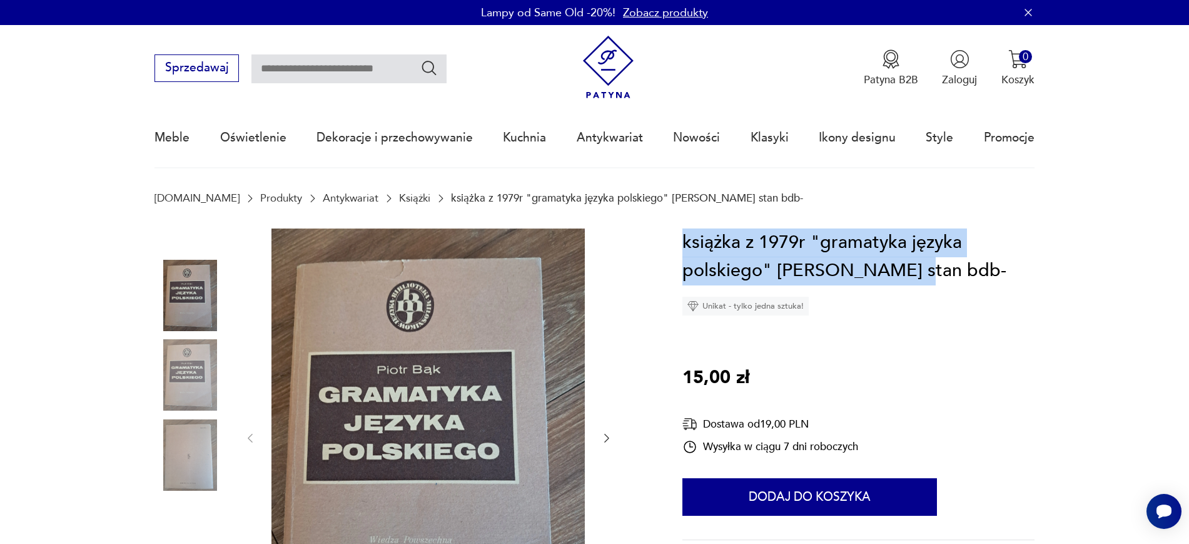
drag, startPoint x: 948, startPoint y: 278, endPoint x: 679, endPoint y: 250, distance: 269.8
copy h1 "książka z 1979r "gramatyka języka polskiego" [PERSON_NAME] stan bdb-"
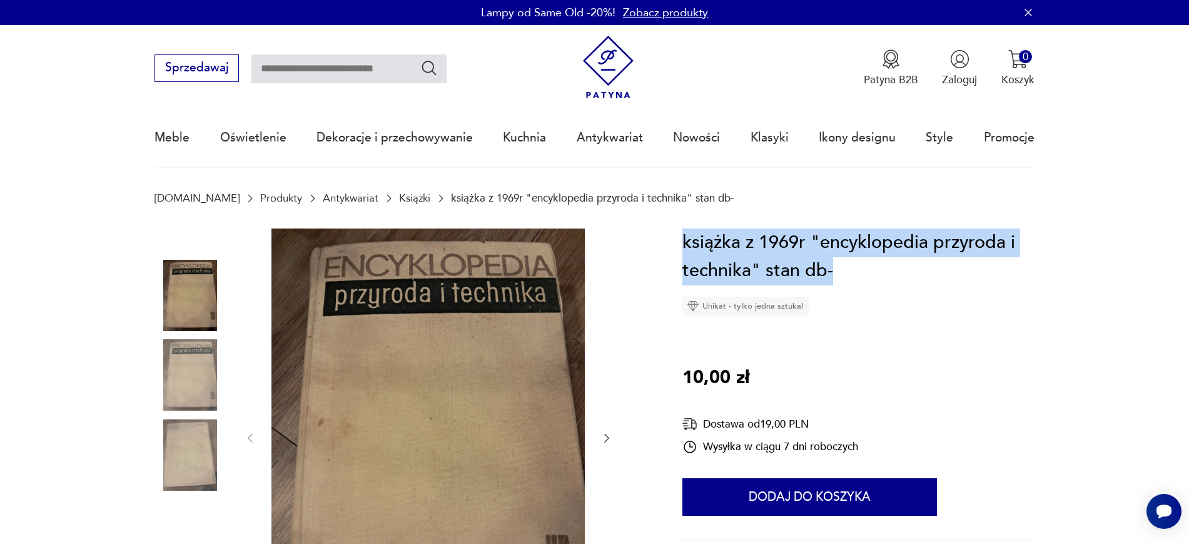
drag, startPoint x: 850, startPoint y: 258, endPoint x: 681, endPoint y: 236, distance: 170.9
copy h1 "książka z 1969r "encyklopedia przyroda i technika" stan db-"
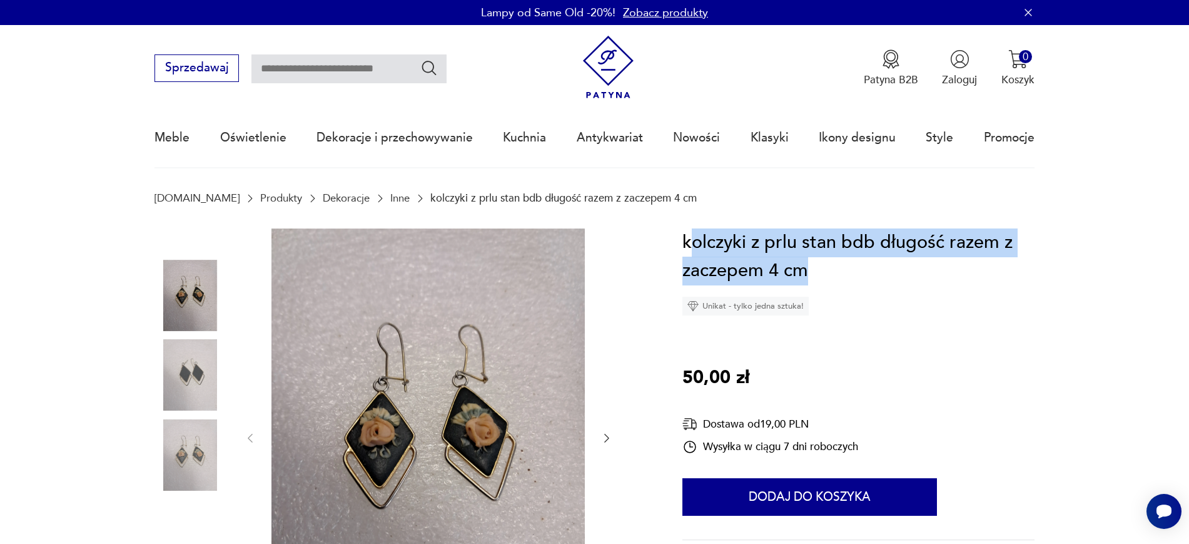
drag, startPoint x: 863, startPoint y: 265, endPoint x: 688, endPoint y: 247, distance: 176.0
click at [688, 247] on h1 "kolczyki z prlu stan bdb długość razem z zaczepem 4 cm" at bounding box center [858, 256] width 352 height 57
copy h1 "olczyki z prlu stan bdb długość razem z zaczepem 4 cm"
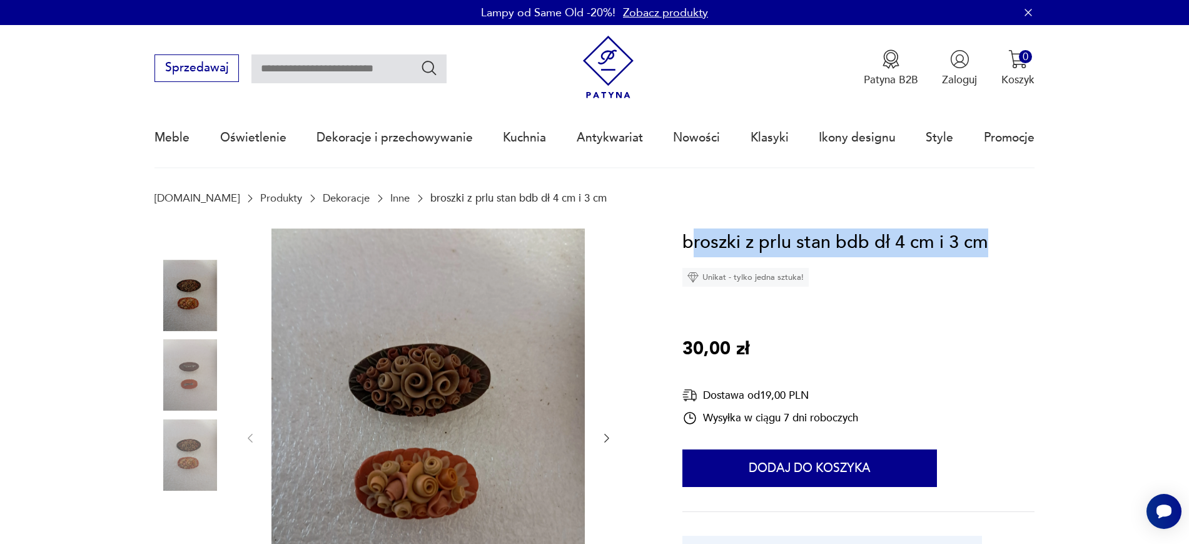
copy h1 "roszki z prlu stan bdb dł 4 cm i 3 cm"
drag, startPoint x: 1002, startPoint y: 243, endPoint x: 689, endPoint y: 233, distance: 313.5
click at [689, 233] on div "broszki z prlu stan bdb dł 4 cm i 3 cm Unikat - tylko jedna sztuka! 30,00 zł Do…" at bounding box center [858, 429] width 352 height 402
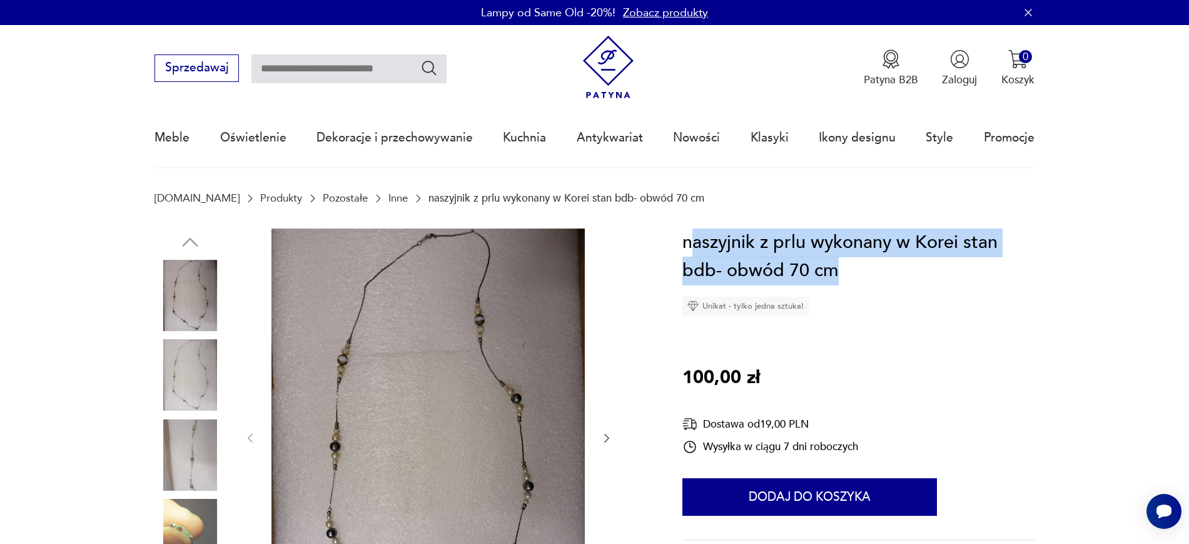
drag, startPoint x: 878, startPoint y: 273, endPoint x: 691, endPoint y: 240, distance: 190.7
click at [691, 240] on h1 "naszyjnik z prlu wykonany w Korei stan bdb- obwód 70 cm" at bounding box center [858, 256] width 352 height 57
copy h1 "aszyjnik z prlu wykonany w Korei stan bdb- obwód 70 cm"
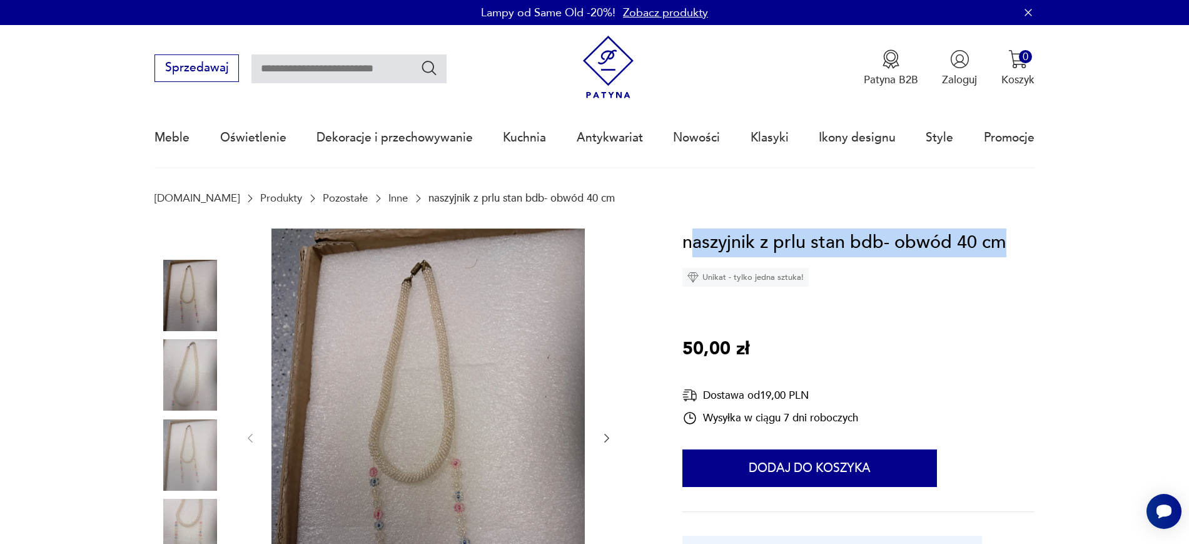
drag, startPoint x: 1026, startPoint y: 246, endPoint x: 689, endPoint y: 245, distance: 337.1
click at [689, 245] on div "naszyjnik z prlu stan bdb- obwód 40 cm Unikat - tylko jedna sztuka! 50,00 zł Do…" at bounding box center [858, 429] width 352 height 402
copy h1 "aszyjnik z prlu stan bdb- obwód 40 cm"
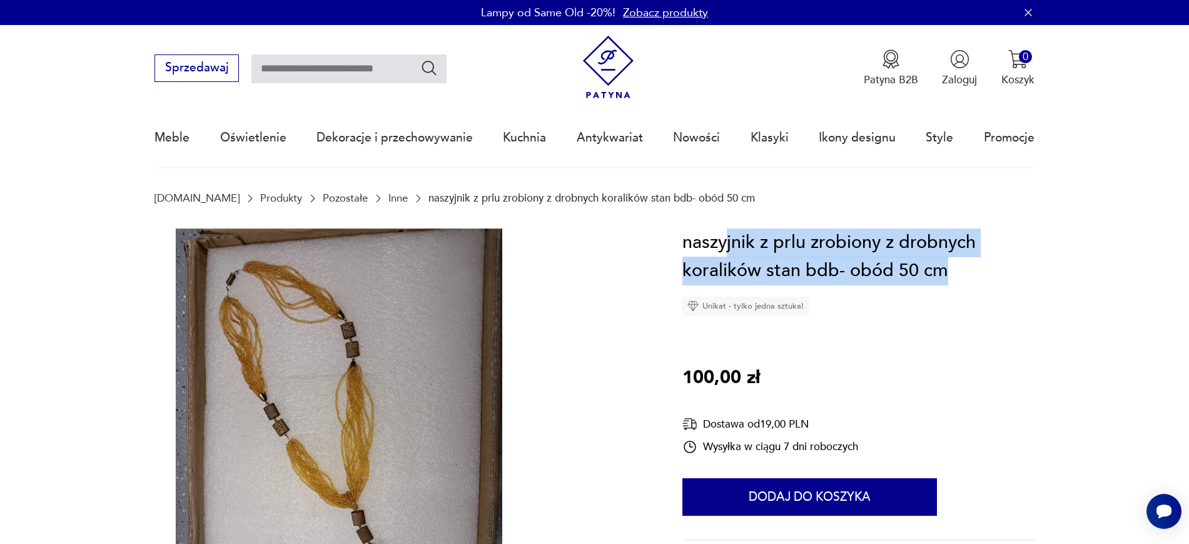
drag, startPoint x: 964, startPoint y: 287, endPoint x: 724, endPoint y: 238, distance: 245.1
click at [724, 238] on div "naszyjnik z prlu zrobiony z drobnych koralików stan bdb- obód 50 cm Unikat - ty…" at bounding box center [858, 271] width 352 height 87
copy h1 "jnik z prlu zrobiony z drobnych koralików stan bdb- obód 50 cm"
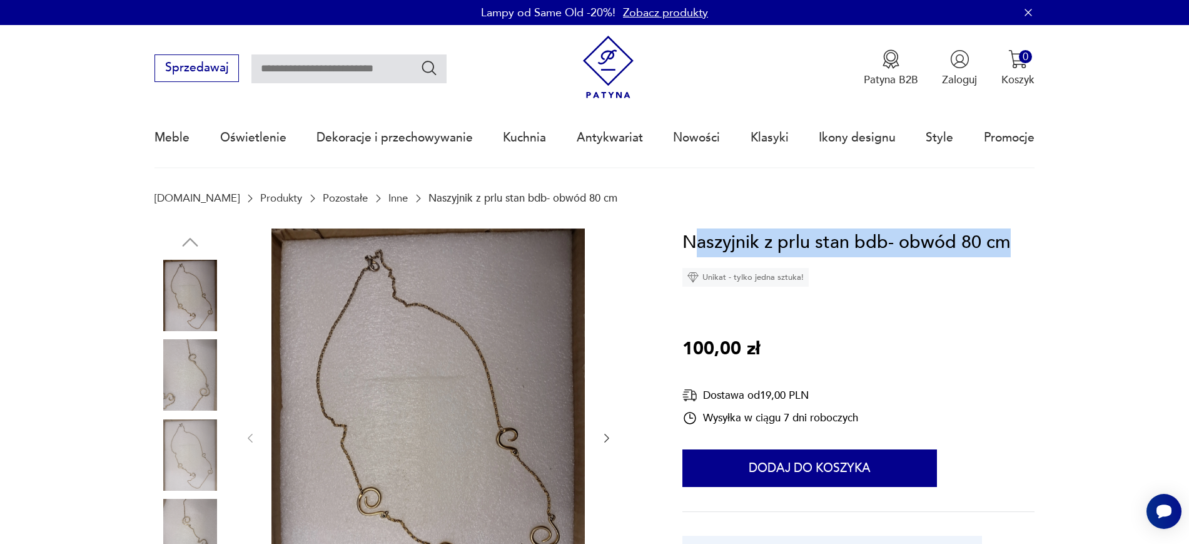
drag, startPoint x: 1055, startPoint y: 245, endPoint x: 691, endPoint y: 238, distance: 364.1
copy h1 "aszyjnik z prlu stan bdb- obwód 80 cm"
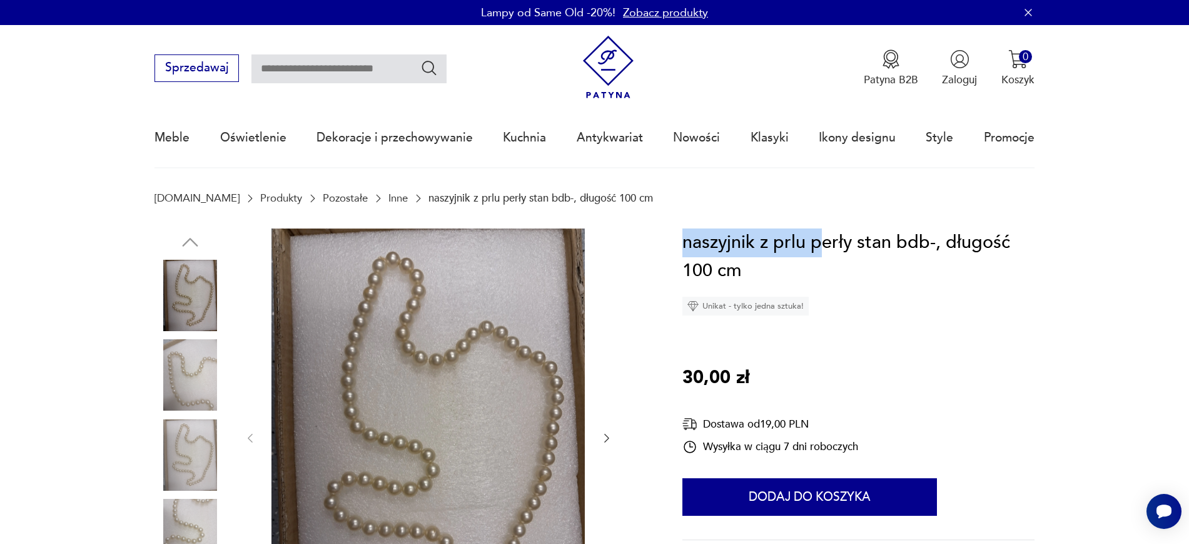
drag, startPoint x: 816, startPoint y: 256, endPoint x: 684, endPoint y: 236, distance: 133.5
click at [684, 236] on h1 "naszyjnik z prlu perły stan bdb-, długość 100 cm" at bounding box center [858, 256] width 352 height 57
copy h1 "naszyjnik z prlu p"
click at [784, 275] on h1 "naszyjnik z prlu perły stan bdb-, długość 100 cm" at bounding box center [858, 256] width 352 height 57
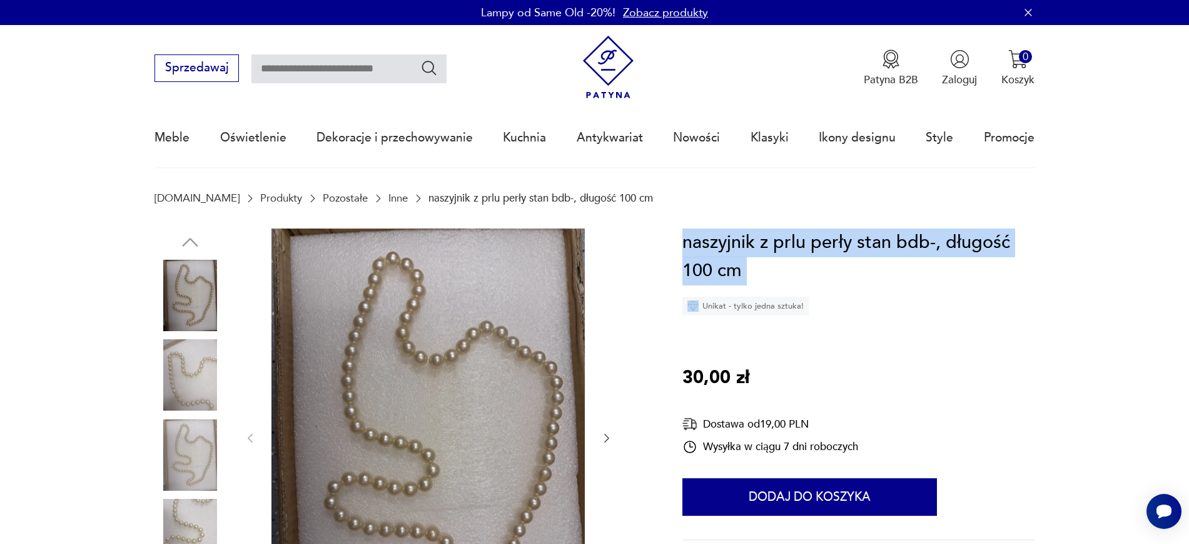
drag, startPoint x: 784, startPoint y: 275, endPoint x: 671, endPoint y: 240, distance: 118.5
copy h1 "naszyjnik z prlu perły stan bdb-, długość 100 cm"
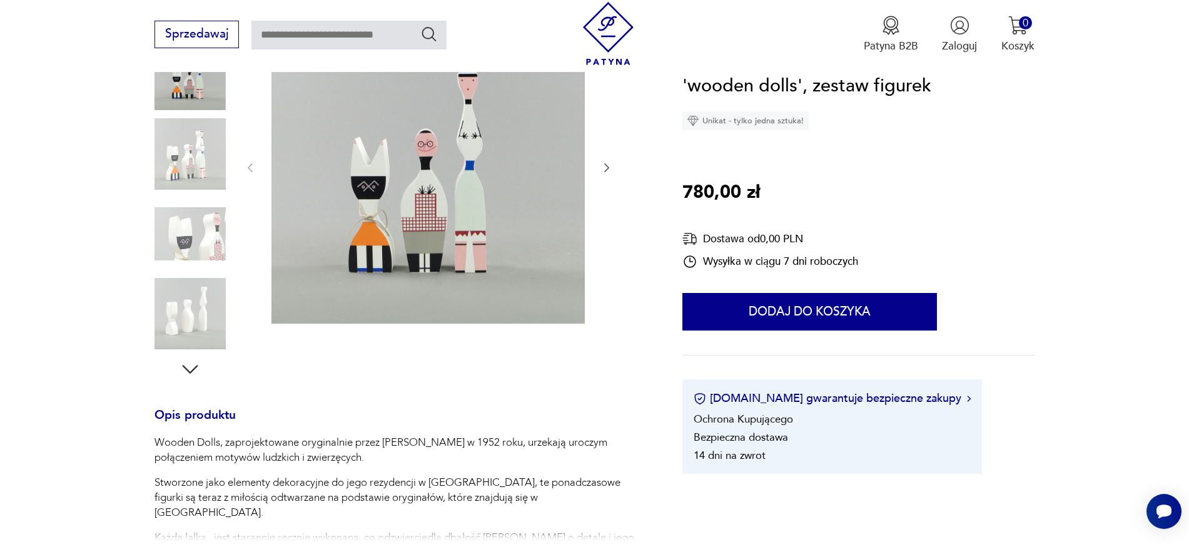
scroll to position [407, 0]
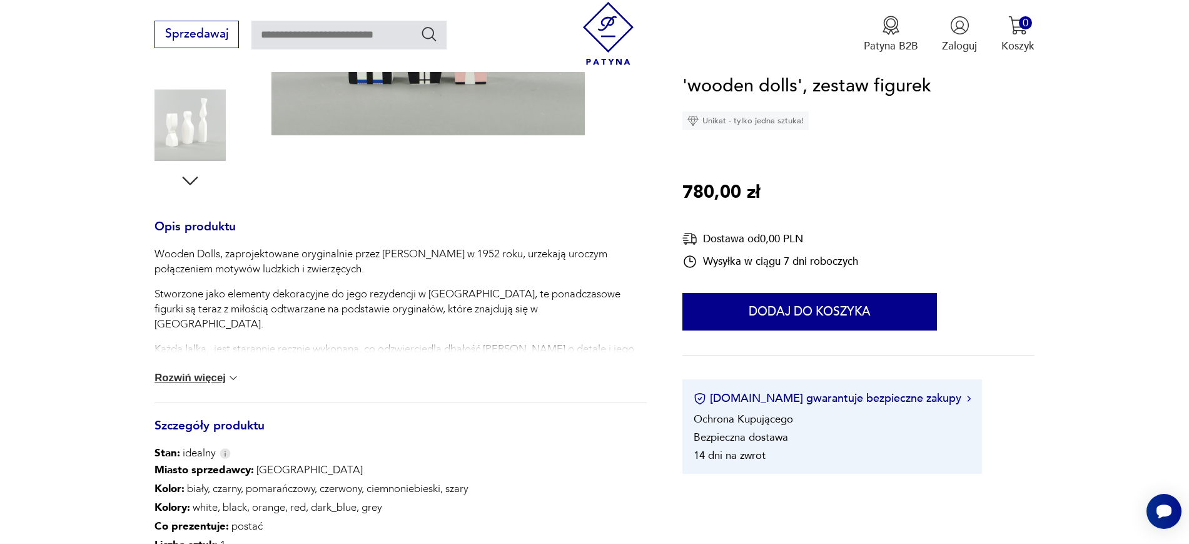
click at [229, 375] on img at bounding box center [233, 378] width 13 height 13
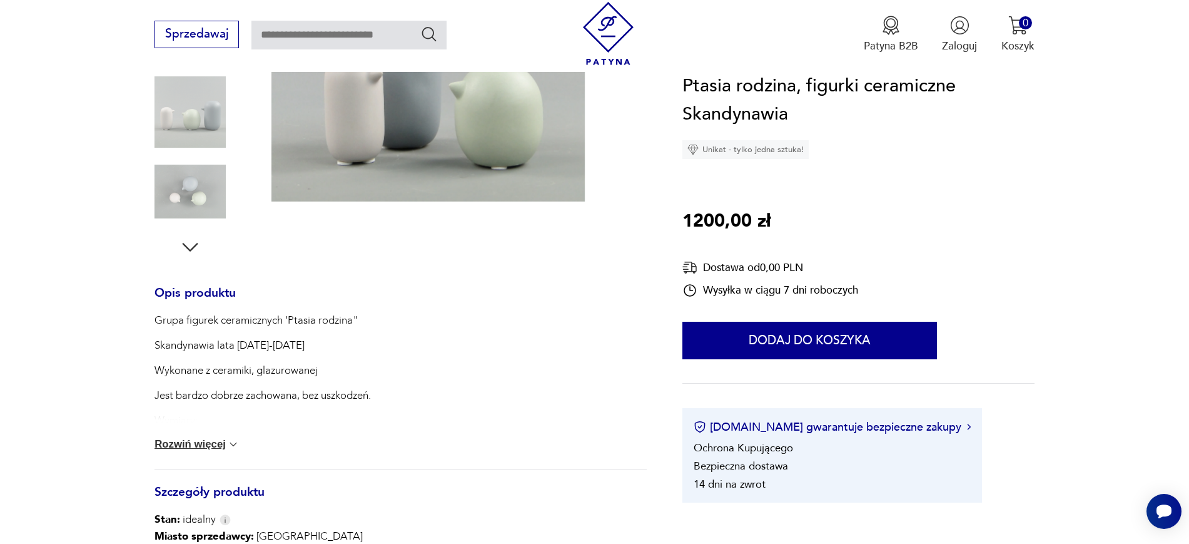
scroll to position [344, 0]
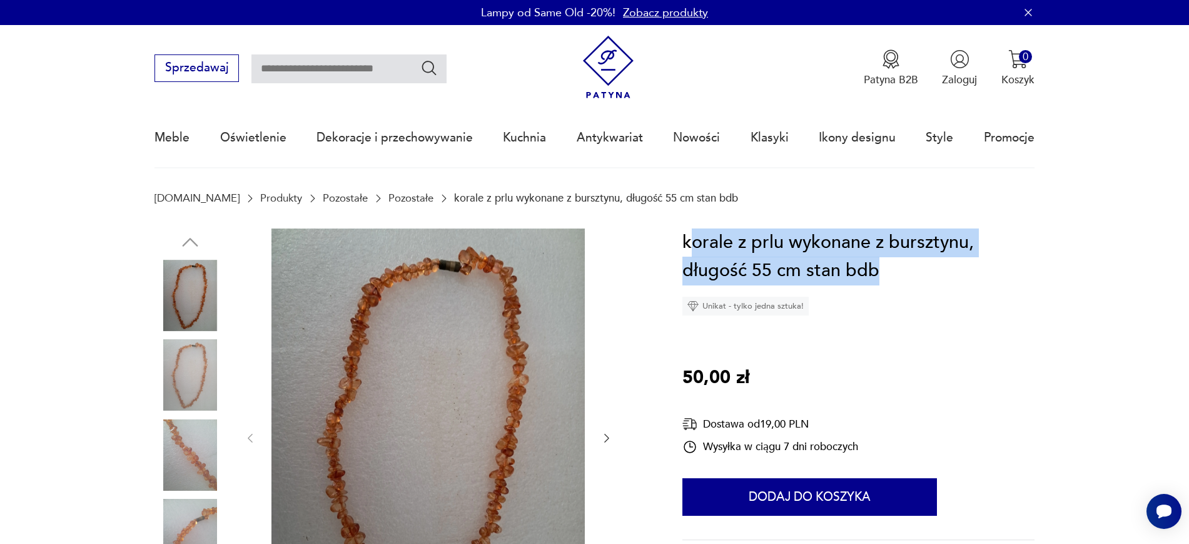
drag, startPoint x: 930, startPoint y: 276, endPoint x: 689, endPoint y: 236, distance: 244.2
click at [689, 236] on h1 "korale z prlu wykonane z bursztynu, długość 55 cm stan bdb" at bounding box center [858, 256] width 352 height 57
copy h1 "orale z prlu wykonane z bursztynu, długość 55 cm stan bdb"
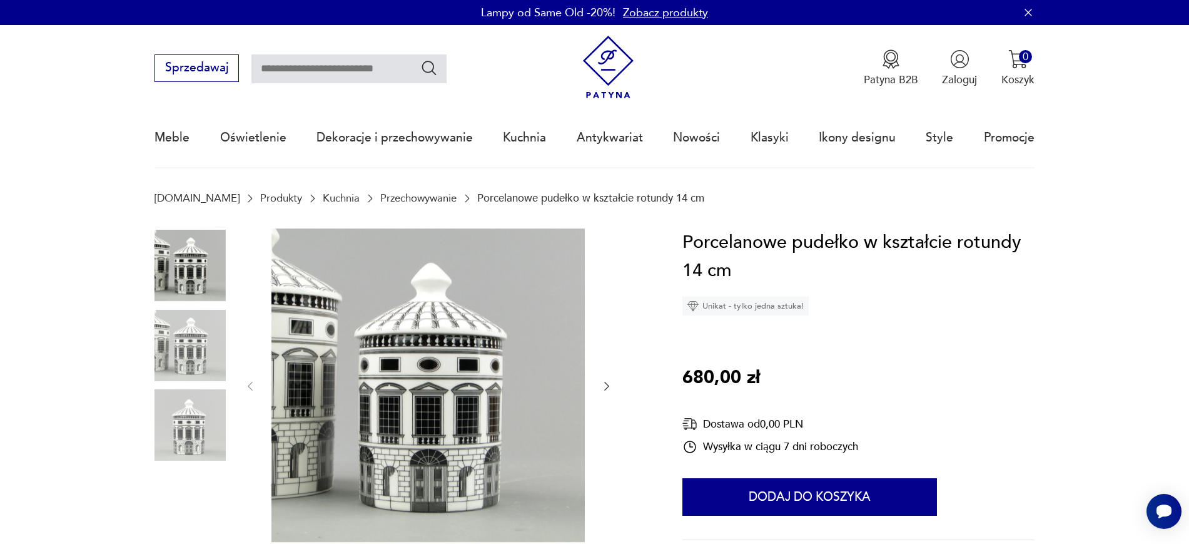
scroll to position [337, 0]
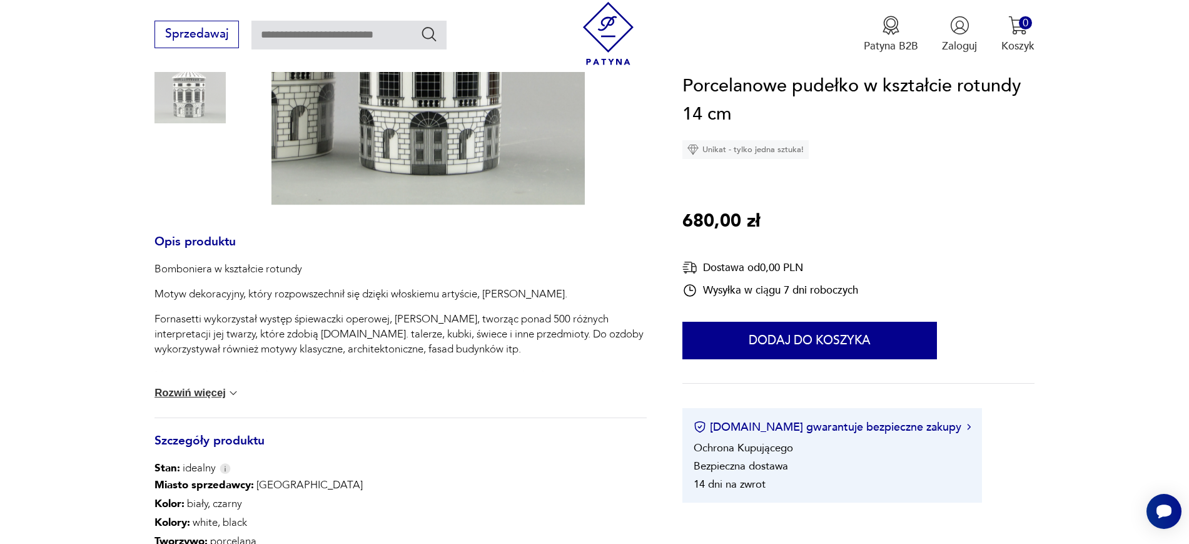
click at [215, 387] on button "Rozwiń więcej" at bounding box center [196, 393] width 85 height 13
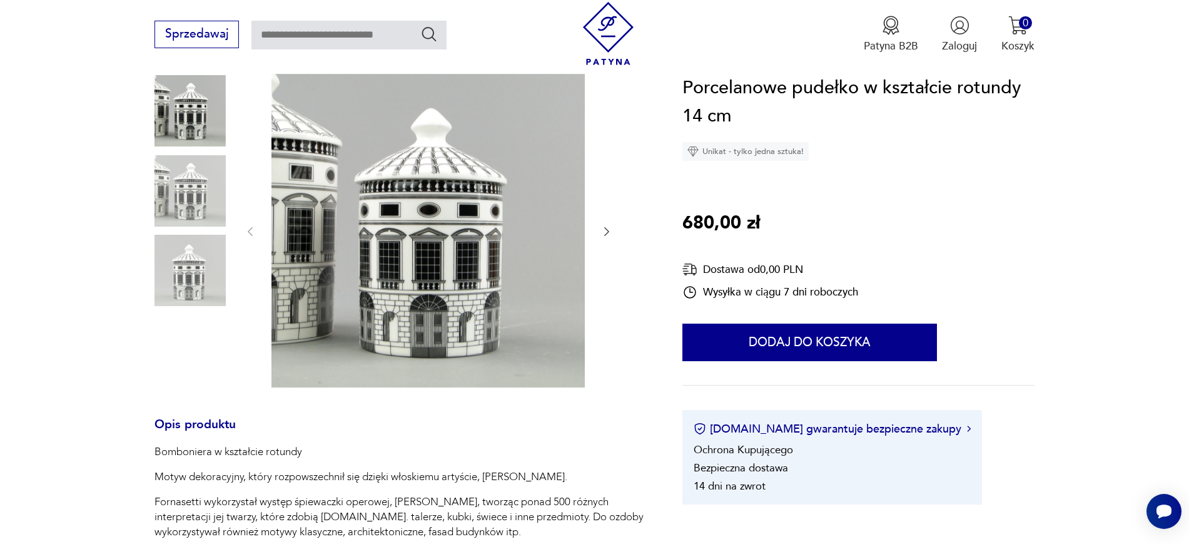
scroll to position [149, 0]
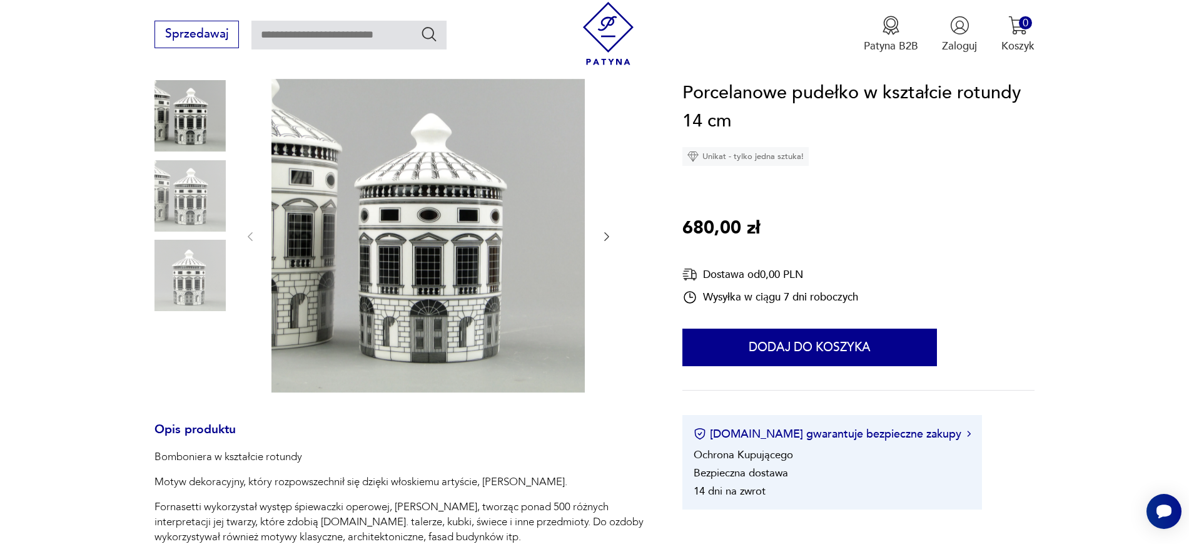
click at [205, 191] on img at bounding box center [189, 195] width 71 height 71
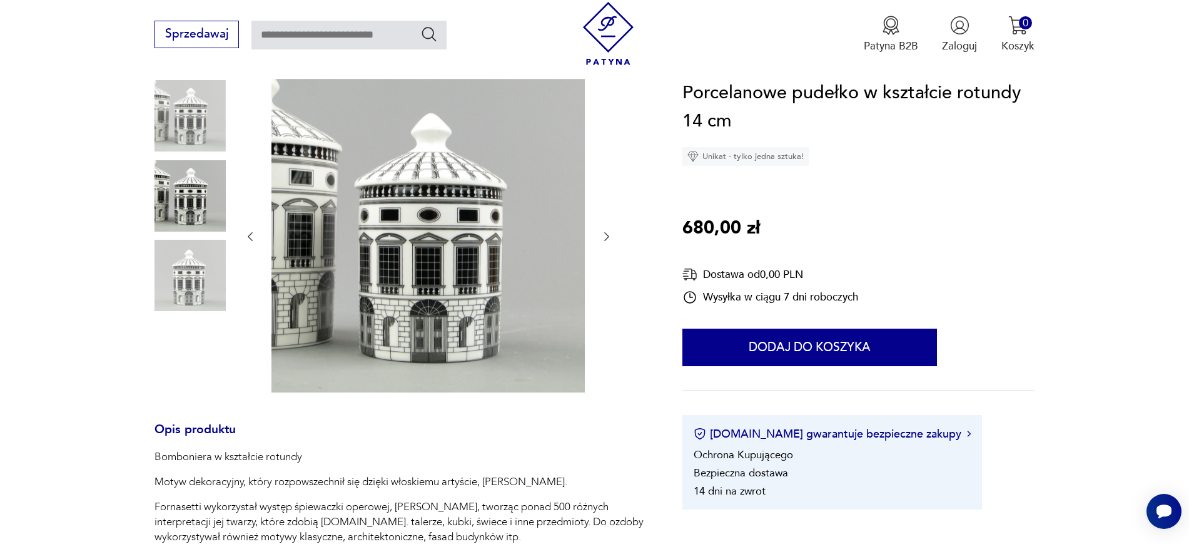
click at [204, 263] on img at bounding box center [189, 275] width 71 height 71
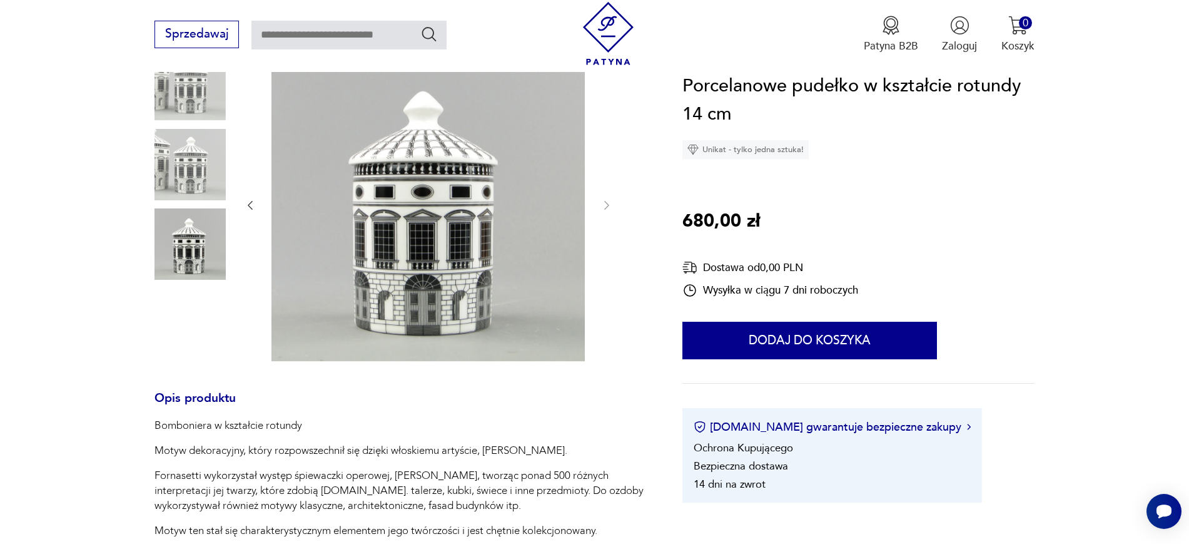
scroll to position [212, 0]
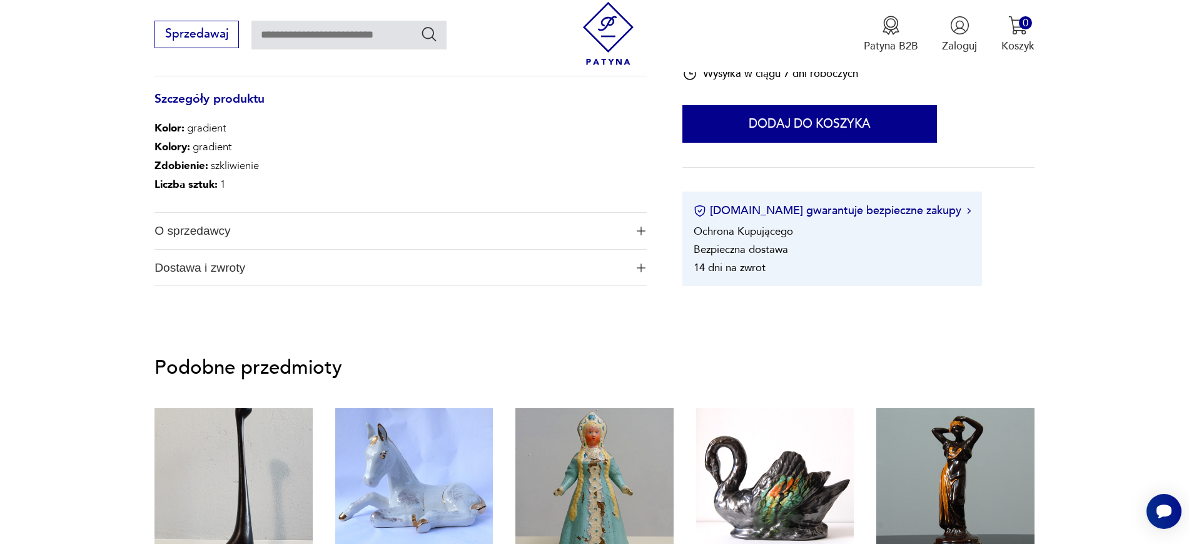
scroll to position [674, 0]
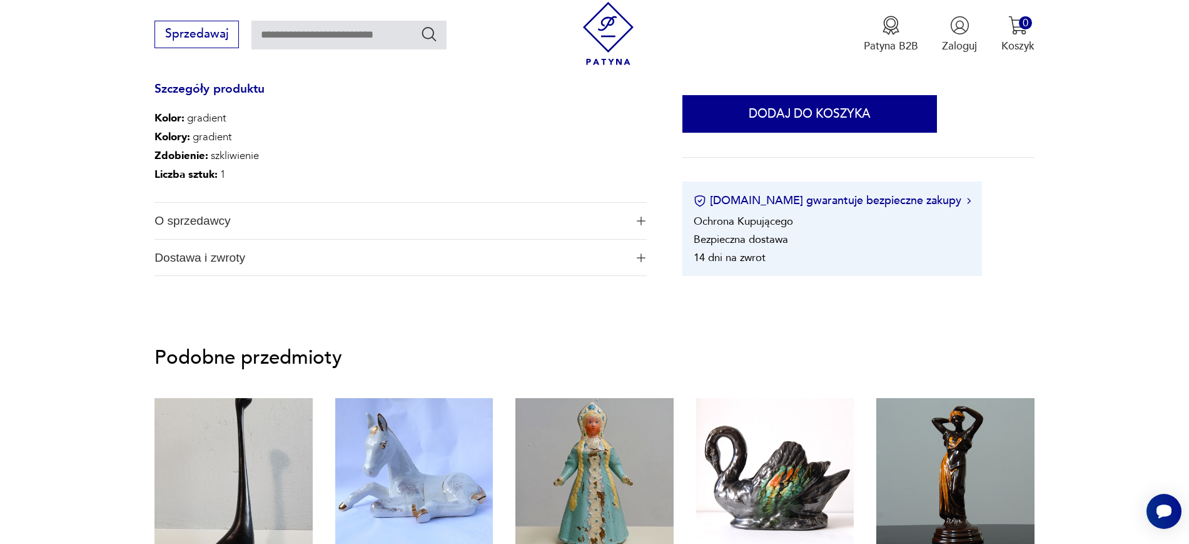
click at [478, 218] on span "O sprzedawcy" at bounding box center [389, 221] width 471 height 36
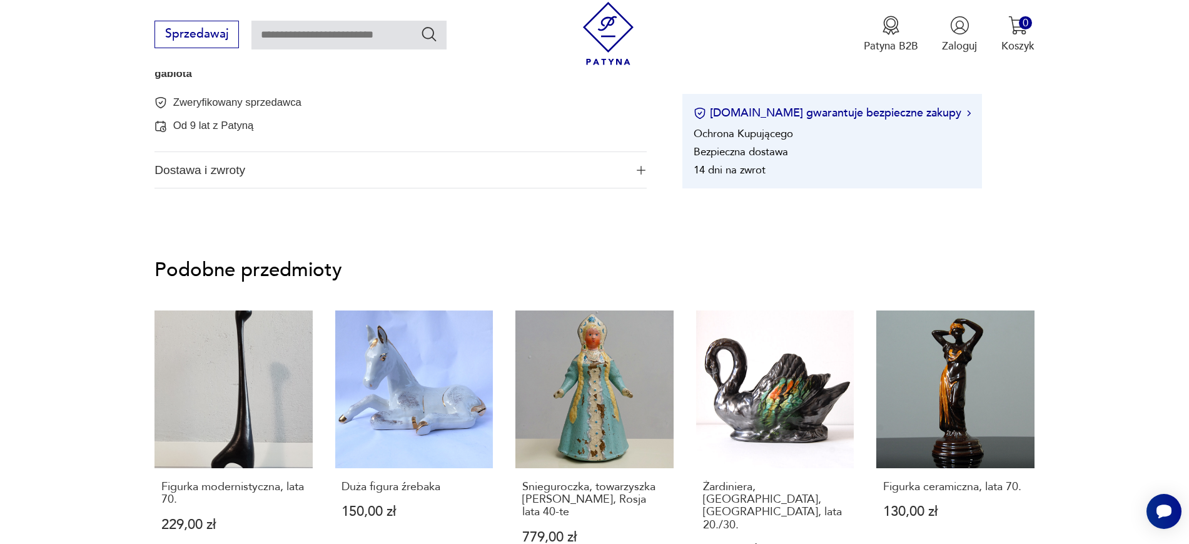
scroll to position [0, 0]
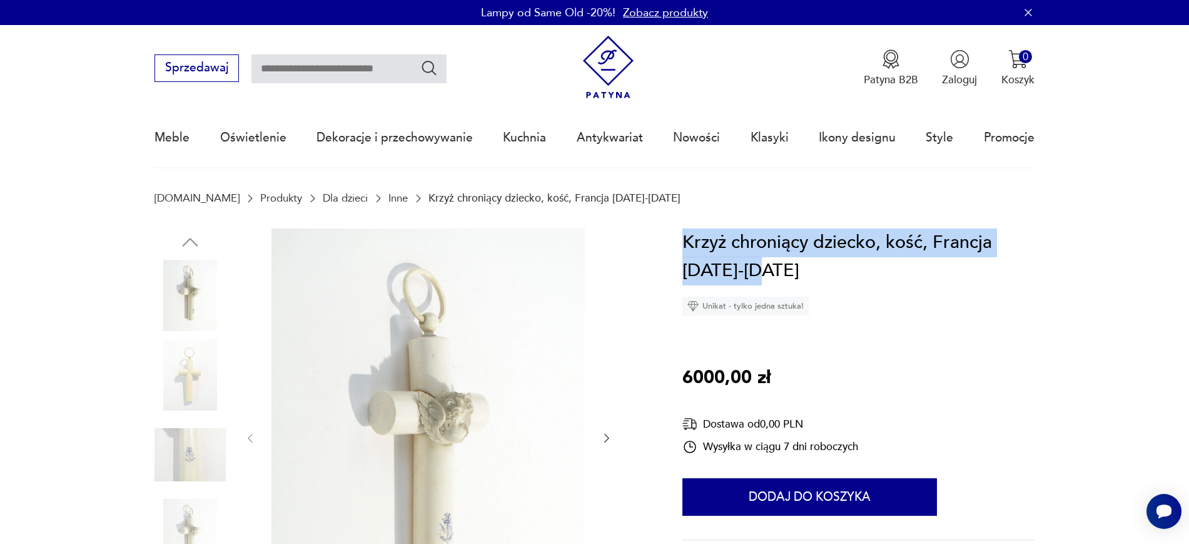
drag, startPoint x: 829, startPoint y: 266, endPoint x: 673, endPoint y: 240, distance: 158.5
copy h1 "Krzyż chroniący dziecko, kość, Francja [DATE]-[DATE]"
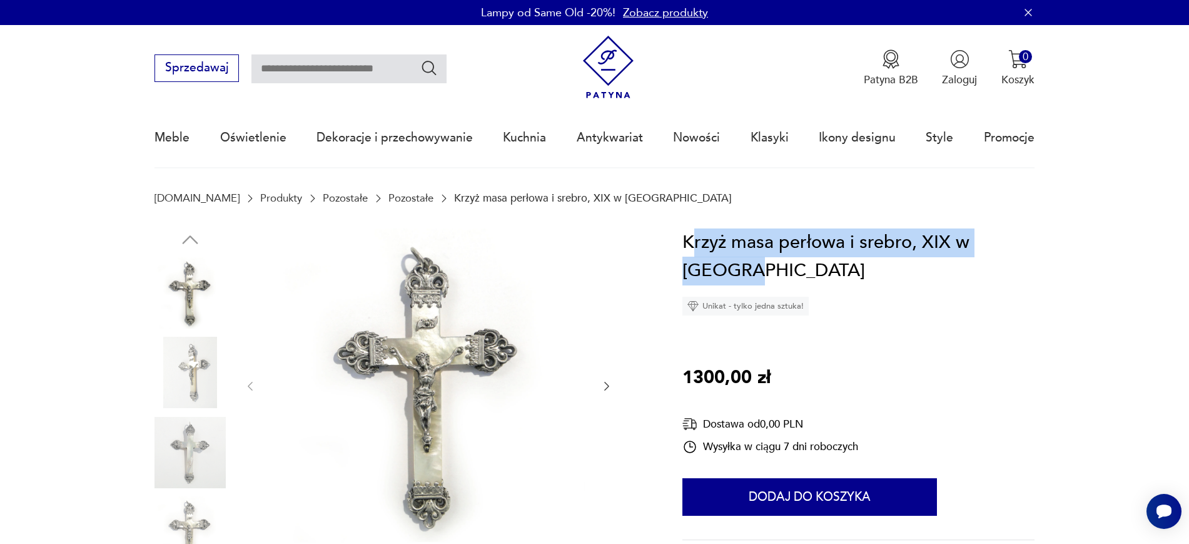
drag, startPoint x: 1043, startPoint y: 235, endPoint x: 697, endPoint y: 246, distance: 346.1
copy h1 "rzyż masa perłowa i srebro, XIX w [GEOGRAPHIC_DATA]"
